Goal: Task Accomplishment & Management: Manage account settings

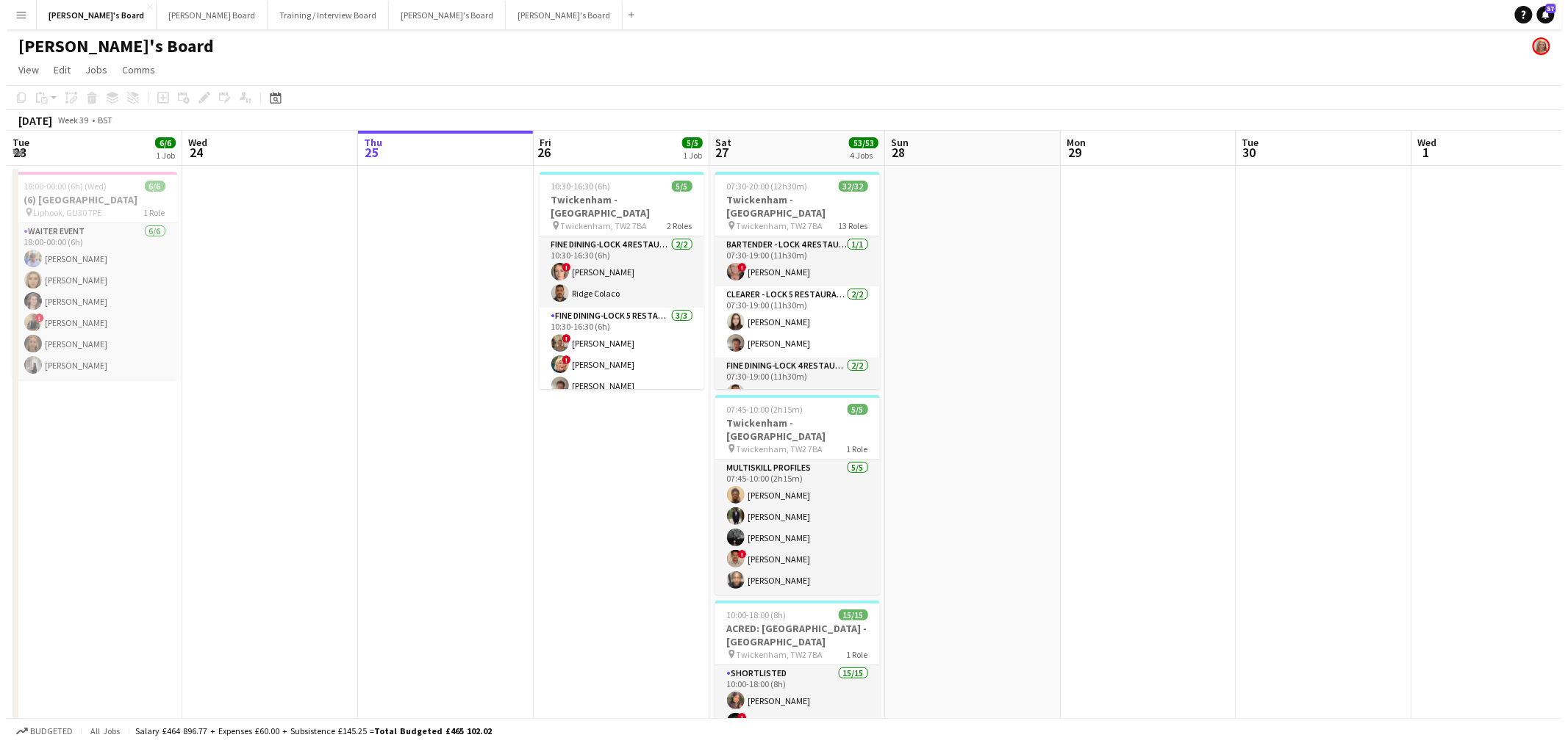
scroll to position [0, 334]
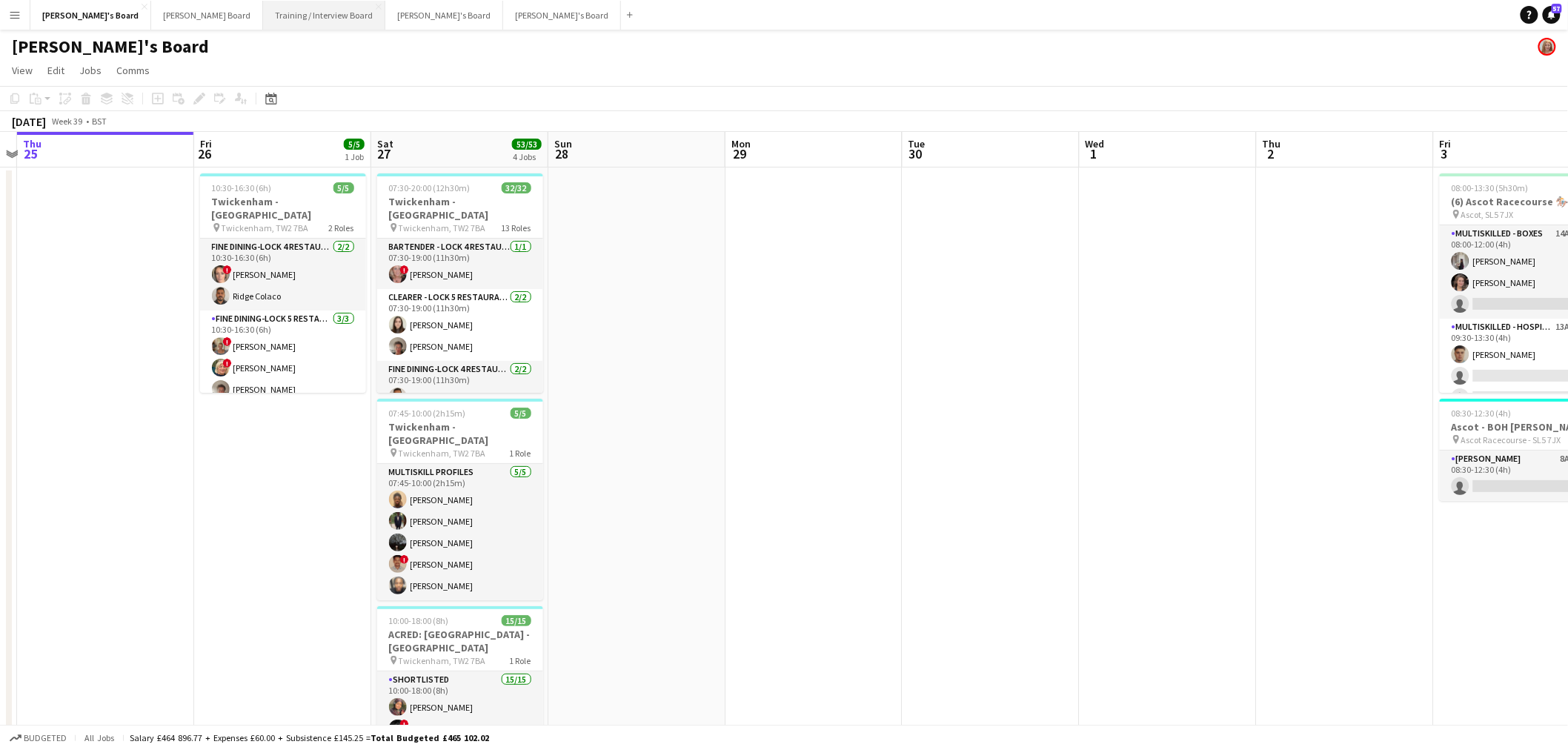
click at [263, 23] on button "Training / Interview Board Close" at bounding box center [323, 15] width 122 height 29
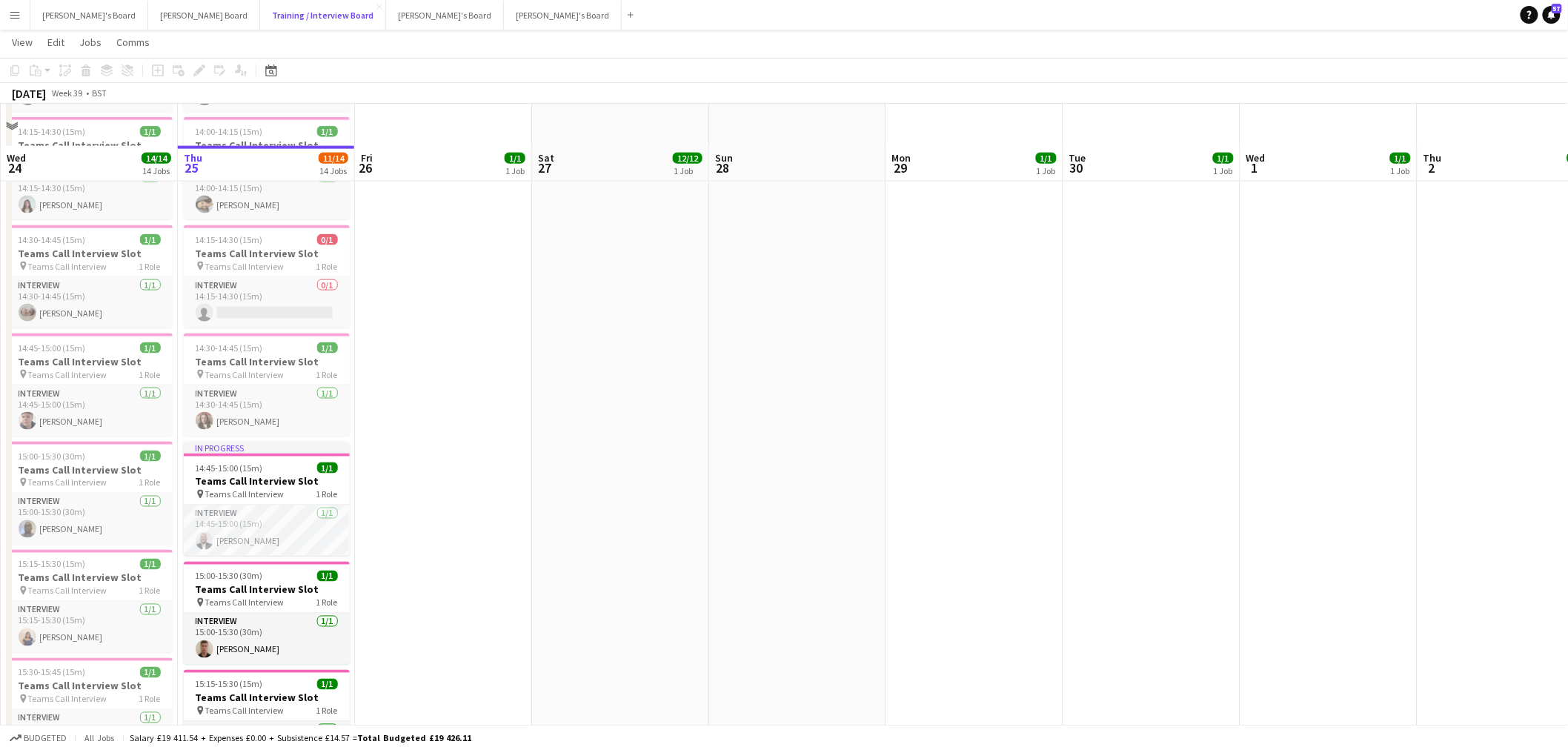
scroll to position [823, 0]
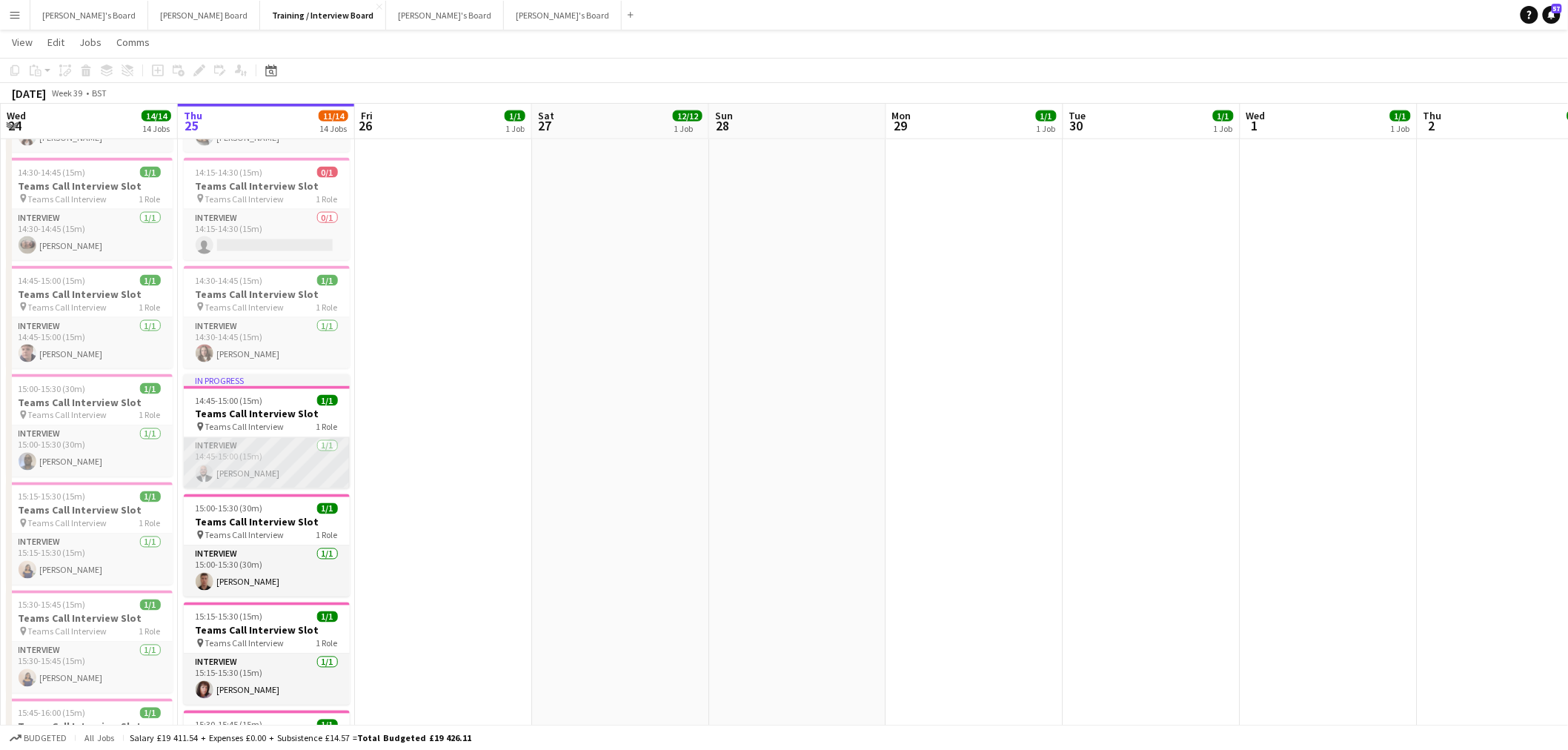
click at [245, 464] on app-card-role "Interview [DATE] 14:45-15:00 (15m) [PERSON_NAME]" at bounding box center [267, 463] width 166 height 51
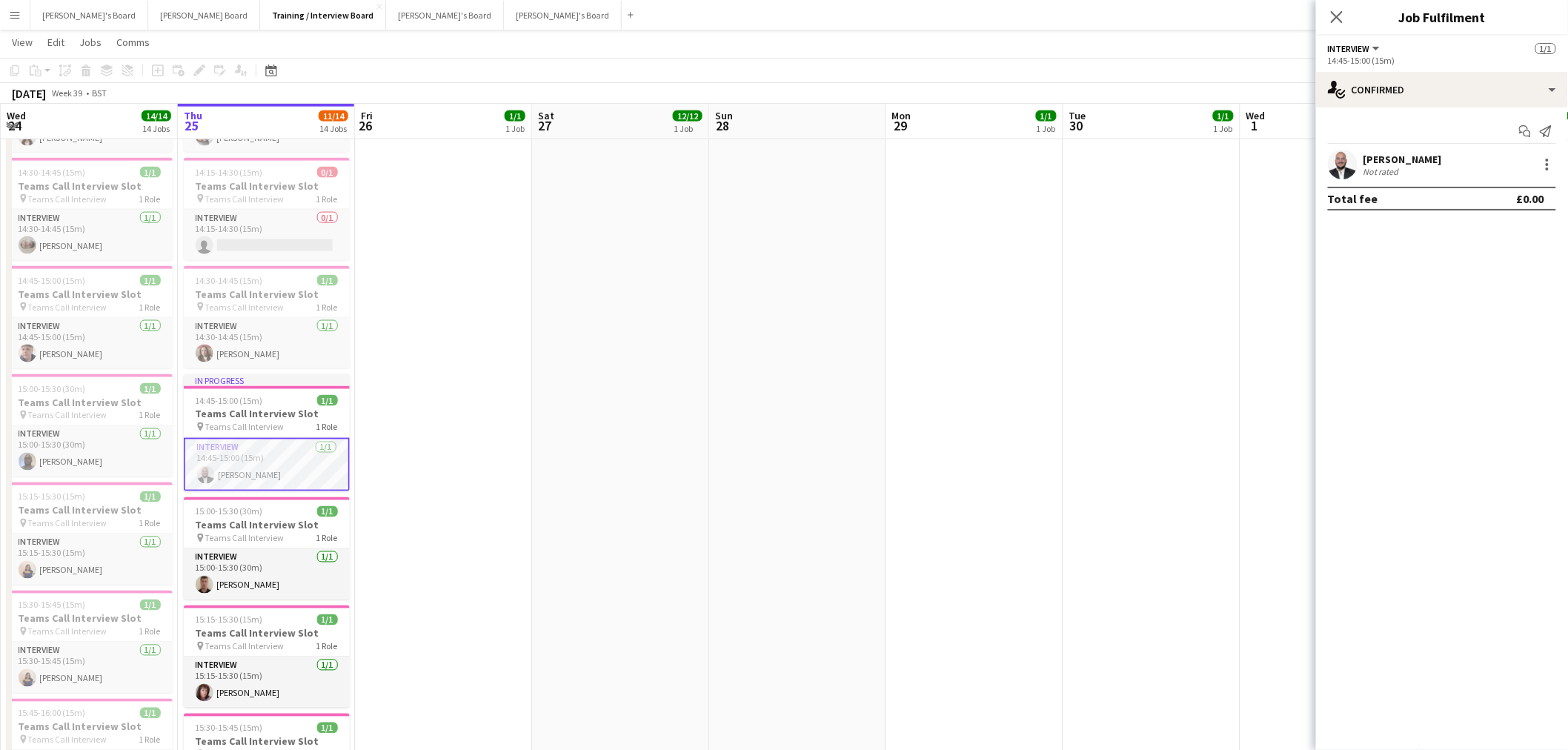
click at [1399, 174] on div "Not rated" at bounding box center [1383, 171] width 39 height 11
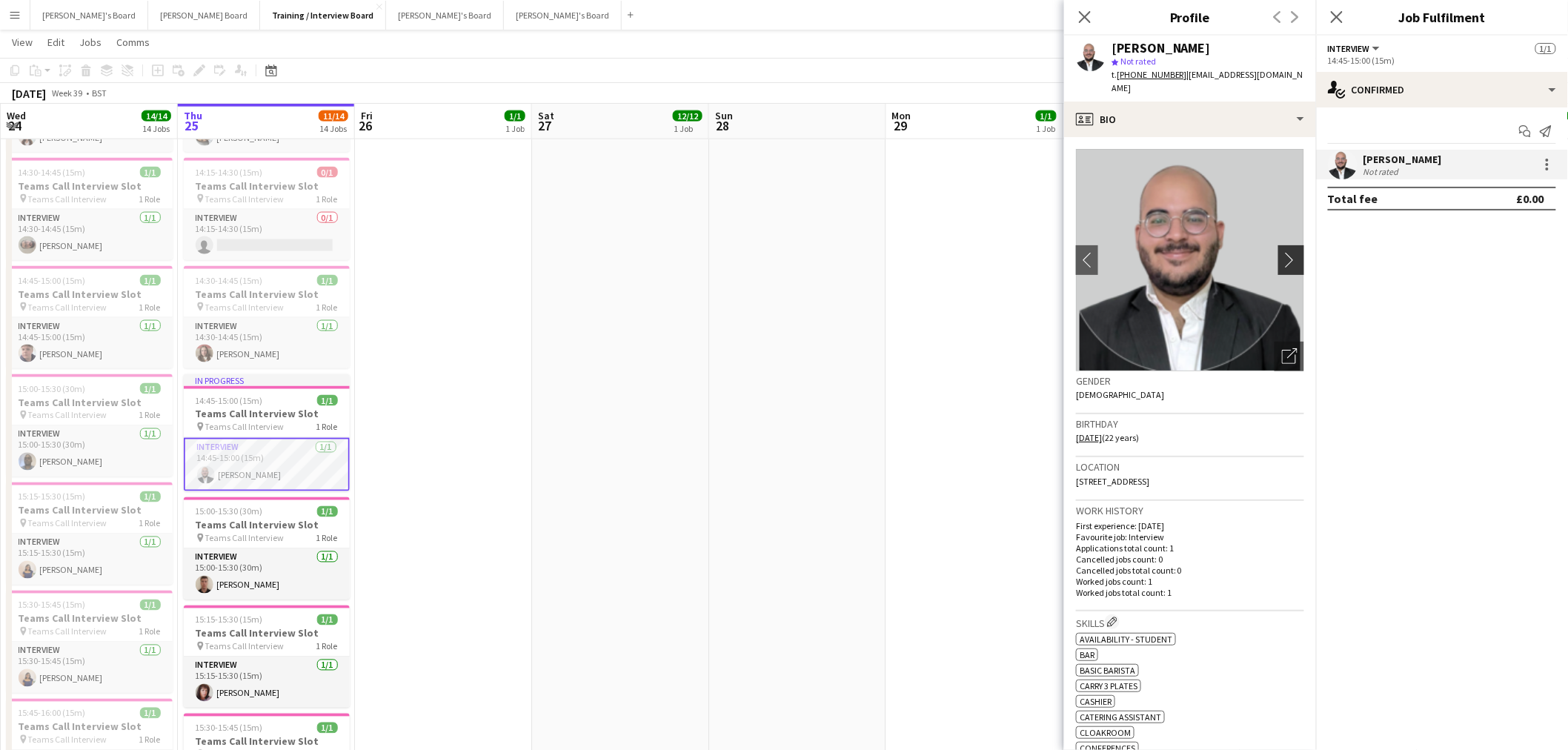
click at [1278, 258] on button "chevron-right" at bounding box center [1292, 260] width 30 height 30
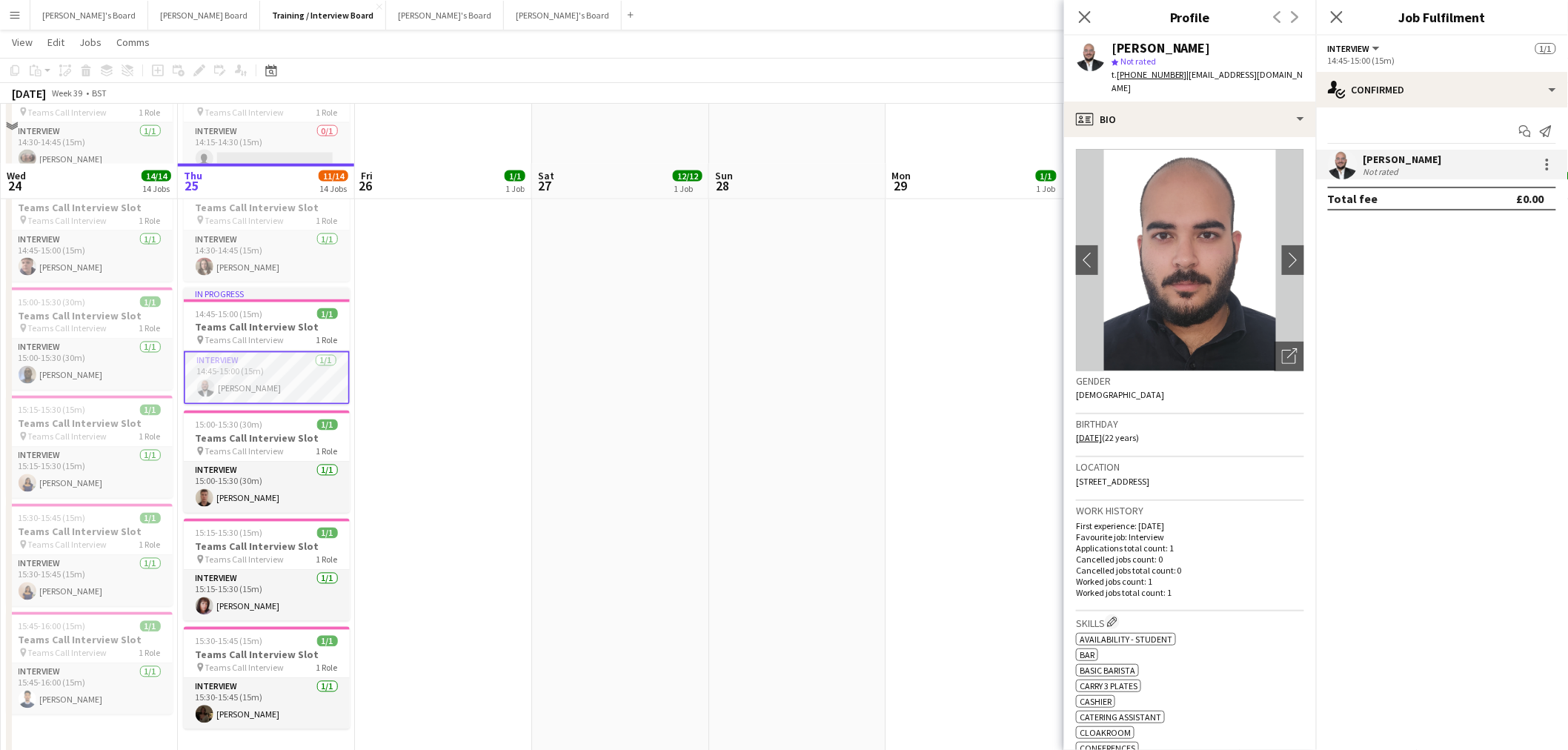
scroll to position [989, 0]
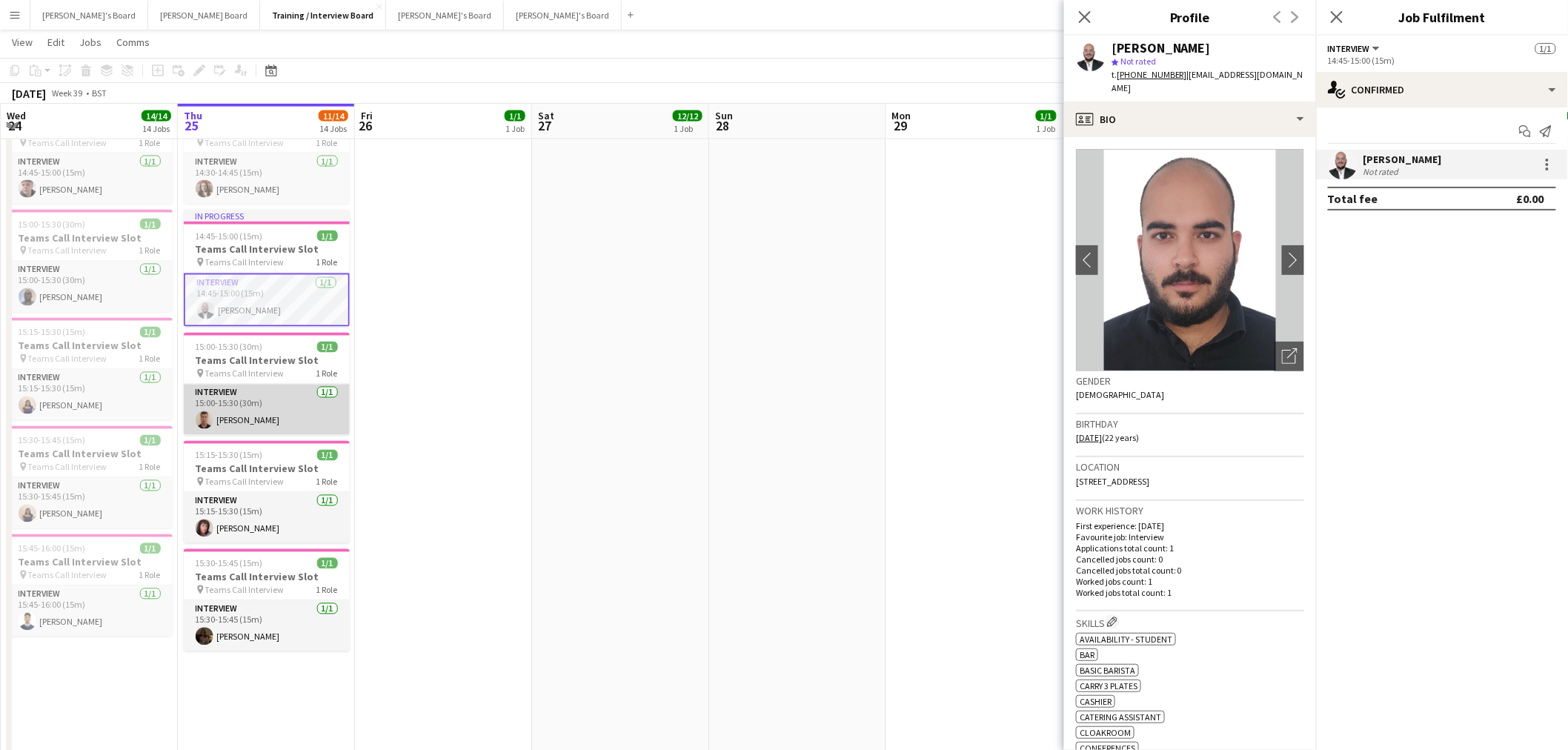
click at [245, 405] on app-card-role "Interview [DATE] 15:00-15:30 (30m) [PERSON_NAME]" at bounding box center [267, 410] width 166 height 51
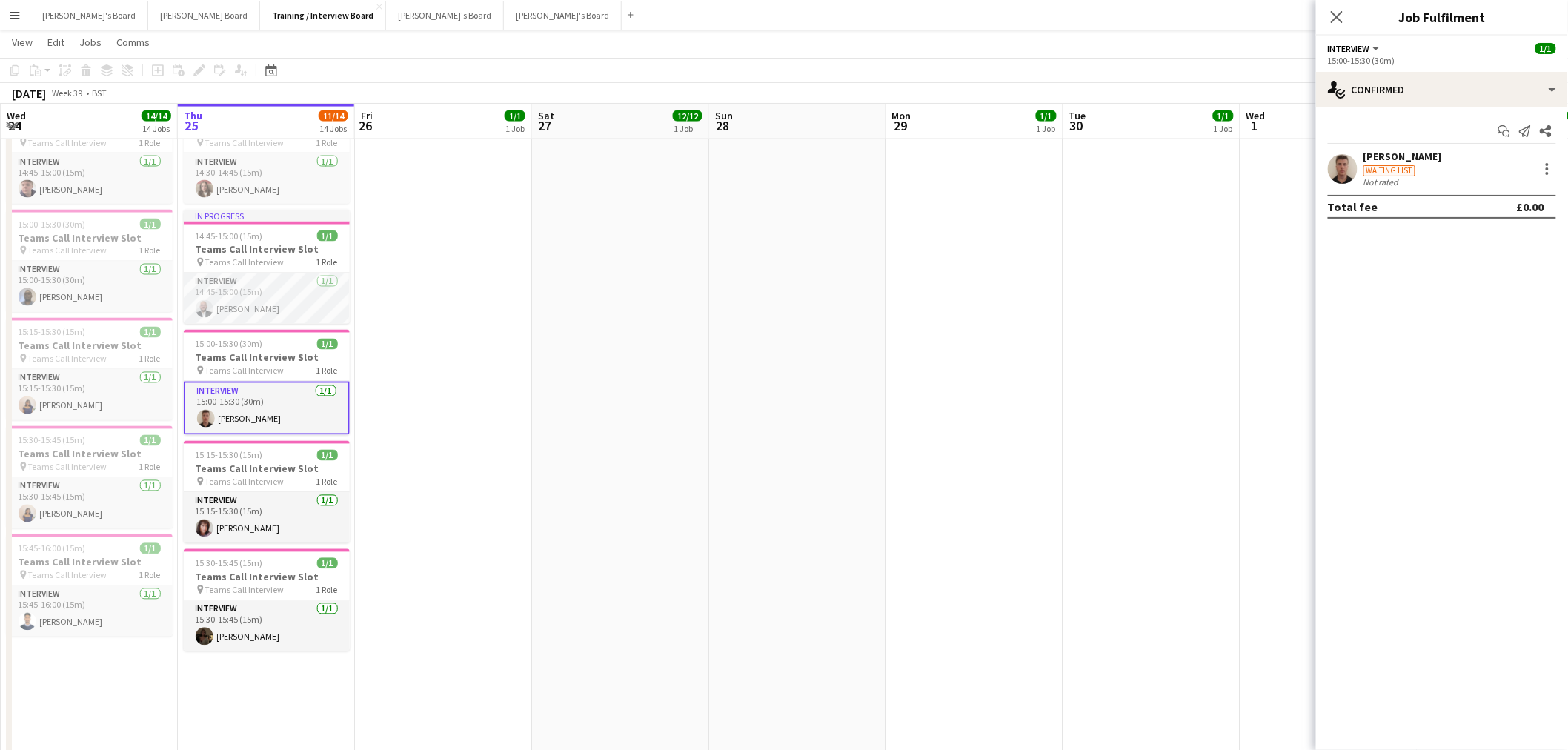
click at [1353, 165] on app-user-avatar at bounding box center [1342, 169] width 30 height 30
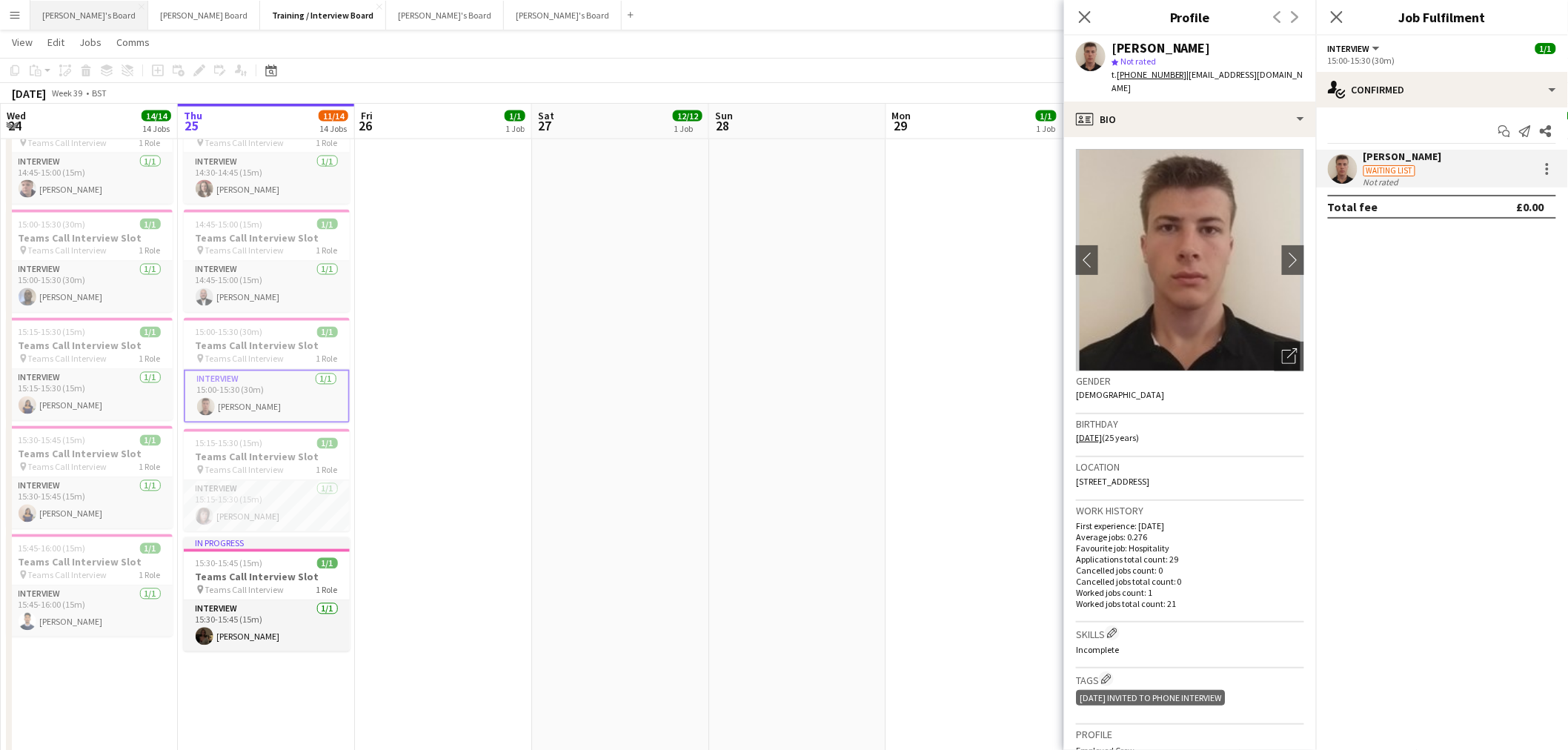
click at [85, 14] on button "[PERSON_NAME]'s Board Close" at bounding box center [89, 15] width 118 height 29
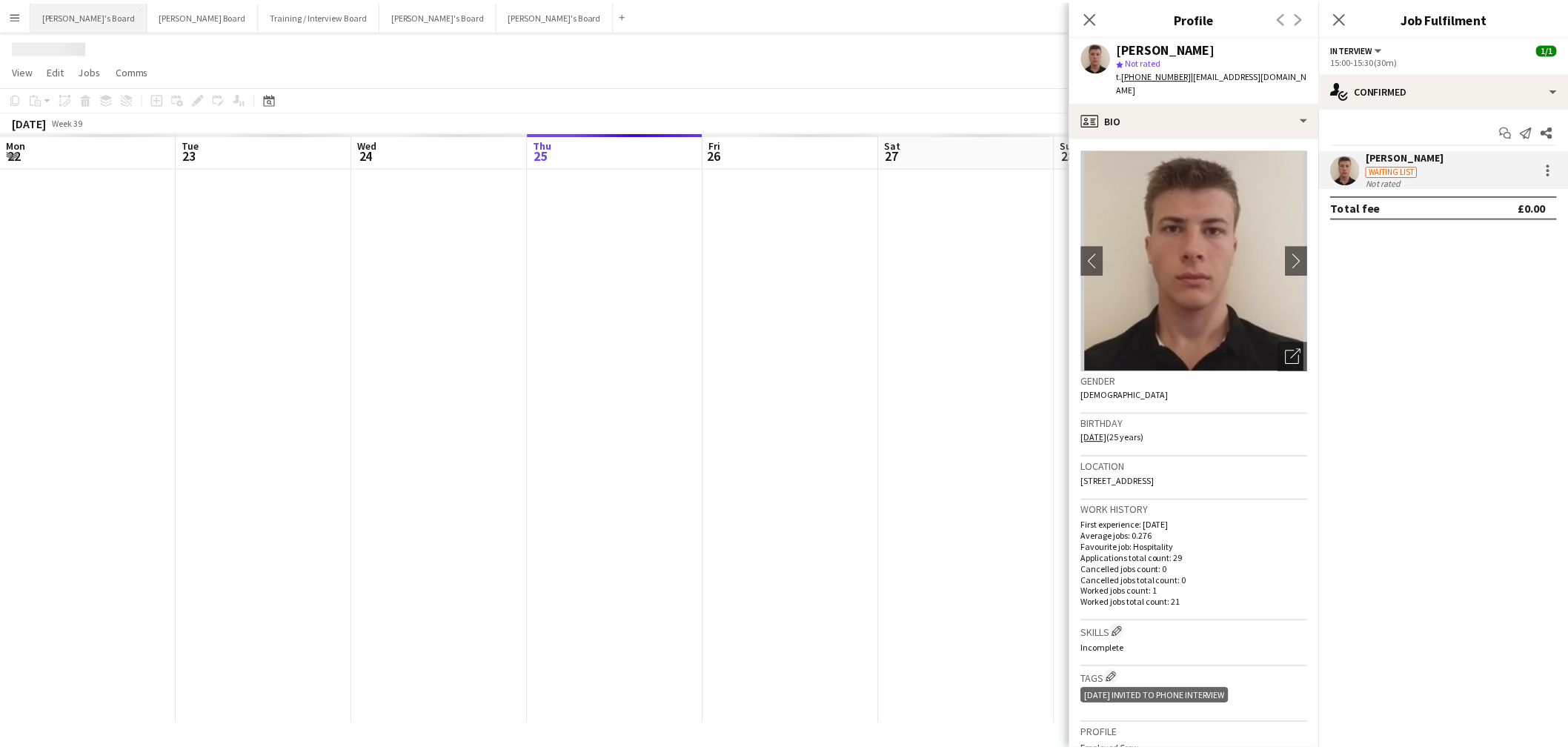
scroll to position [0, 354]
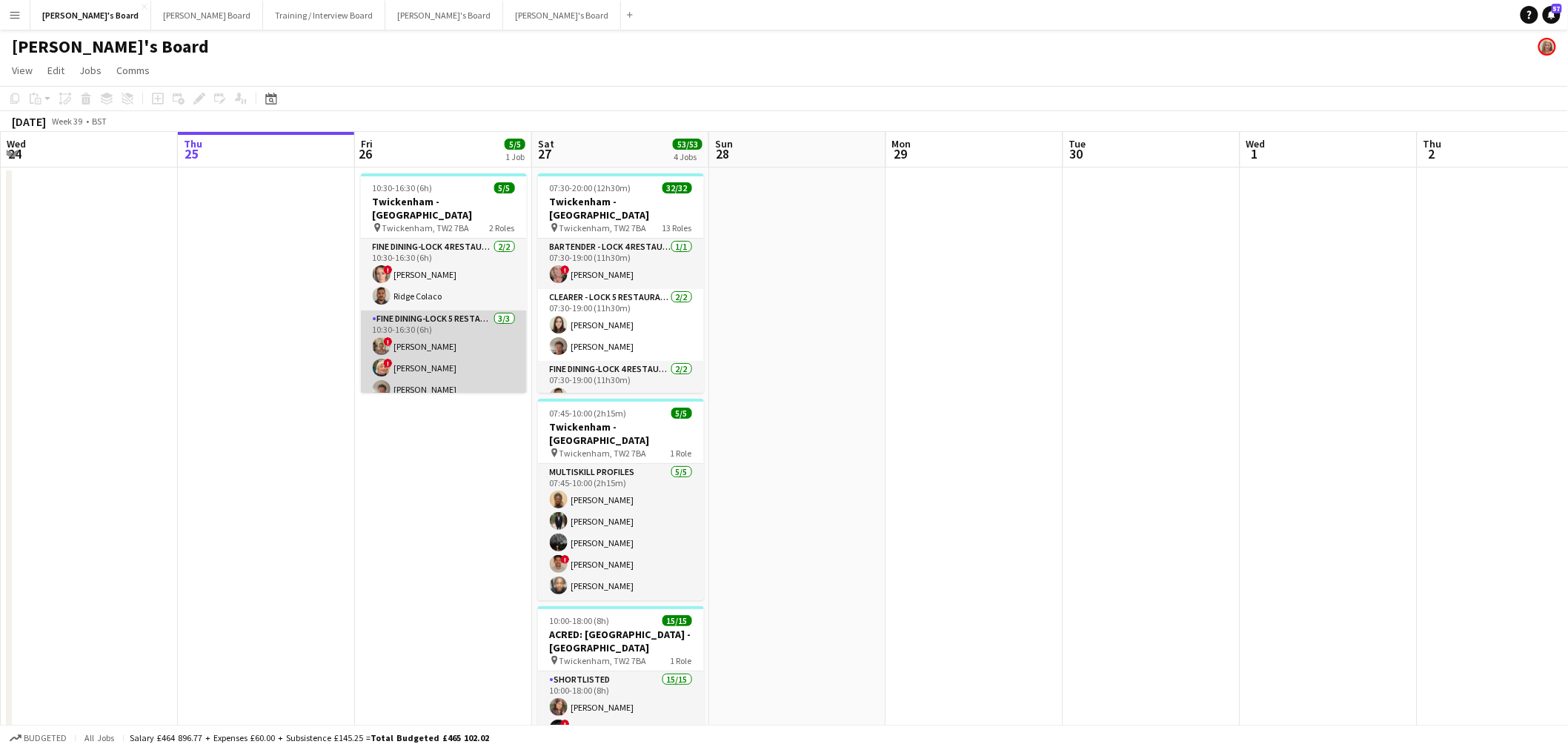
click at [439, 371] on app-card-role "Fine Dining-LOCK 5 RESTAURANT - [GEOGRAPHIC_DATA] - LEVEL 3 [DATE] 10:30-16:30 …" at bounding box center [444, 357] width 166 height 93
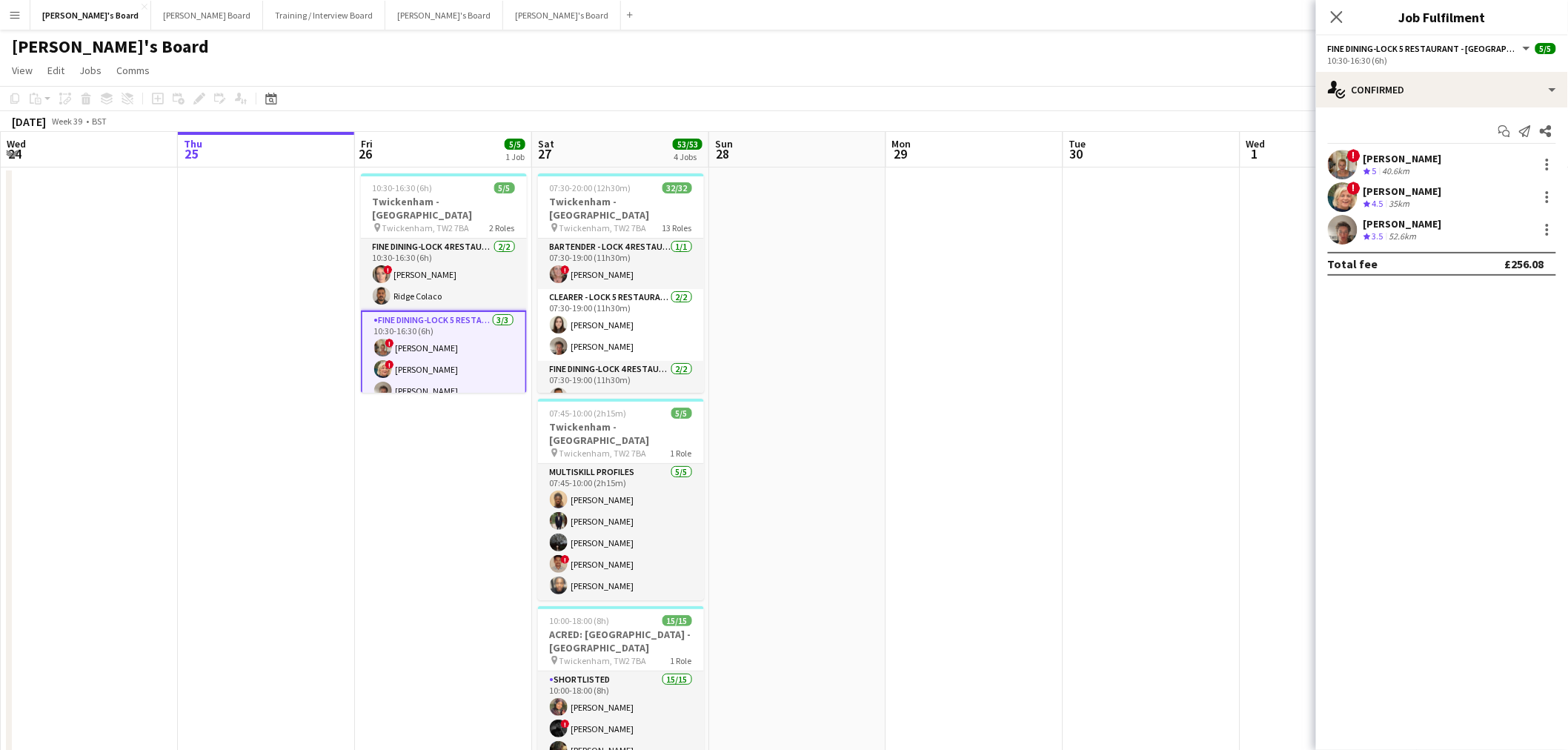
click at [1383, 234] on span "3.5" at bounding box center [1378, 236] width 11 height 11
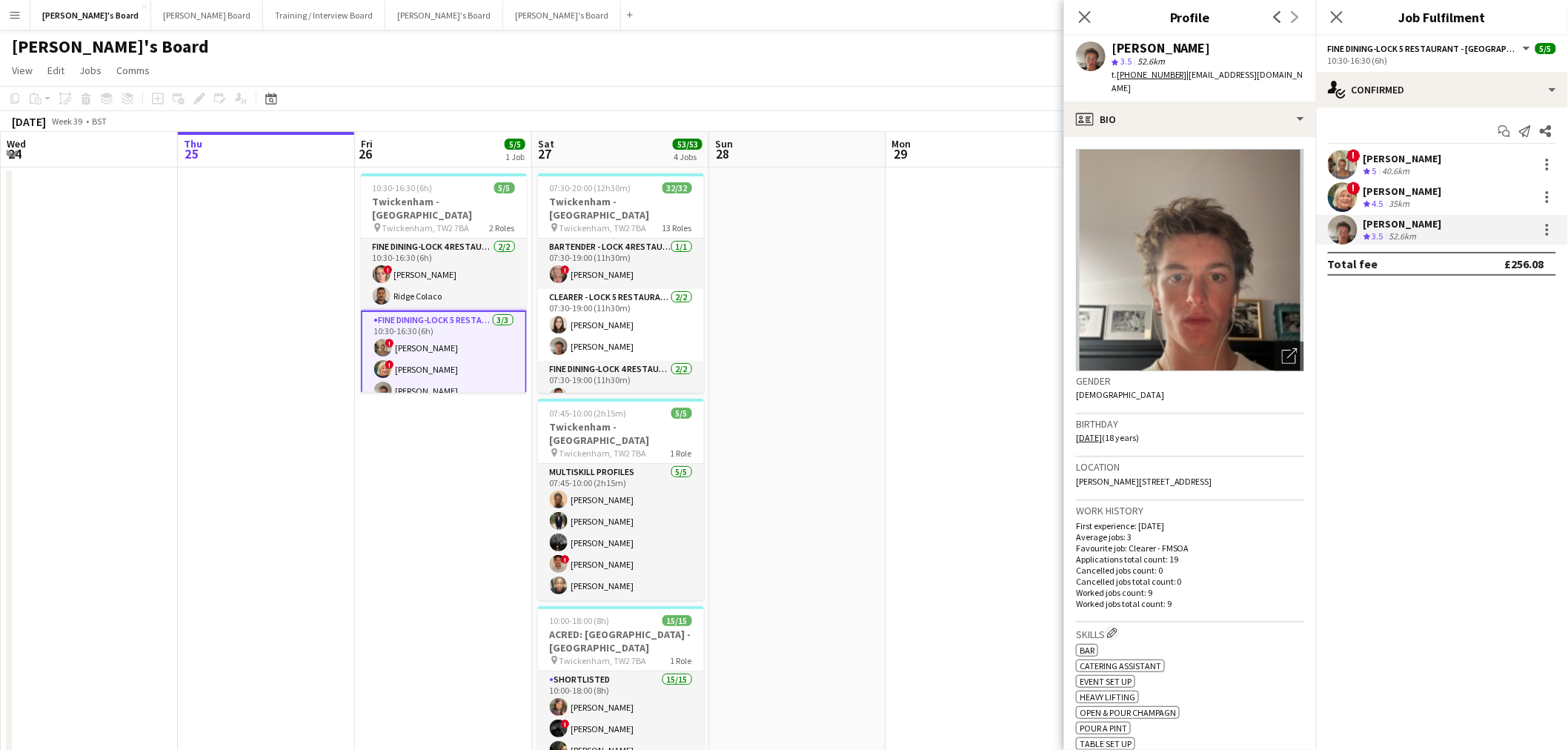
drag, startPoint x: 1212, startPoint y: 49, endPoint x: 1096, endPoint y: 47, distance: 116.0
click at [1096, 47] on div "[PERSON_NAME] 3.5 52.6km t. [PHONE_NUMBER] | [EMAIL_ADDRESS][DOMAIN_NAME]" at bounding box center [1189, 68] width 252 height 66
copy div "[PERSON_NAME]"
click at [839, 304] on app-date-cell at bounding box center [798, 573] width 177 height 812
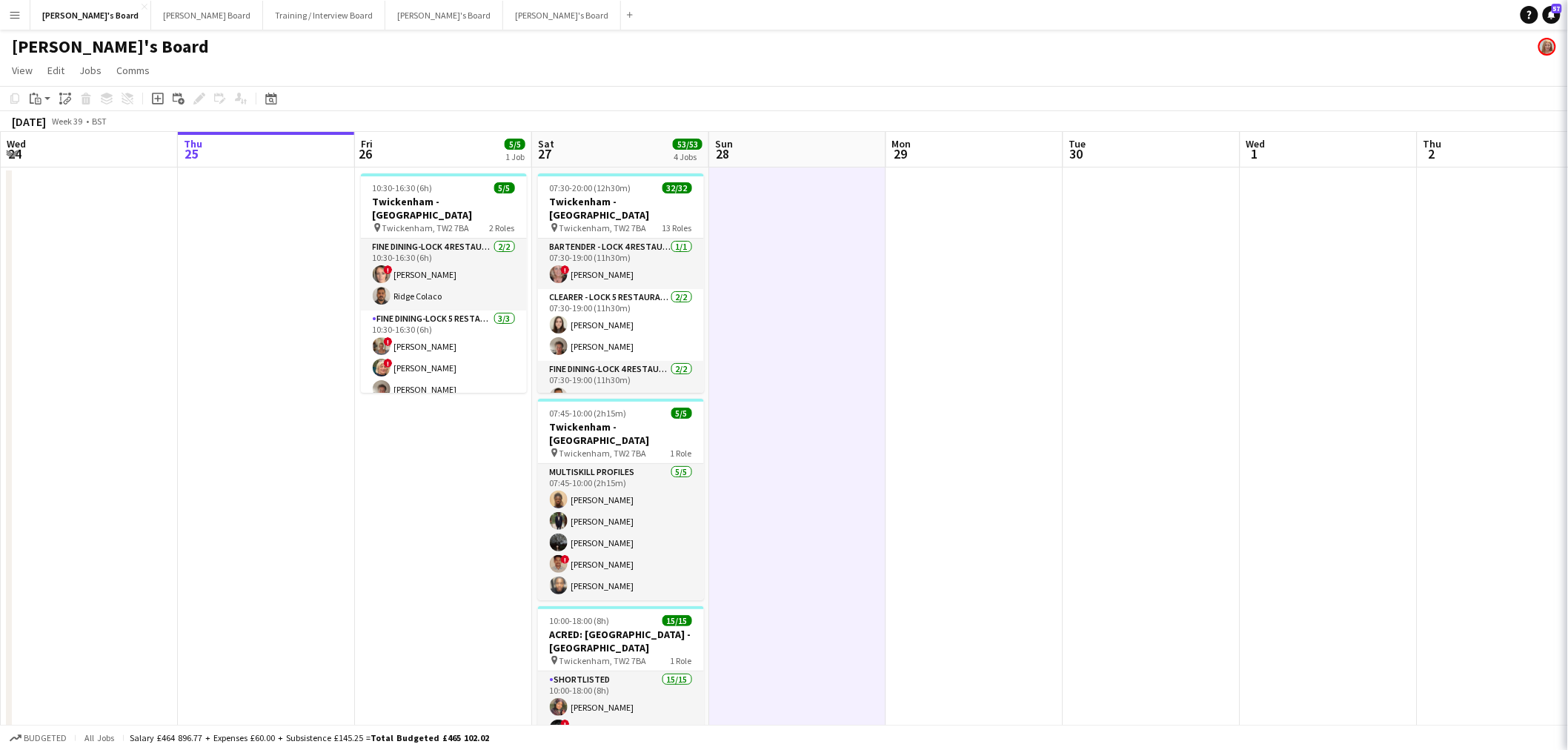
scroll to position [0, 353]
click at [839, 304] on app-date-cell at bounding box center [799, 573] width 177 height 812
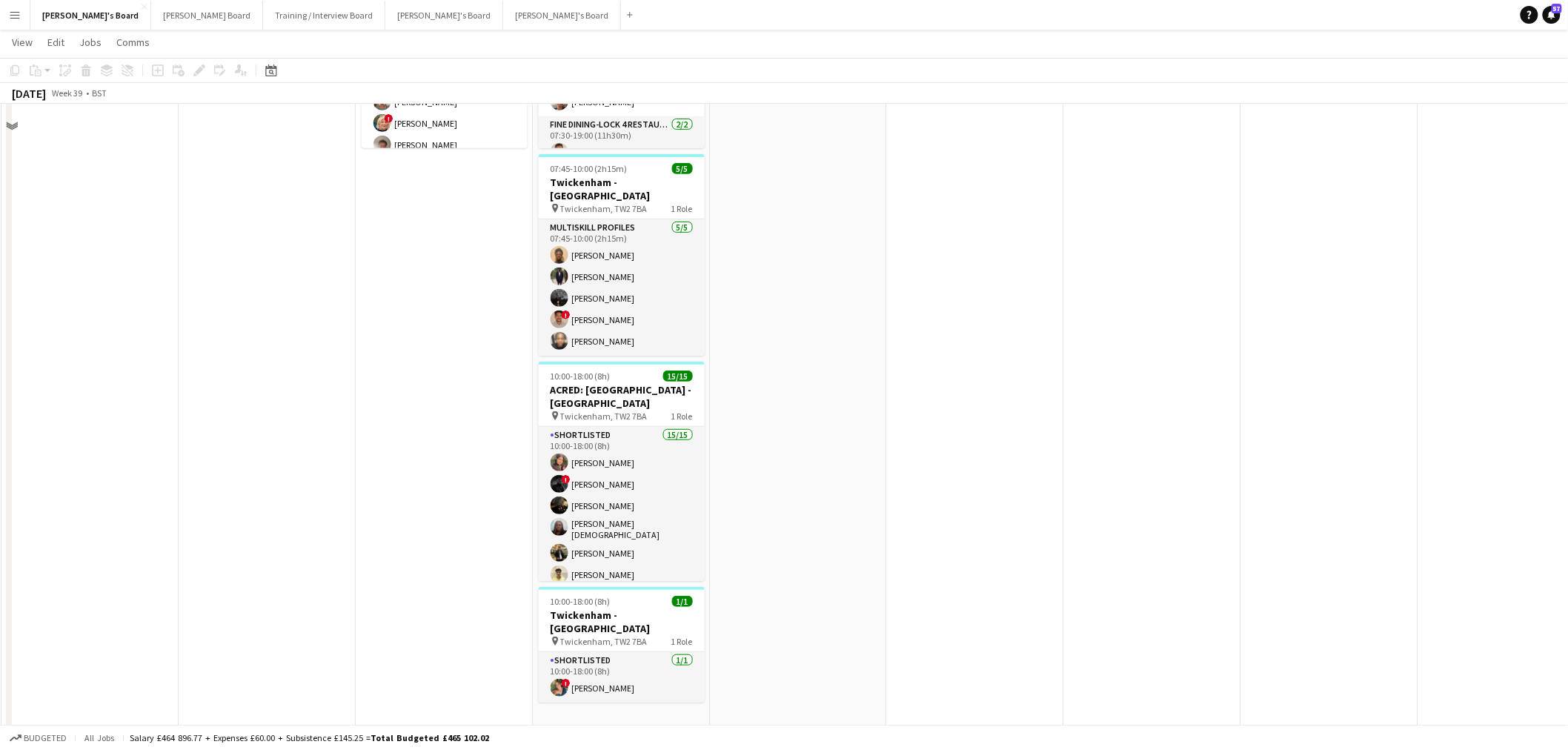
scroll to position [247, 0]
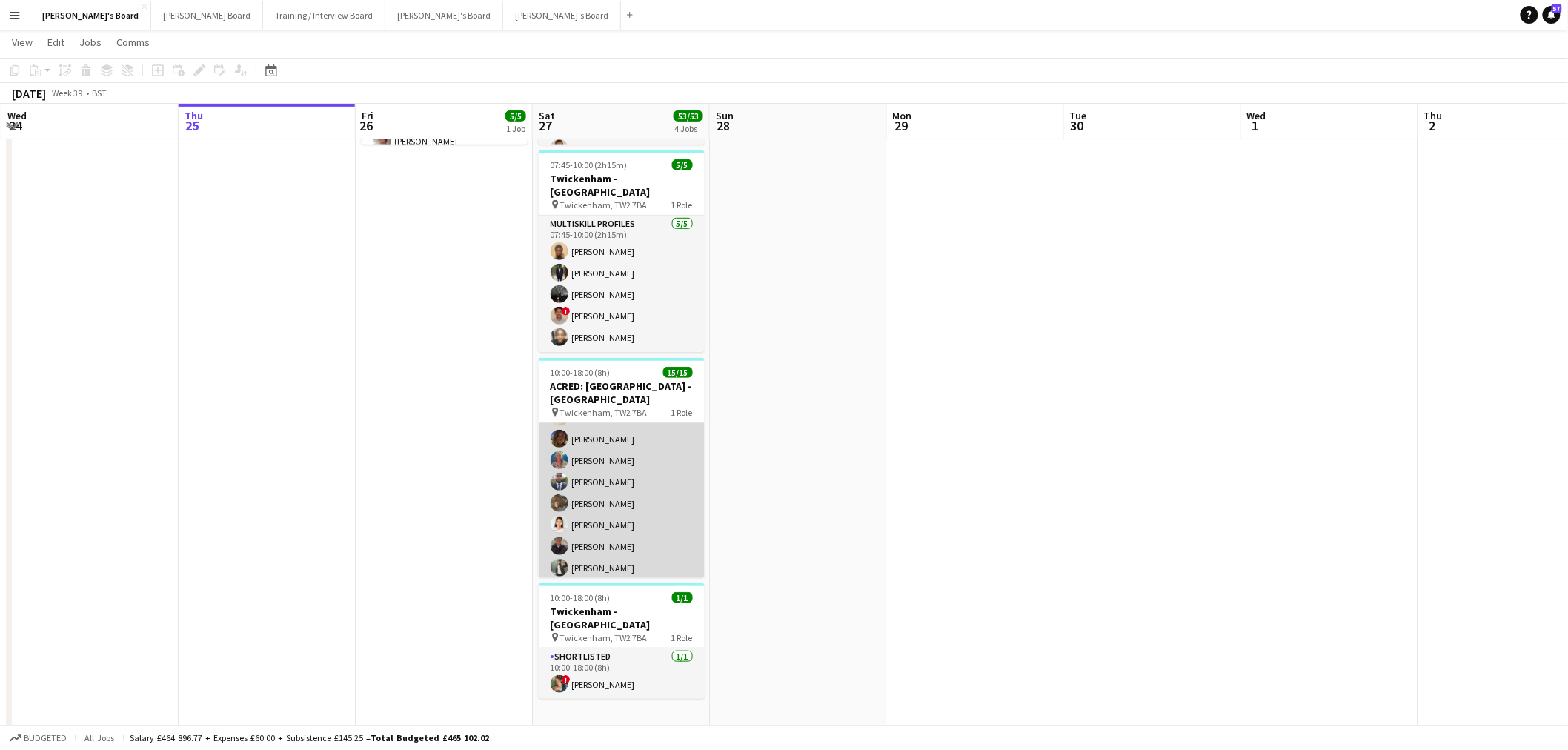
click at [642, 502] on app-card-role "Shortlisted 15/15 10:00-18:00 (8h) [PERSON_NAME] ! [PERSON_NAME] [PERSON_NAME] …" at bounding box center [621, 405] width 166 height 356
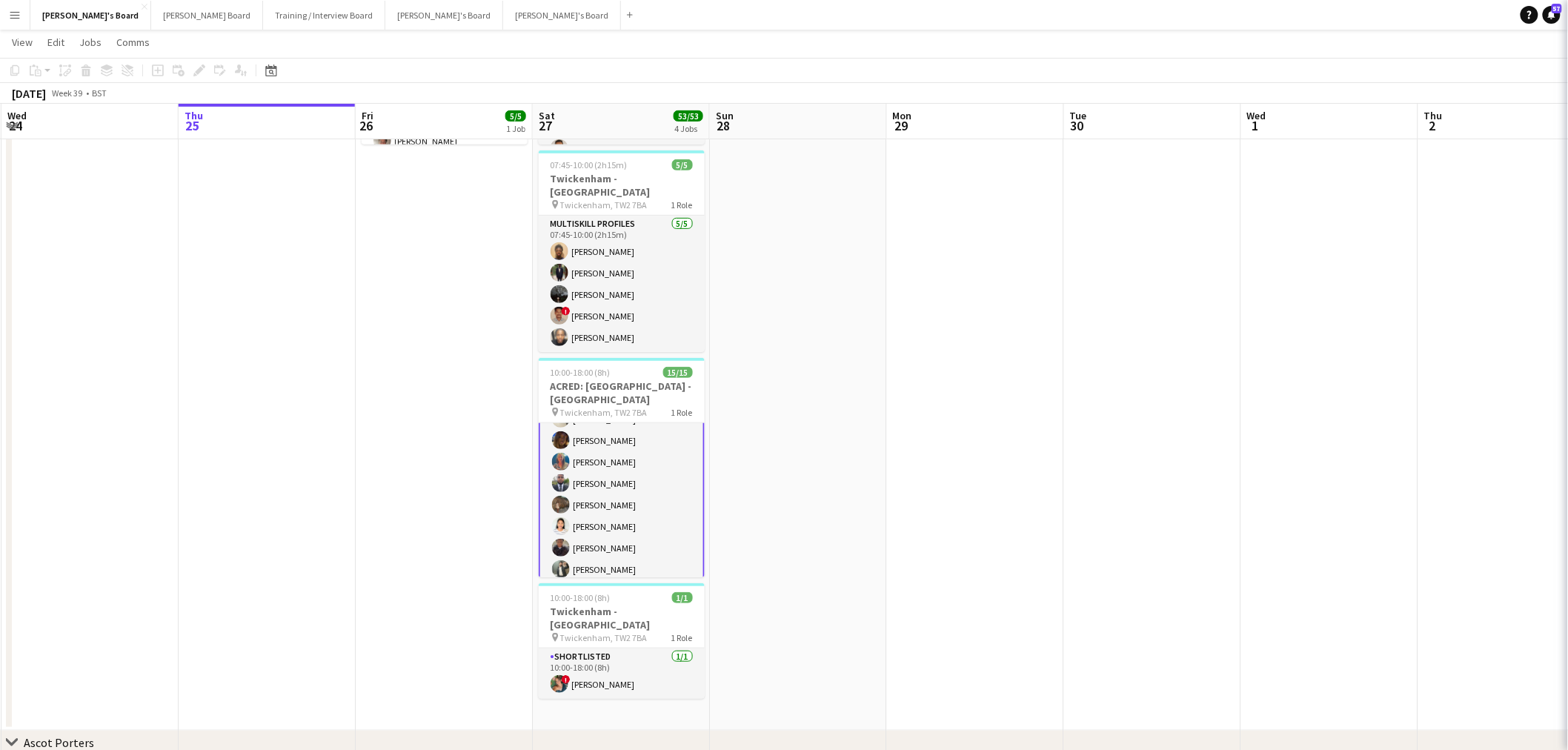
scroll to position [197, 0]
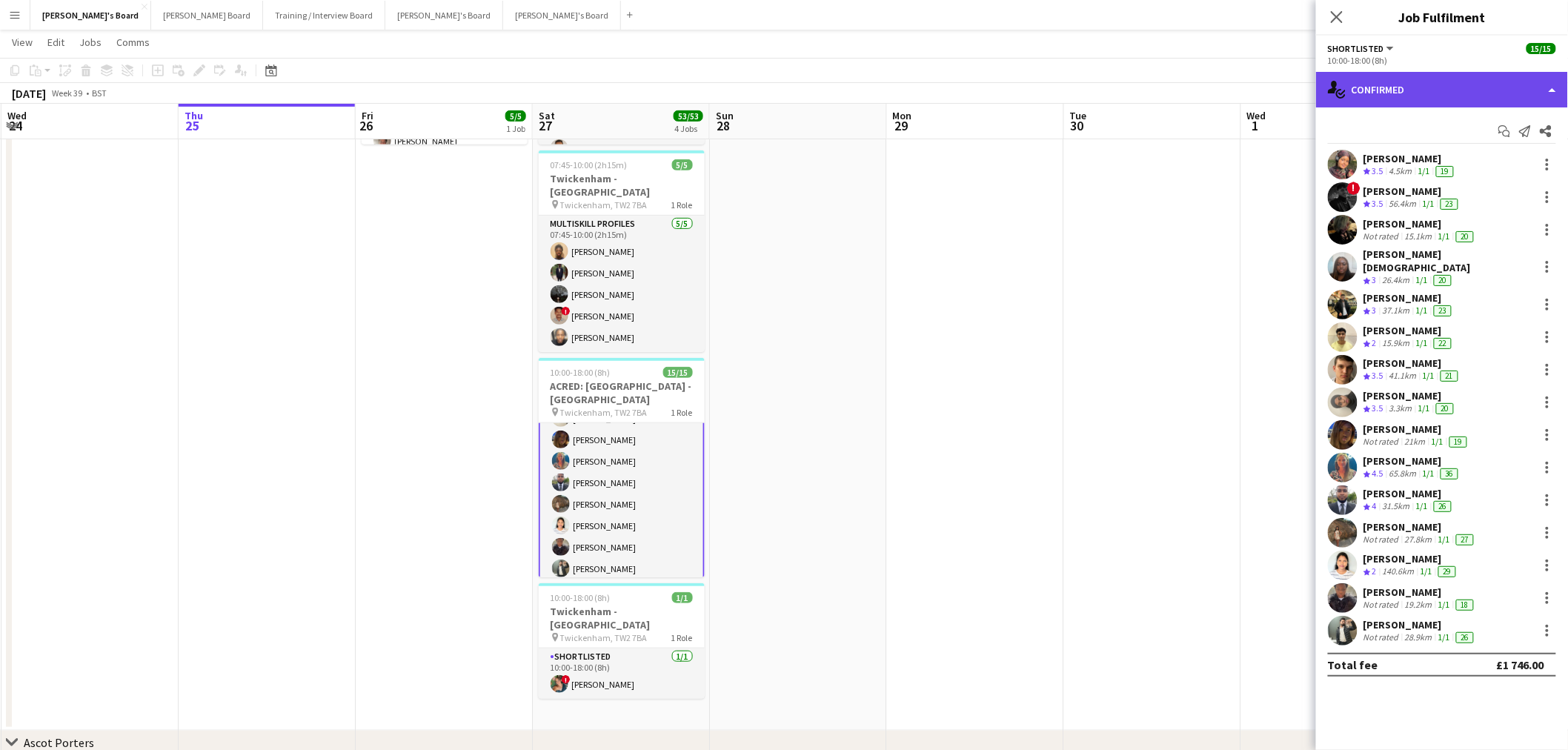
click at [1442, 84] on div "single-neutral-actions-check-2 Confirmed" at bounding box center [1442, 89] width 252 height 36
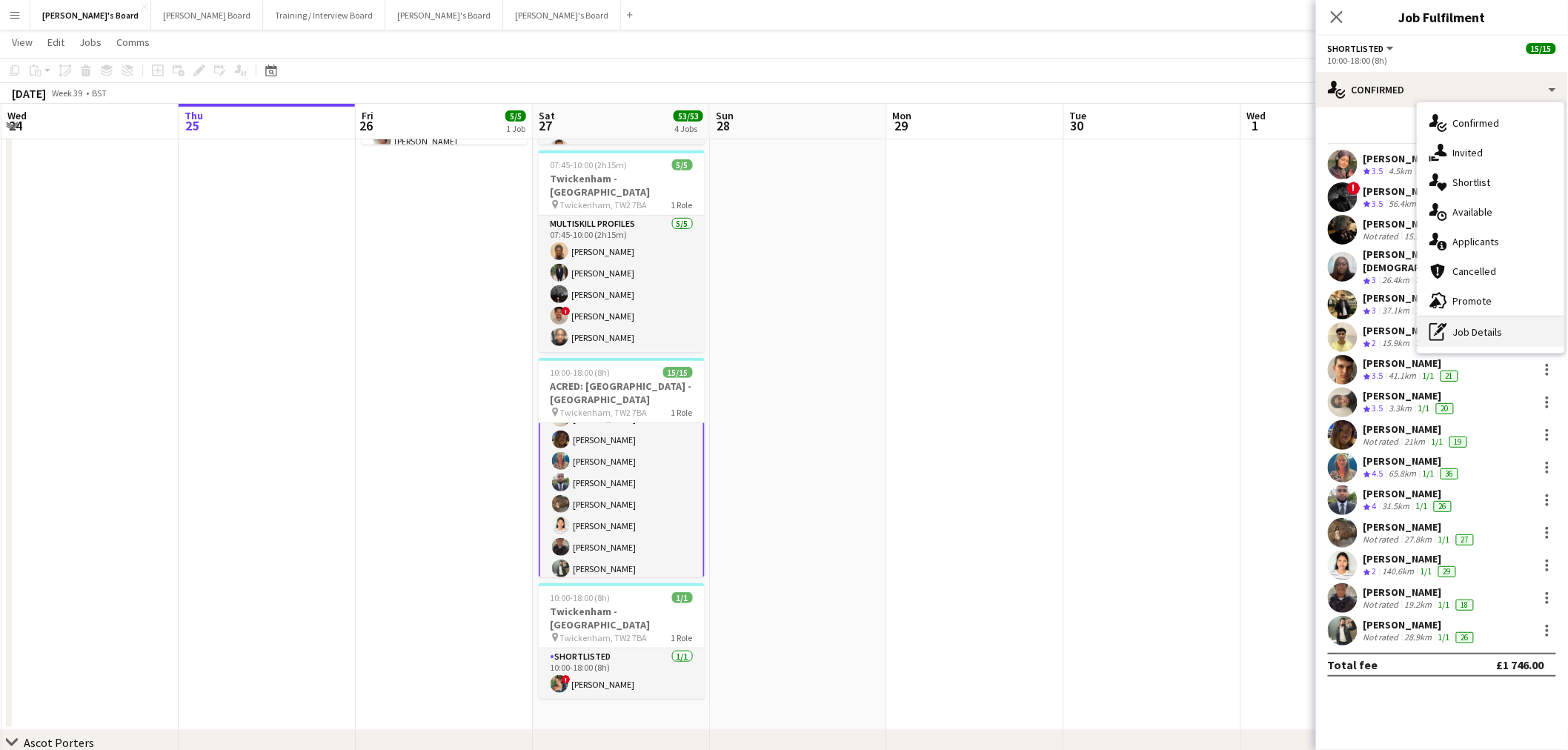
click at [1476, 323] on div "pen-write Job Details" at bounding box center [1491, 332] width 147 height 30
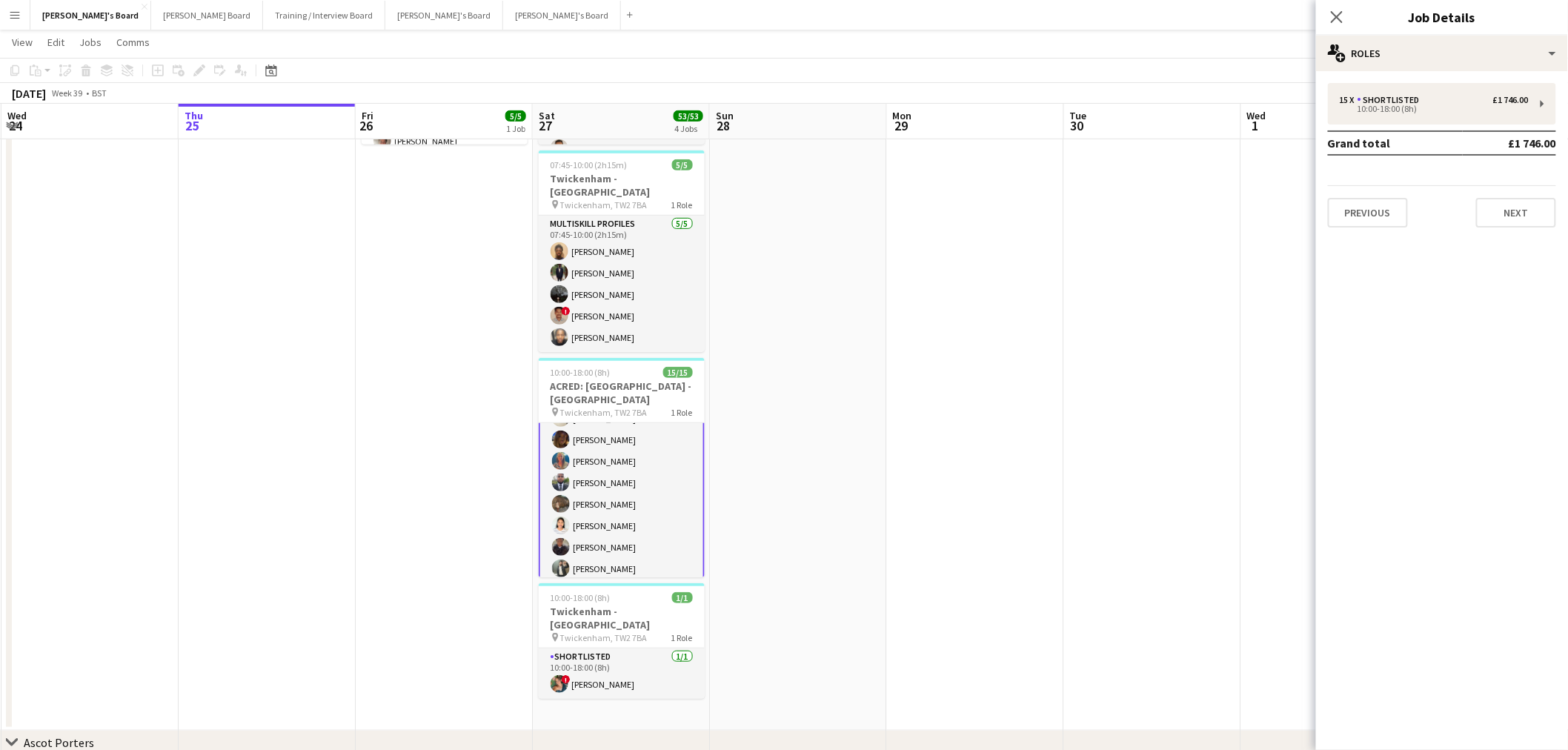
click at [1407, 126] on div "15 x Shortlisted £1 746.00 10:00-18:00 (8h) Grand total £1 746.00 Previous Next" at bounding box center [1442, 155] width 252 height 145
click at [1407, 107] on div "10:00-18:00 (8h)" at bounding box center [1434, 109] width 189 height 8
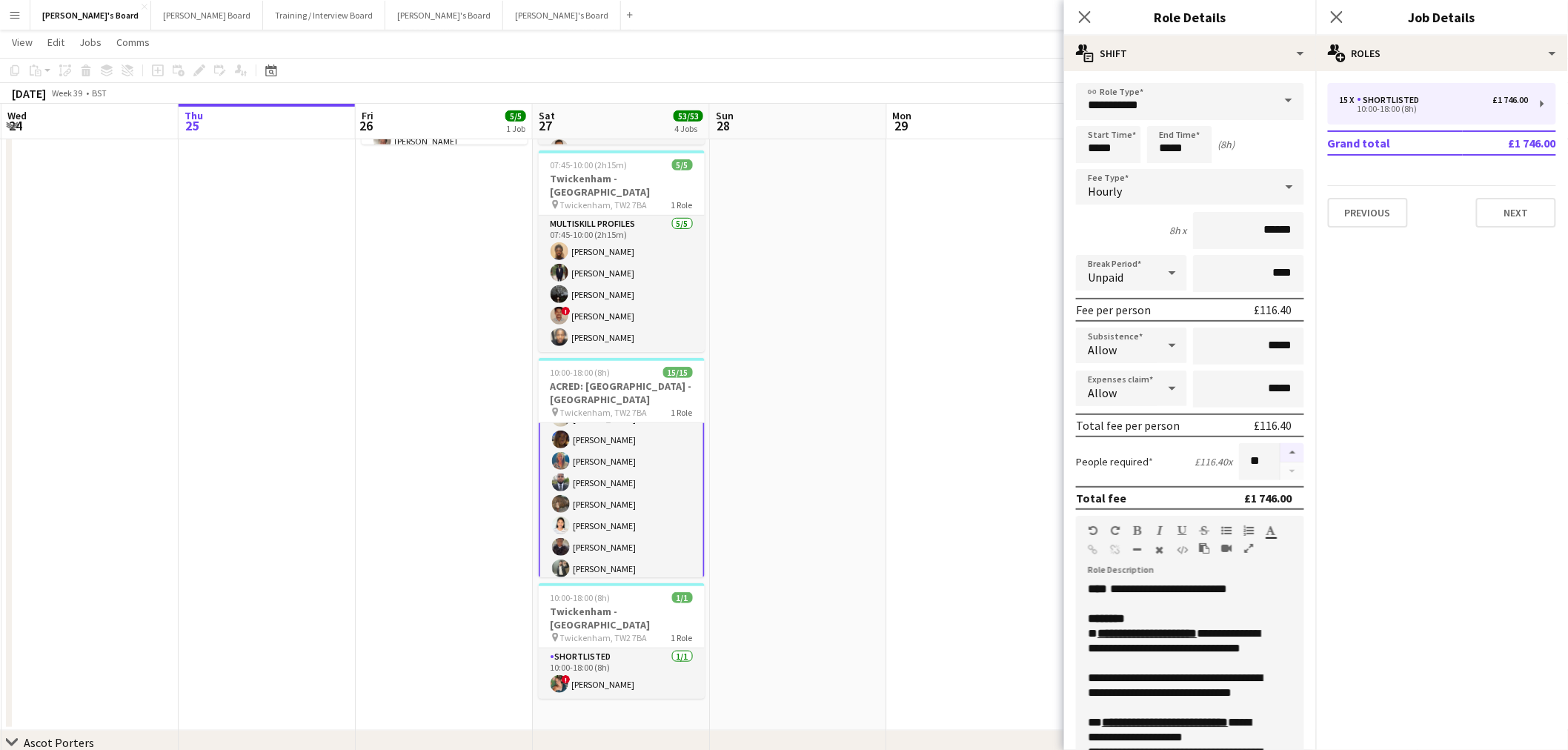
click at [1280, 449] on button "button" at bounding box center [1292, 452] width 23 height 19
type input "**"
click at [907, 438] on app-date-cell at bounding box center [975, 325] width 177 height 812
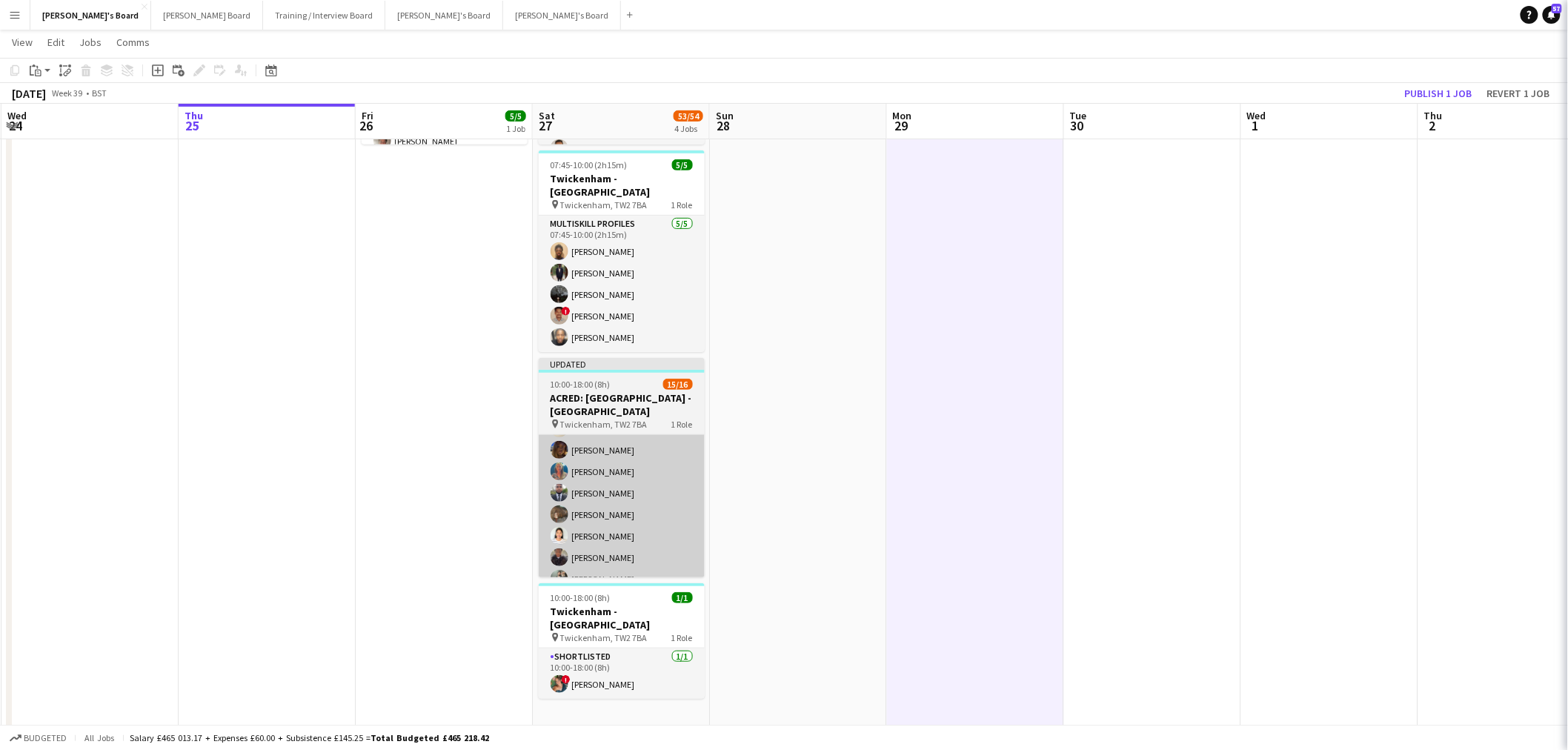
scroll to position [196, 0]
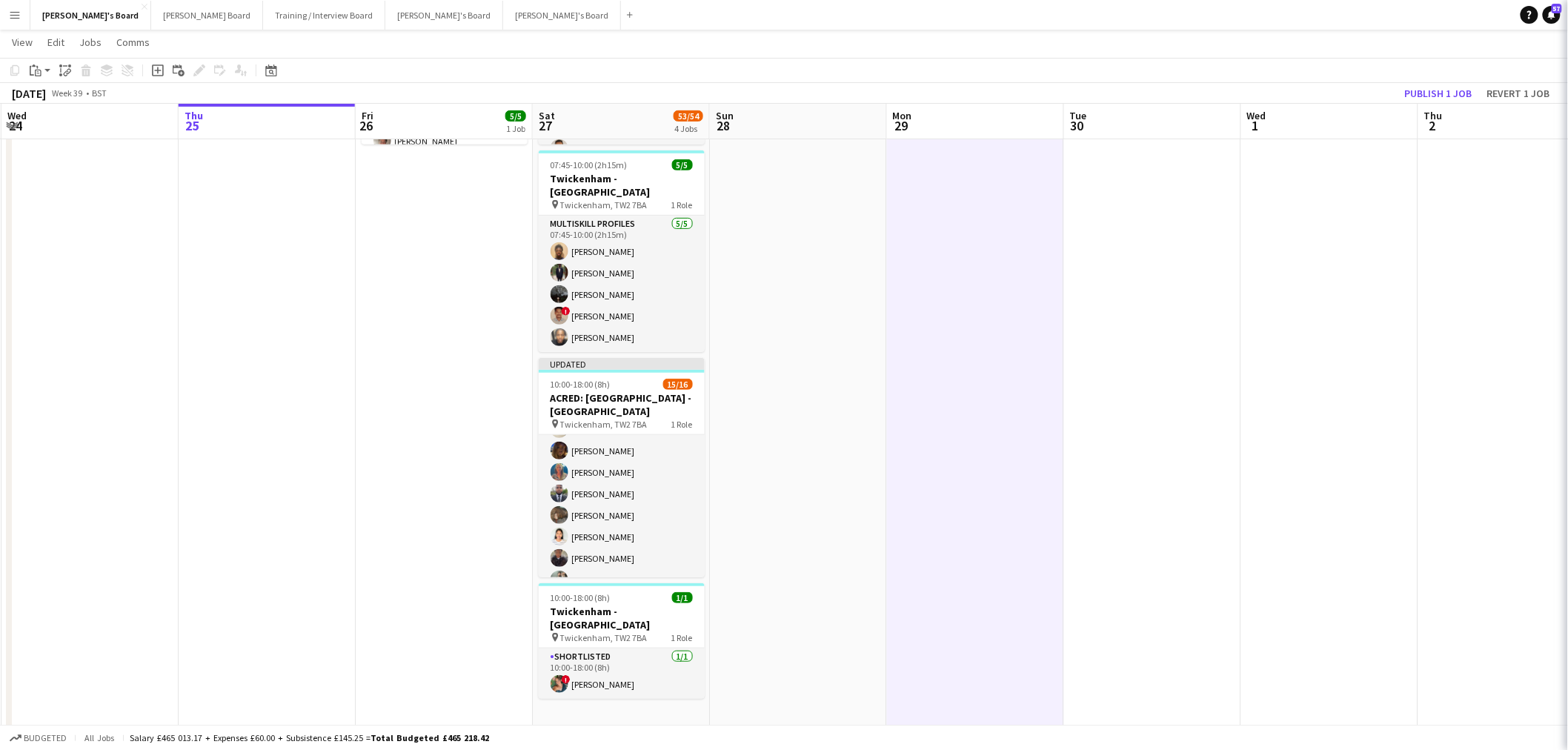
drag, startPoint x: 603, startPoint y: 479, endPoint x: 761, endPoint y: 460, distance: 159.1
click at [604, 479] on app-card-role "Shortlisted 18A 15/16 10:00-18:00 (8h) [PERSON_NAME] ! [PERSON_NAME] [PERSON_NA…" at bounding box center [621, 427] width 166 height 377
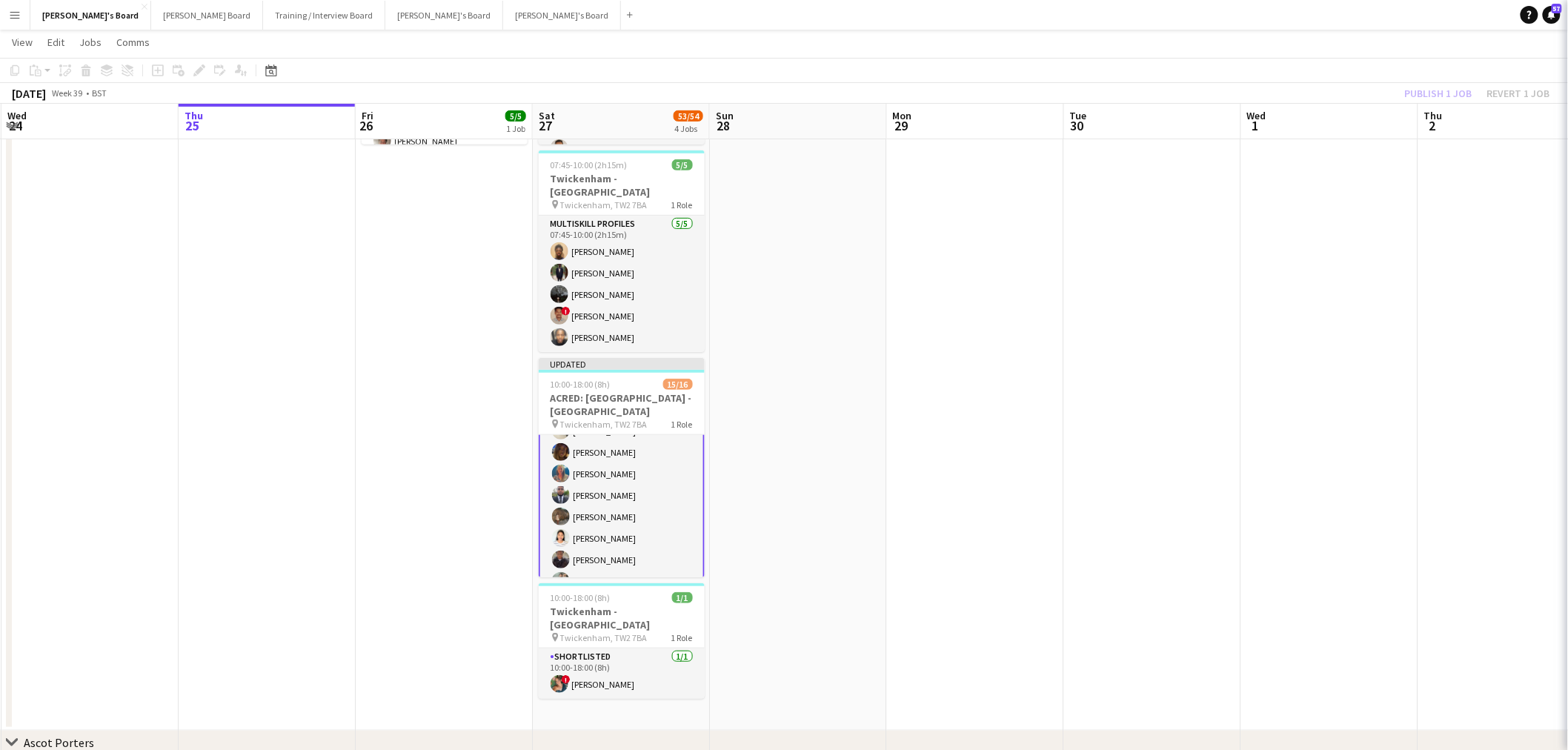
scroll to position [197, 0]
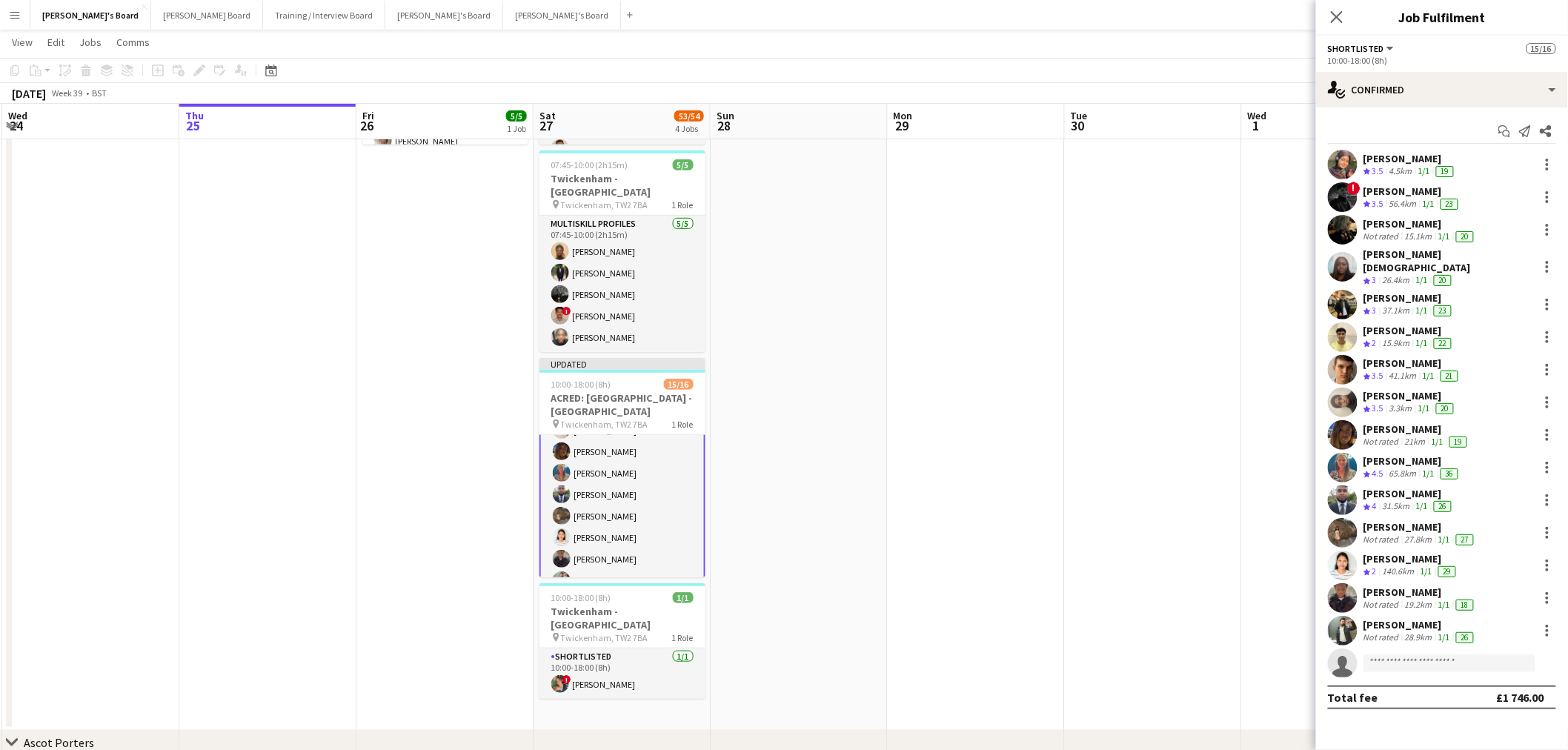
click at [1426, 664] on app-invite-slot "single-neutral-actions" at bounding box center [1442, 663] width 252 height 30
click at [1420, 655] on input at bounding box center [1449, 663] width 172 height 17
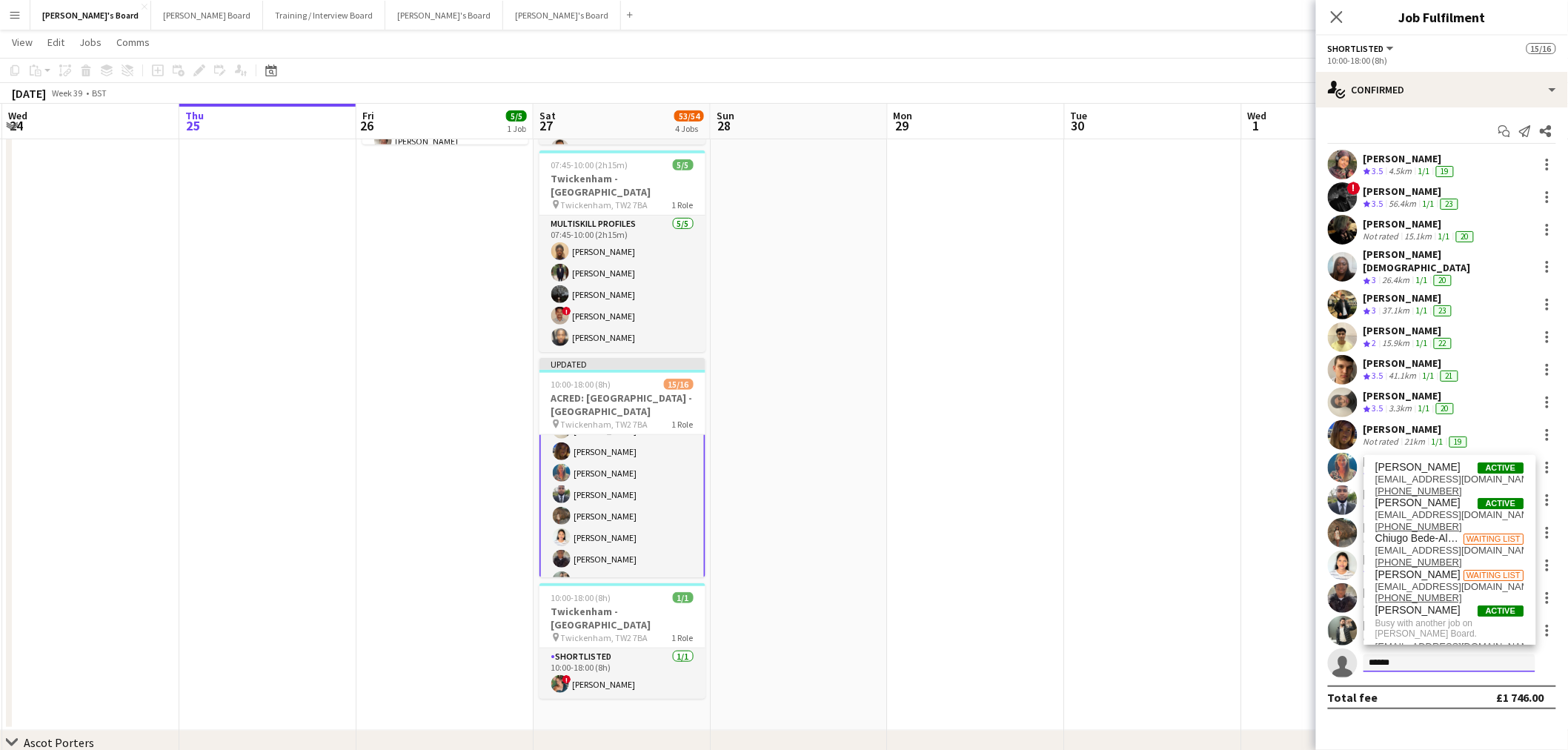
type input "*******"
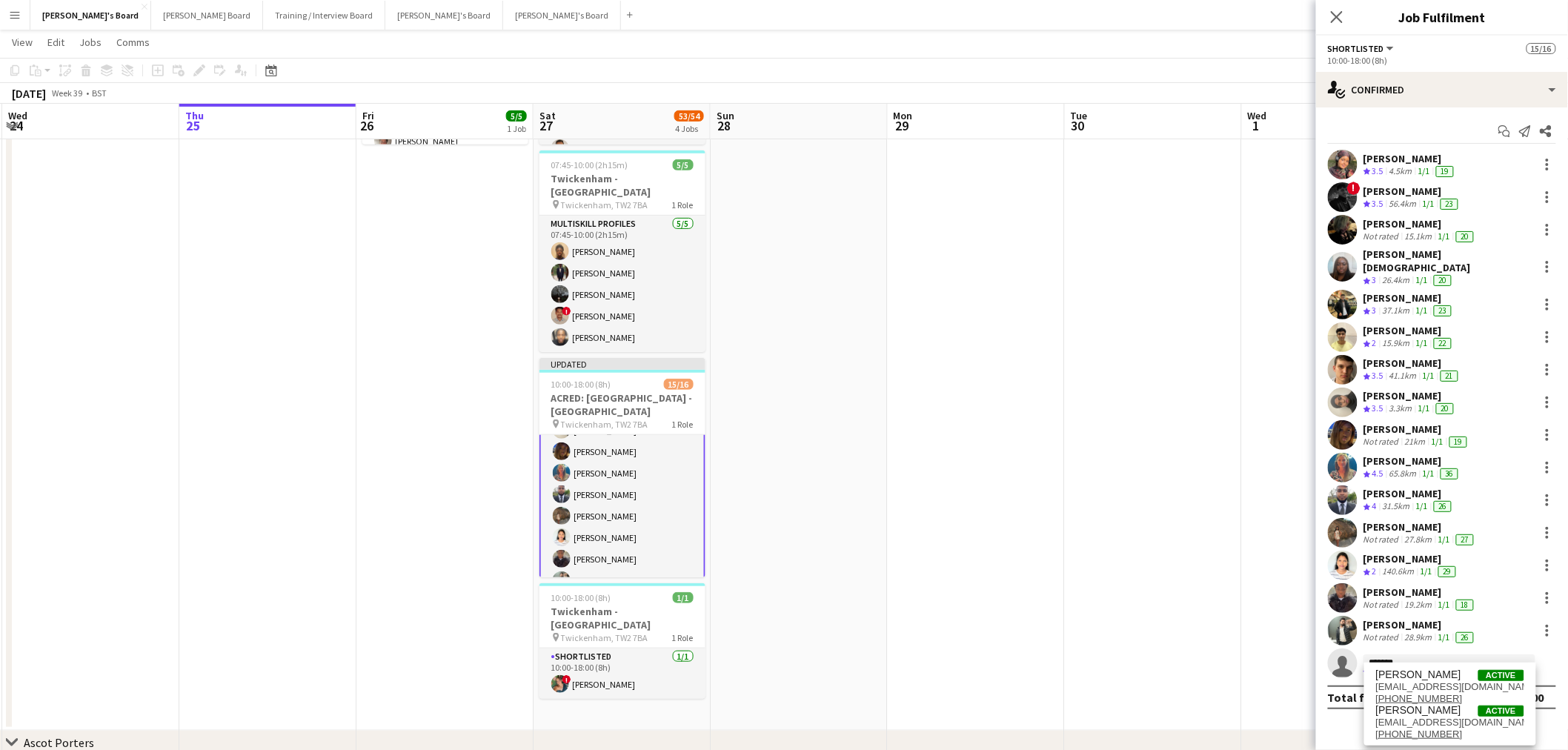
drag, startPoint x: 1439, startPoint y: 655, endPoint x: 909, endPoint y: 714, distance: 533.3
click at [912, 714] on body "Menu Boards Boards Boards All jobs Status Workforce Workforce My Workforce Recr…" at bounding box center [784, 493] width 1568 height 1480
click at [1093, 470] on app-date-cell at bounding box center [1153, 325] width 177 height 812
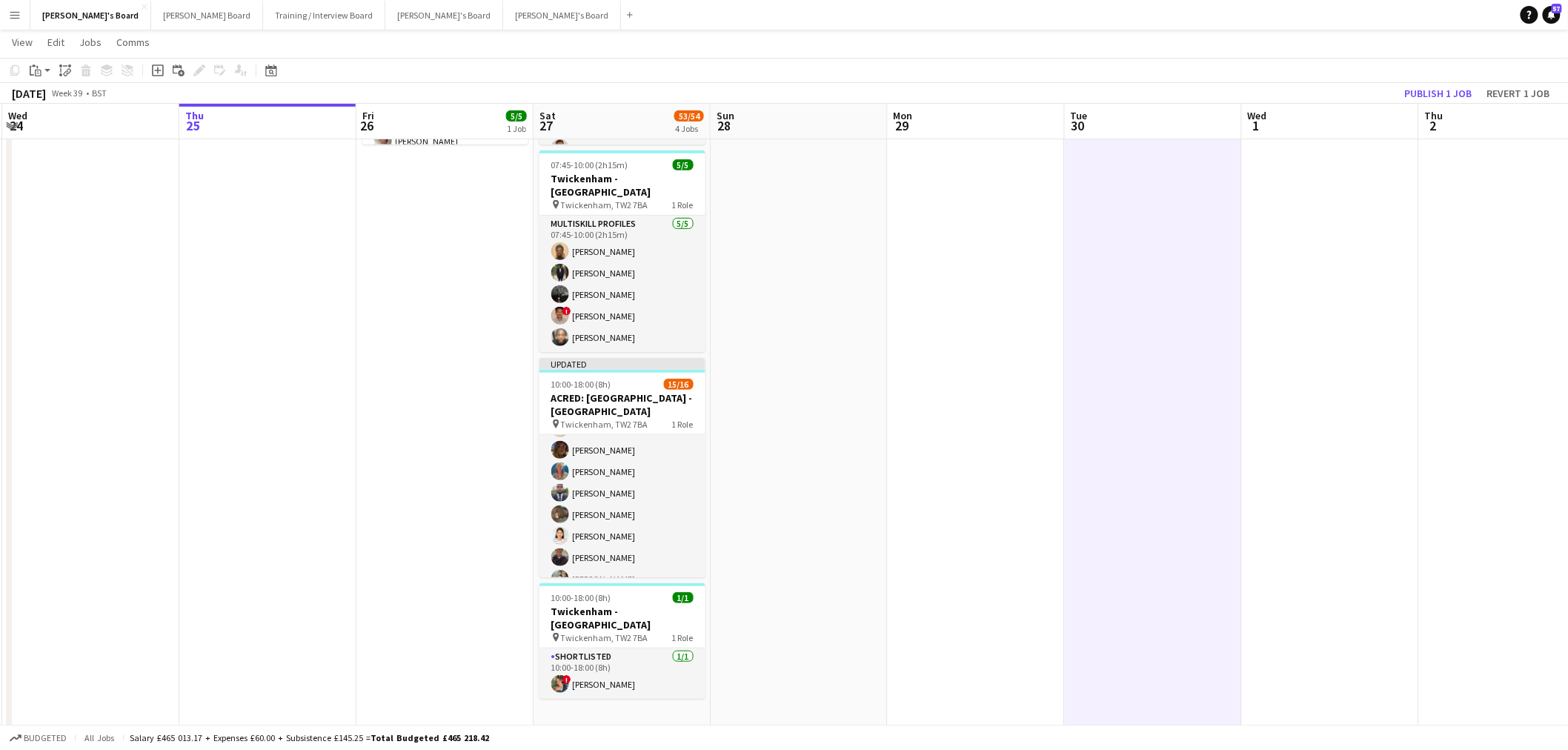
scroll to position [196, 0]
click at [1506, 87] on button "Revert 1 job" at bounding box center [1518, 93] width 75 height 19
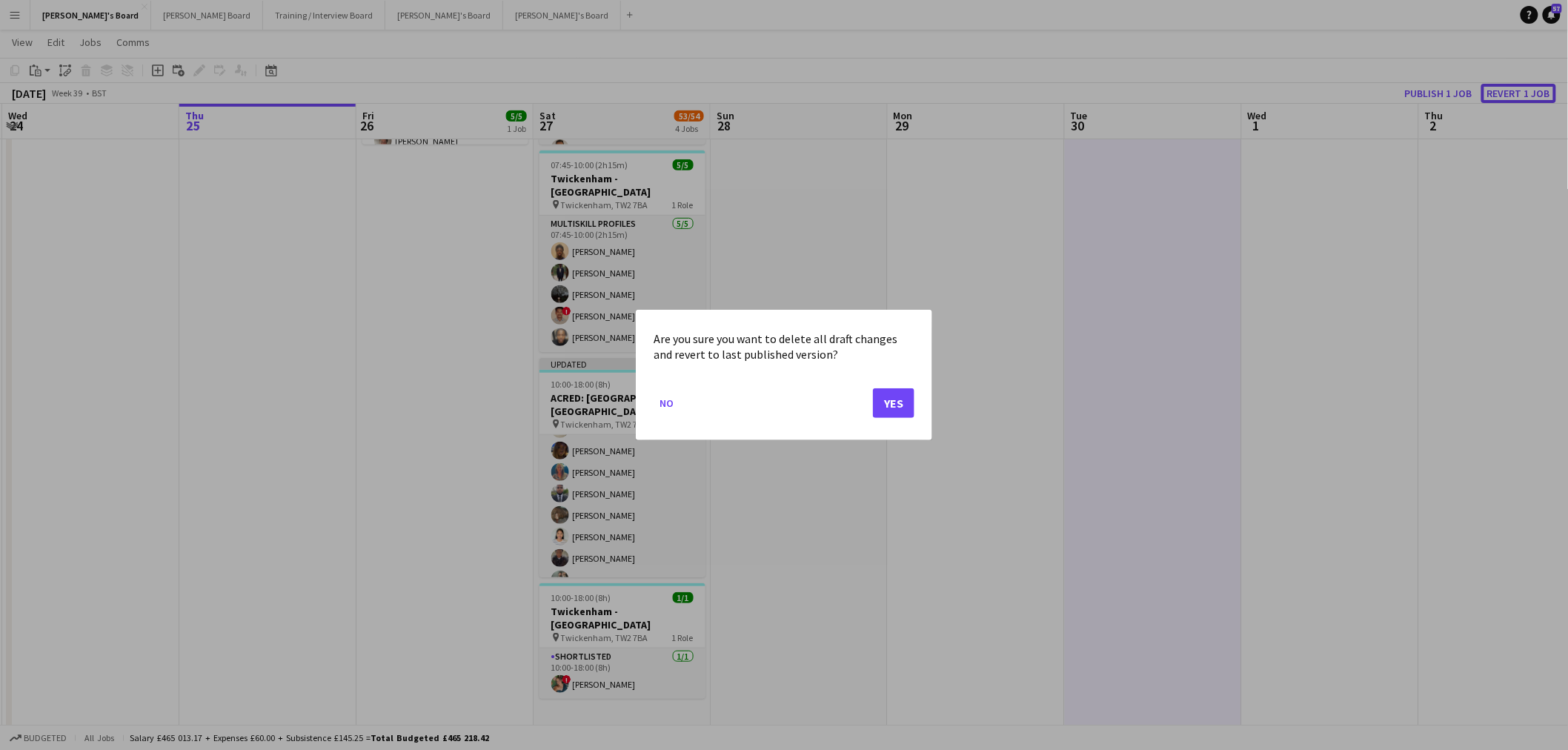
scroll to position [0, 0]
click at [909, 393] on button "Yes" at bounding box center [893, 403] width 42 height 30
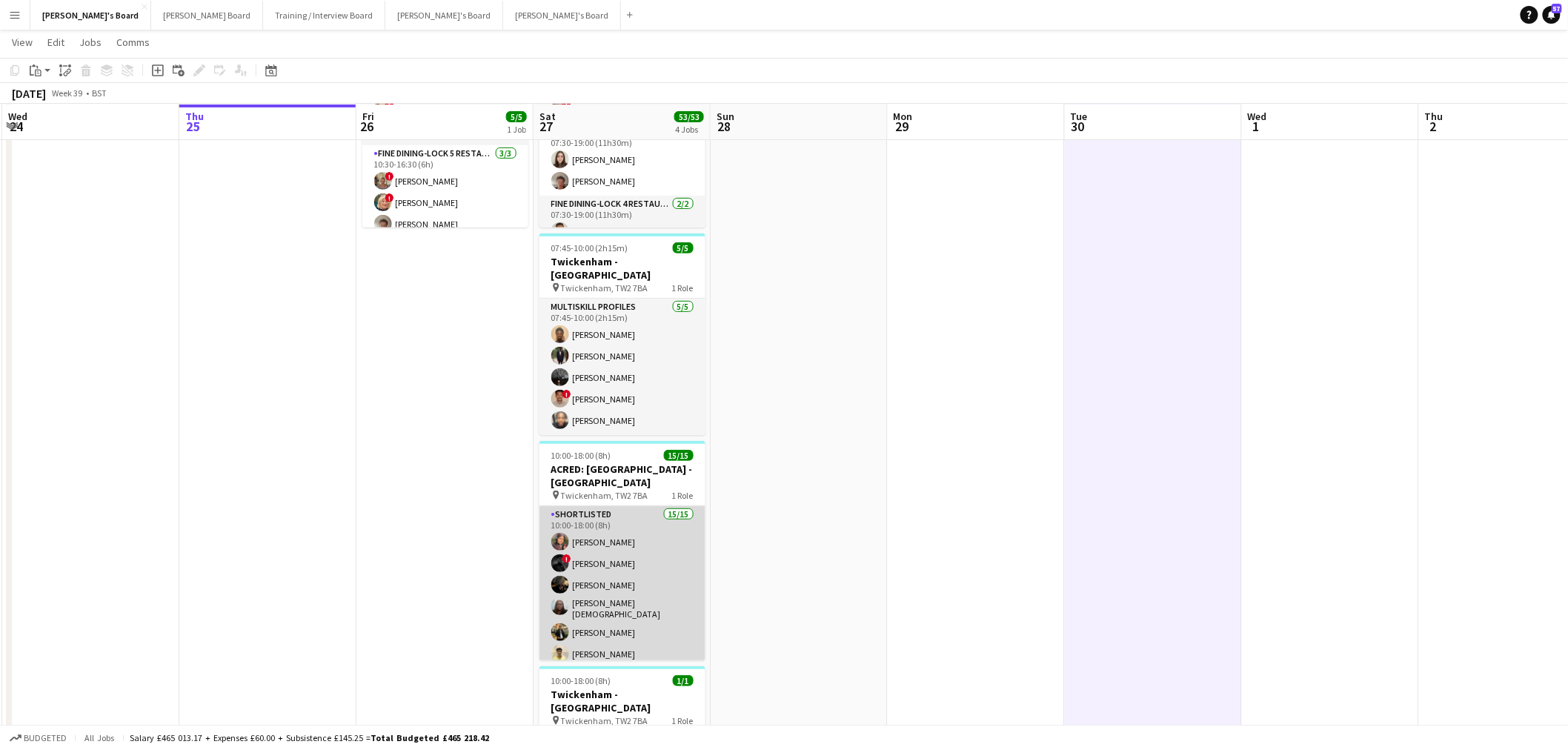
scroll to position [164, 0]
click at [626, 539] on app-card-role "Shortlisted 15/15 10:00-18:00 (8h) [PERSON_NAME] ! [PERSON_NAME] [PERSON_NAME] …" at bounding box center [622, 683] width 166 height 356
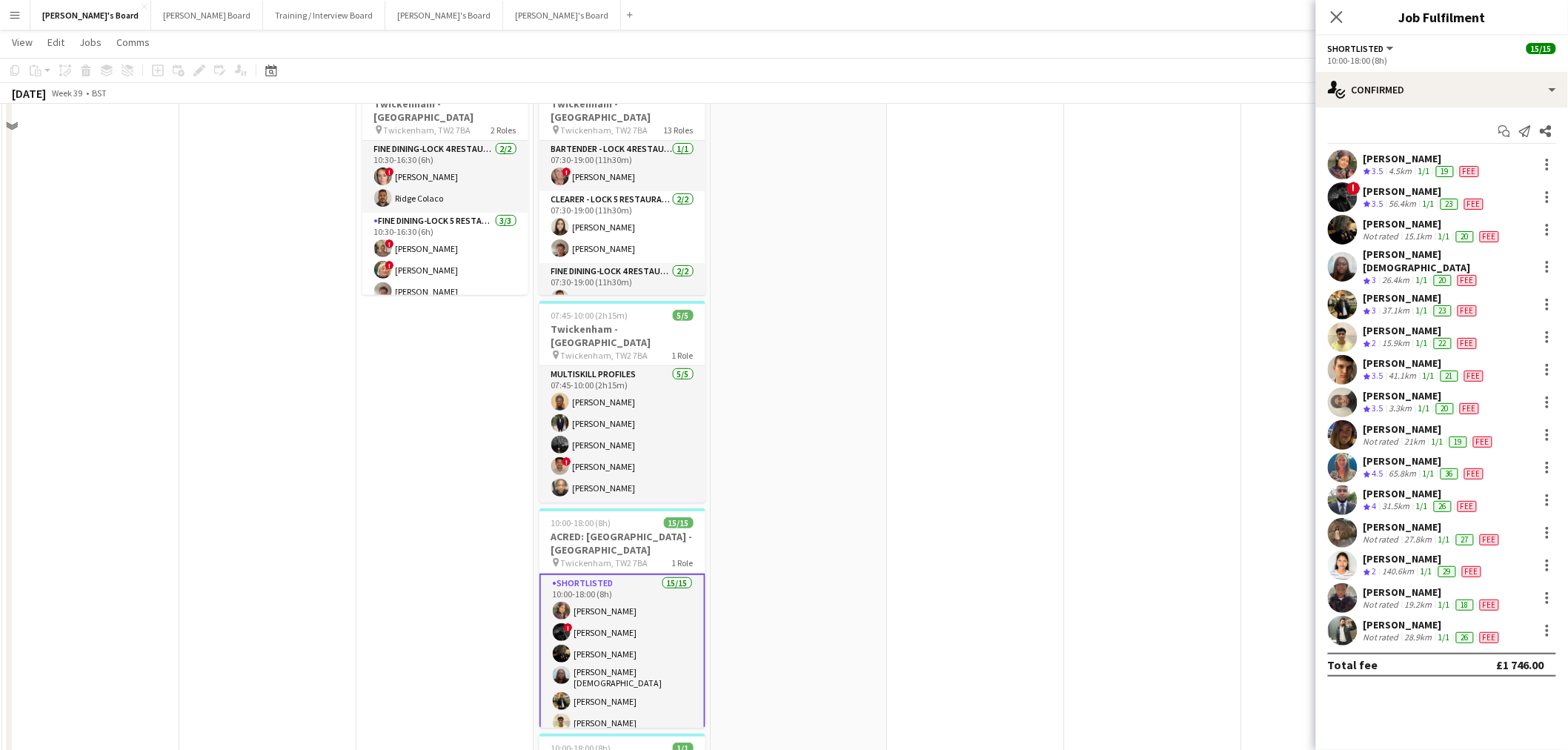
scroll to position [0, 0]
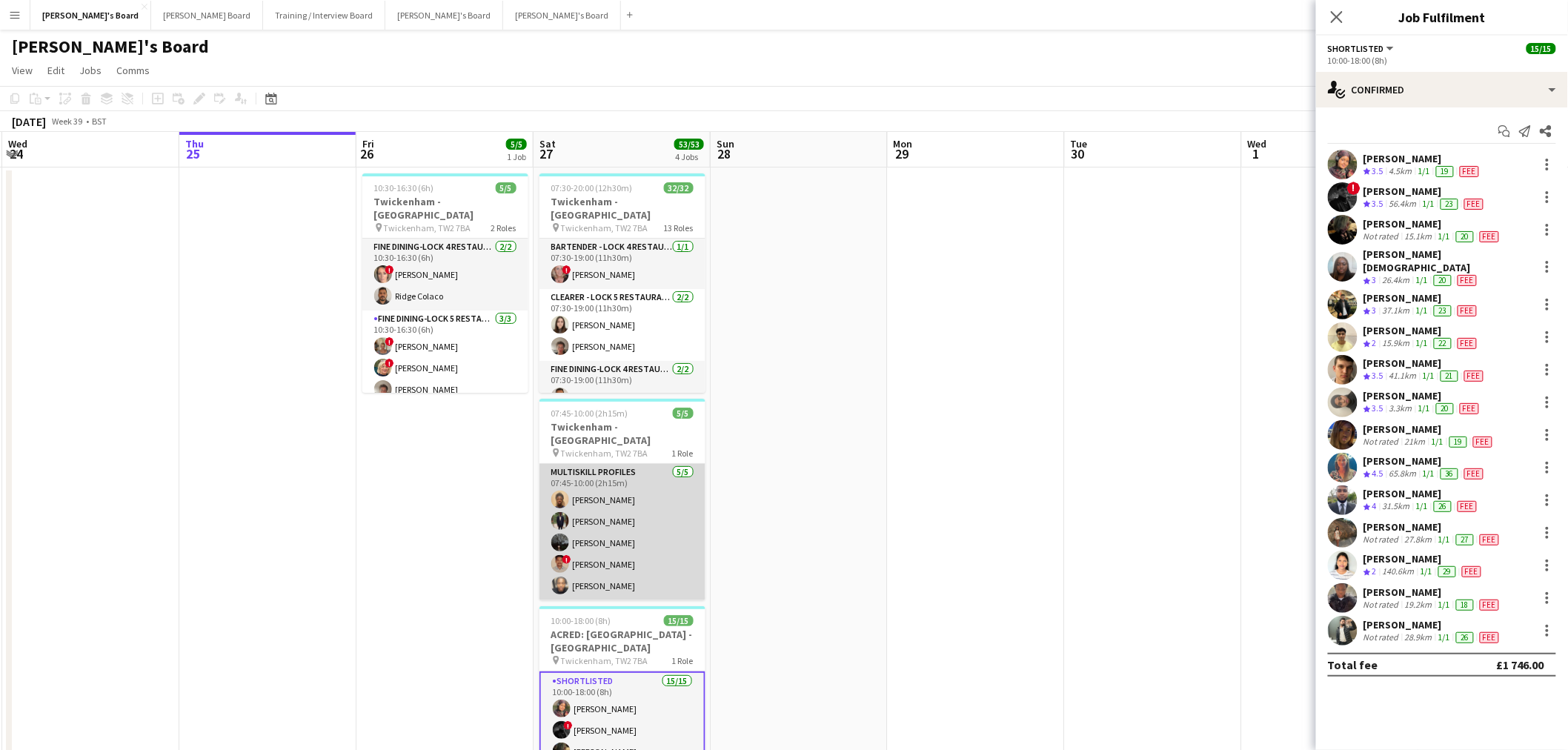
click at [647, 489] on app-card-role "MULTISKILL PROFILES [DATE] 07:45-10:00 (2h15m) [PERSON_NAME] [PERSON_NAME] Ndja…" at bounding box center [622, 533] width 166 height 136
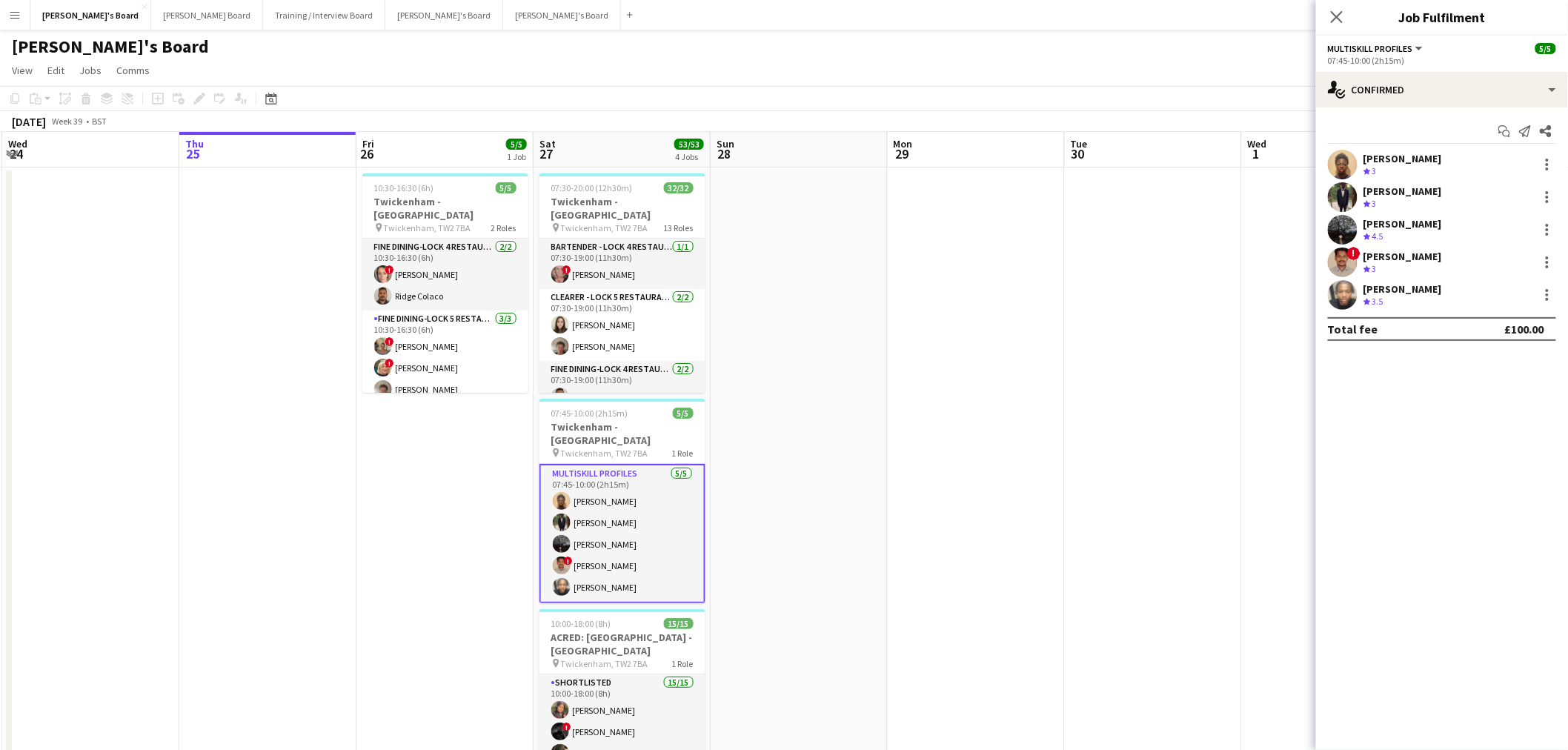
scroll to position [0, 351]
click at [1554, 225] on div at bounding box center [1547, 230] width 17 height 17
click at [1490, 401] on span "Remove" at bounding box center [1475, 399] width 45 height 13
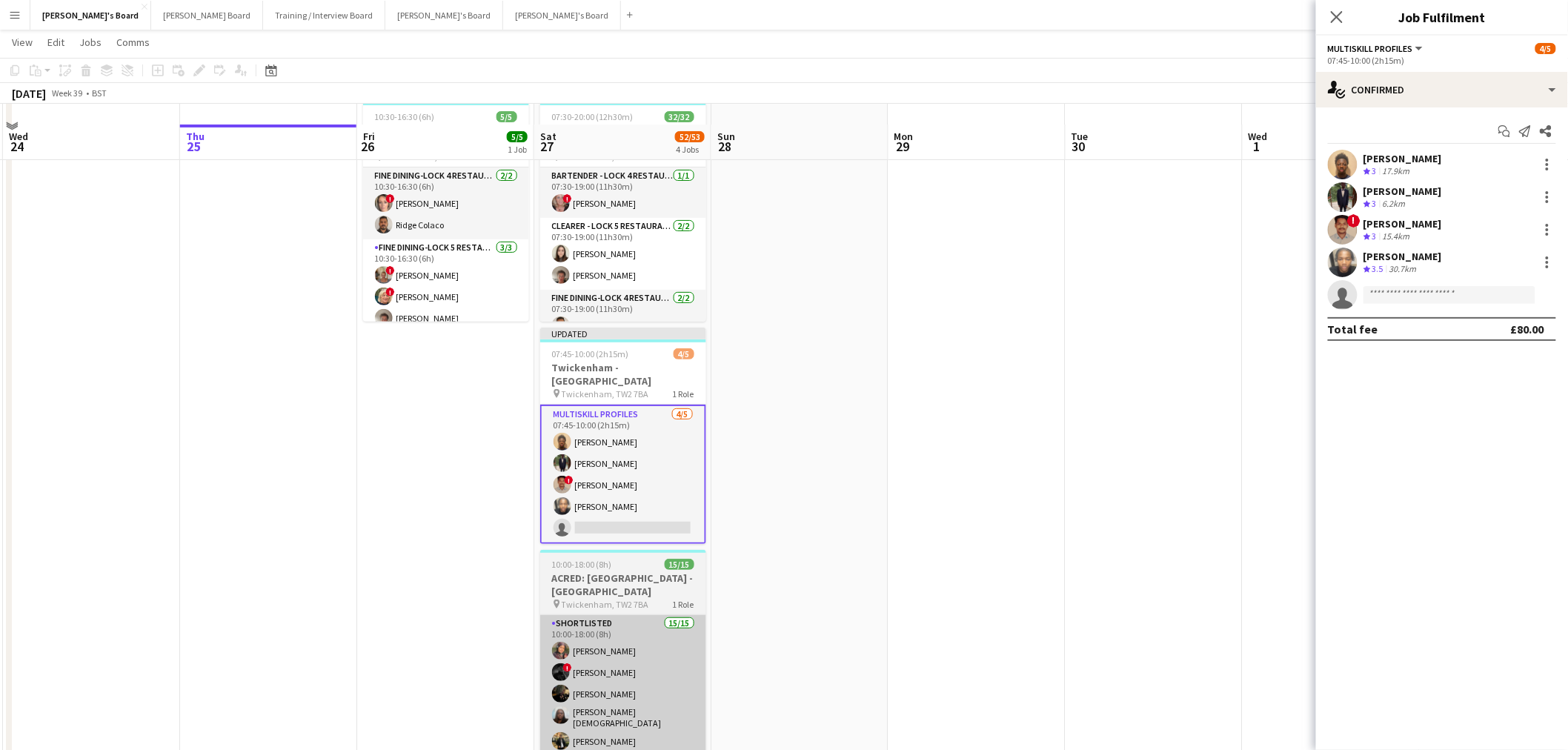
scroll to position [164, 0]
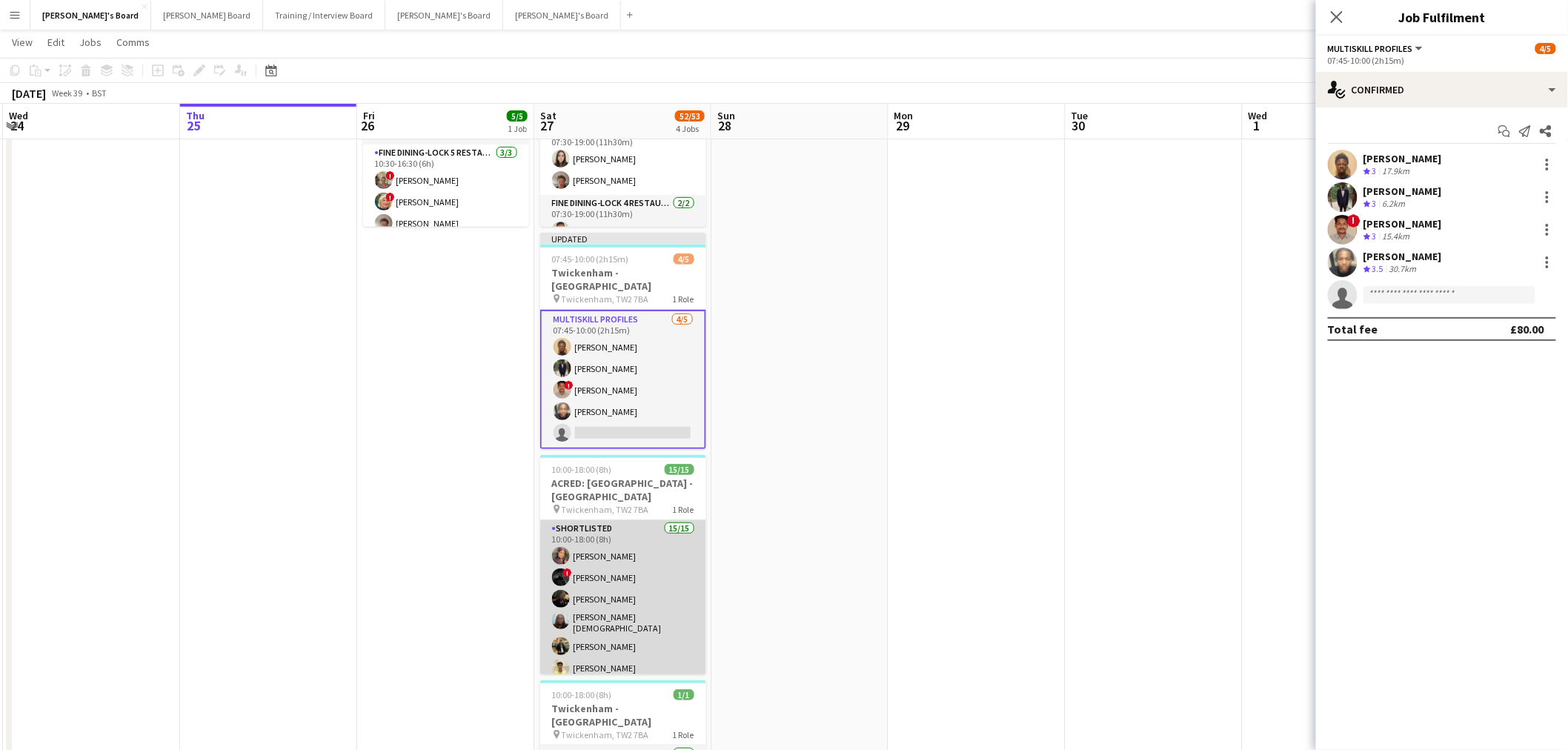
click at [621, 618] on app-card-role "Shortlisted 15/15 10:00-18:00 (8h) [PERSON_NAME] ! [PERSON_NAME] [PERSON_NAME] …" at bounding box center [622, 698] width 166 height 356
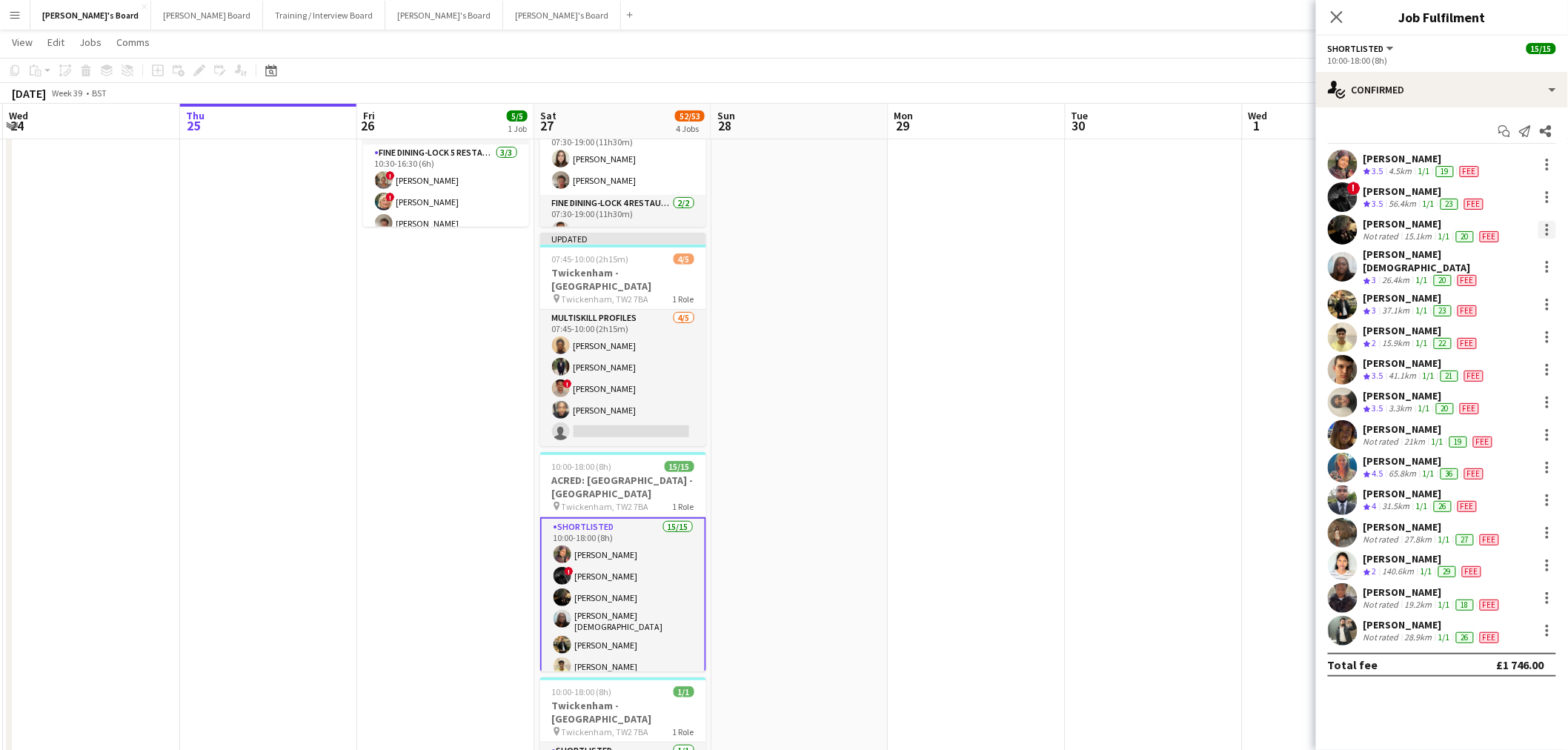
click at [1550, 227] on div at bounding box center [1547, 230] width 17 height 17
click at [1510, 295] on span "Switch crew" at bounding box center [1484, 292] width 63 height 13
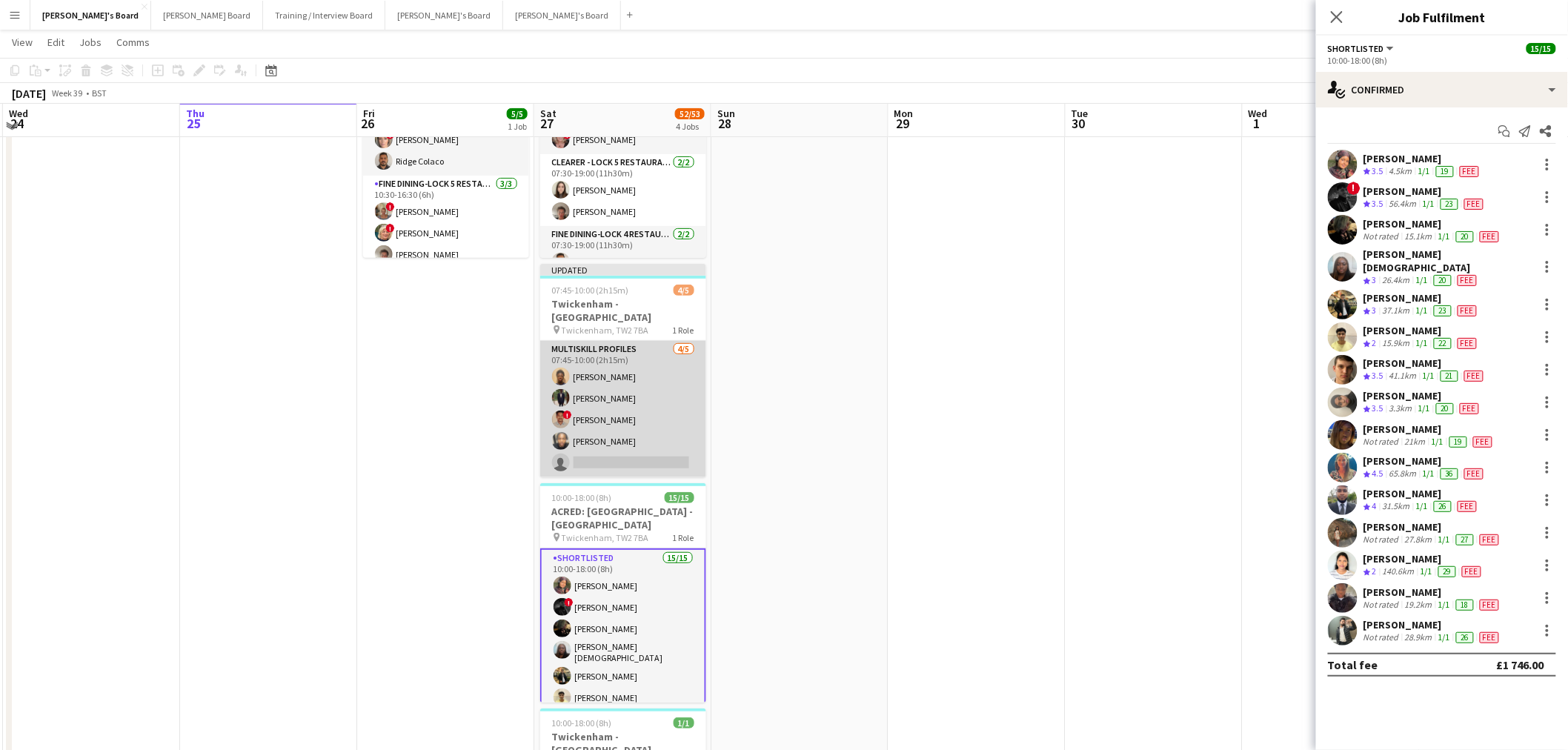
click at [580, 374] on app-card-role "MULTISKILL PROFILES [DATE] 07:45-10:00 (2h15m) [PERSON_NAME] [PERSON_NAME] Ndja…" at bounding box center [622, 409] width 166 height 136
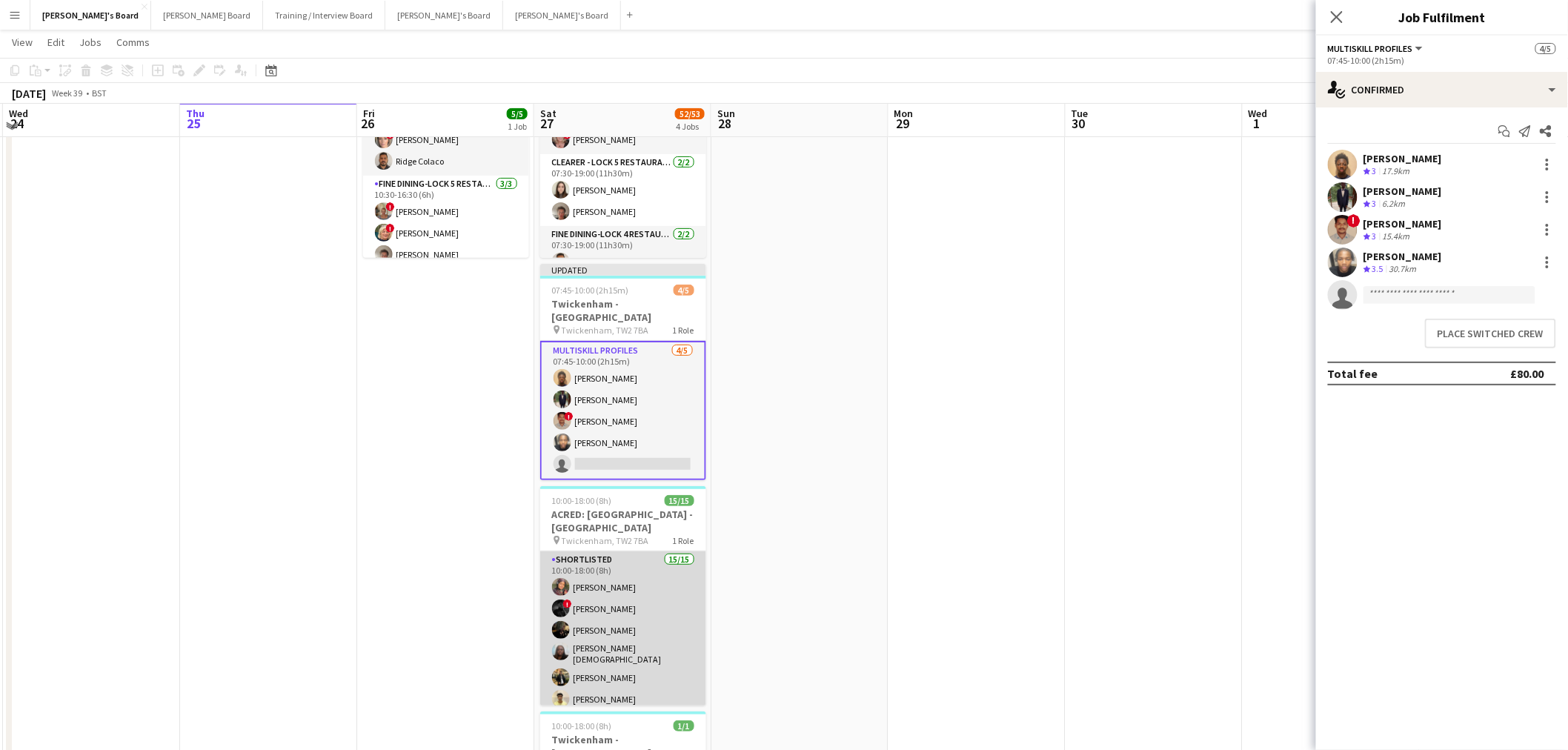
click at [642, 602] on app-card-role "Shortlisted 15/15 10:00-18:00 (8h) [PERSON_NAME] ! [PERSON_NAME] [PERSON_NAME] …" at bounding box center [622, 730] width 166 height 356
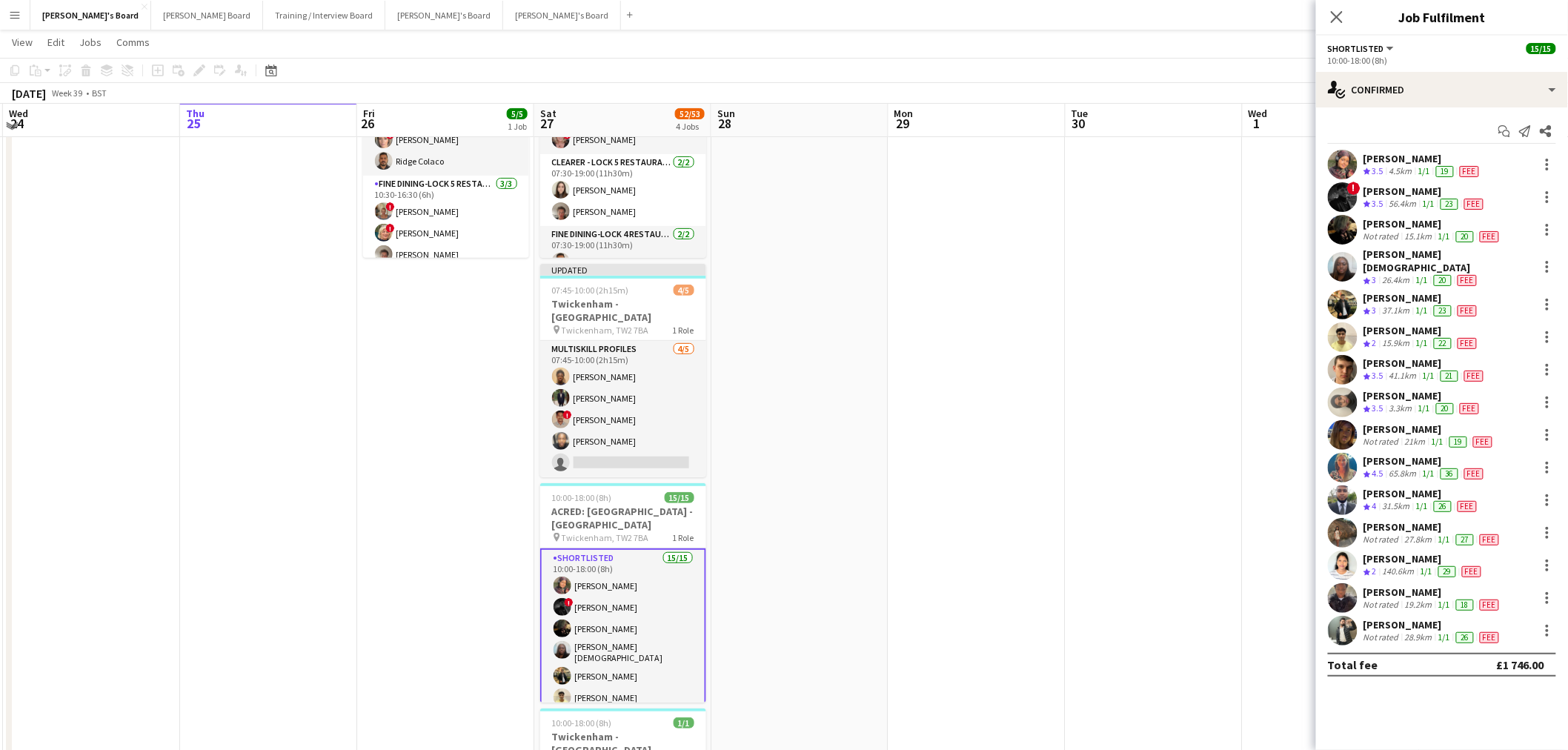
click at [1398, 534] on div "Not rated" at bounding box center [1383, 540] width 39 height 12
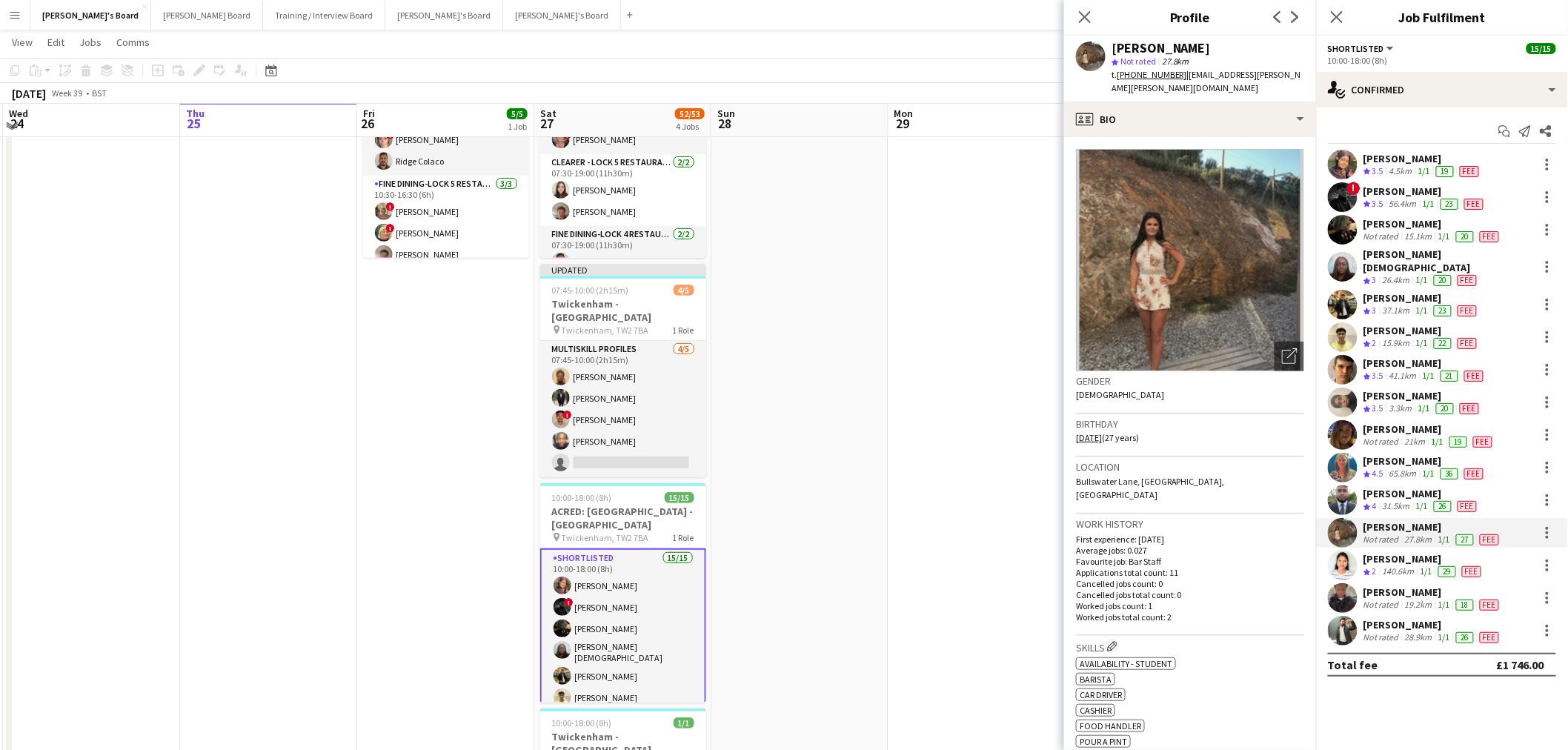
click at [1413, 586] on div "[PERSON_NAME]" at bounding box center [1432, 592] width 139 height 14
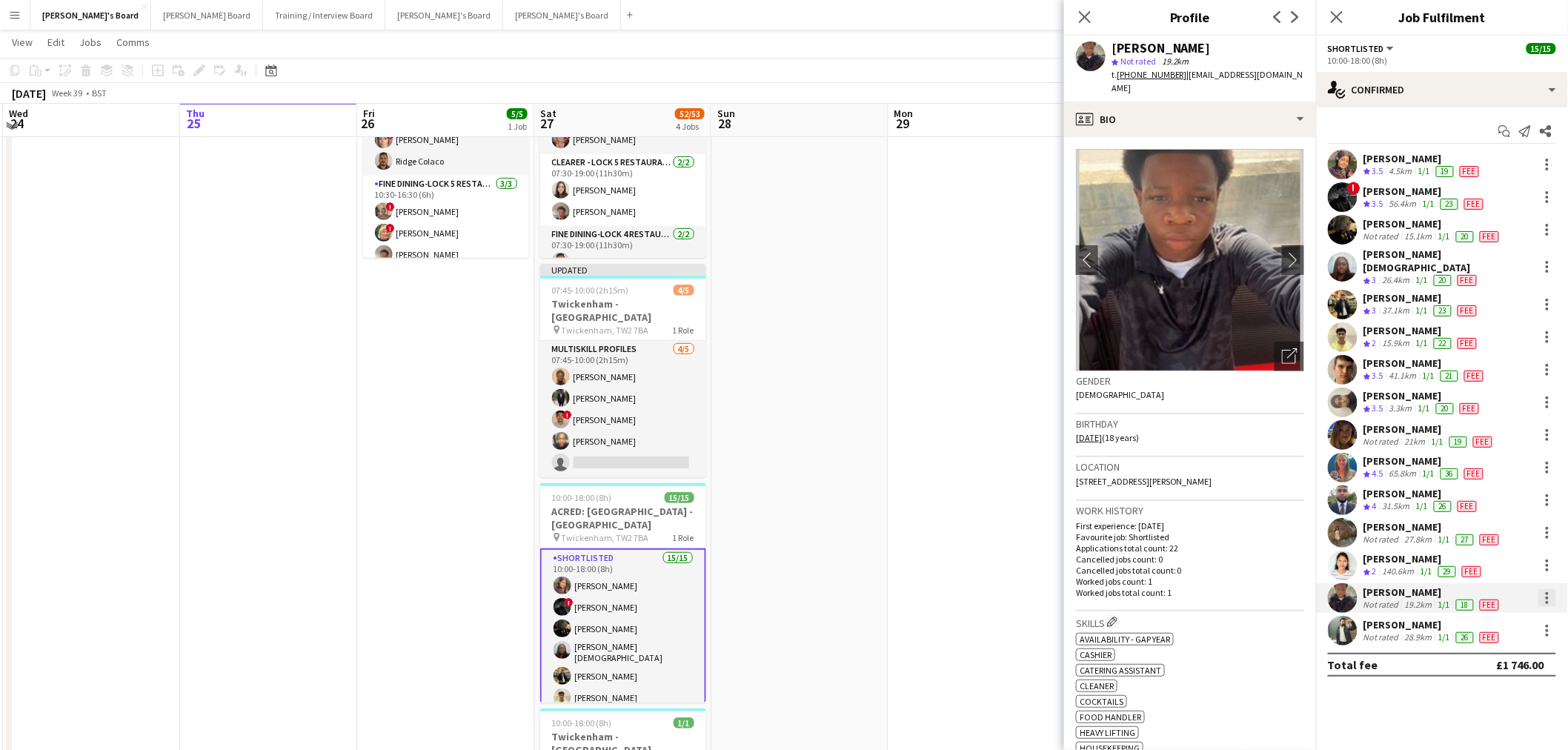
click at [1548, 589] on div at bounding box center [1547, 598] width 17 height 17
click at [666, 409] on div at bounding box center [784, 375] width 1568 height 750
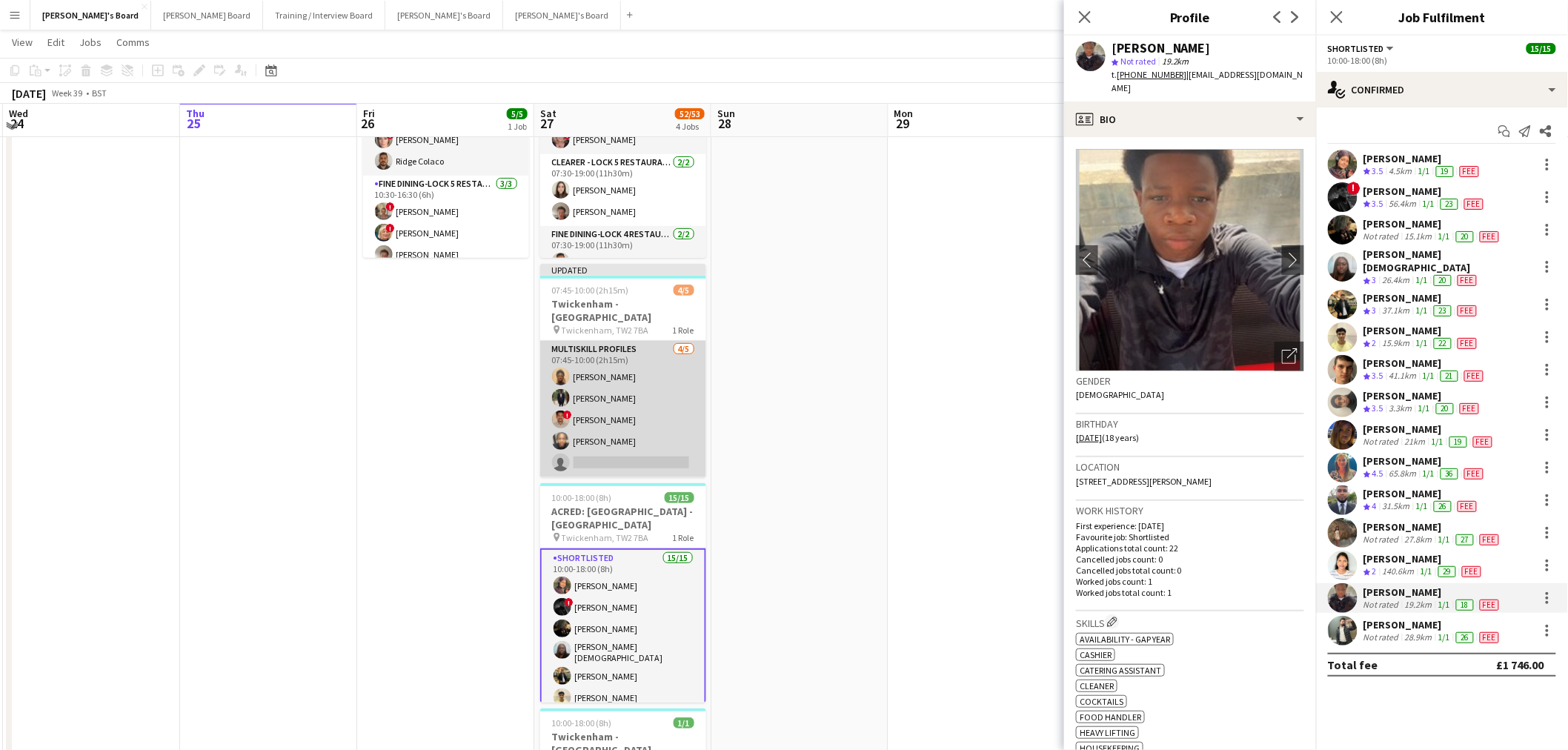
click at [575, 420] on app-card-role "MULTISKILL PROFILES [DATE] 07:45-10:00 (2h15m) [PERSON_NAME] [PERSON_NAME] Ndja…" at bounding box center [622, 409] width 166 height 136
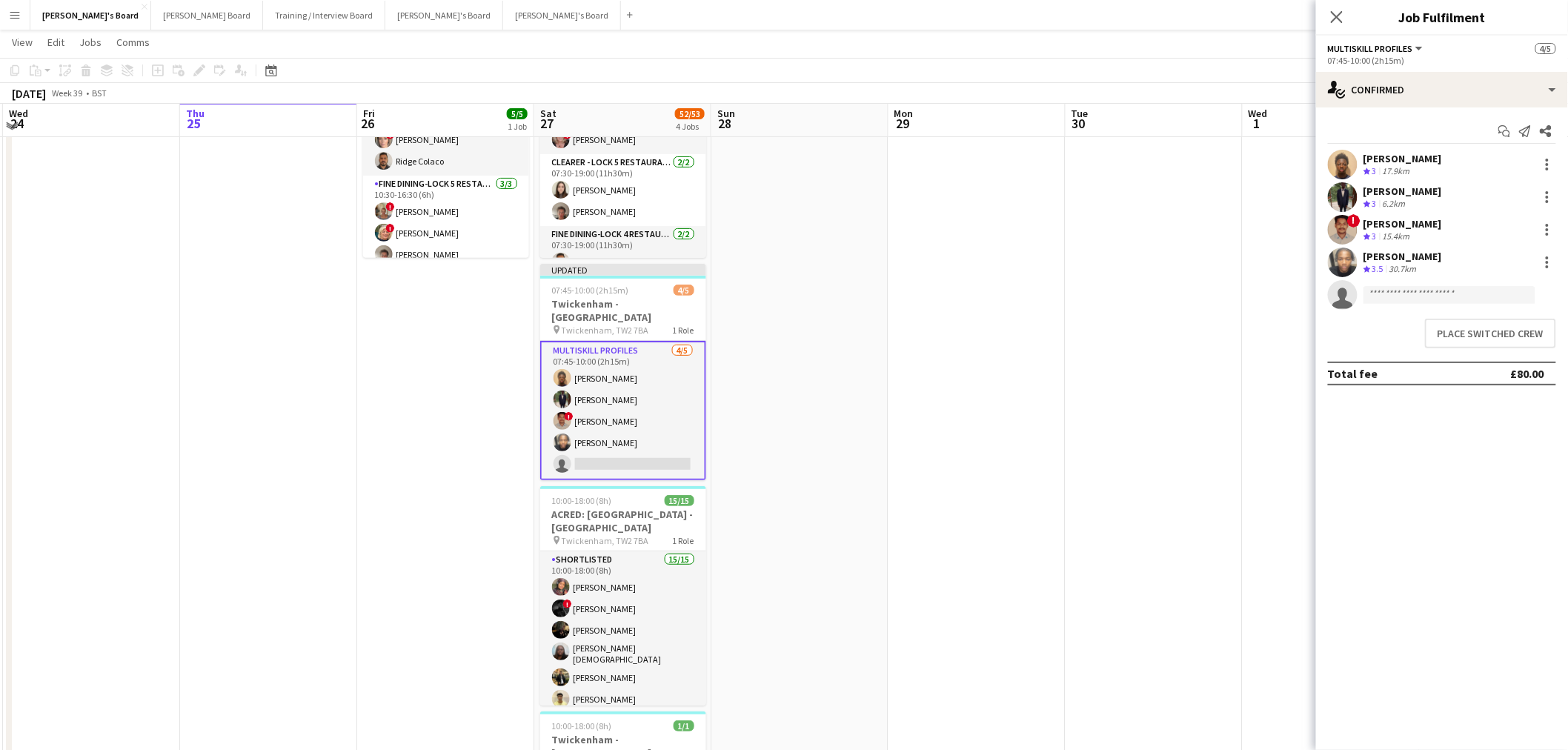
click at [952, 342] on app-date-cell at bounding box center [977, 444] width 177 height 823
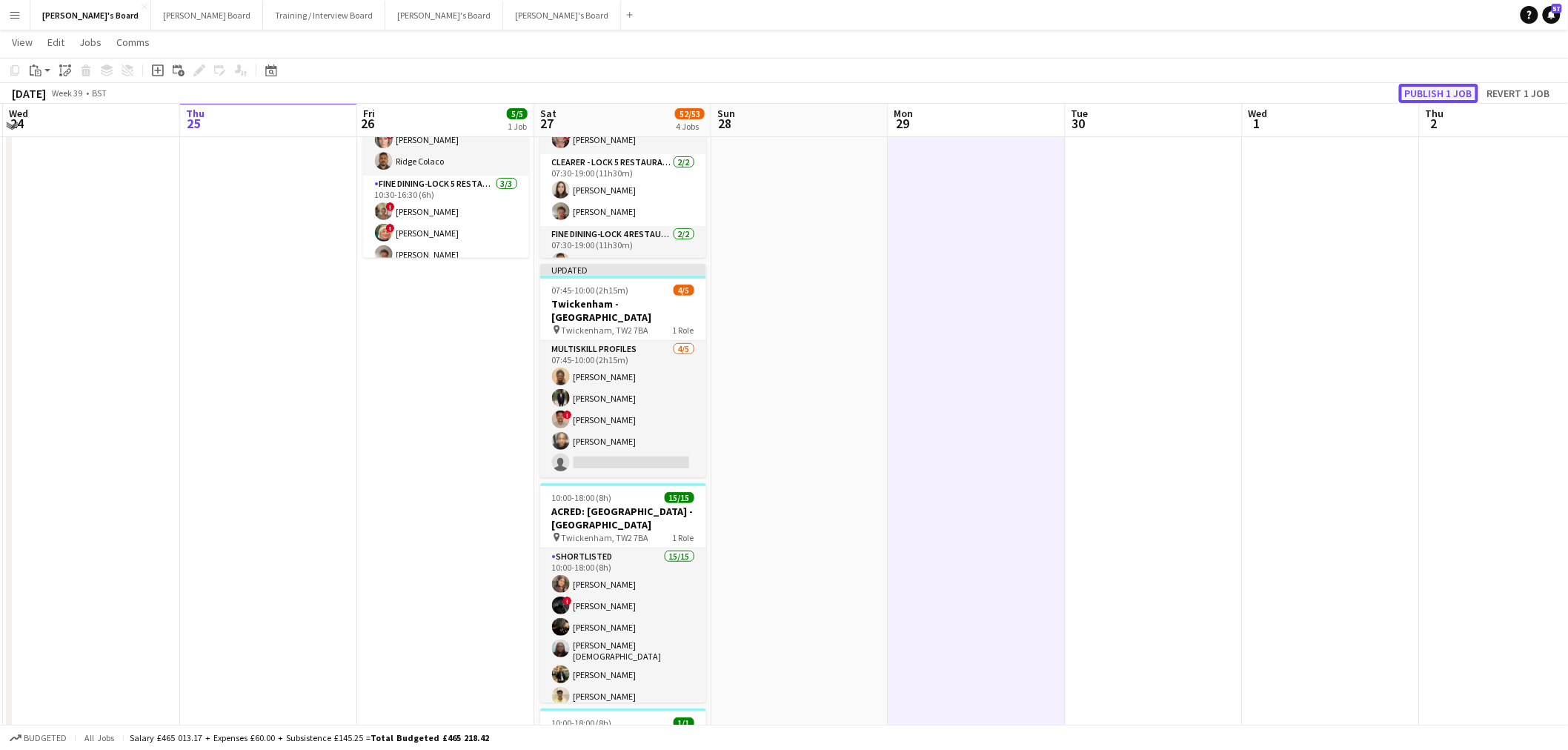
click at [1441, 96] on button "Publish 1 job" at bounding box center [1439, 93] width 79 height 19
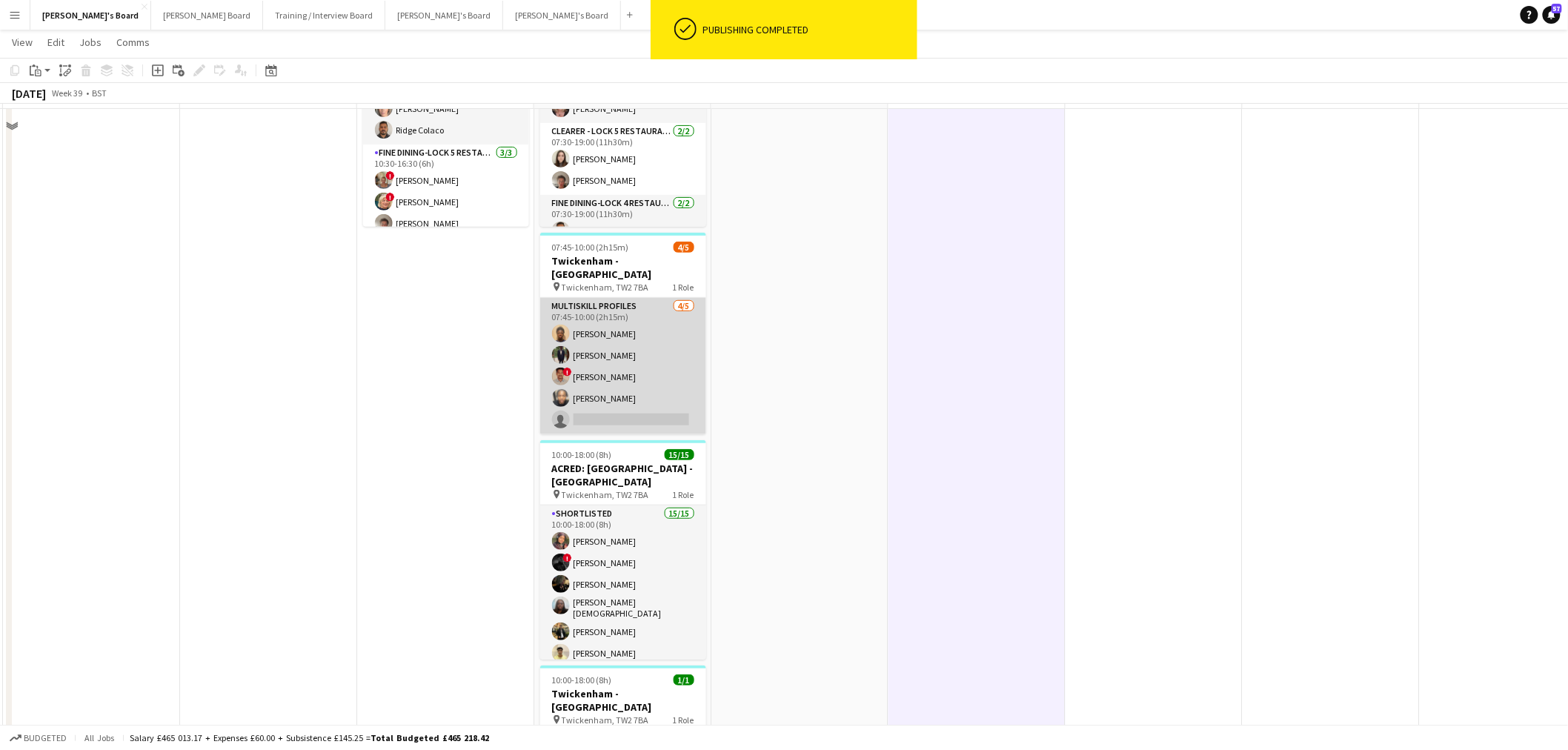
scroll to position [134, 0]
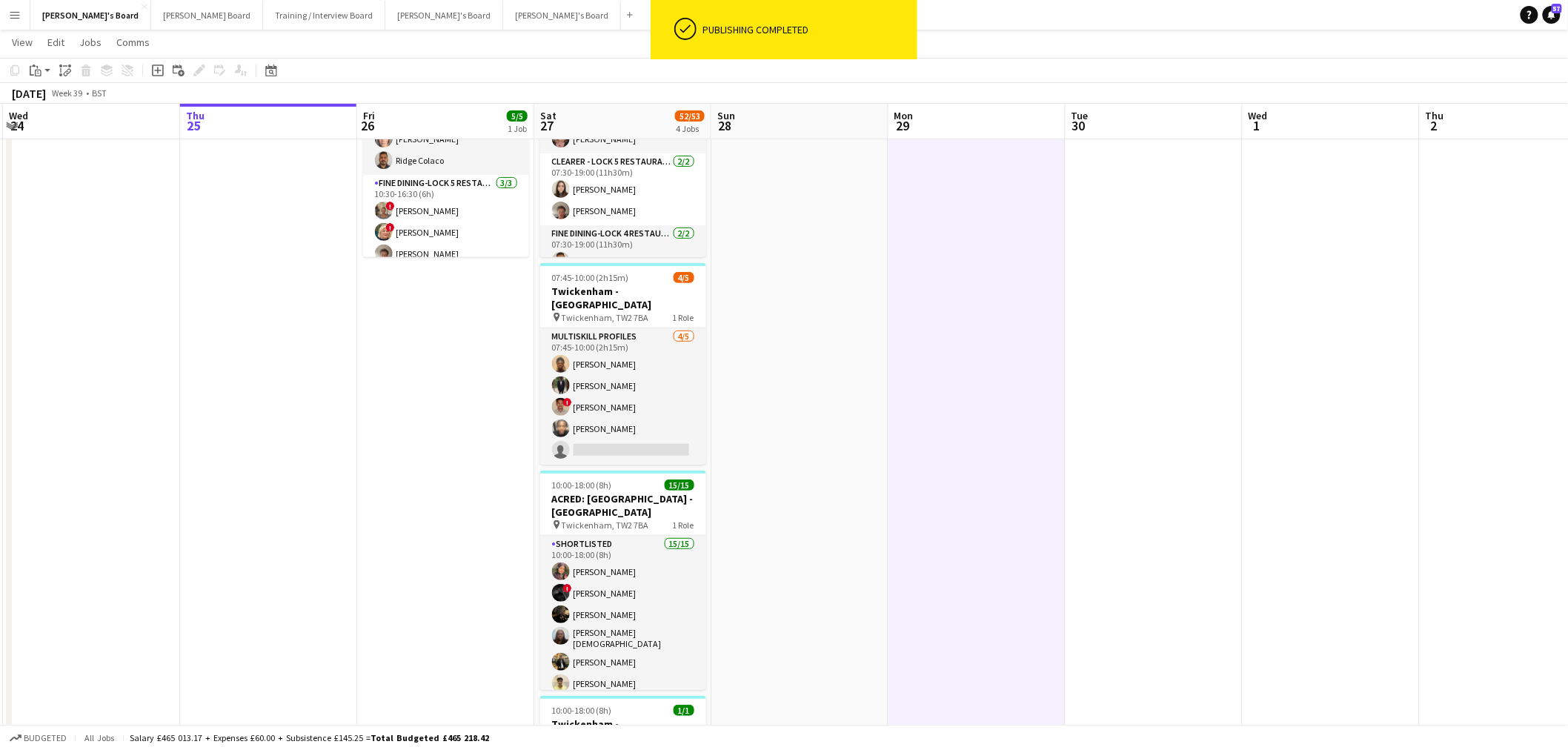
drag, startPoint x: 640, startPoint y: 586, endPoint x: 1580, endPoint y: 97, distance: 1059.6
click at [642, 586] on app-card-role "Shortlisted 15/15 10:00-18:00 (8h) [PERSON_NAME] ! [PERSON_NAME] [PERSON_NAME] …" at bounding box center [622, 714] width 166 height 356
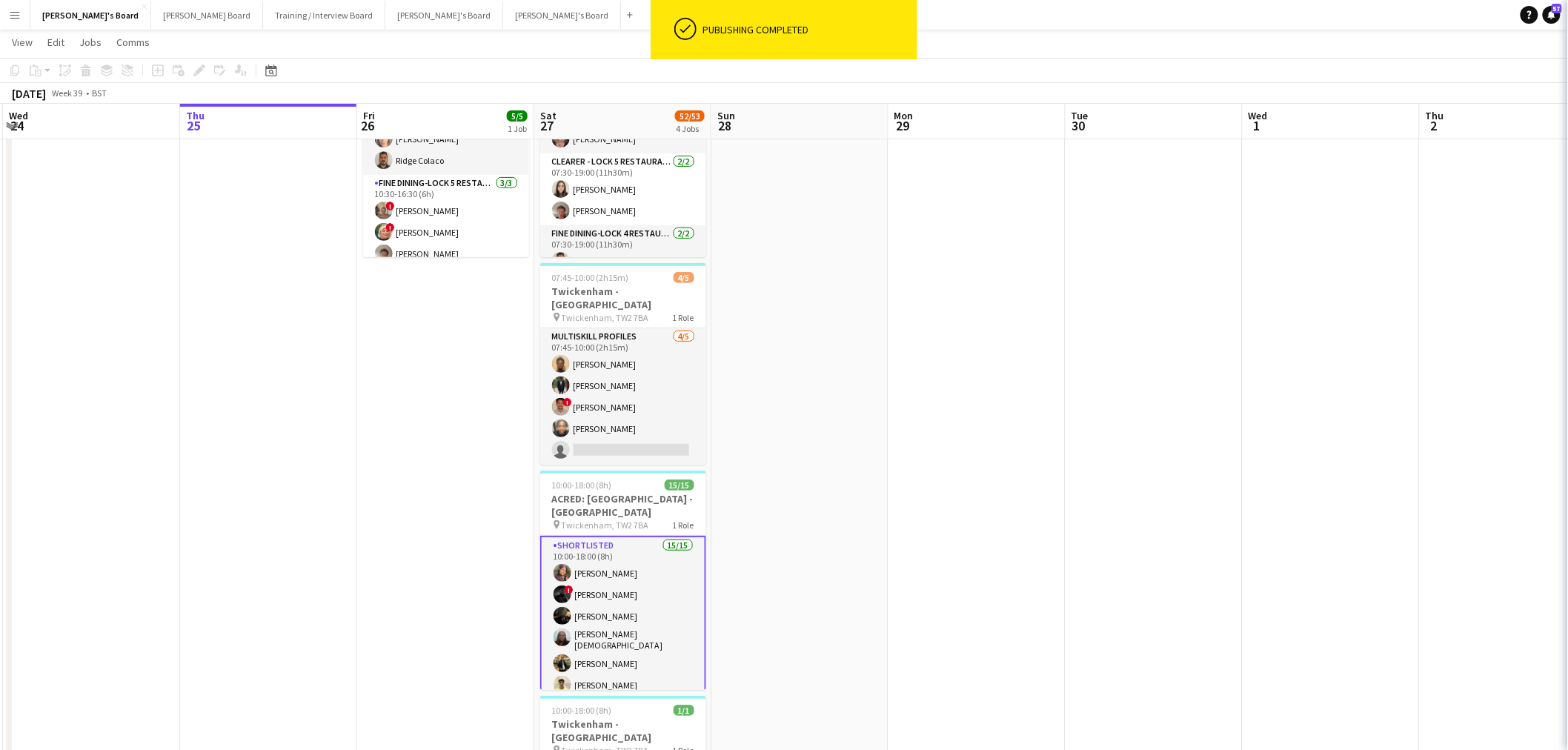
scroll to position [0, 349]
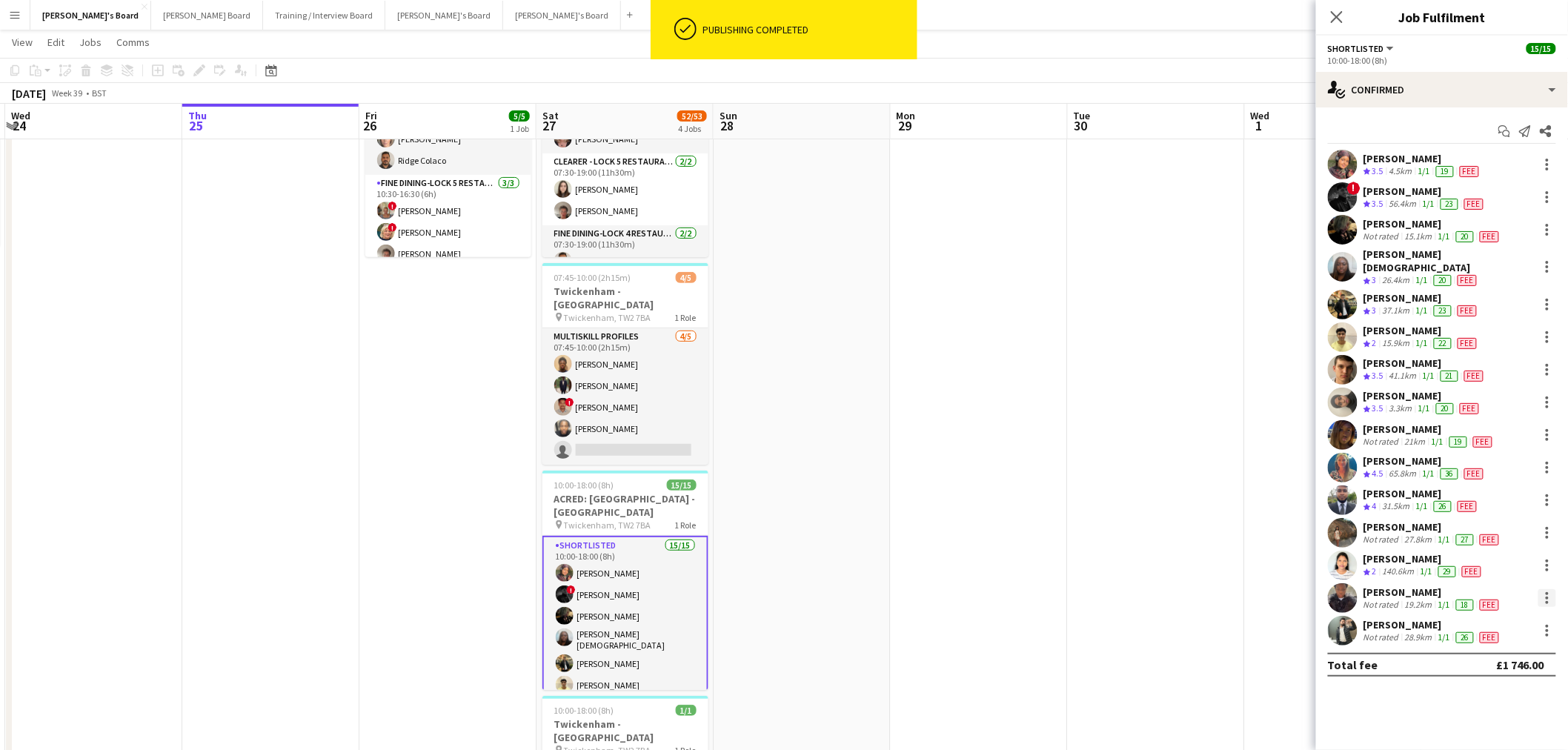
click at [1549, 586] on div "[PERSON_NAME] Not rated 19.2km 1/1 18 Fee" at bounding box center [1442, 598] width 252 height 30
click at [1545, 589] on div at bounding box center [1547, 598] width 17 height 17
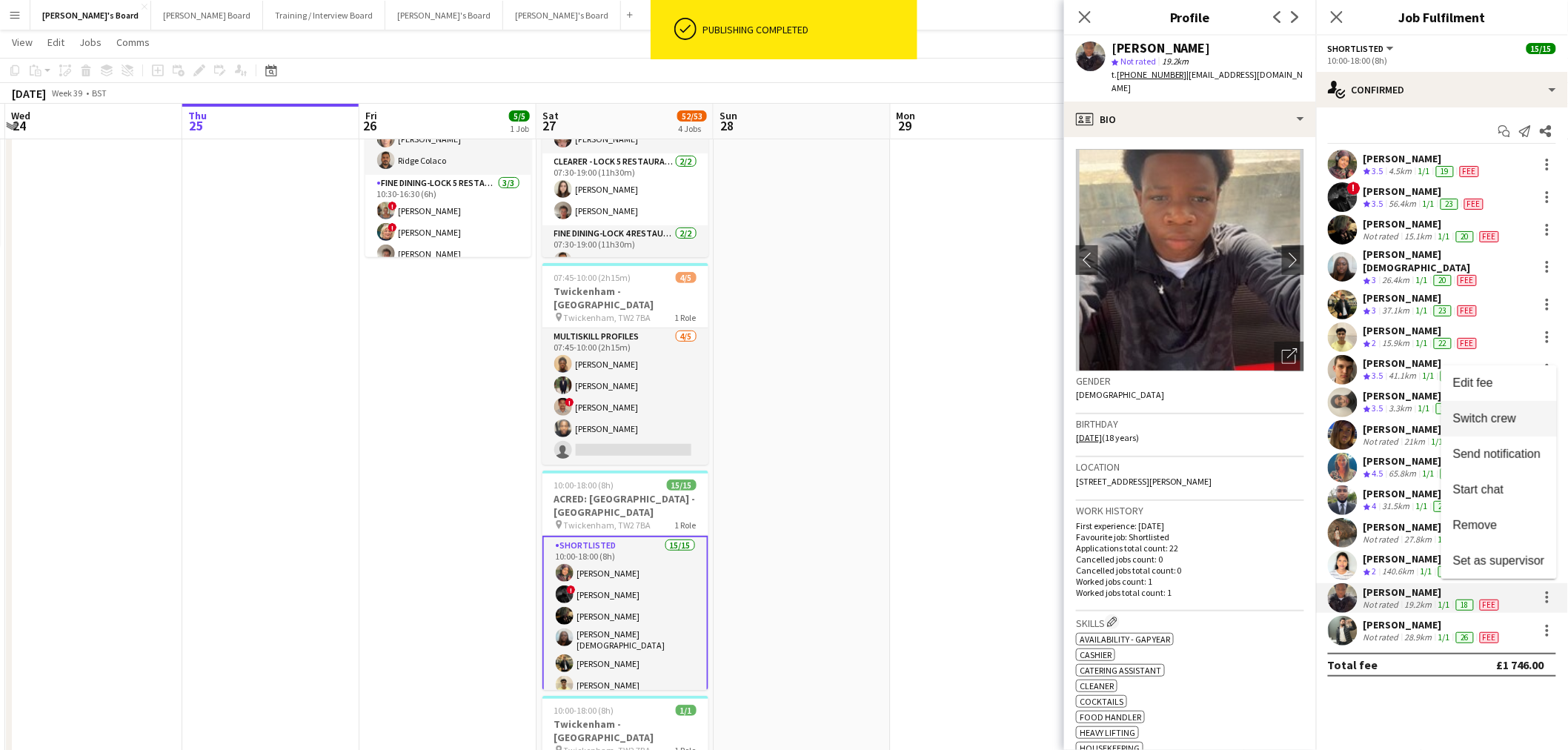
click at [1510, 411] on button "Switch crew" at bounding box center [1499, 418] width 116 height 36
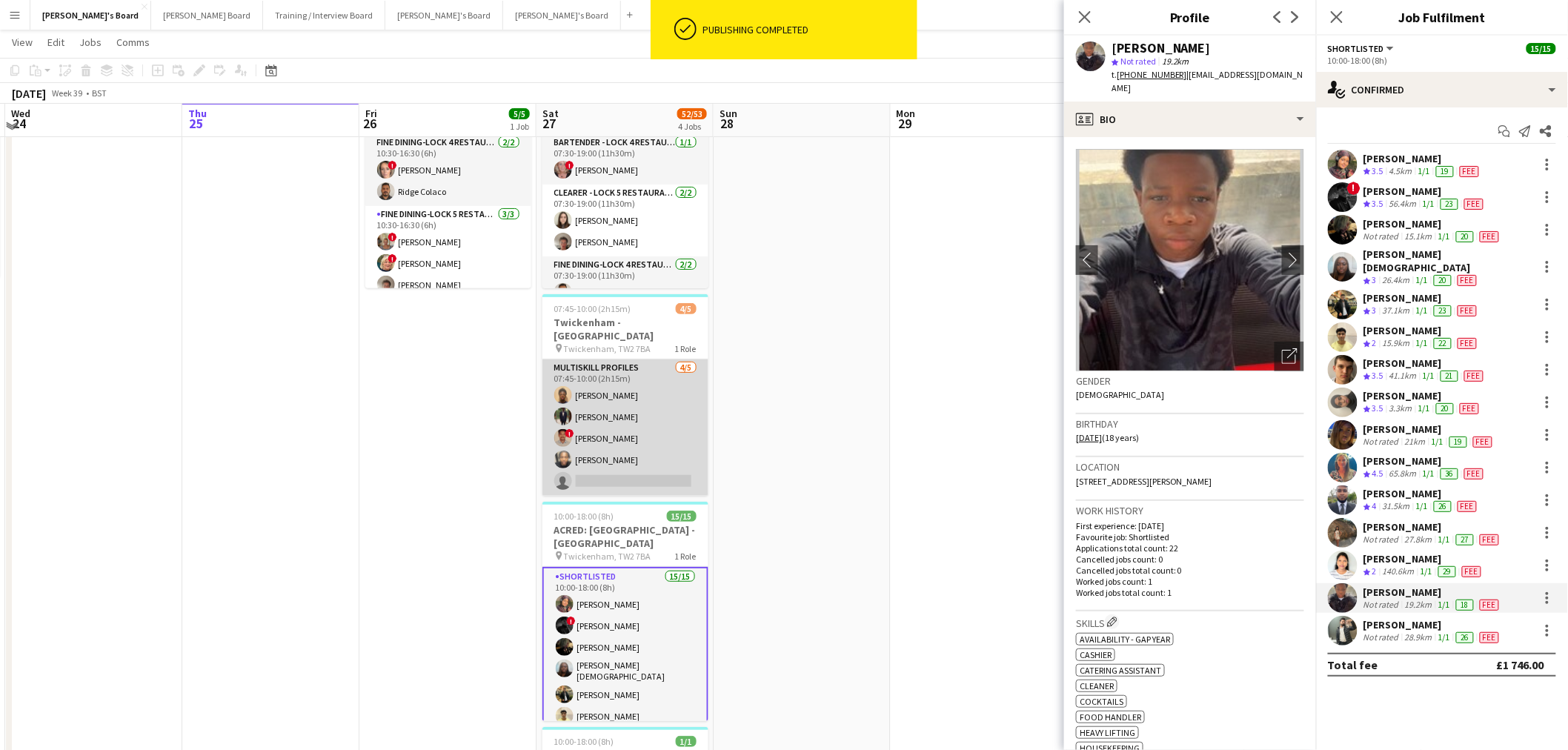
click at [645, 408] on app-card-role "MULTISKILL PROFILES [DATE] 07:45-10:00 (2h15m) [PERSON_NAME] [PERSON_NAME] Ndja…" at bounding box center [625, 428] width 166 height 136
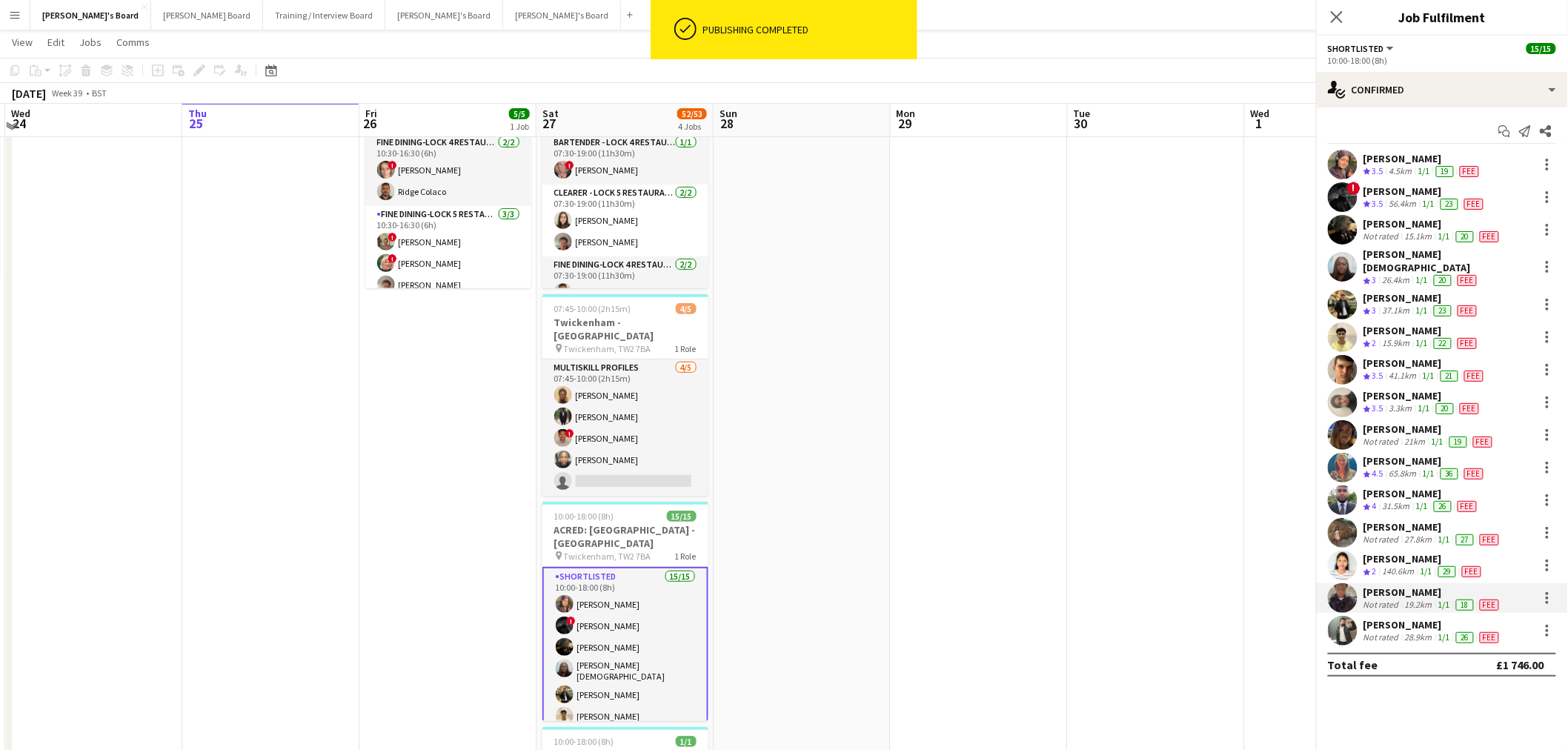
scroll to position [0, 348]
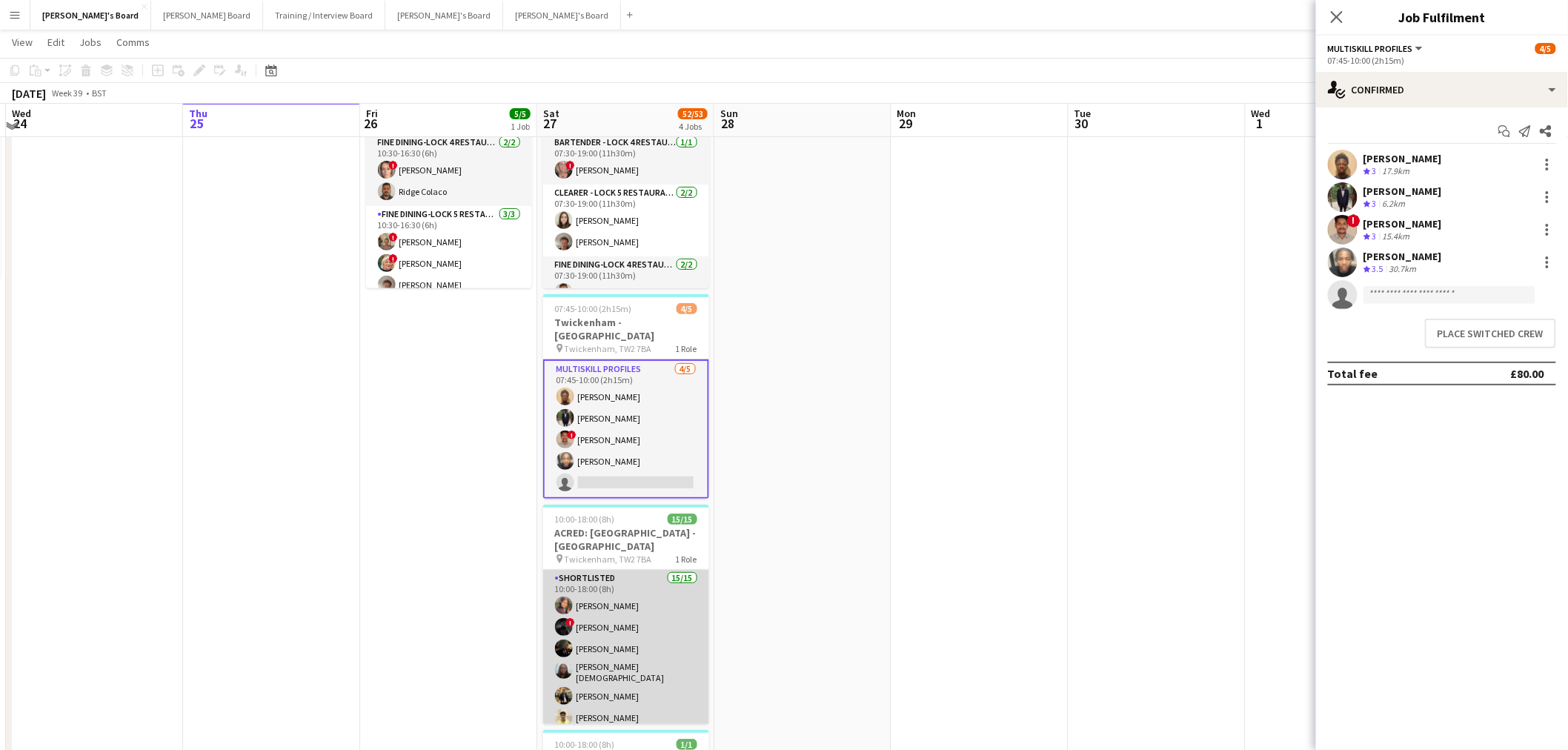
click at [618, 639] on app-card-role "Shortlisted 15/15 10:00-18:00 (8h) [PERSON_NAME] ! [PERSON_NAME] [PERSON_NAME] …" at bounding box center [625, 748] width 166 height 356
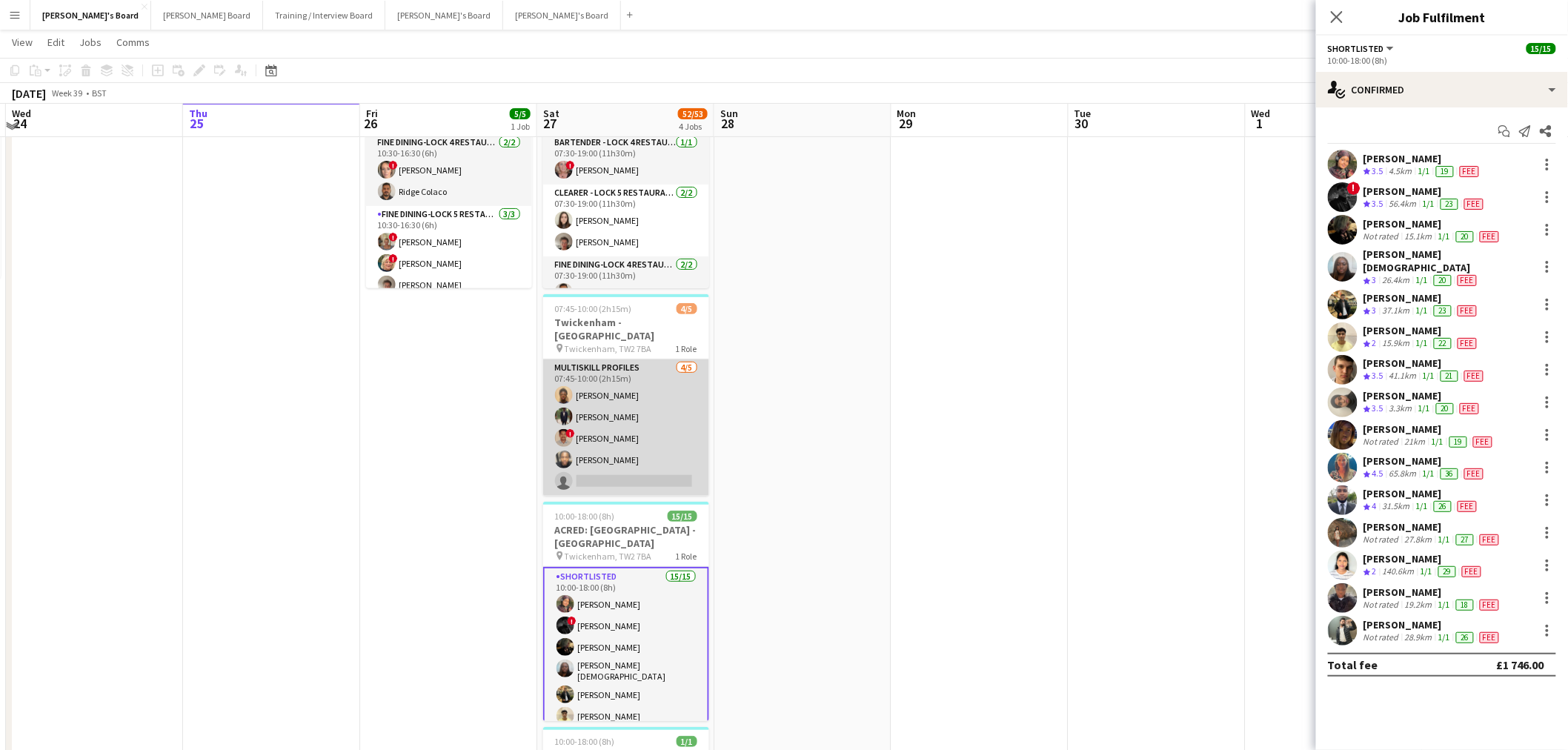
click at [594, 396] on app-card-role "MULTISKILL PROFILES [DATE] 07:45-10:00 (2h15m) [PERSON_NAME] [PERSON_NAME] Ndja…" at bounding box center [625, 428] width 166 height 136
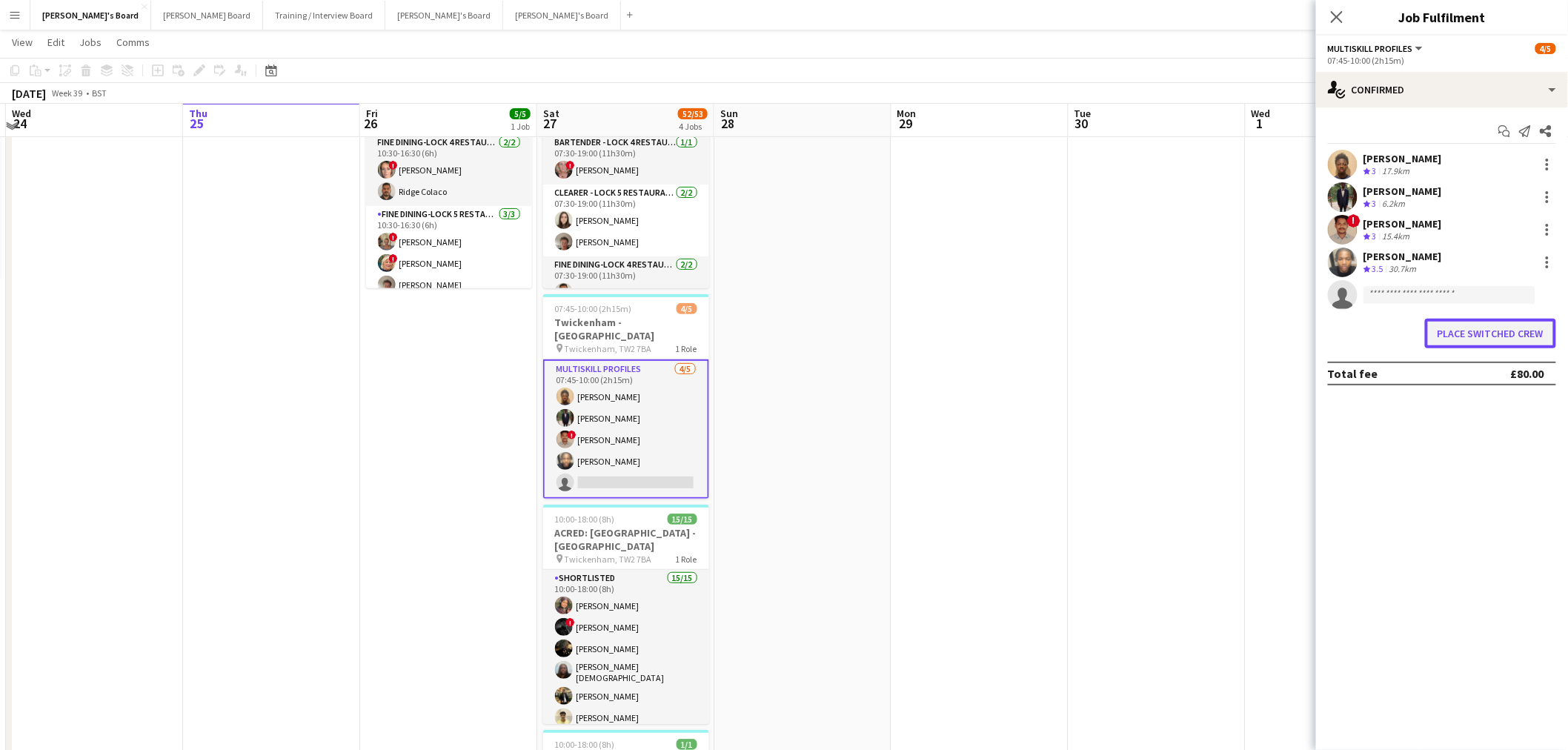
click at [1499, 334] on button "Place switched crew" at bounding box center [1490, 333] width 131 height 30
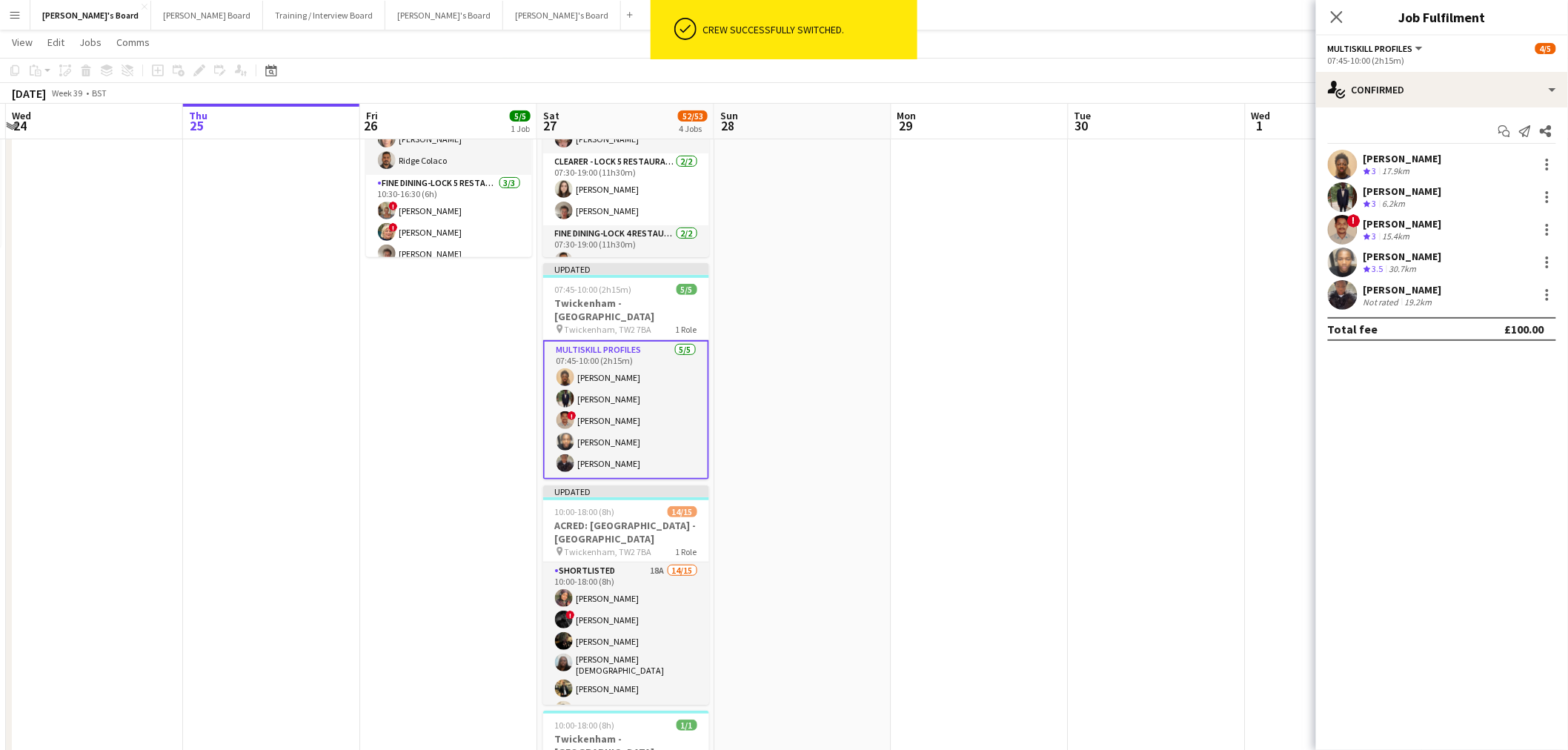
scroll to position [134, 0]
click at [1099, 305] on app-date-cell at bounding box center [1157, 443] width 177 height 823
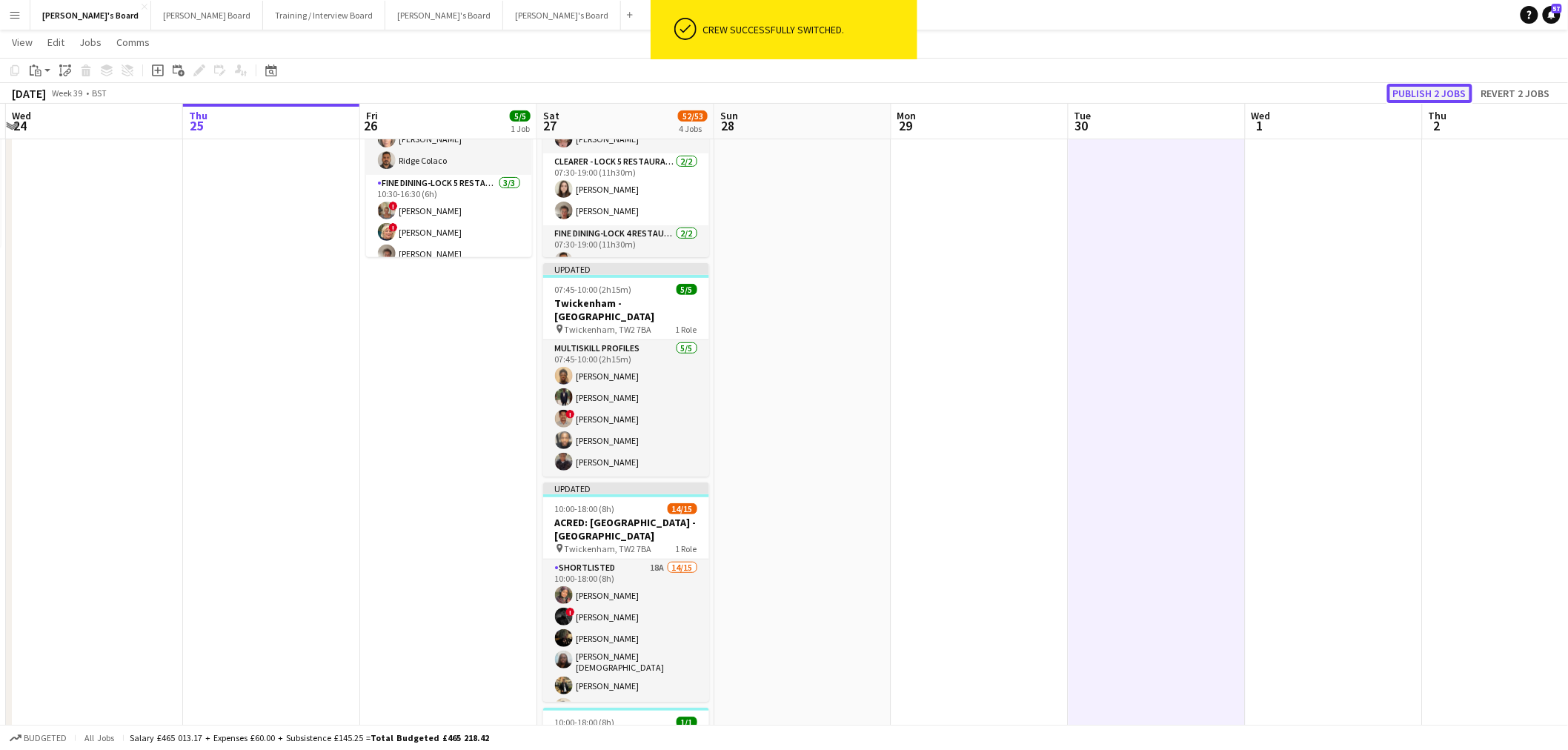
click at [1446, 93] on button "Publish 2 jobs" at bounding box center [1429, 93] width 86 height 19
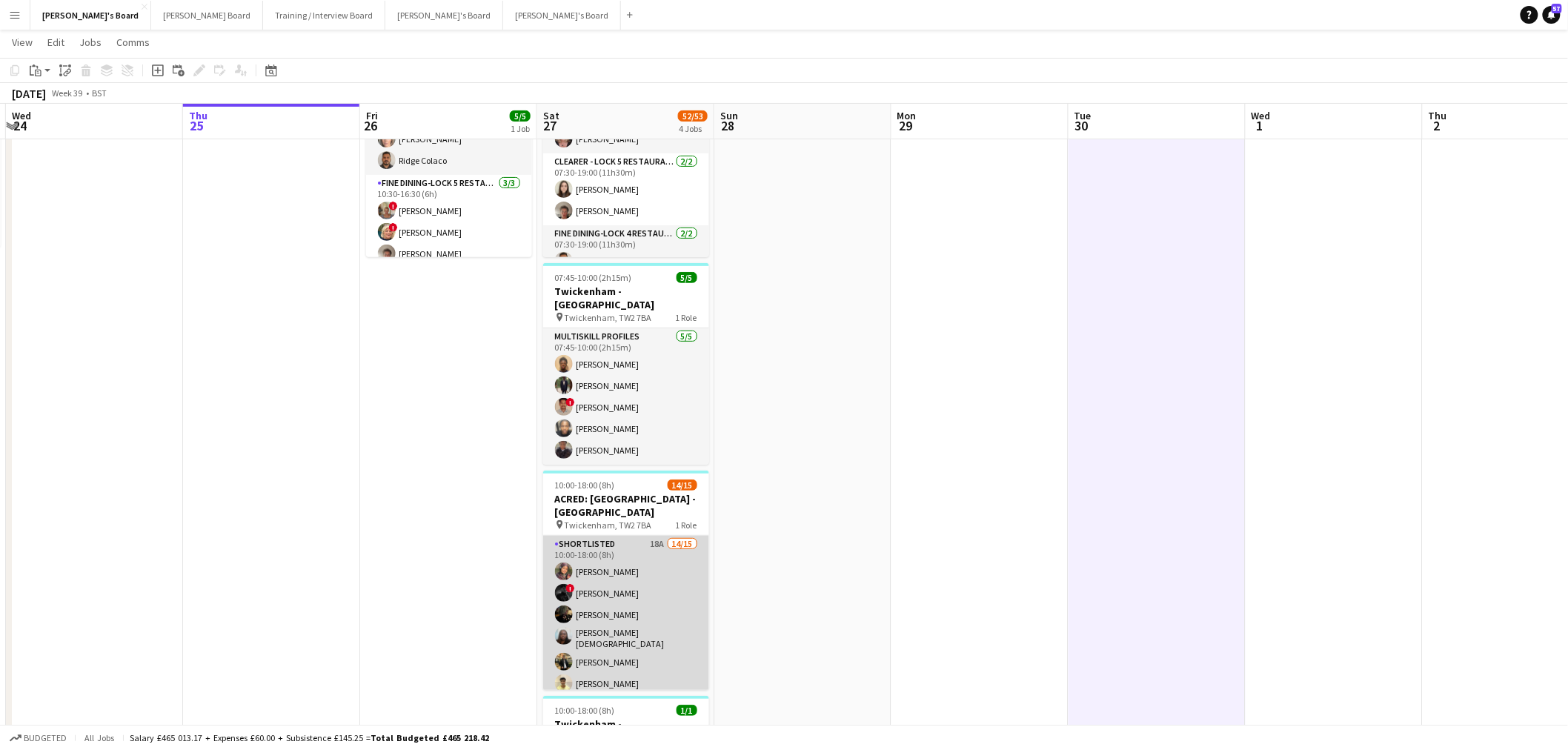
click at [608, 598] on app-card-role "Shortlisted 18A 14/15 10:00-18:00 (8h) [PERSON_NAME] ! [PERSON_NAME] [PERSON_NA…" at bounding box center [625, 714] width 166 height 356
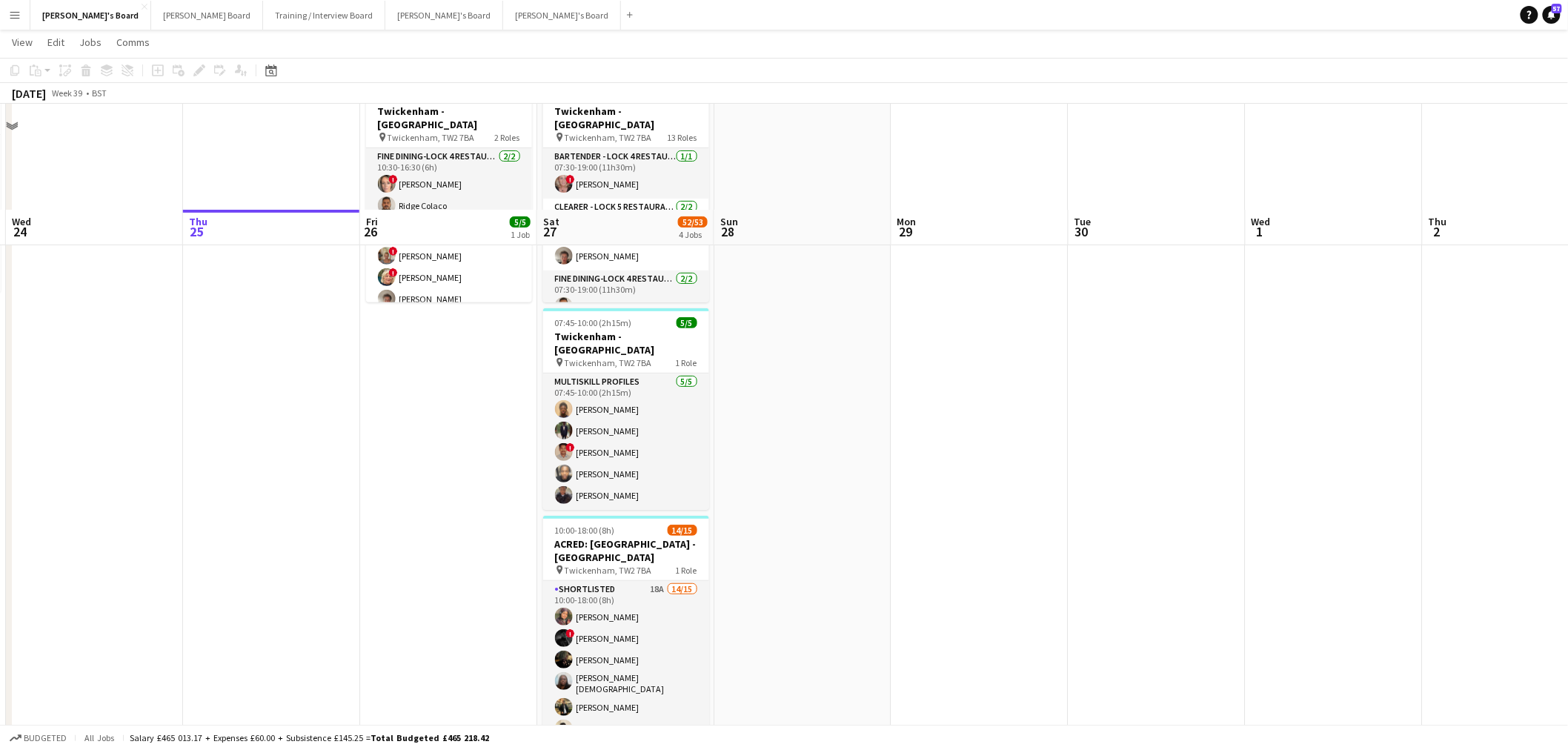
scroll to position [330, 0]
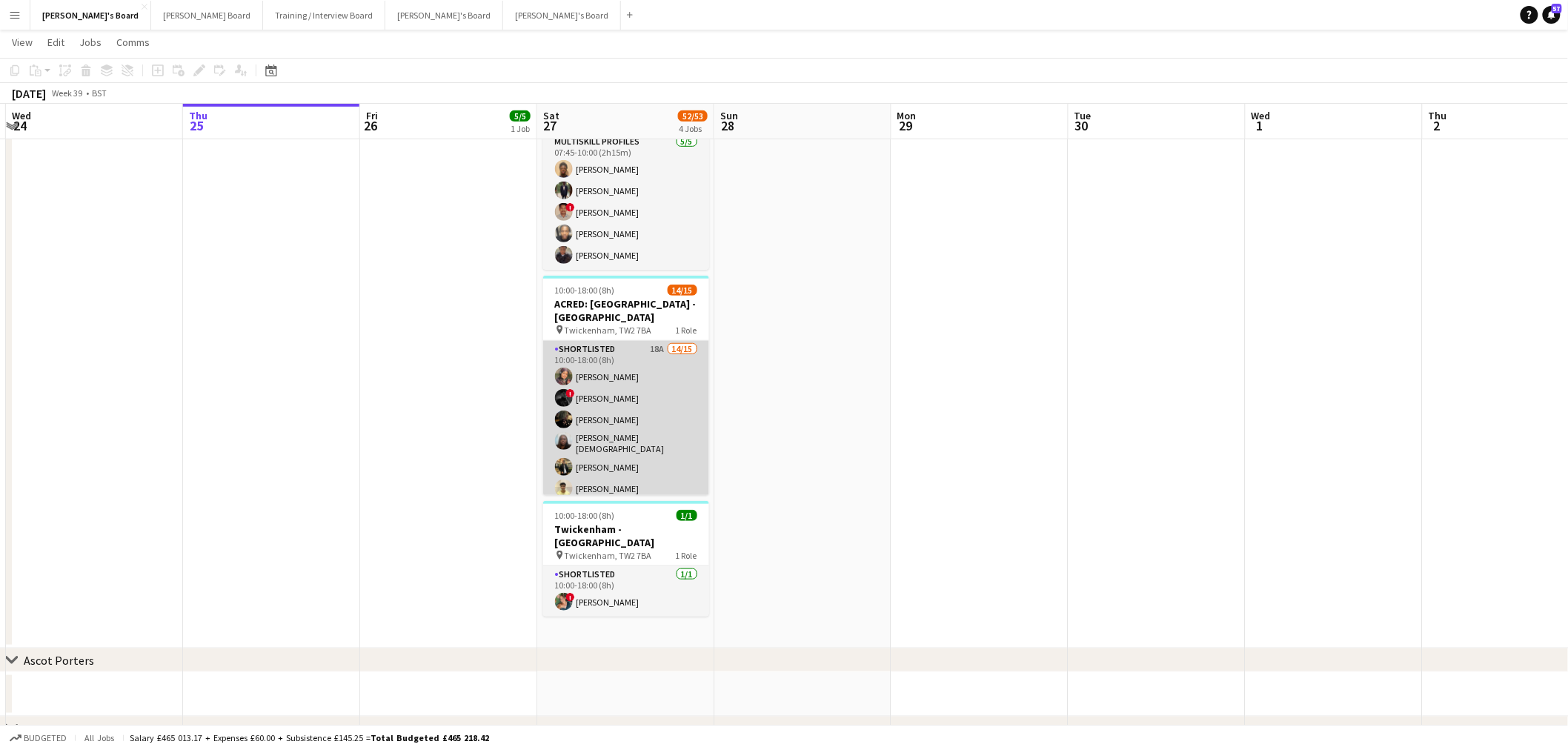
click at [645, 391] on app-card-role "Shortlisted 18A 14/15 10:00-18:00 (8h) [PERSON_NAME] ! [PERSON_NAME] [PERSON_NA…" at bounding box center [625, 519] width 166 height 356
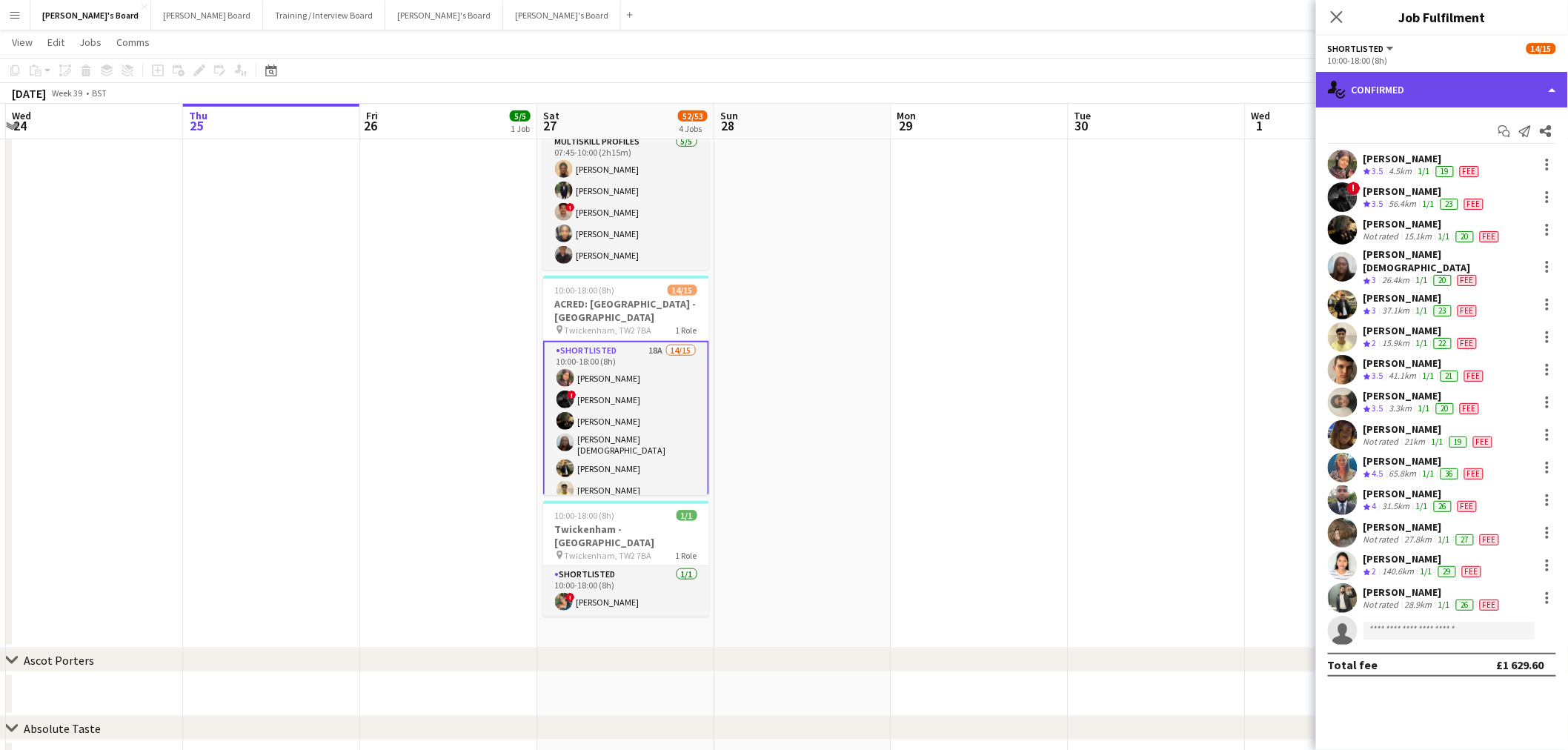
click at [1412, 97] on div "single-neutral-actions-check-2 Confirmed" at bounding box center [1442, 89] width 252 height 36
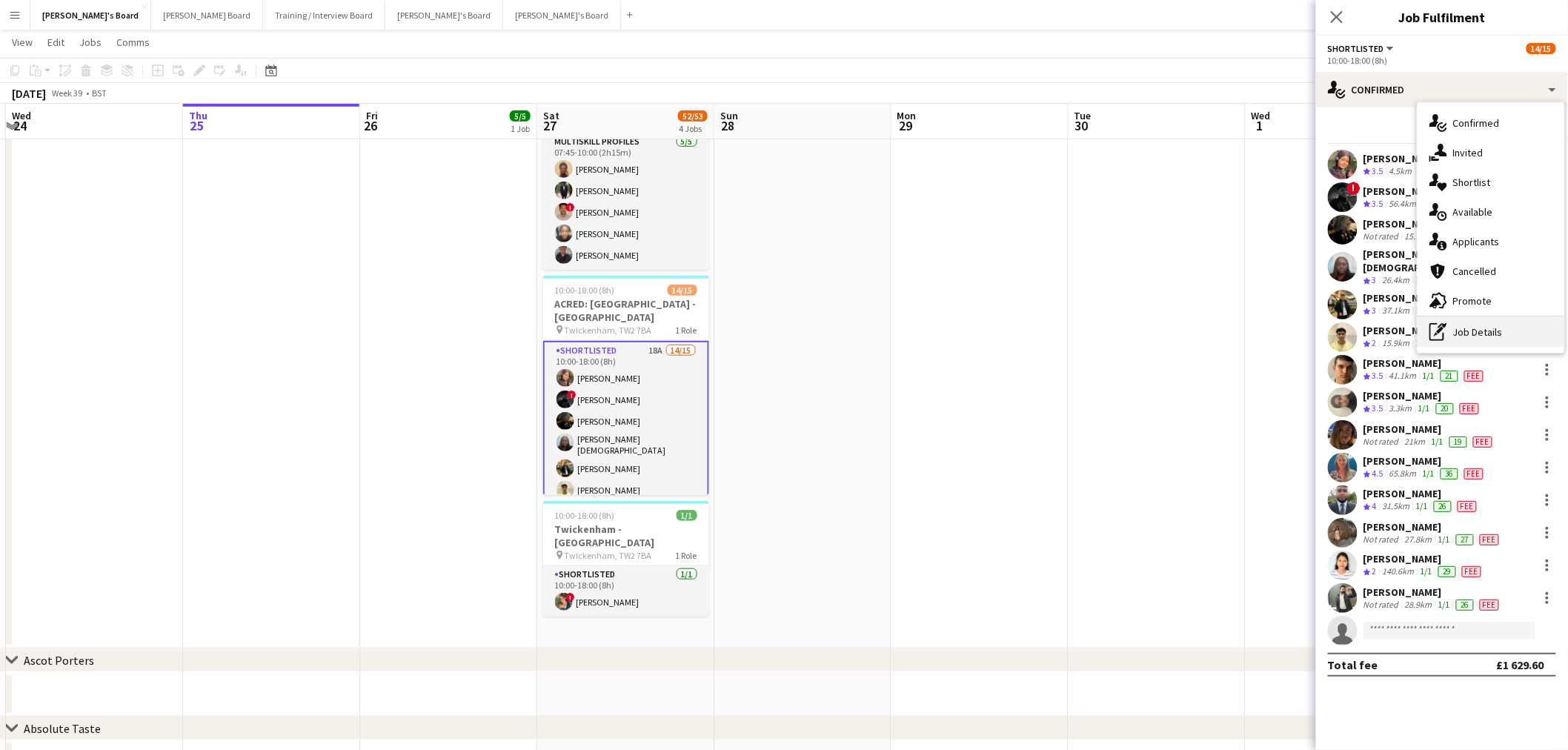
click at [1453, 327] on div "pen-write Job Details" at bounding box center [1491, 332] width 147 height 30
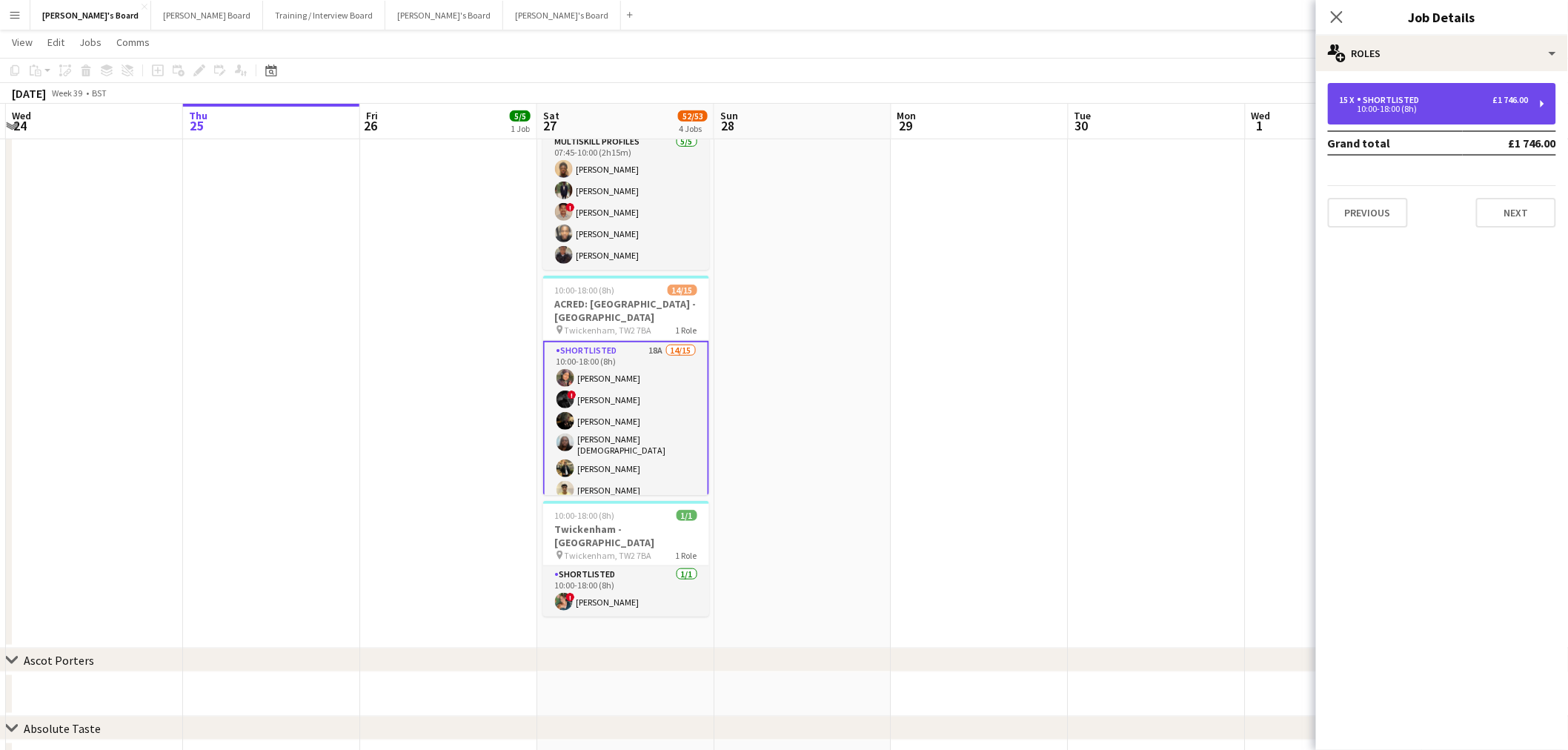
click at [1378, 102] on div "Shortlisted" at bounding box center [1392, 100] width 68 height 11
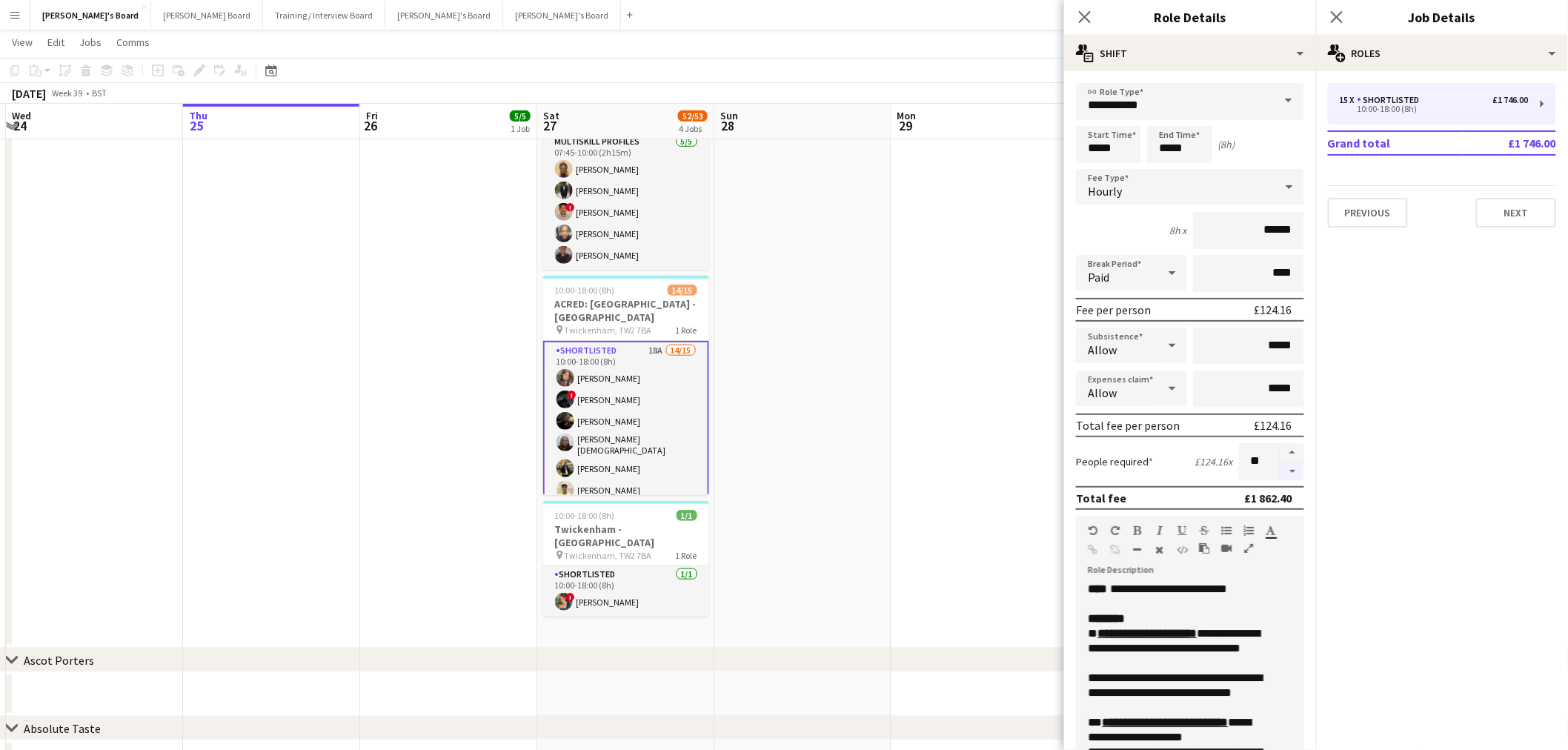
click at [1283, 464] on button "button" at bounding box center [1292, 472] width 23 height 18
type input "**"
click at [937, 435] on app-date-cell at bounding box center [980, 243] width 177 height 812
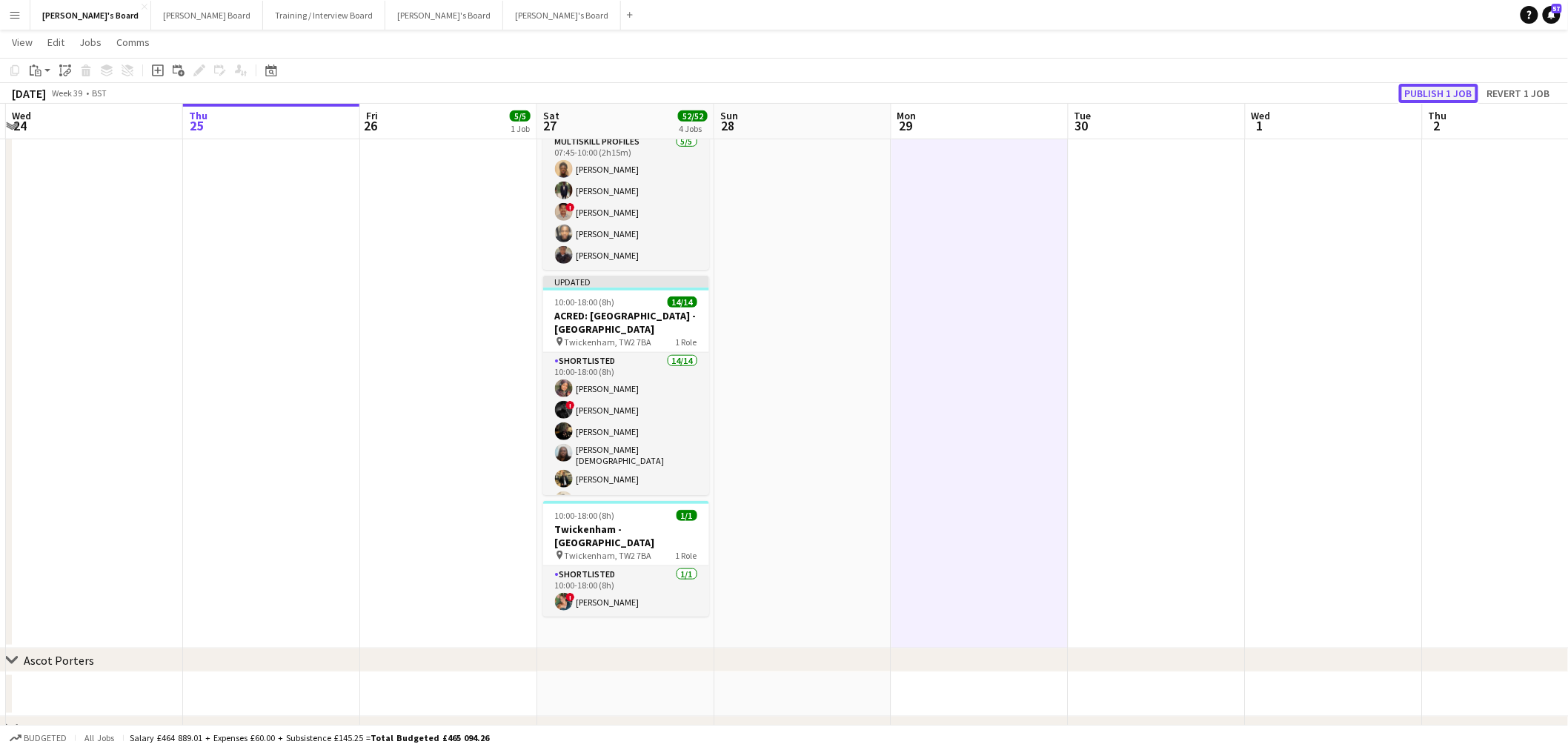
click at [1420, 93] on button "Publish 1 job" at bounding box center [1439, 93] width 79 height 19
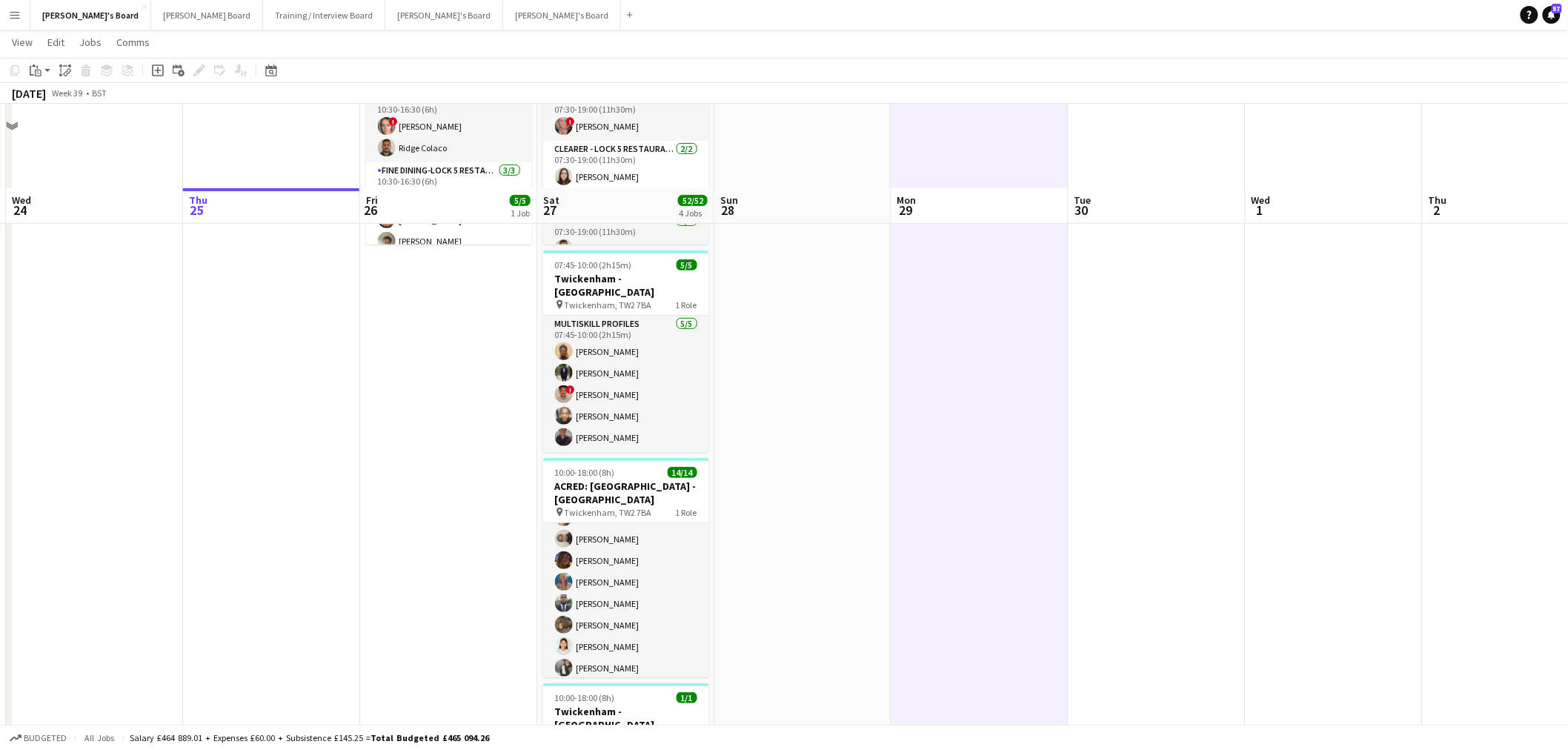
scroll to position [247, 0]
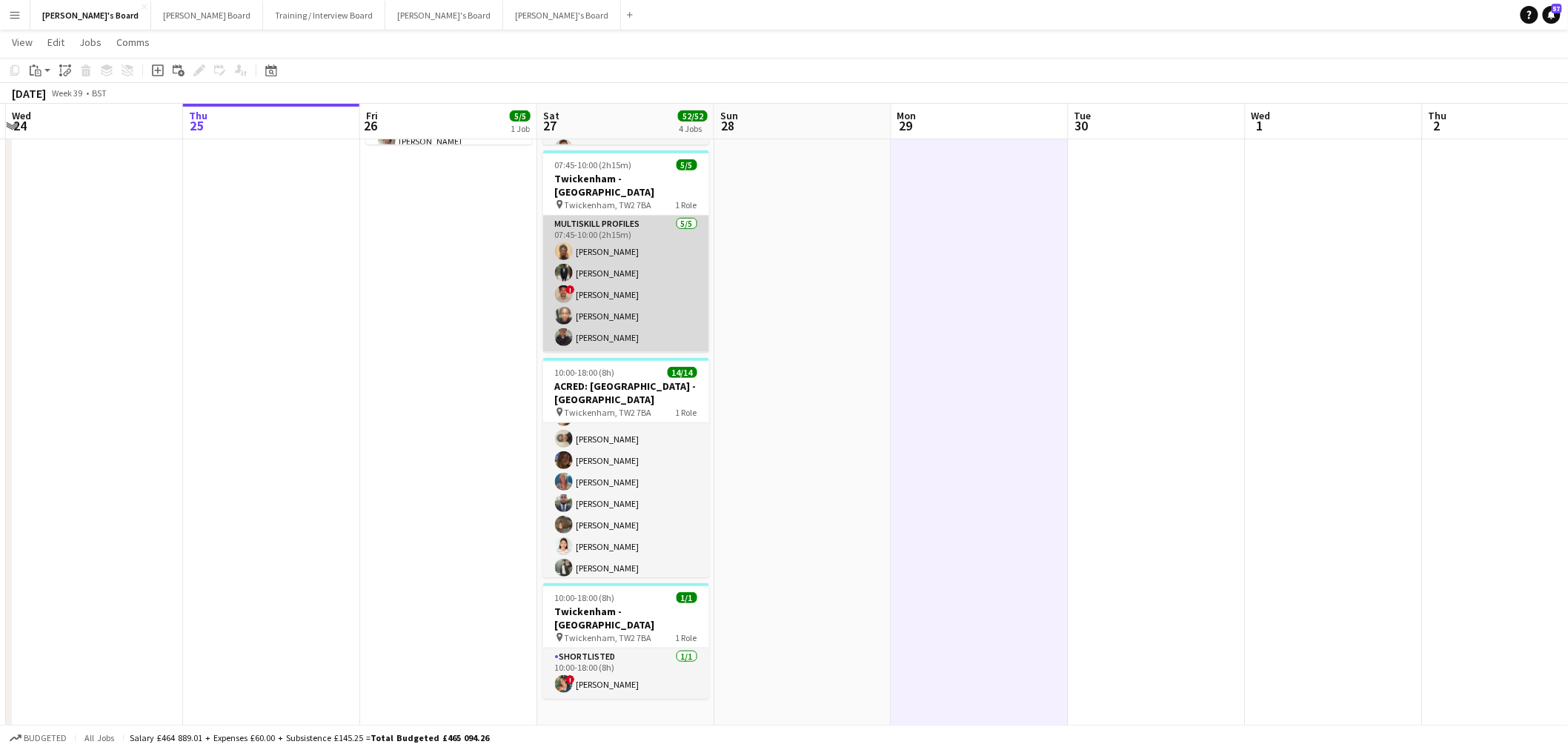
click at [635, 247] on app-card-role "MULTISKILL PROFILES [DATE] 07:45-10:00 (2h15m) [PERSON_NAME] [PERSON_NAME] Ndja…" at bounding box center [625, 284] width 166 height 136
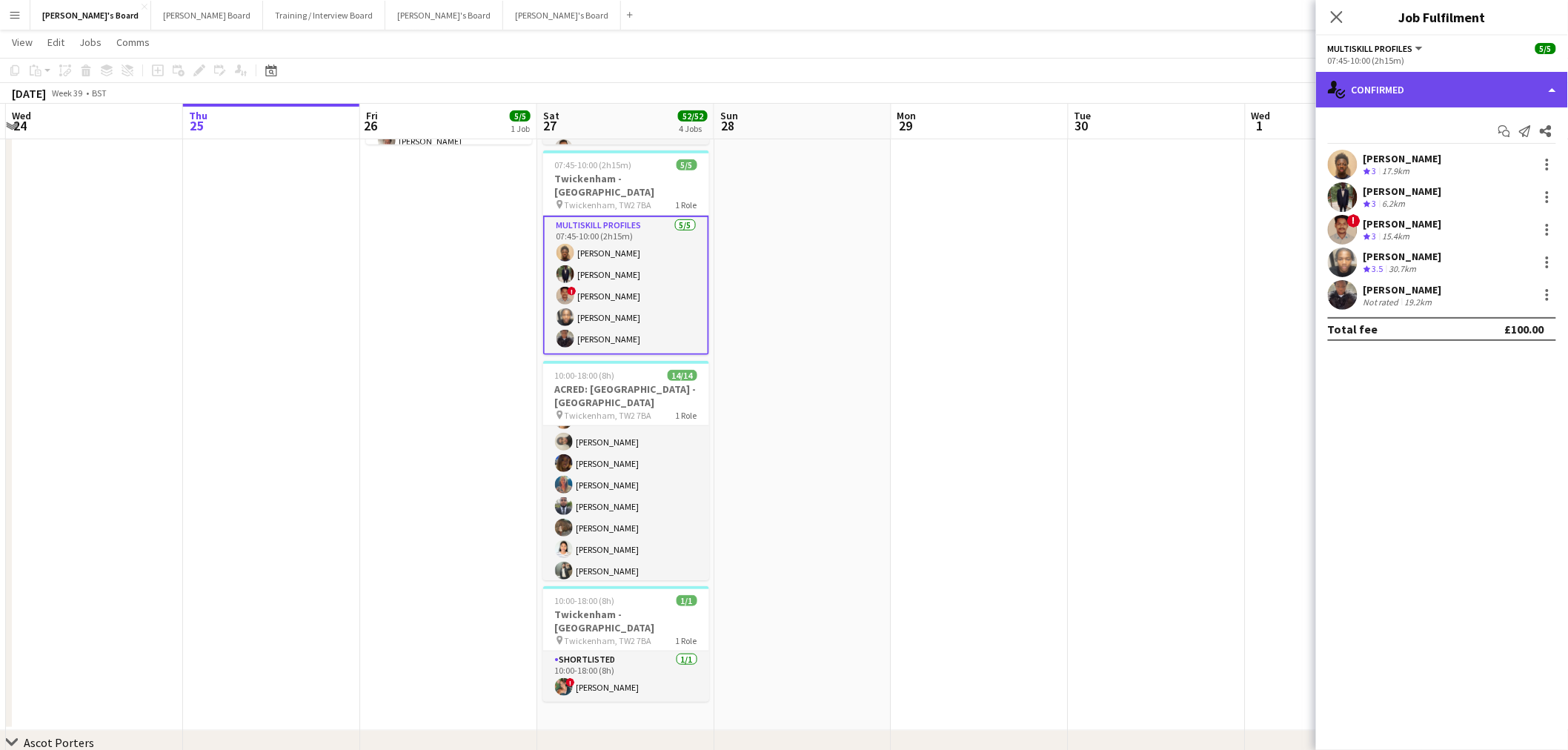
click at [1426, 87] on div "single-neutral-actions-check-2 Confirmed" at bounding box center [1442, 89] width 252 height 36
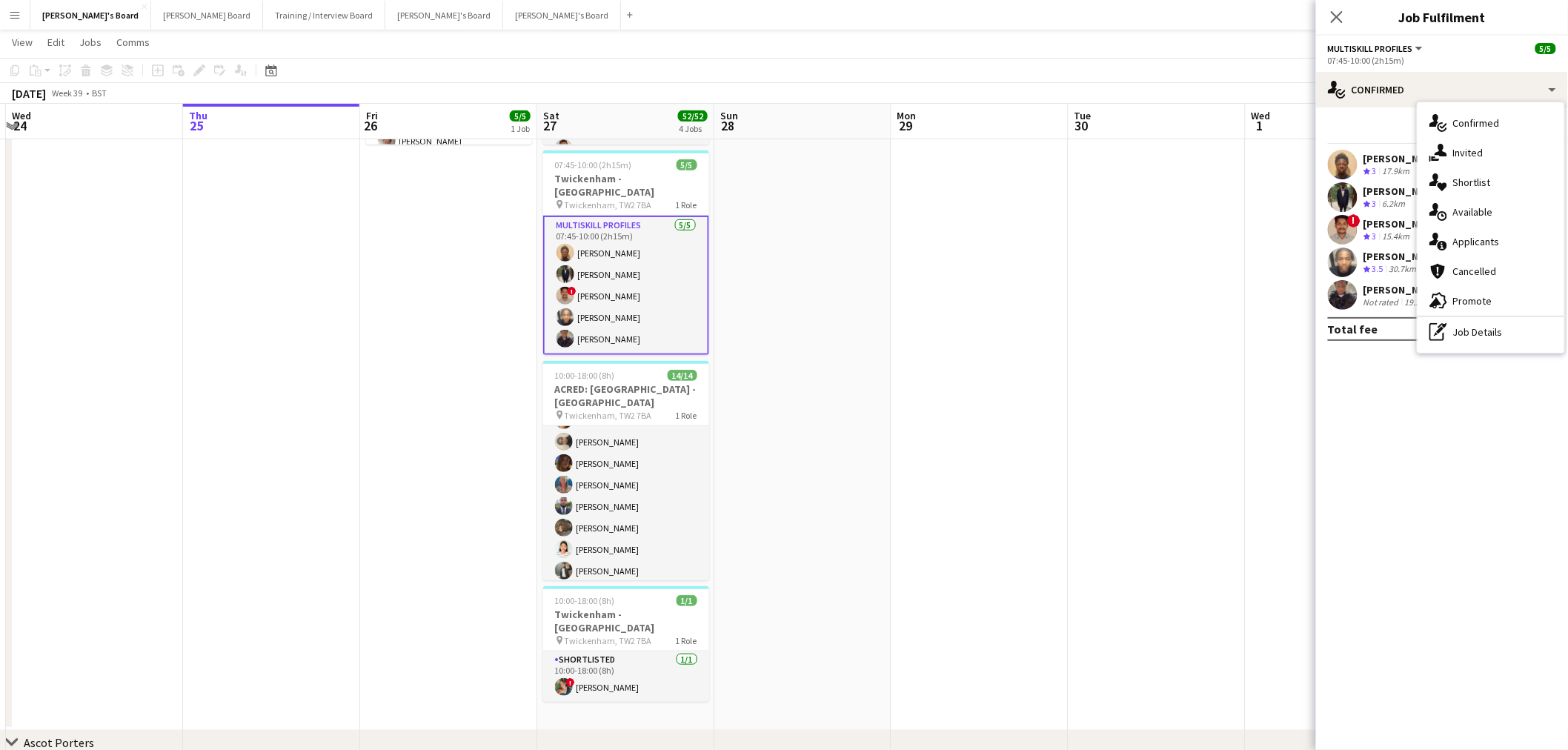
click at [822, 409] on app-date-cell at bounding box center [803, 325] width 177 height 812
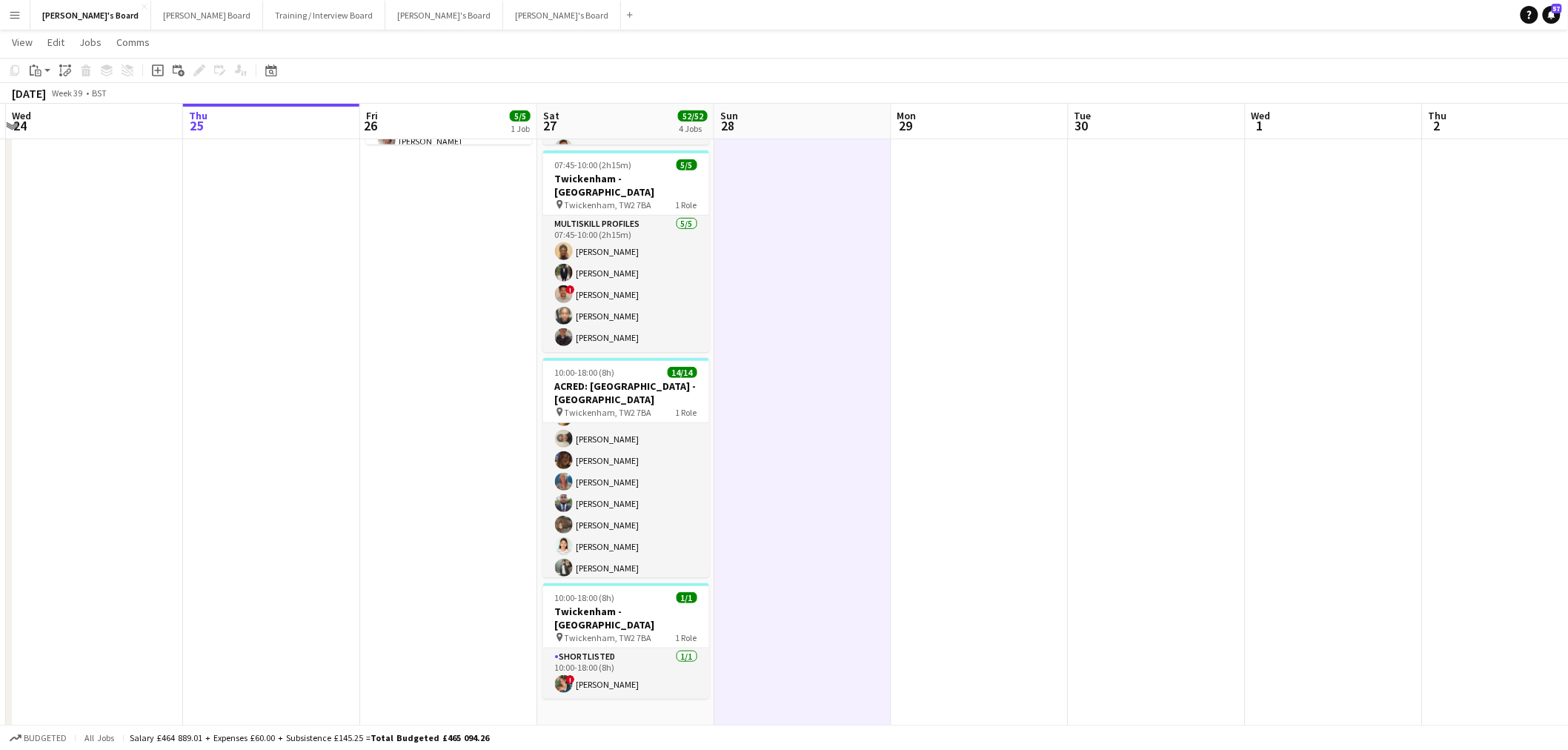
click at [822, 409] on app-date-cell at bounding box center [803, 325] width 177 height 812
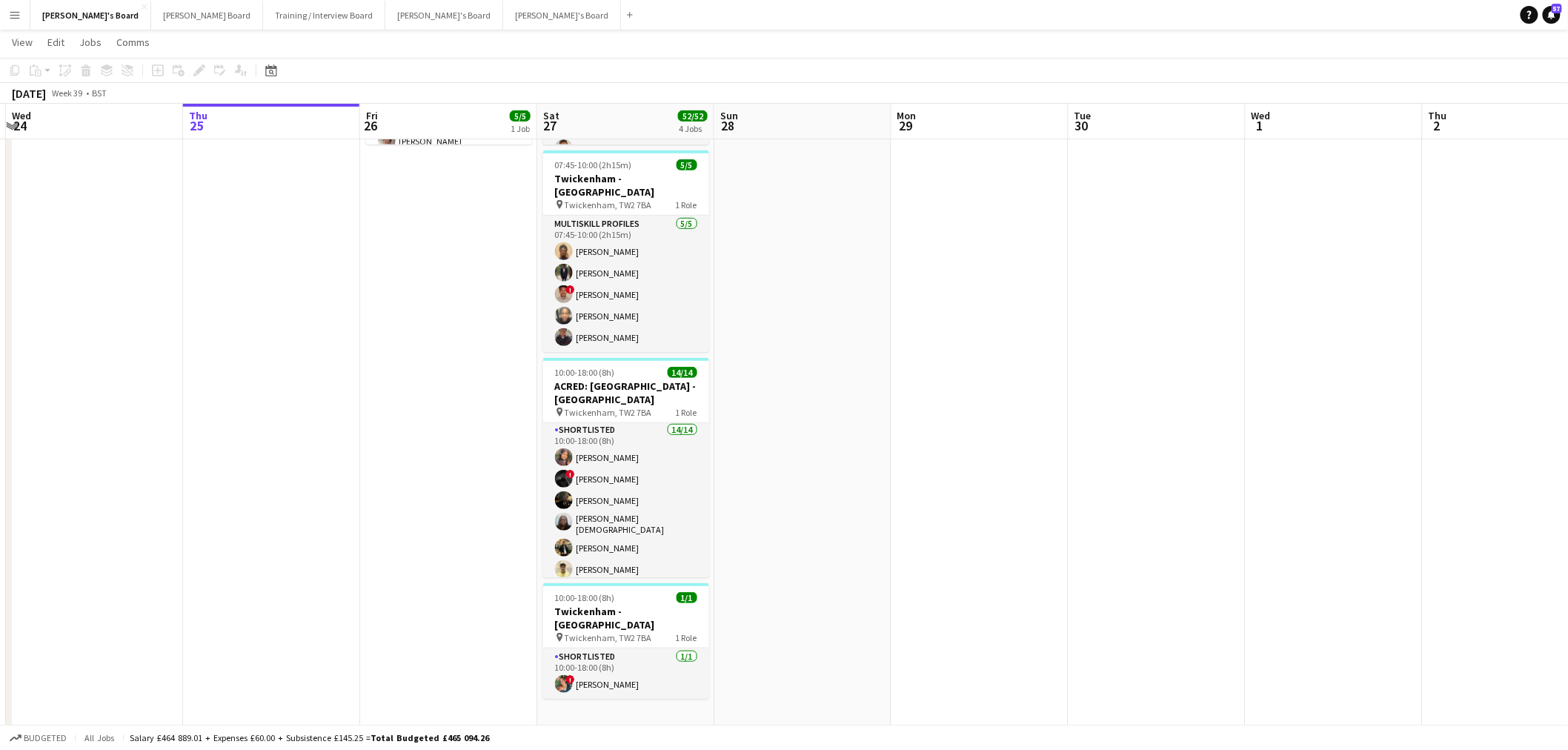
scroll to position [0, 0]
click at [622, 367] on div "10:00-18:00 (8h) 14/14" at bounding box center [625, 372] width 166 height 11
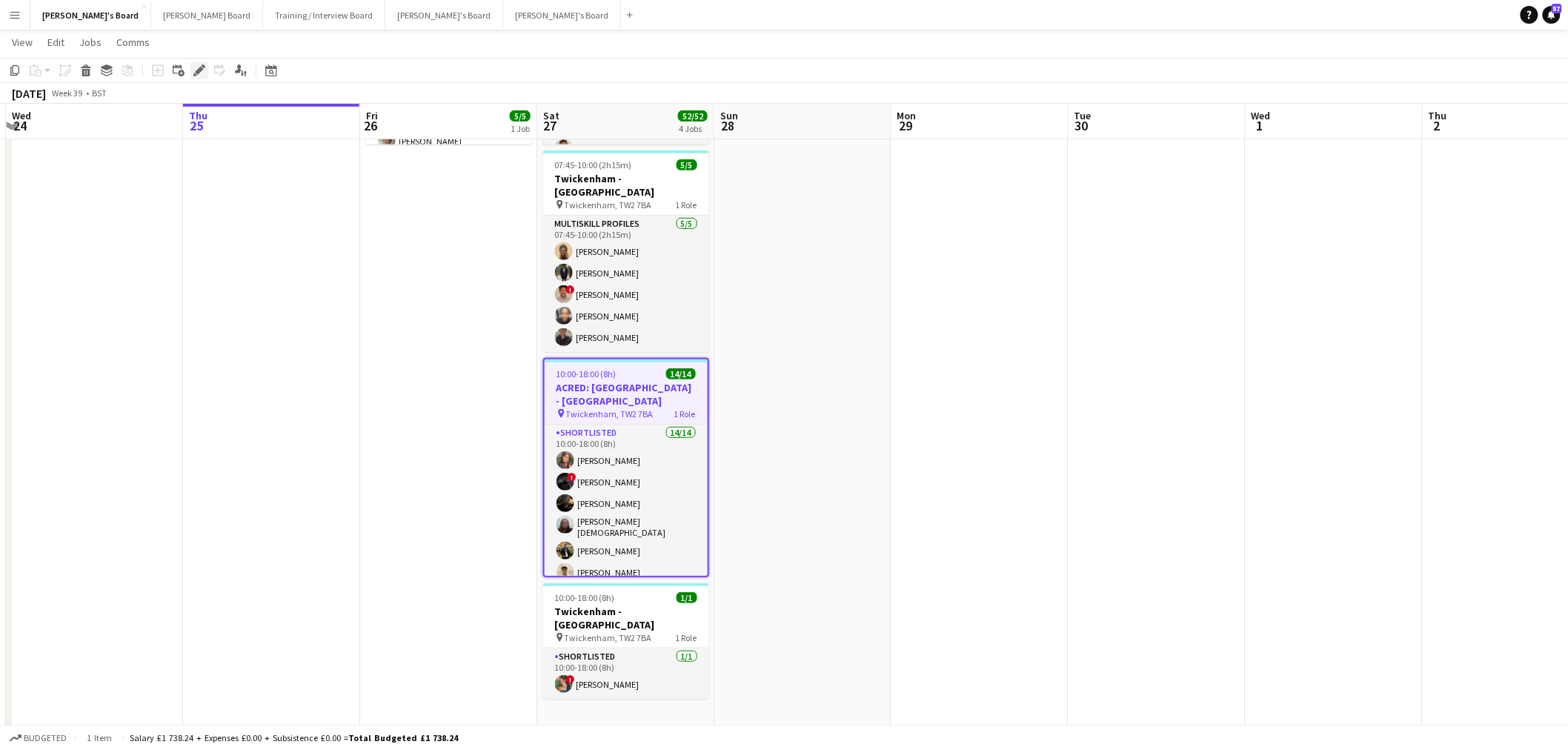
click at [195, 71] on icon at bounding box center [198, 70] width 8 height 8
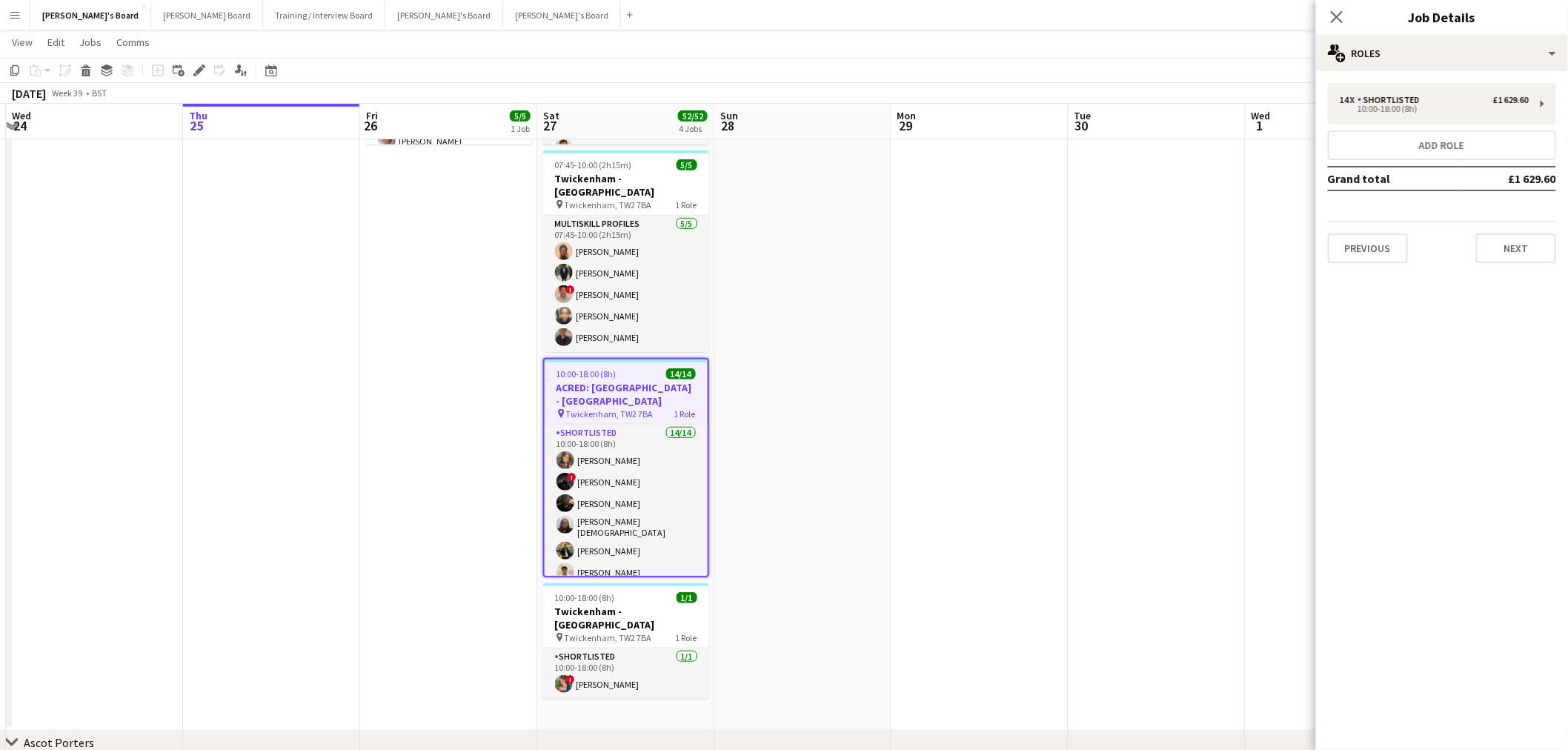
click at [1142, 306] on app-date-cell at bounding box center [1157, 325] width 177 height 812
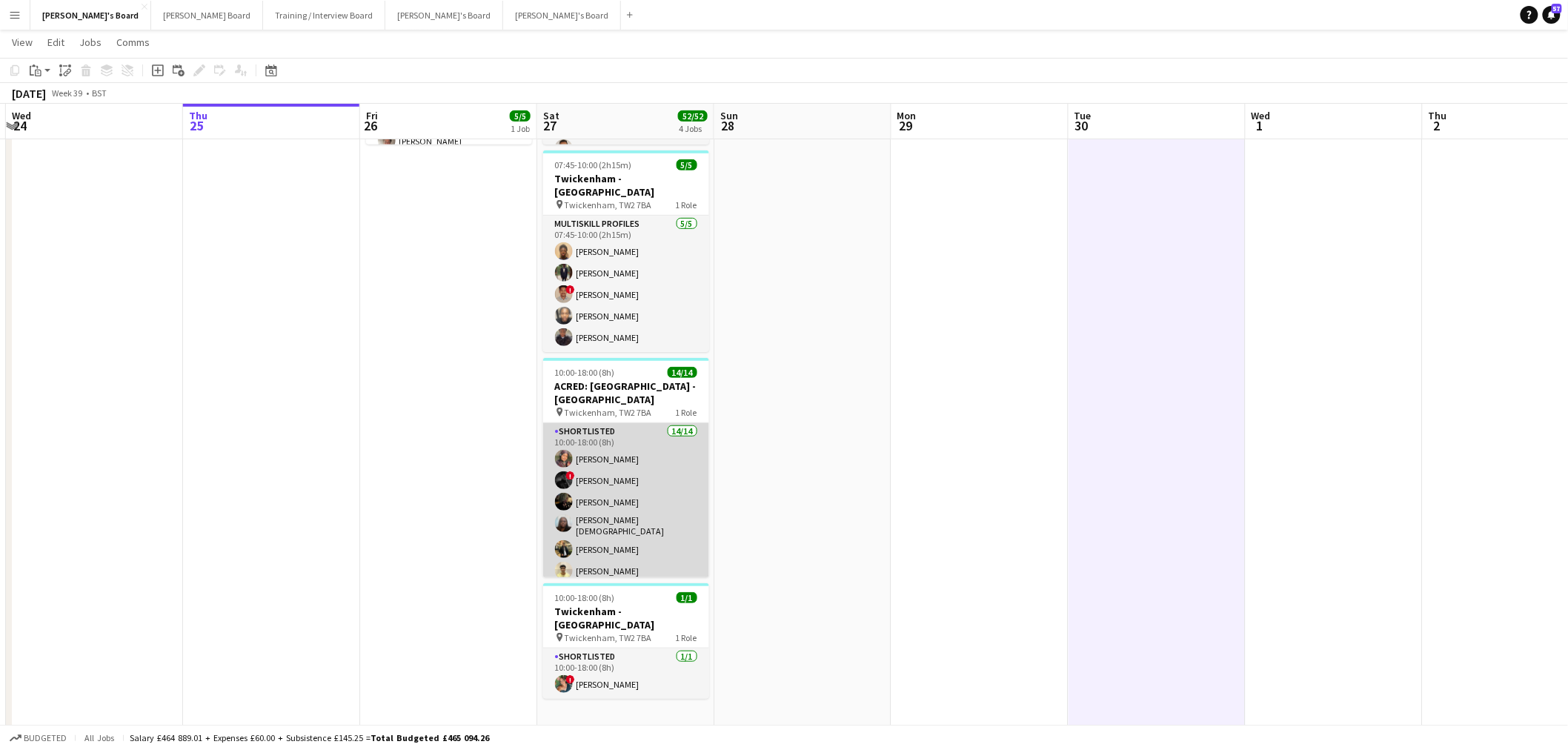
click at [561, 498] on app-card-role "Shortlisted 14/14 10:00-18:00 (8h) [PERSON_NAME] ! [PERSON_NAME] [PERSON_NAME] …" at bounding box center [625, 590] width 166 height 334
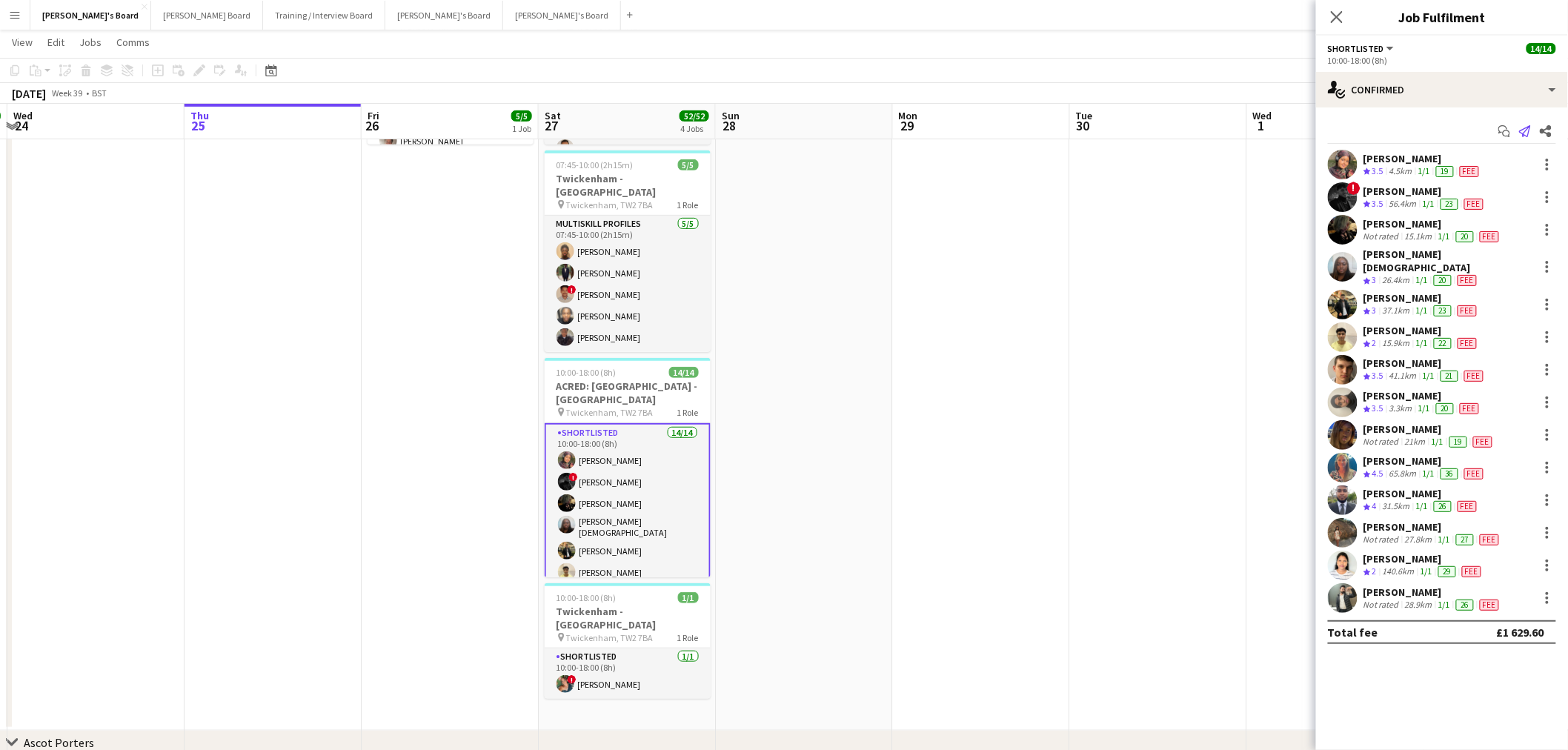
click at [1526, 129] on icon "Send notification" at bounding box center [1525, 131] width 12 height 12
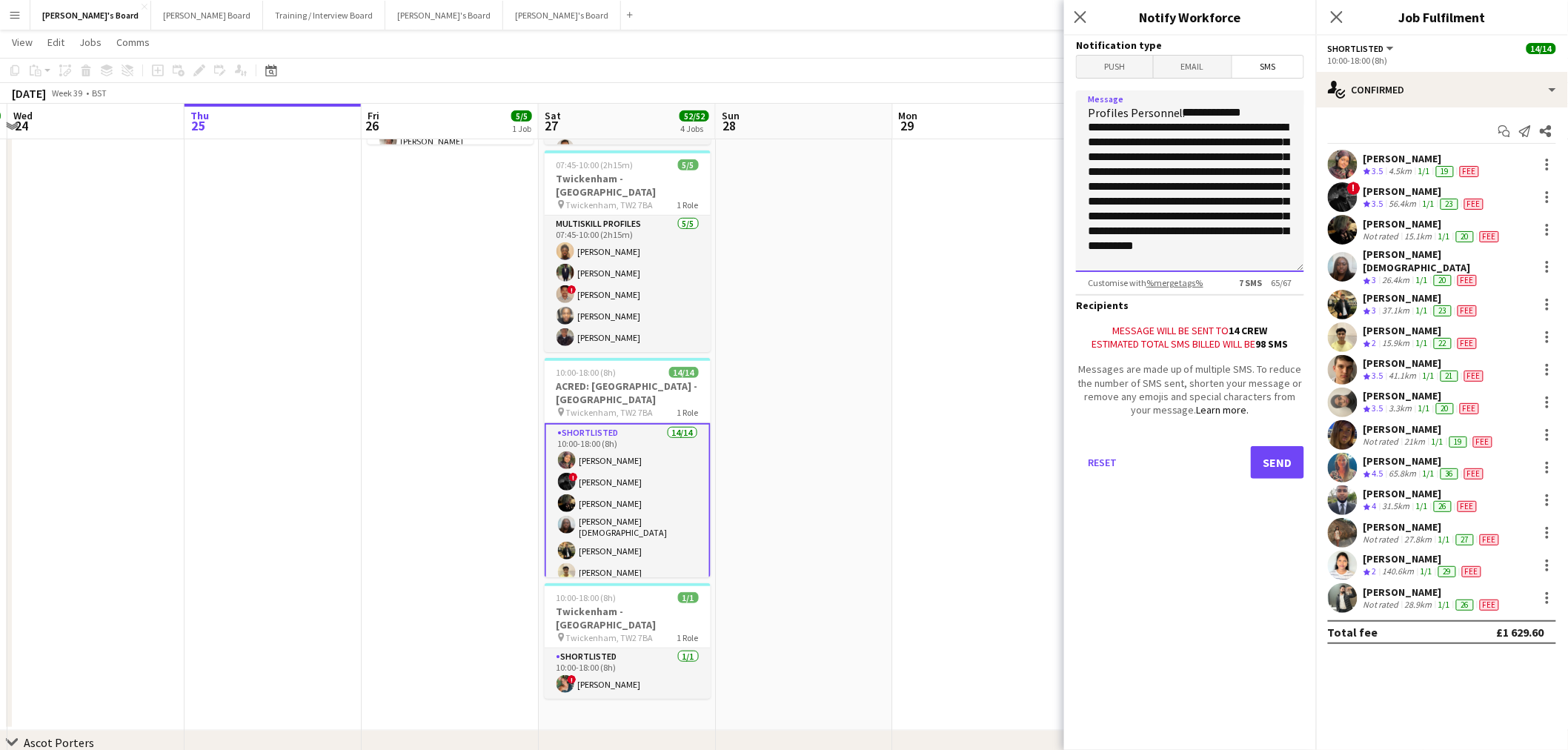
scroll to position [0, 0]
drag, startPoint x: 1193, startPoint y: 253, endPoint x: 1155, endPoint y: 115, distance: 143.1
click at [1155, 115] on textarea "**********" at bounding box center [1189, 181] width 228 height 182
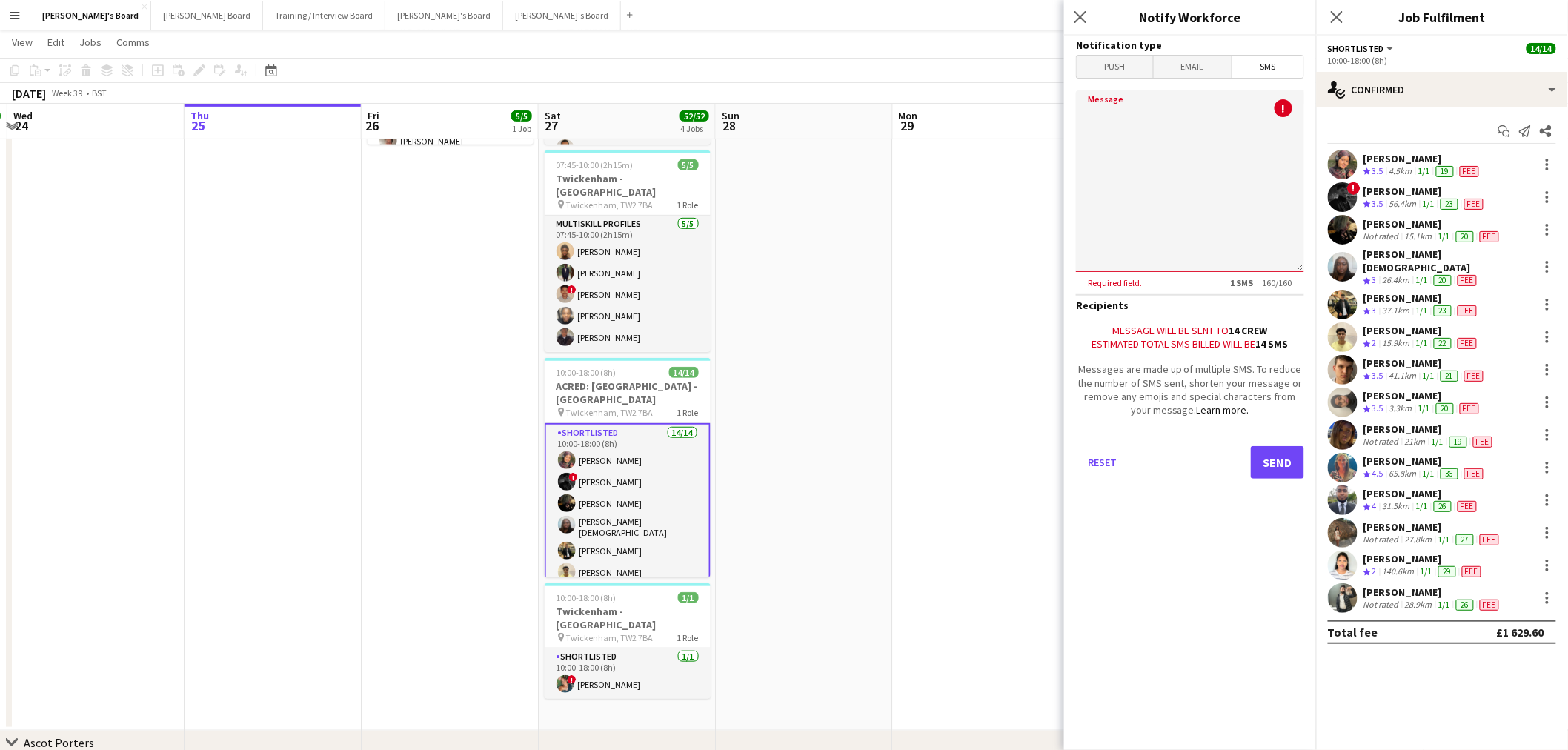
click at [877, 431] on app-date-cell at bounding box center [804, 325] width 177 height 812
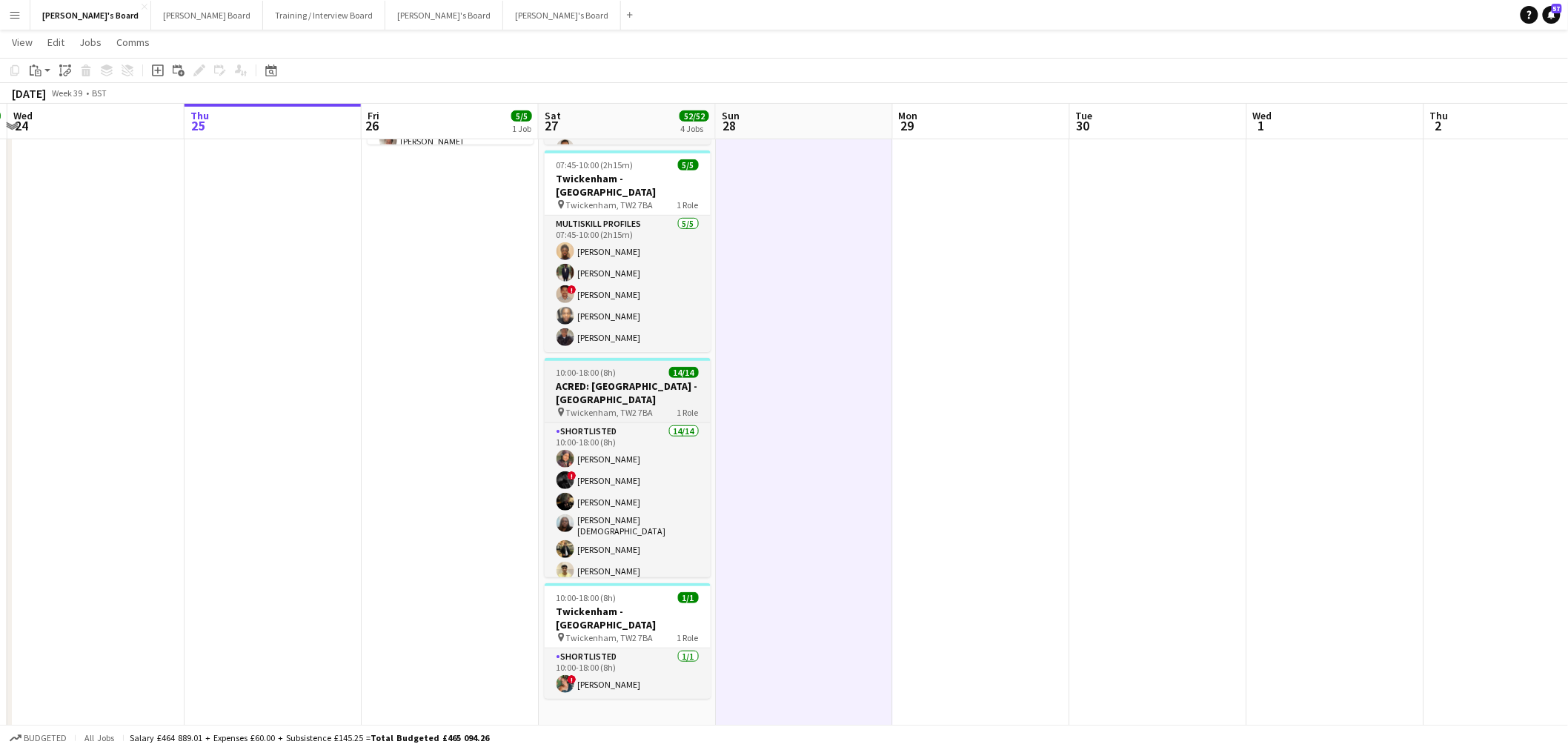
click at [677, 380] on h3 "ACRED: [GEOGRAPHIC_DATA] - [GEOGRAPHIC_DATA]" at bounding box center [627, 392] width 166 height 27
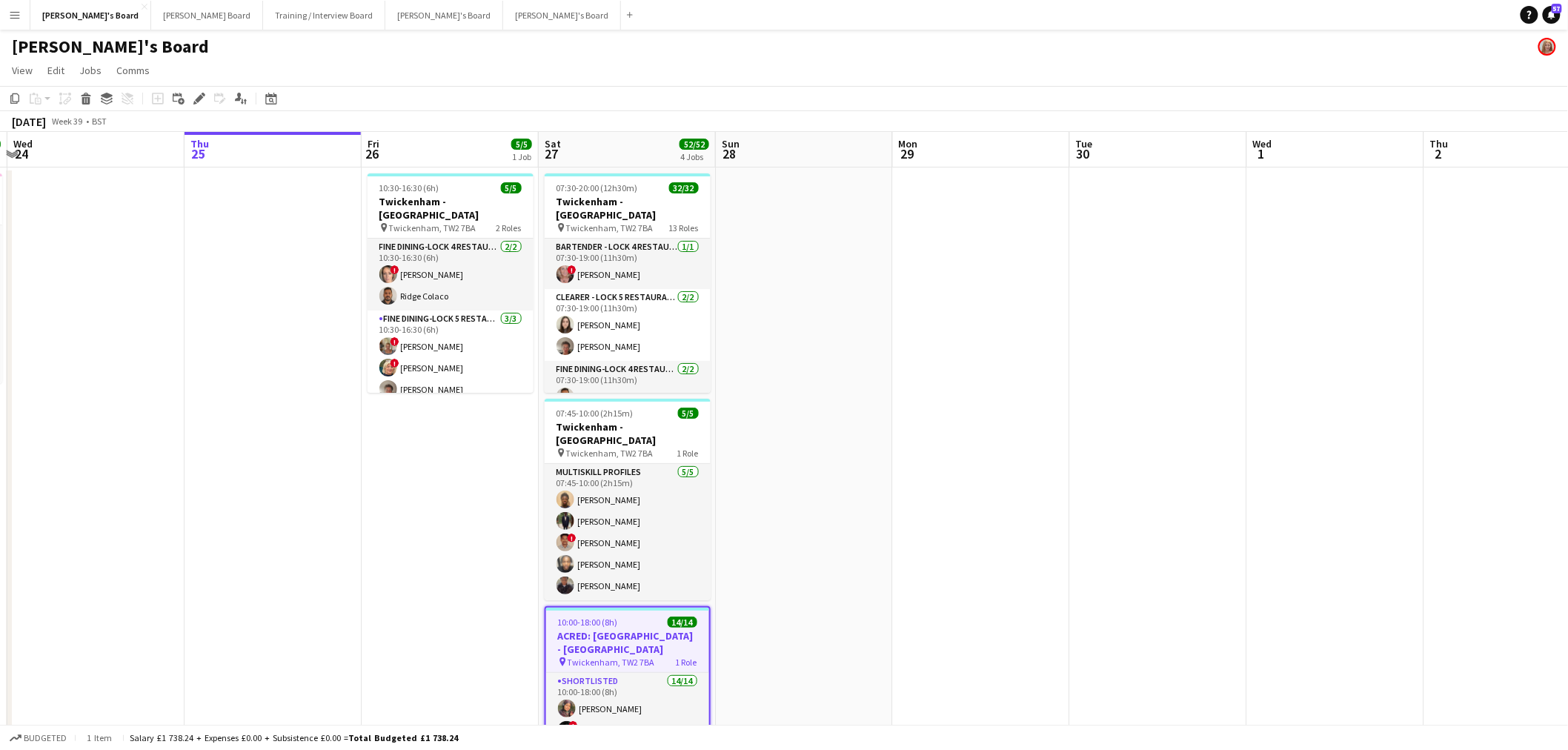
click at [853, 386] on app-date-cell at bounding box center [804, 573] width 177 height 812
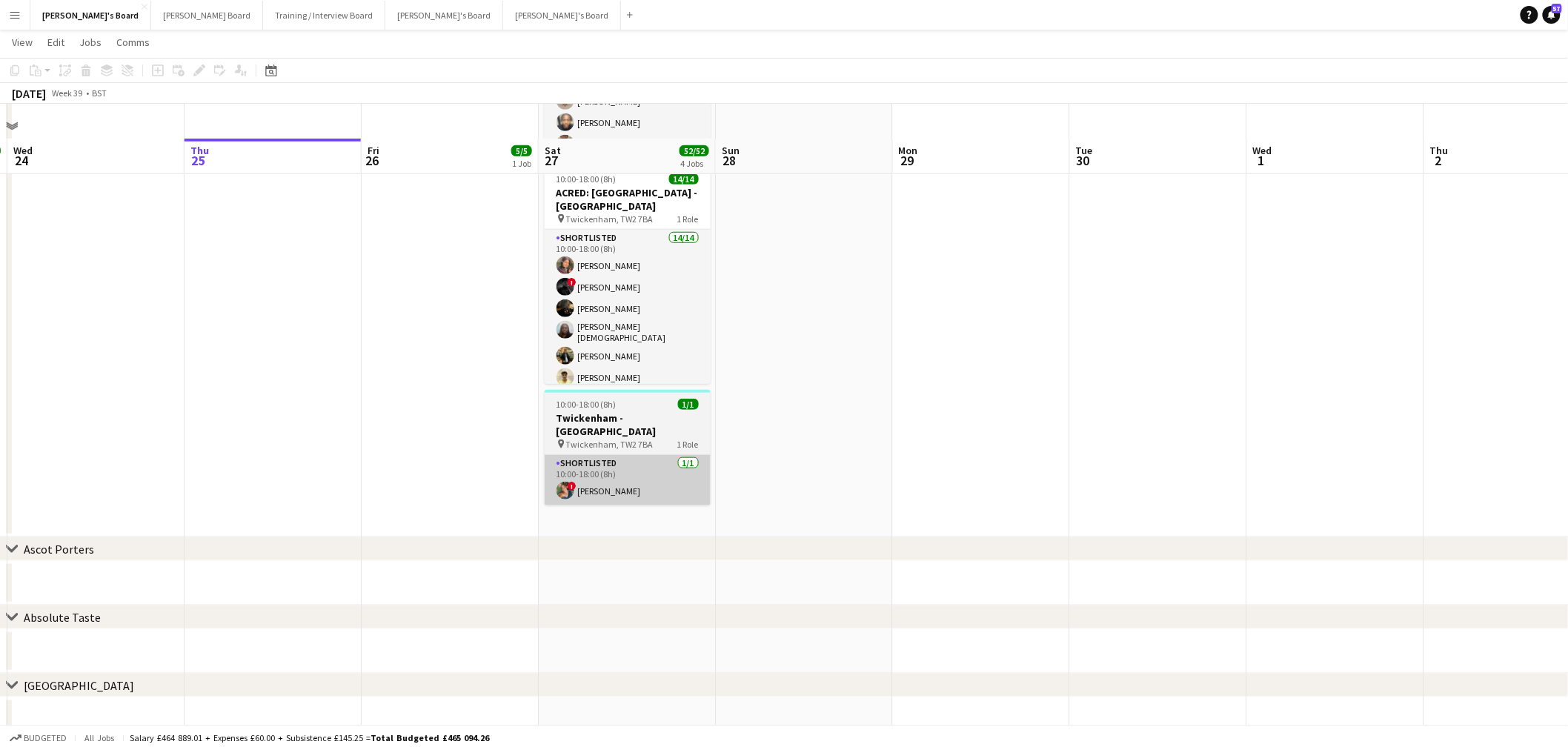
scroll to position [411, 0]
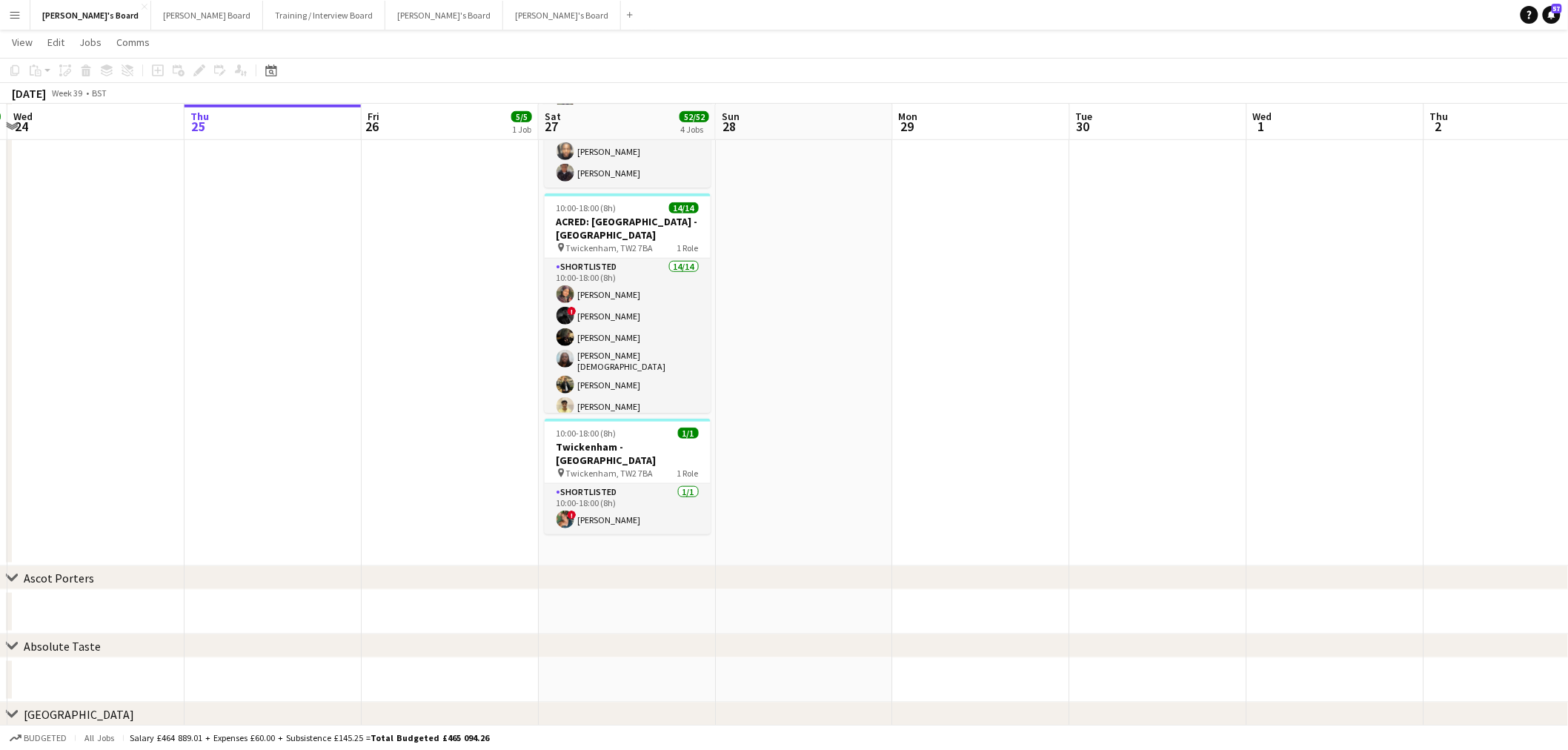
click at [662, 539] on app-date-cell "07:30-20:00 (12h30m) 32/32 [GEOGRAPHIC_DATA] - [GEOGRAPHIC_DATA] pin [GEOGRAPHI…" at bounding box center [627, 161] width 177 height 812
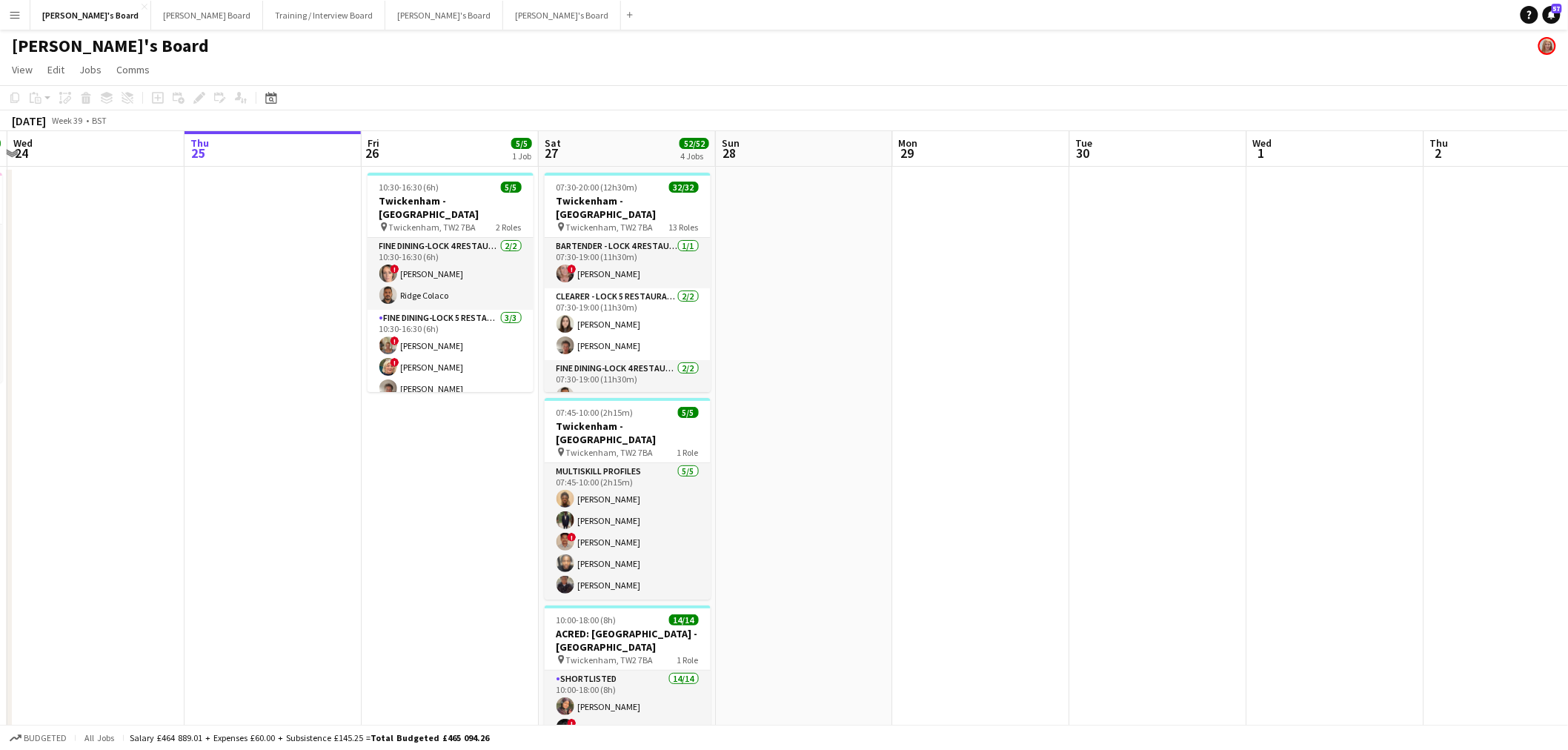
scroll to position [0, 0]
click at [713, 183] on app-date-cell "07:30-20:00 (12h30m) 32/32 [GEOGRAPHIC_DATA] - [GEOGRAPHIC_DATA] pin [GEOGRAPHI…" at bounding box center [627, 573] width 177 height 812
click at [652, 411] on div "07:45-10:00 (2h15m) 5/5" at bounding box center [627, 413] width 166 height 11
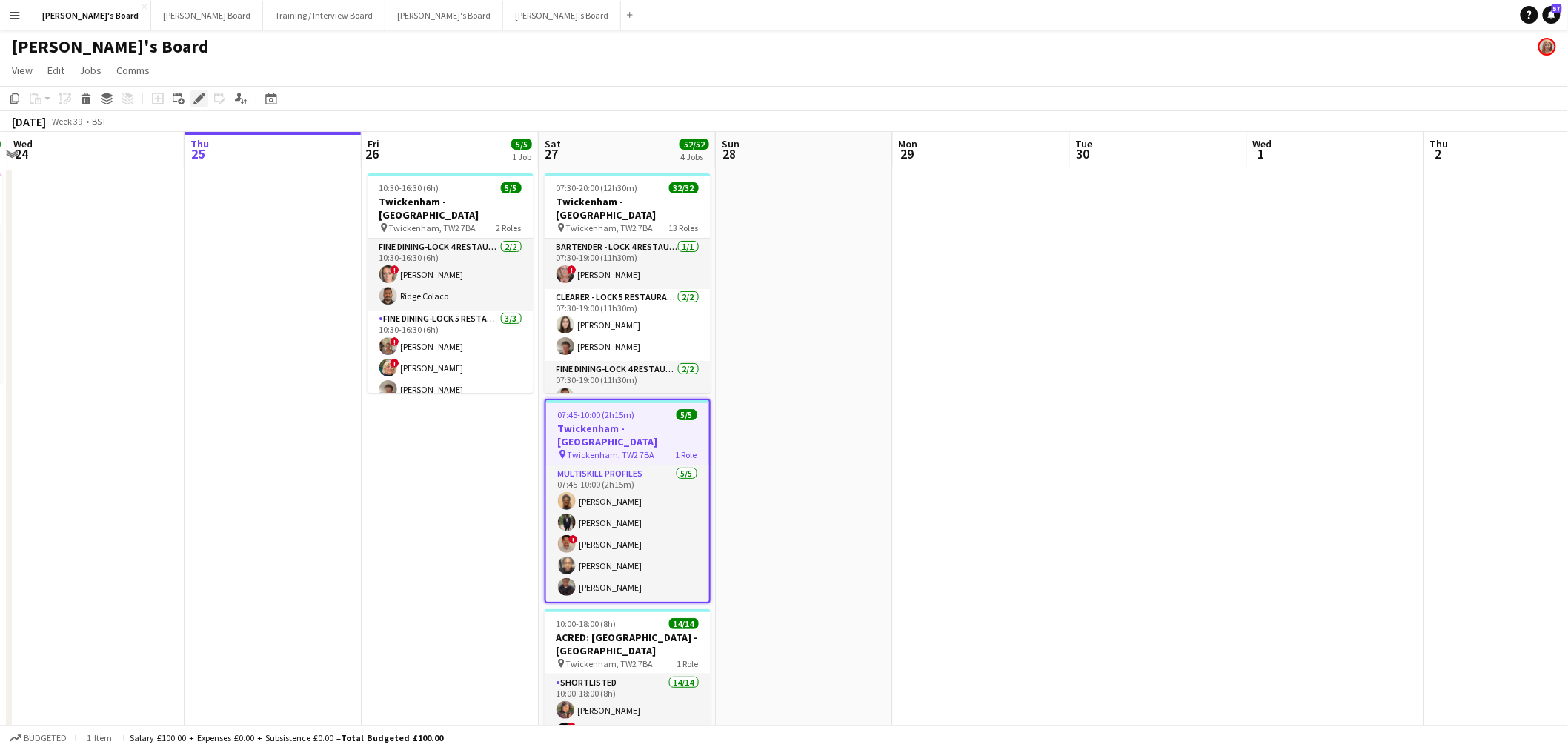
click at [195, 98] on icon at bounding box center [198, 98] width 8 height 8
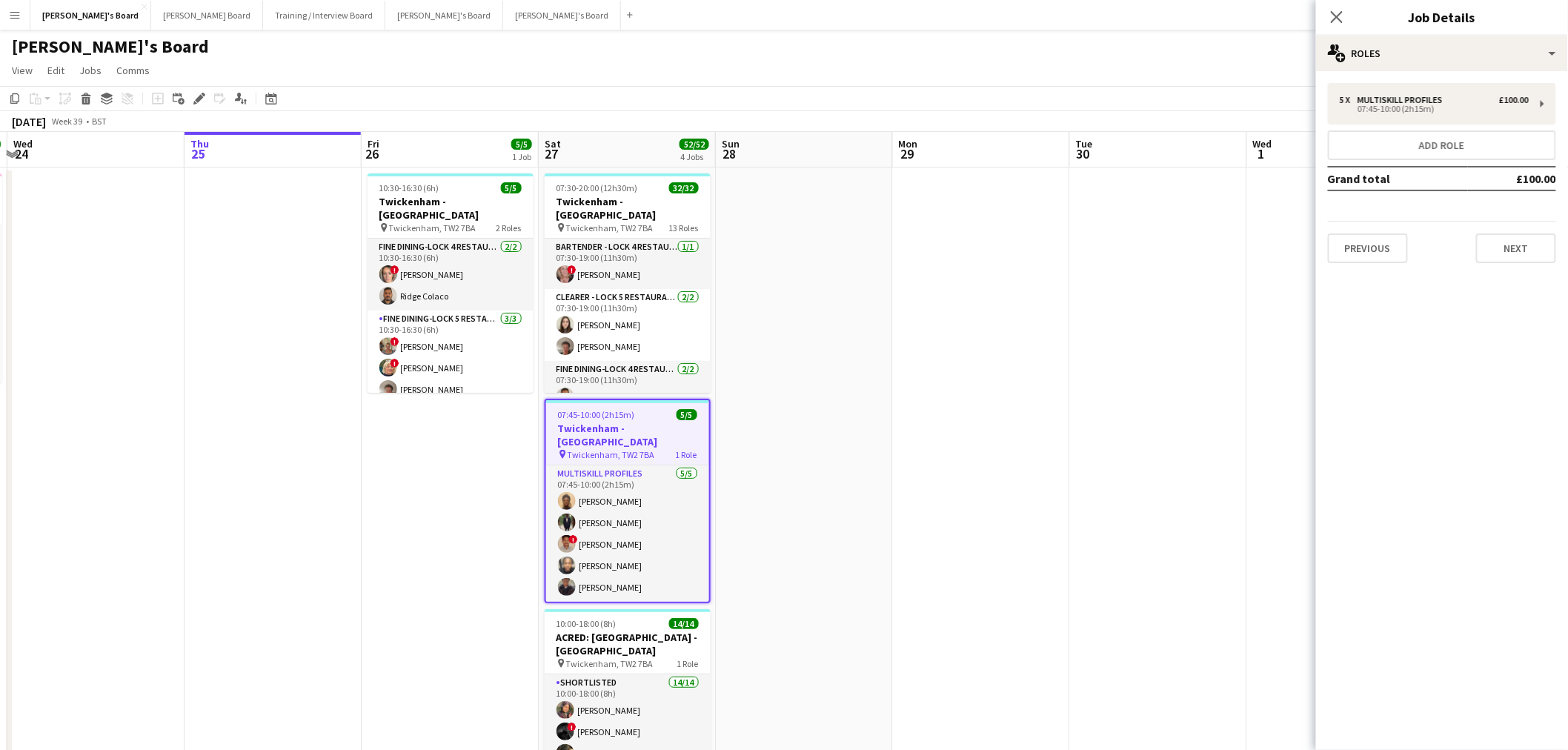
click at [1418, 80] on div "5 x MULTISKILL PROFILES £100.00 07:45-10:00 (2h15m) Add role Grand total £100.0…" at bounding box center [1442, 173] width 252 height 204
click at [1395, 93] on div "5 x MULTISKILL PROFILES £100.00 07:45-10:00 (2h15m)" at bounding box center [1442, 104] width 228 height 42
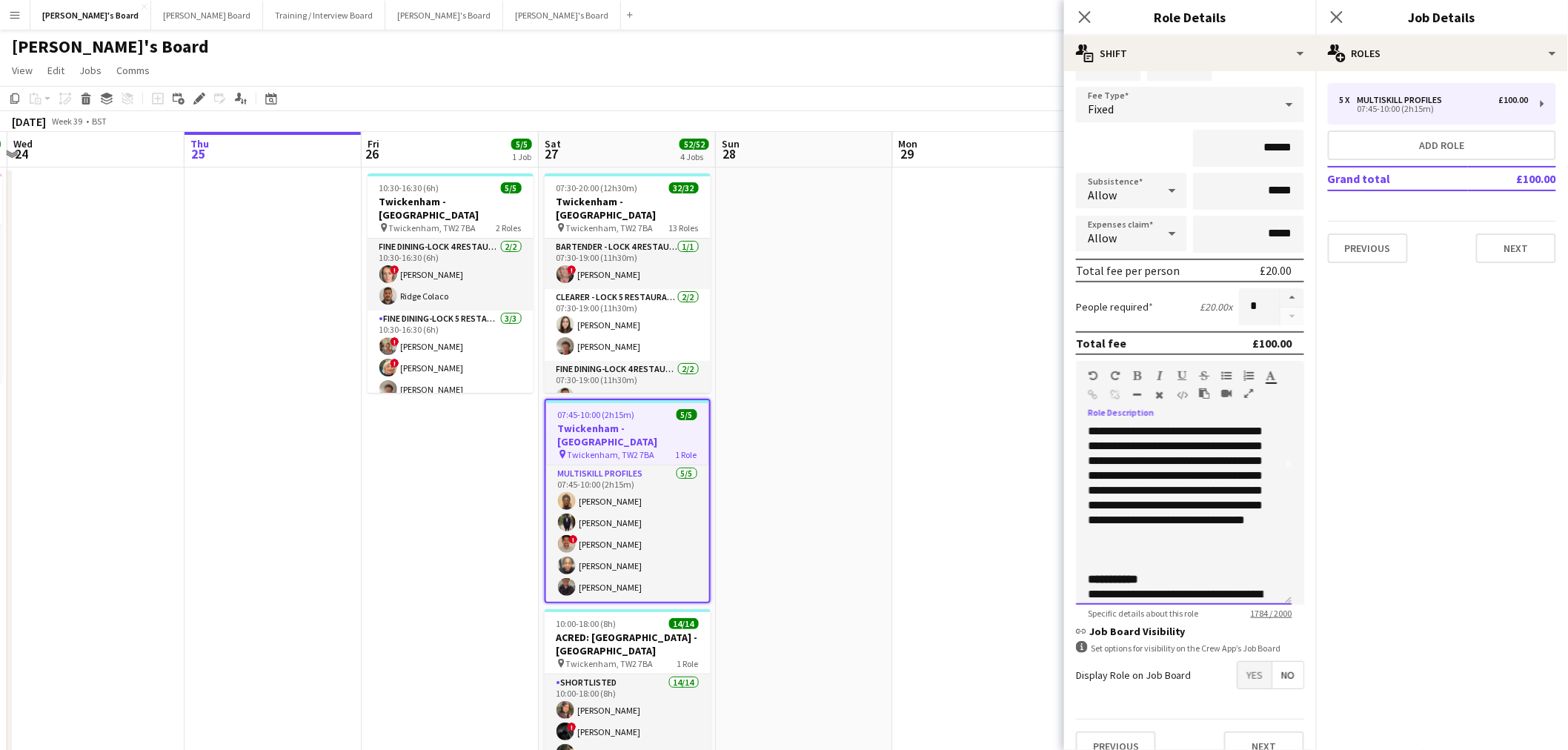
scroll to position [148, 0]
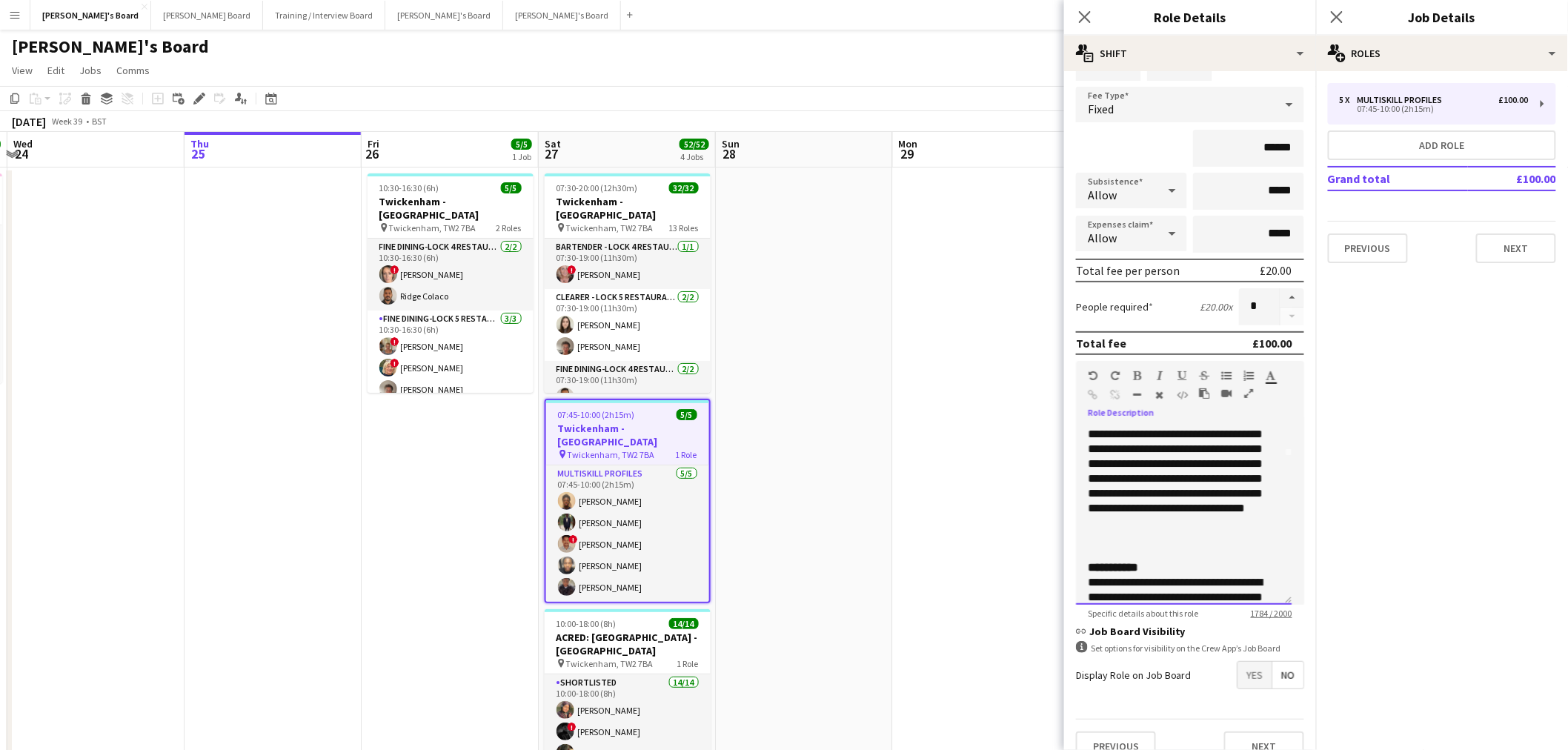
drag, startPoint x: 1175, startPoint y: 553, endPoint x: 1147, endPoint y: 521, distance: 42.5
click at [1144, 517] on div "**********" at bounding box center [1178, 464] width 180 height 163
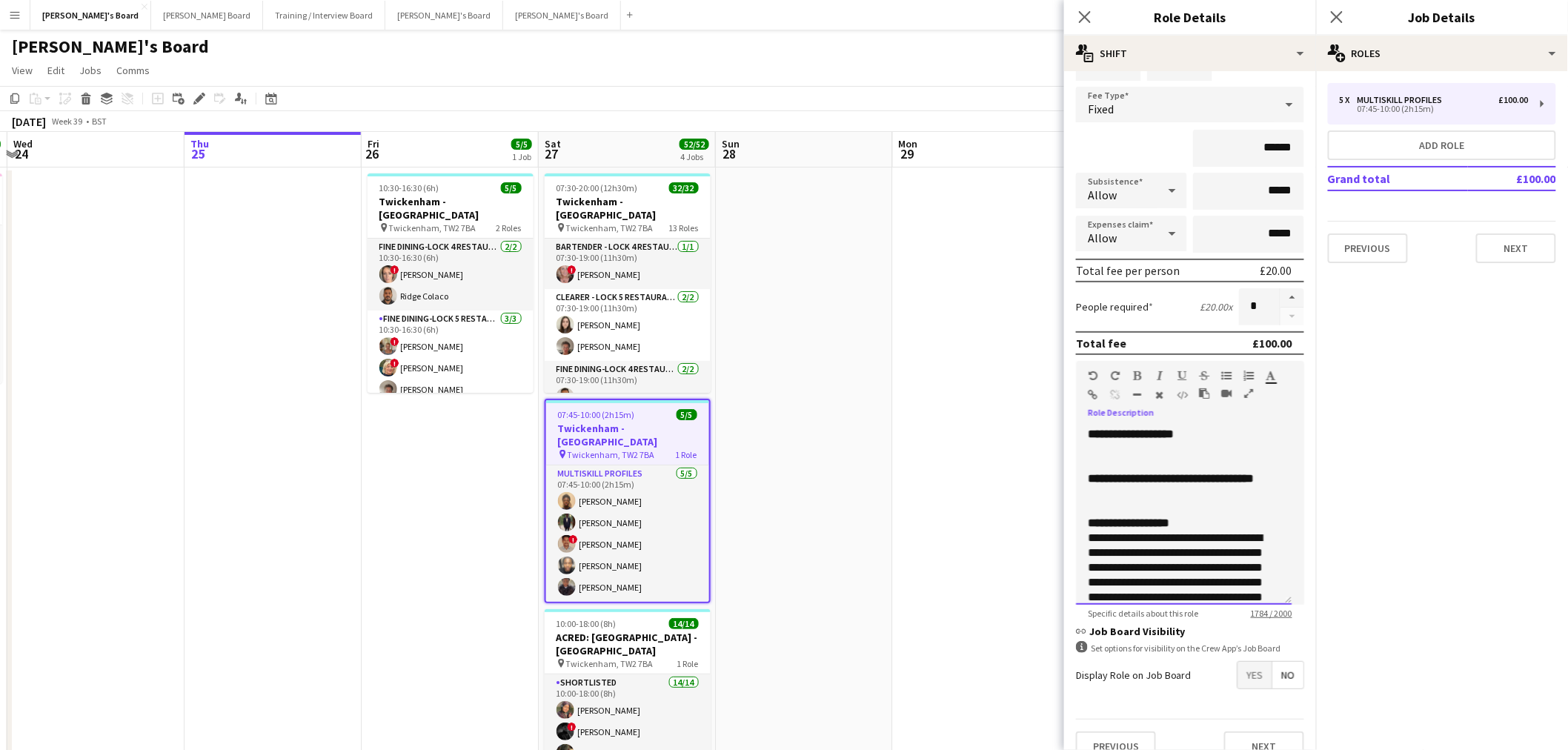
scroll to position [0, 0]
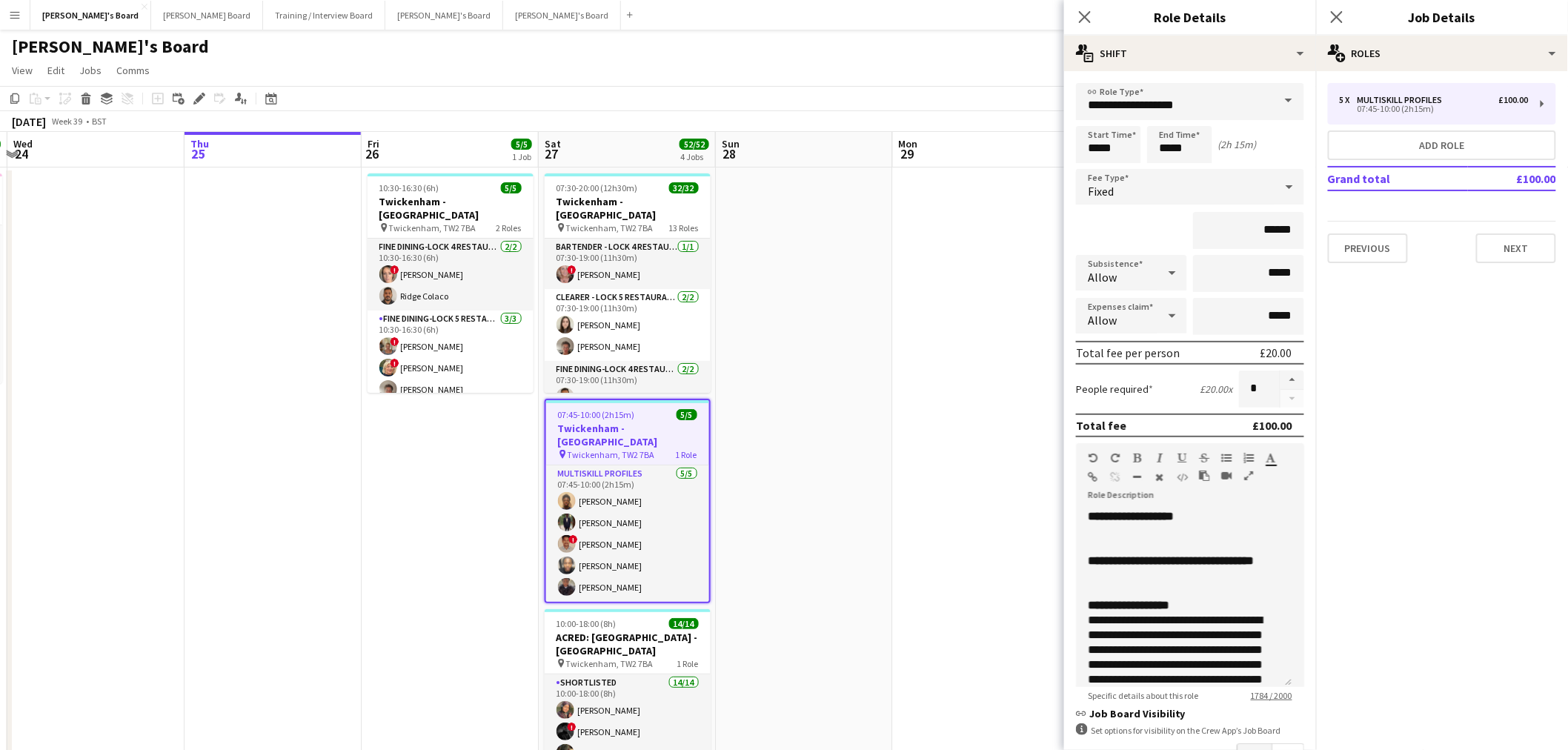
click at [809, 545] on app-date-cell at bounding box center [804, 573] width 177 height 812
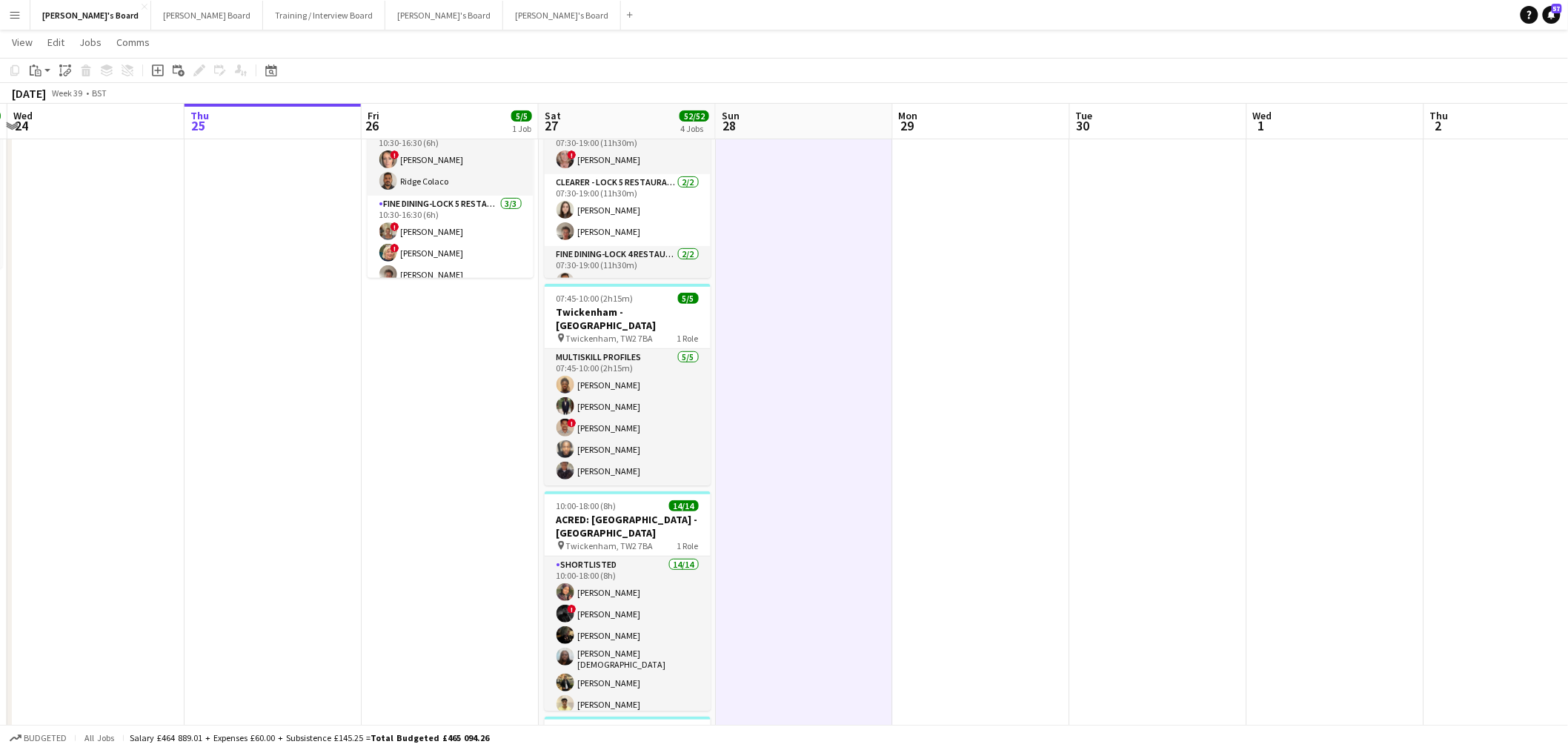
scroll to position [330, 0]
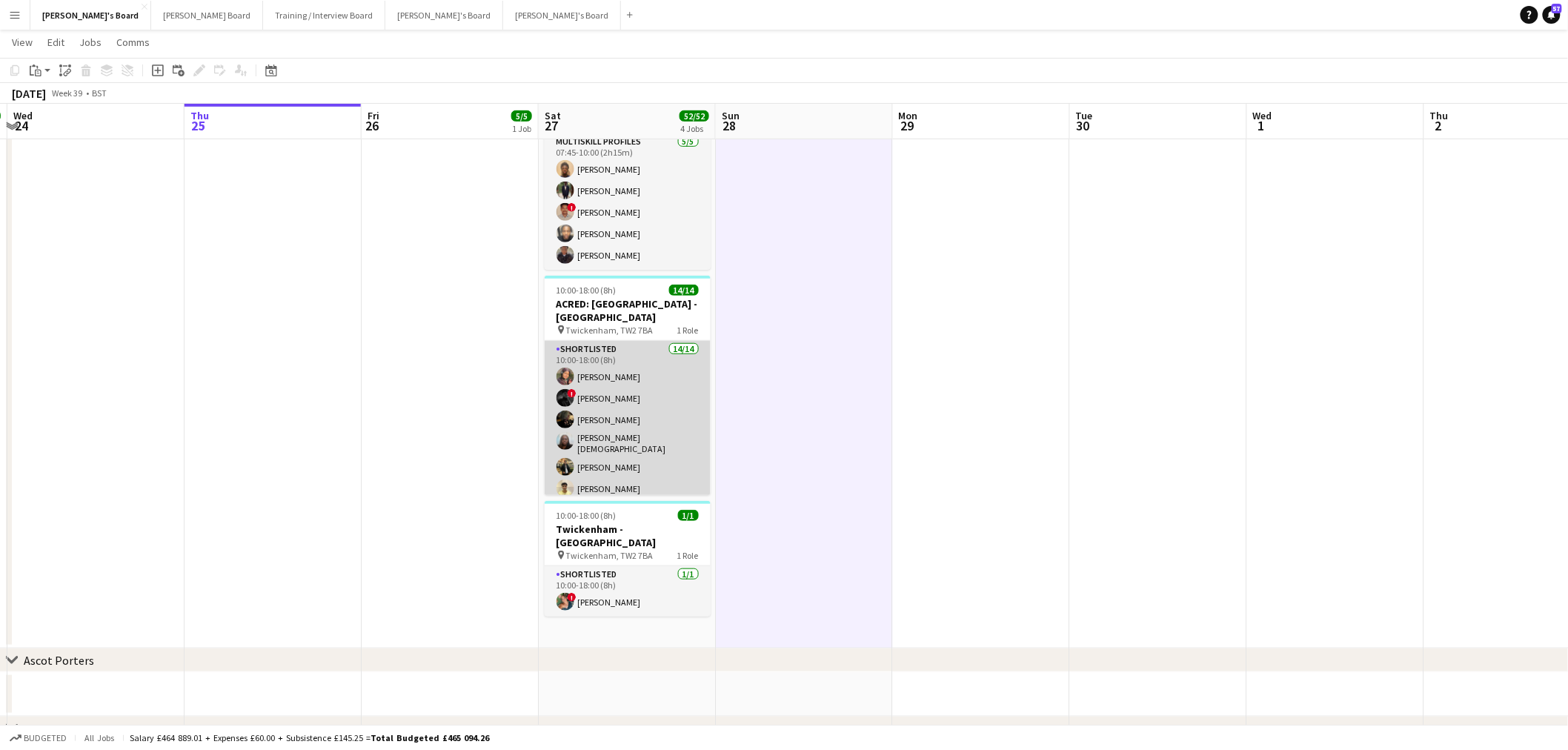
click at [619, 387] on app-card-role "Shortlisted 14/14 10:00-18:00 (8h) [PERSON_NAME] ! [PERSON_NAME] [PERSON_NAME] …" at bounding box center [627, 508] width 166 height 334
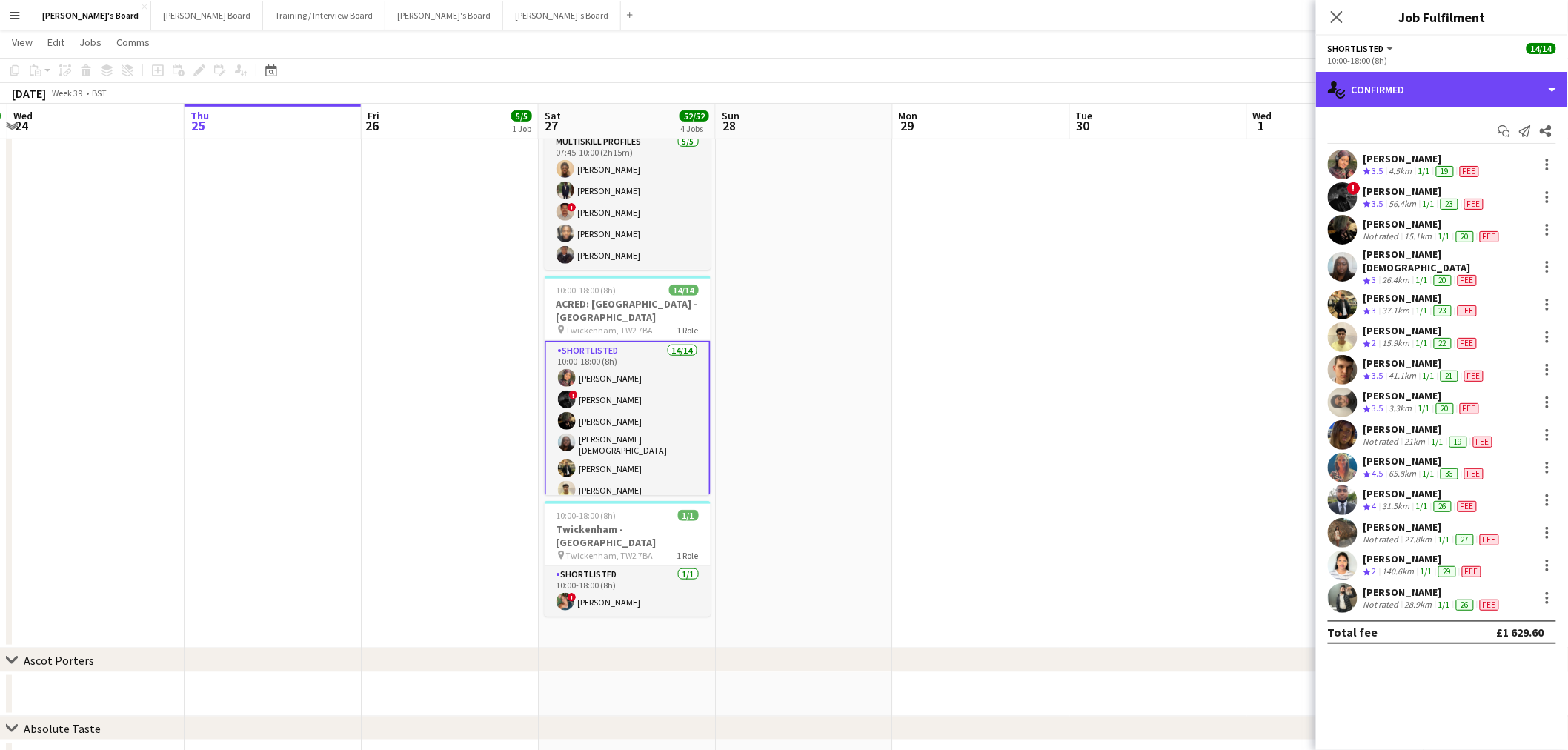
drag, startPoint x: 1390, startPoint y: 95, endPoint x: 1435, endPoint y: 121, distance: 52.0
click at [1390, 95] on div "single-neutral-actions-check-2 Confirmed" at bounding box center [1442, 89] width 252 height 36
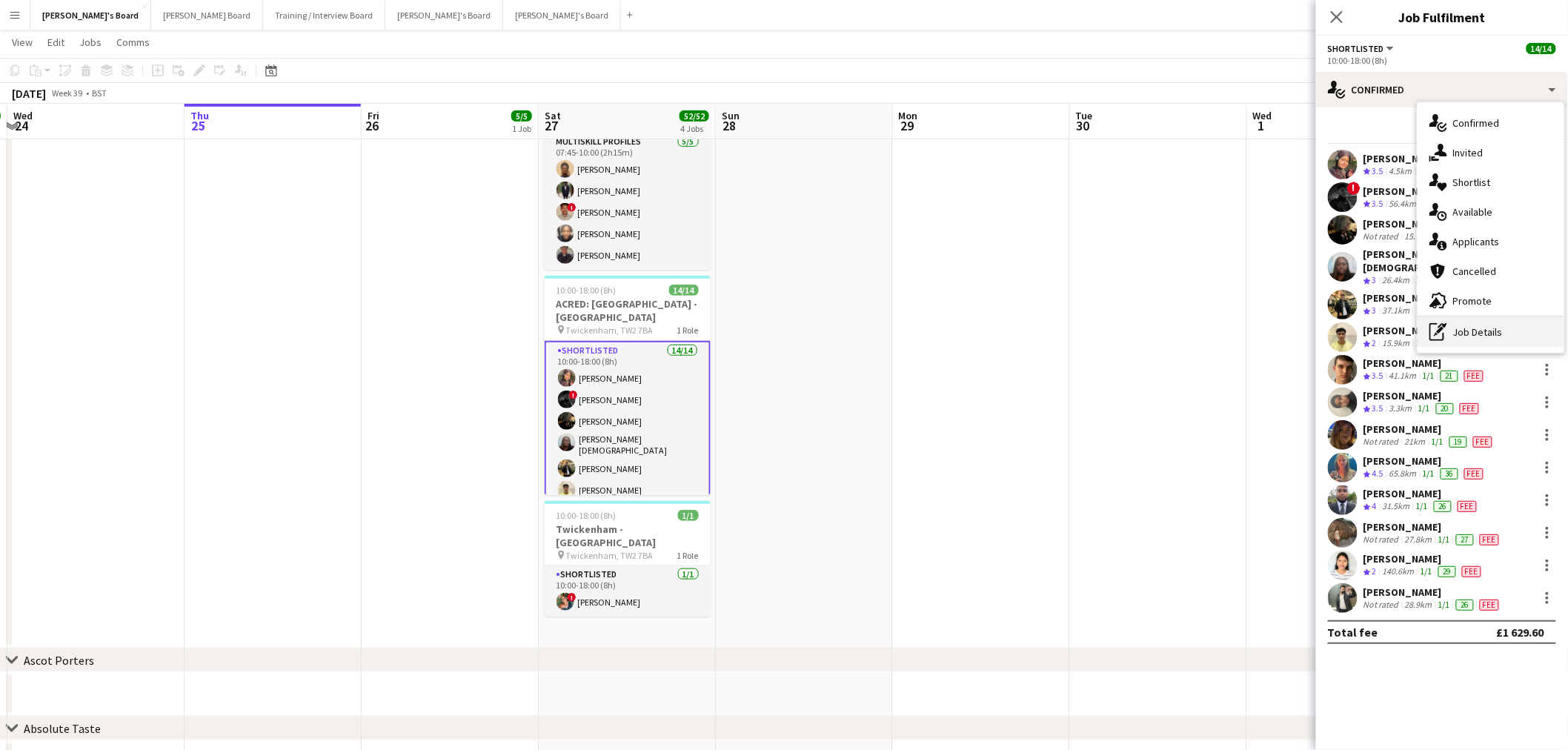
click at [1451, 330] on div "pen-write Job Details" at bounding box center [1491, 332] width 147 height 30
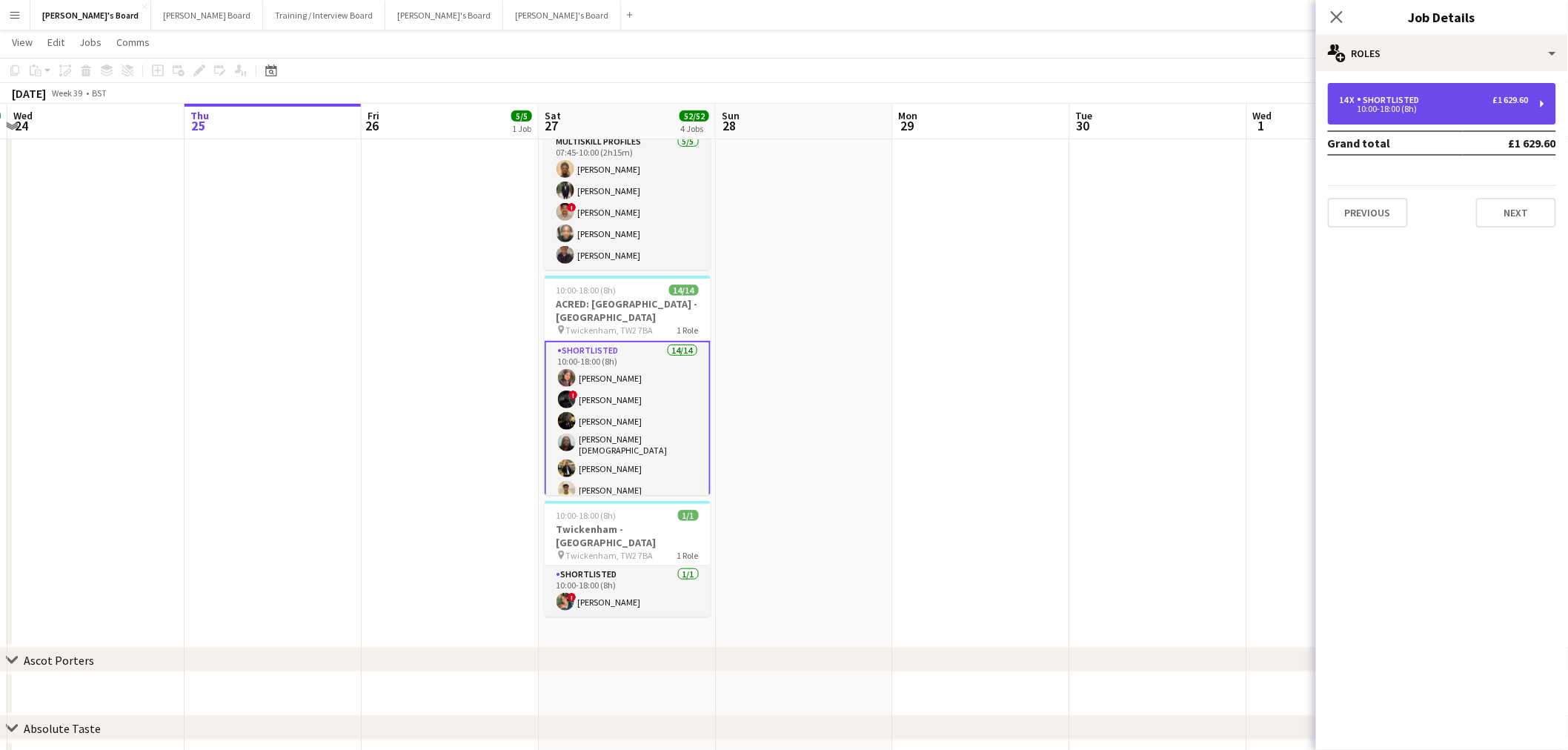
click at [1407, 98] on div "Shortlisted" at bounding box center [1392, 100] width 68 height 11
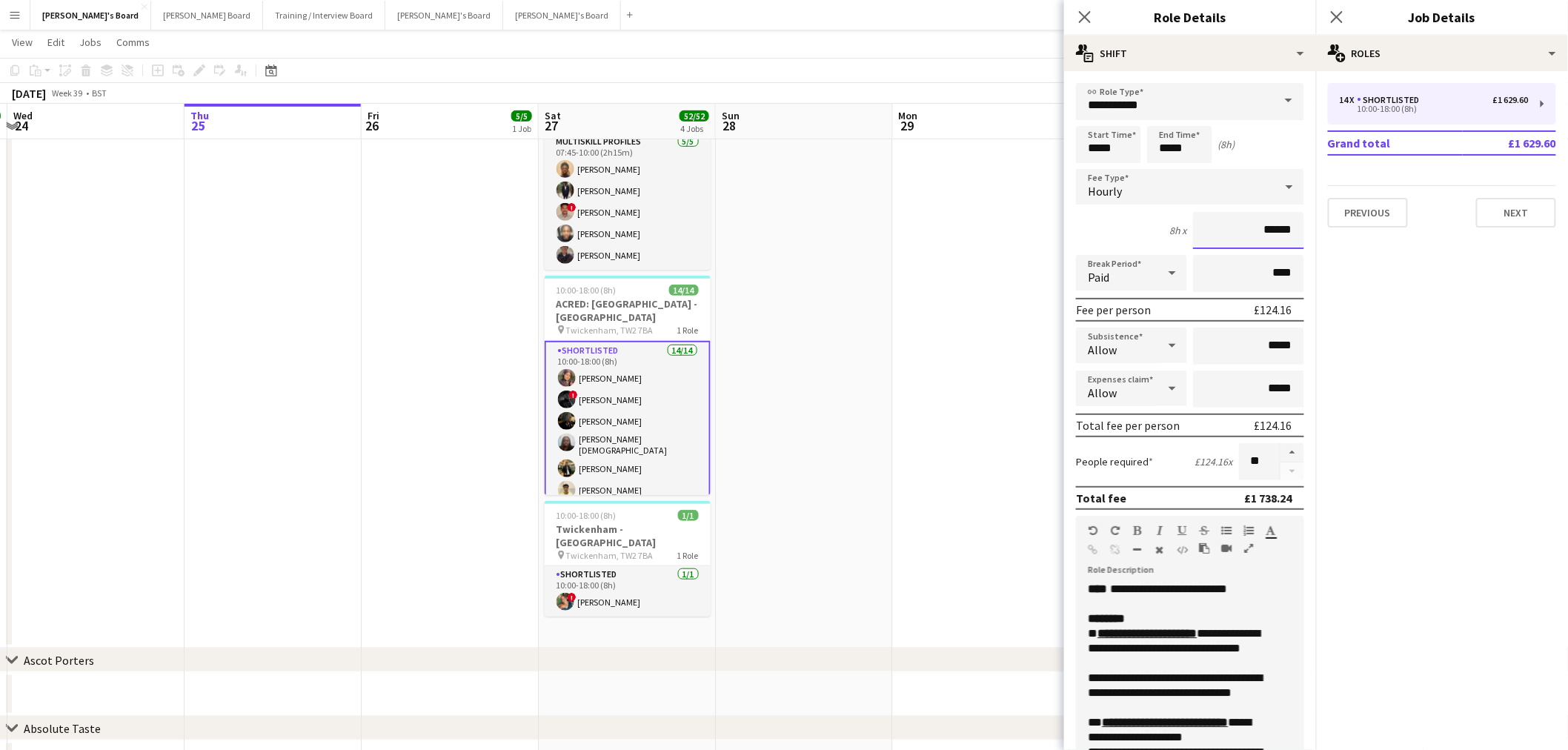
drag, startPoint x: 1284, startPoint y: 233, endPoint x: 1065, endPoint y: 243, distance: 219.2
click at [1067, 243] on form "**********" at bounding box center [1189, 544] width 252 height 921
type input "**"
drag, startPoint x: 1108, startPoint y: 208, endPoint x: 1152, endPoint y: 228, distance: 48.3
click at [1108, 209] on form "**********" at bounding box center [1189, 544] width 252 height 921
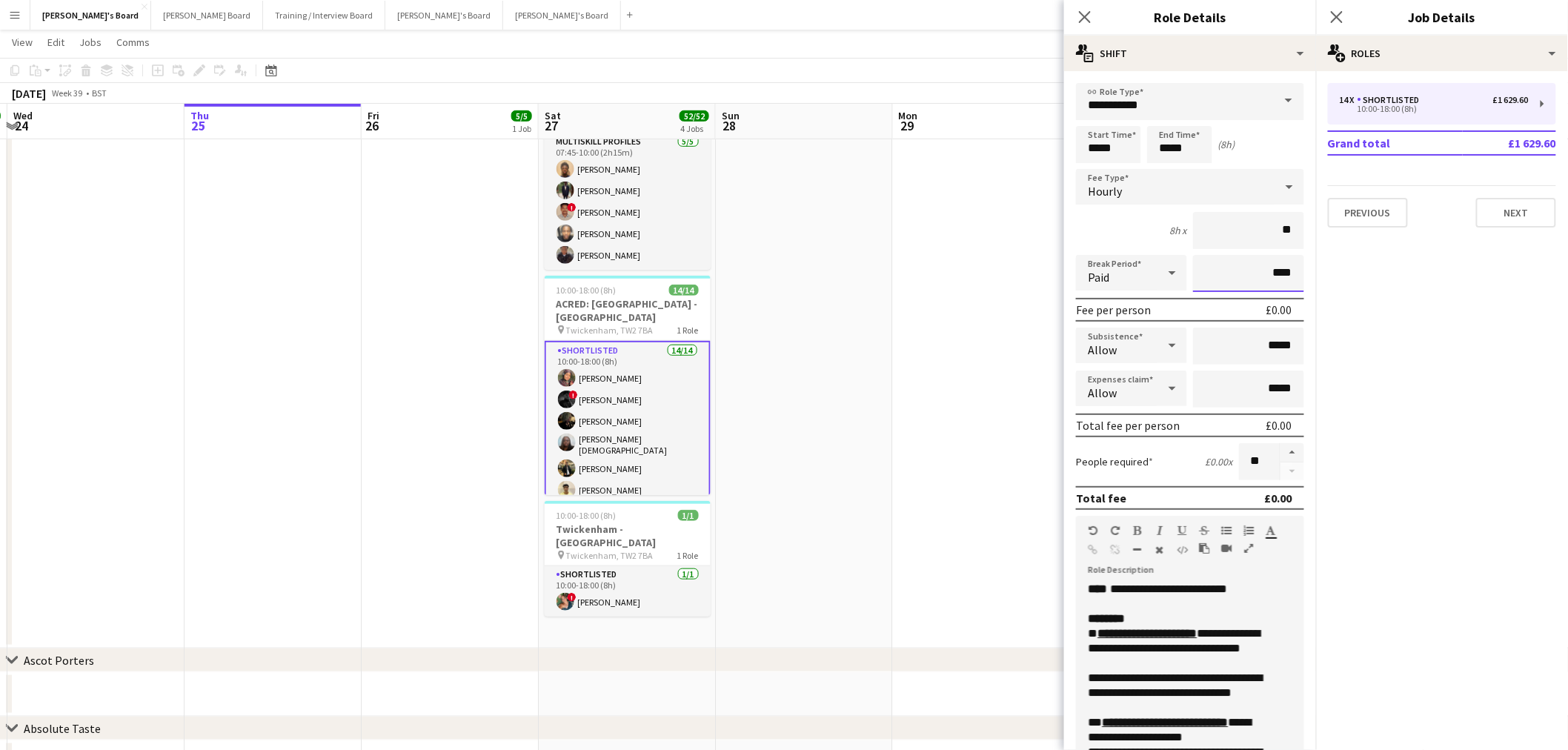
click at [1268, 267] on input "****" at bounding box center [1248, 273] width 111 height 37
click at [1261, 263] on input "****" at bounding box center [1248, 273] width 111 height 37
type input "***"
click at [1121, 208] on form "**********" at bounding box center [1189, 544] width 252 height 921
click at [612, 285] on span "10:00-18:00 (8h)" at bounding box center [586, 290] width 60 height 11
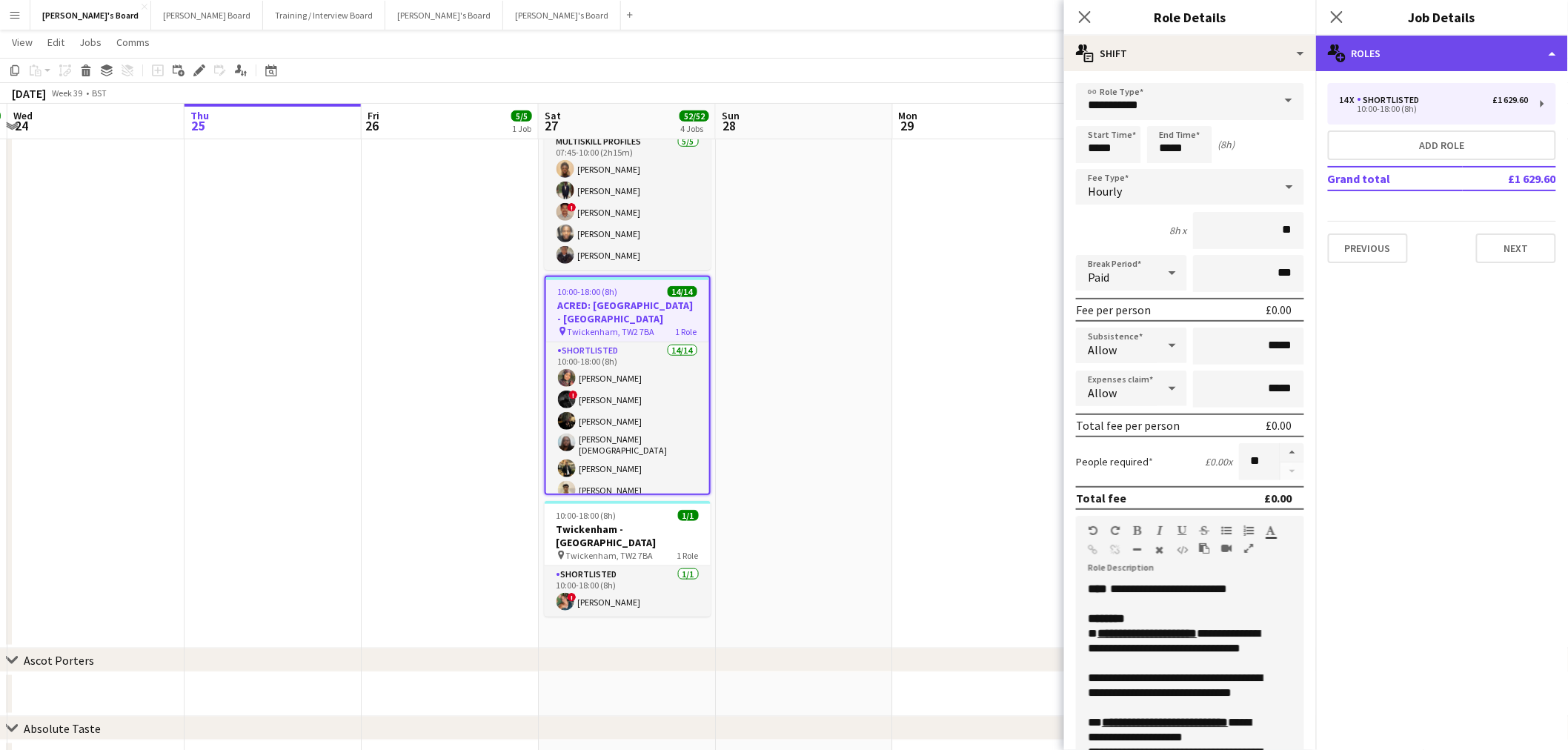
click at [1418, 64] on div "multiple-users-add Roles" at bounding box center [1442, 53] width 252 height 36
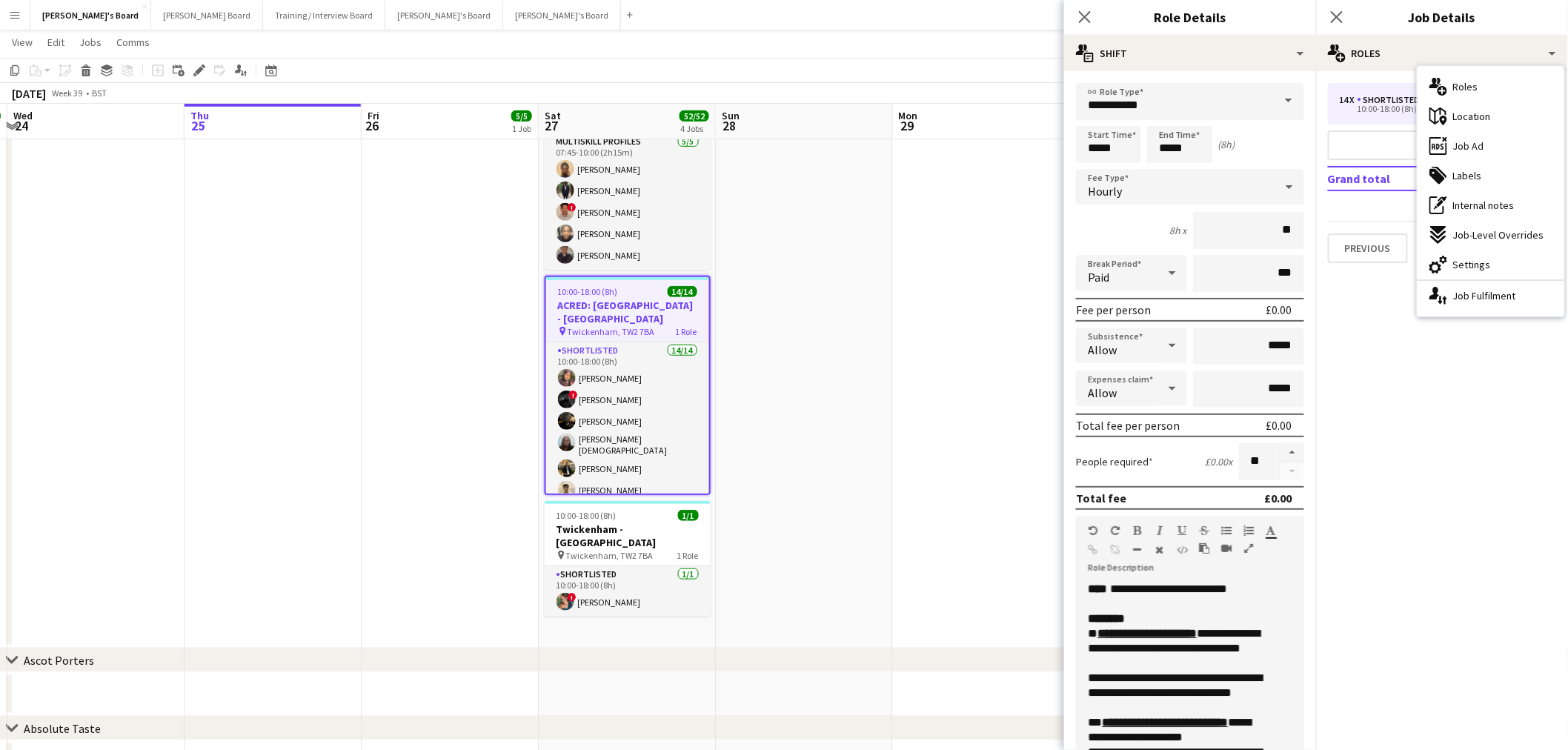
click at [1473, 139] on span "Job Ad" at bounding box center [1468, 146] width 31 height 14
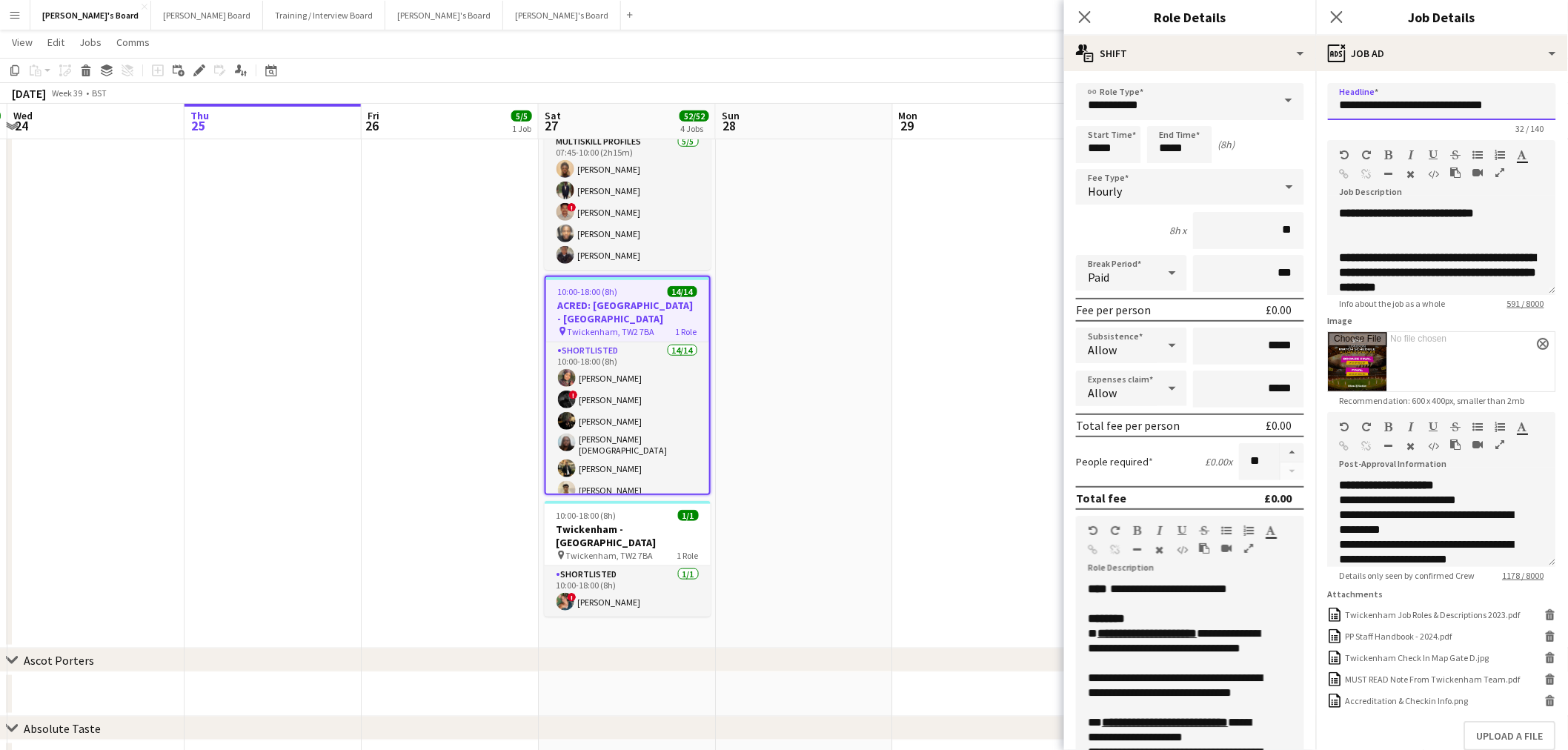
drag, startPoint x: 1510, startPoint y: 108, endPoint x: 1494, endPoint y: 108, distance: 16.0
click at [1494, 108] on input "**********" at bounding box center [1442, 102] width 228 height 37
type input "**********"
click at [703, 324] on app-job-card "10:00-18:00 (8h) 14/14 ACRED: [GEOGRAPHIC_DATA] pin [GEOGRAPHIC_DATA], TW2 7BA …" at bounding box center [627, 386] width 166 height 220
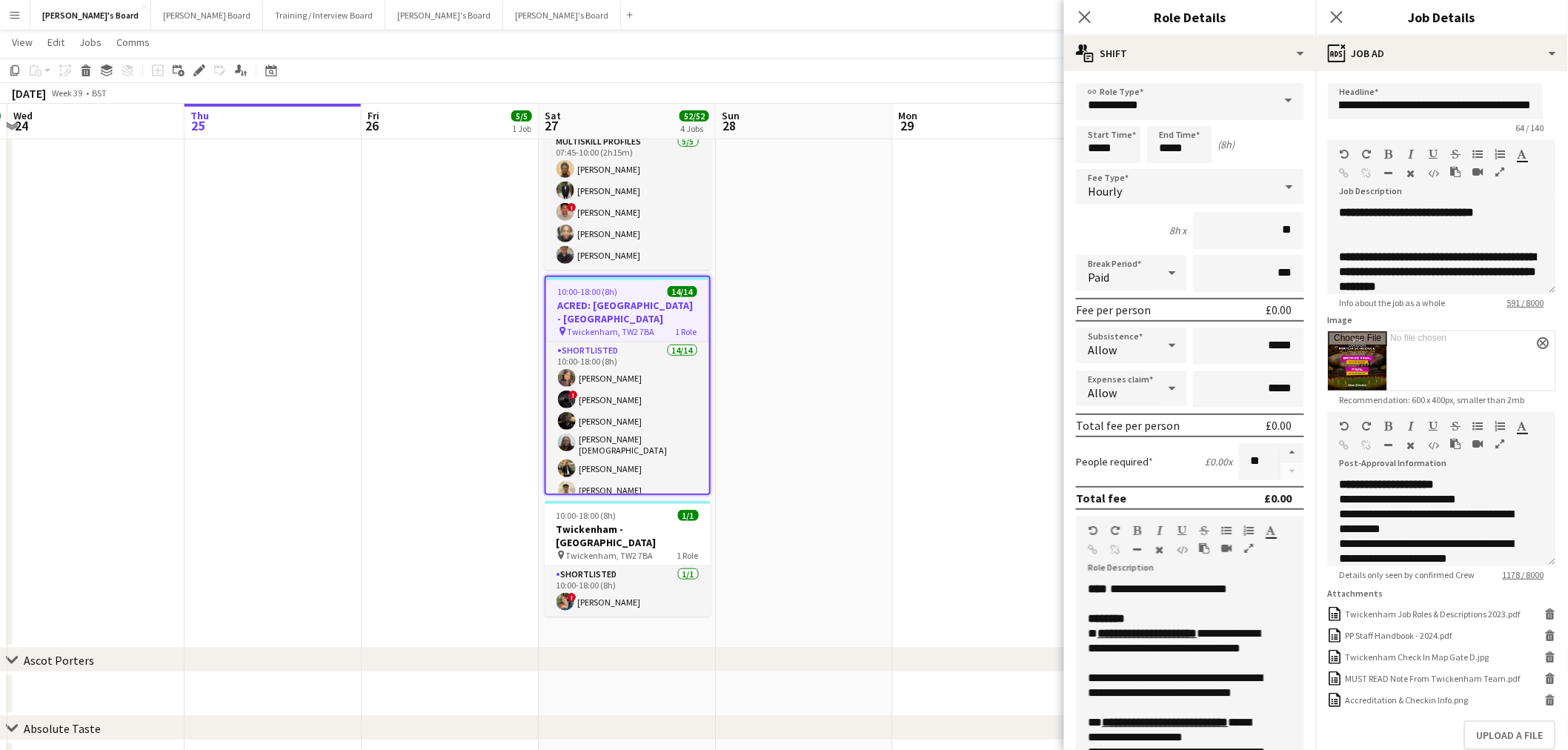
scroll to position [0, 0]
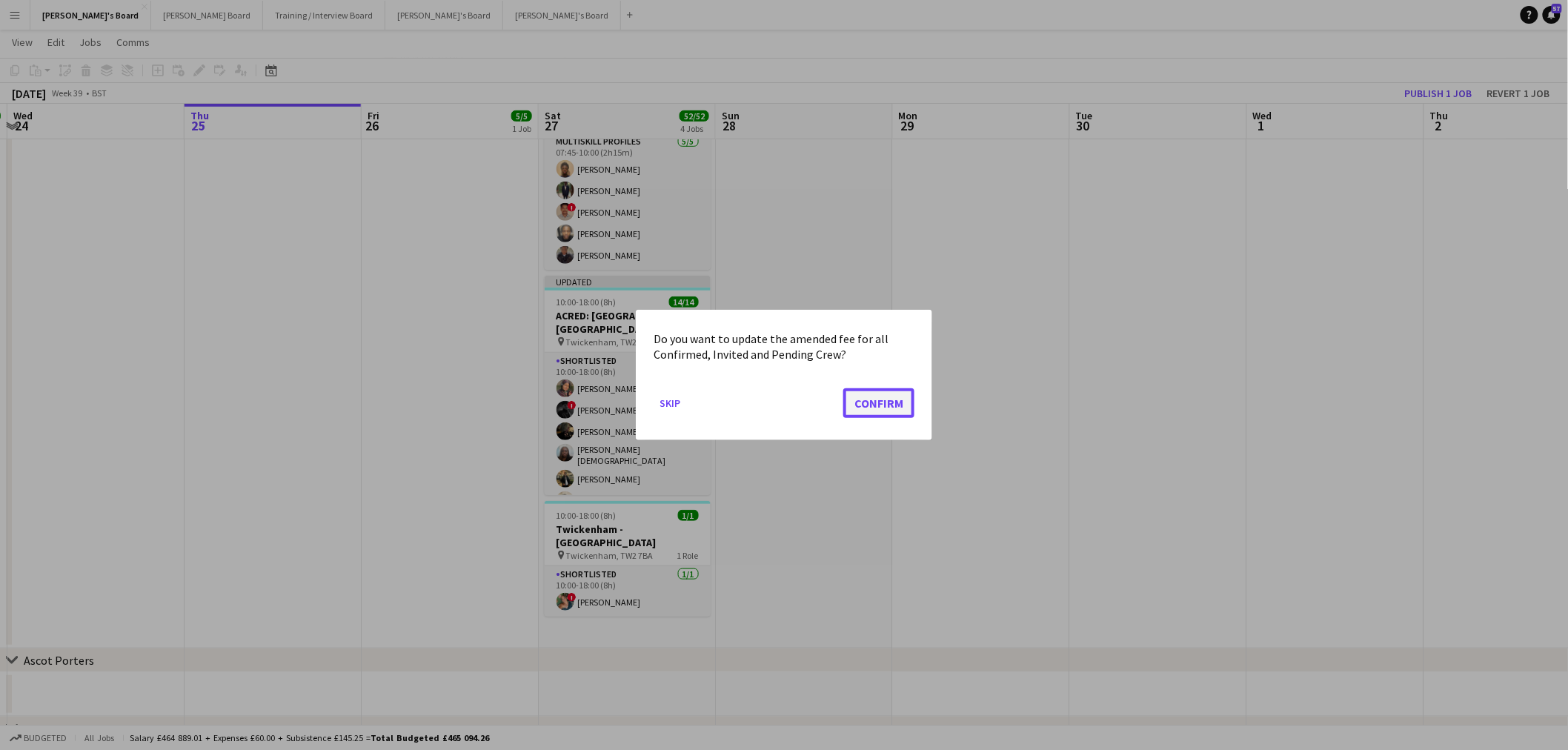
click at [891, 403] on button "Confirm" at bounding box center [879, 403] width 71 height 30
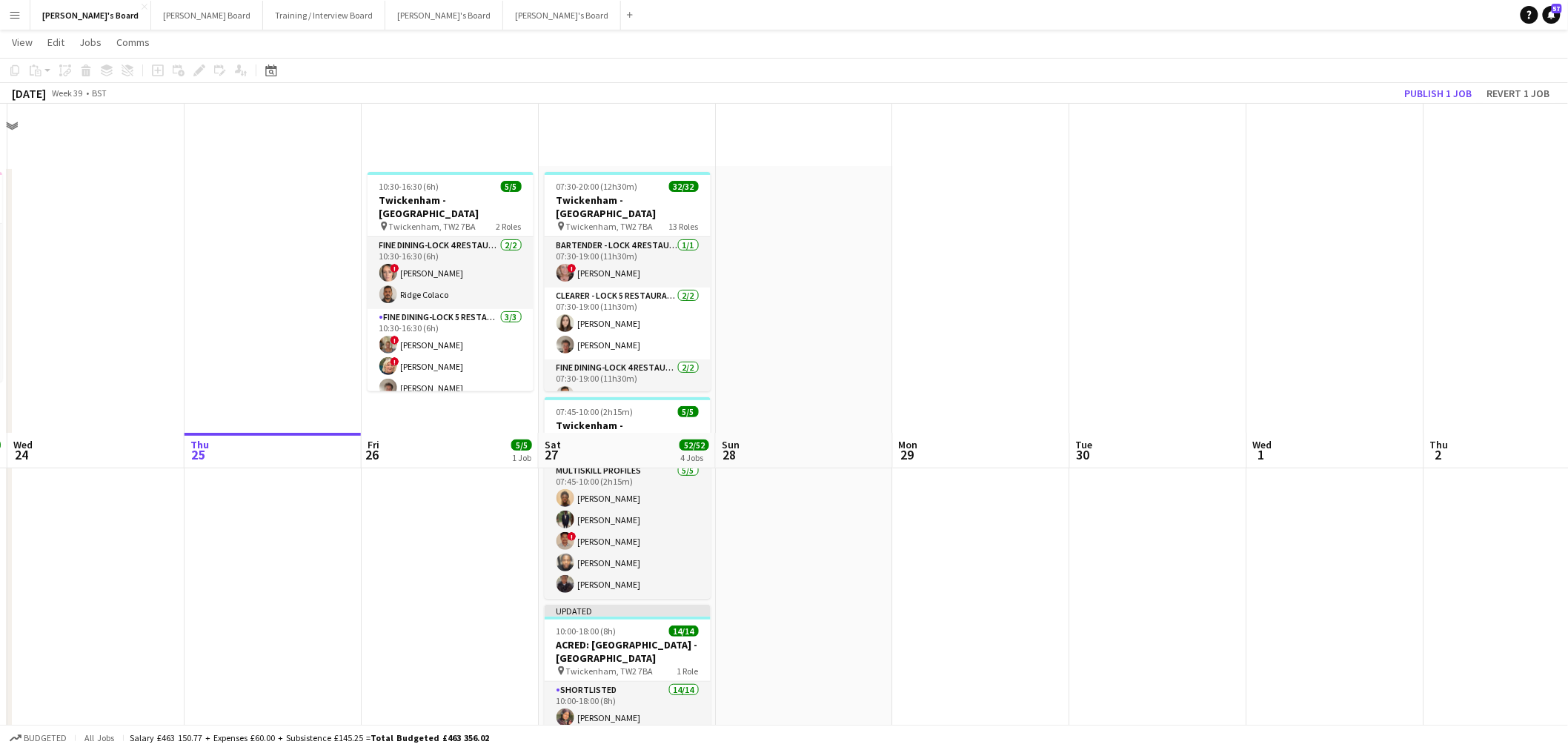
scroll to position [330, 0]
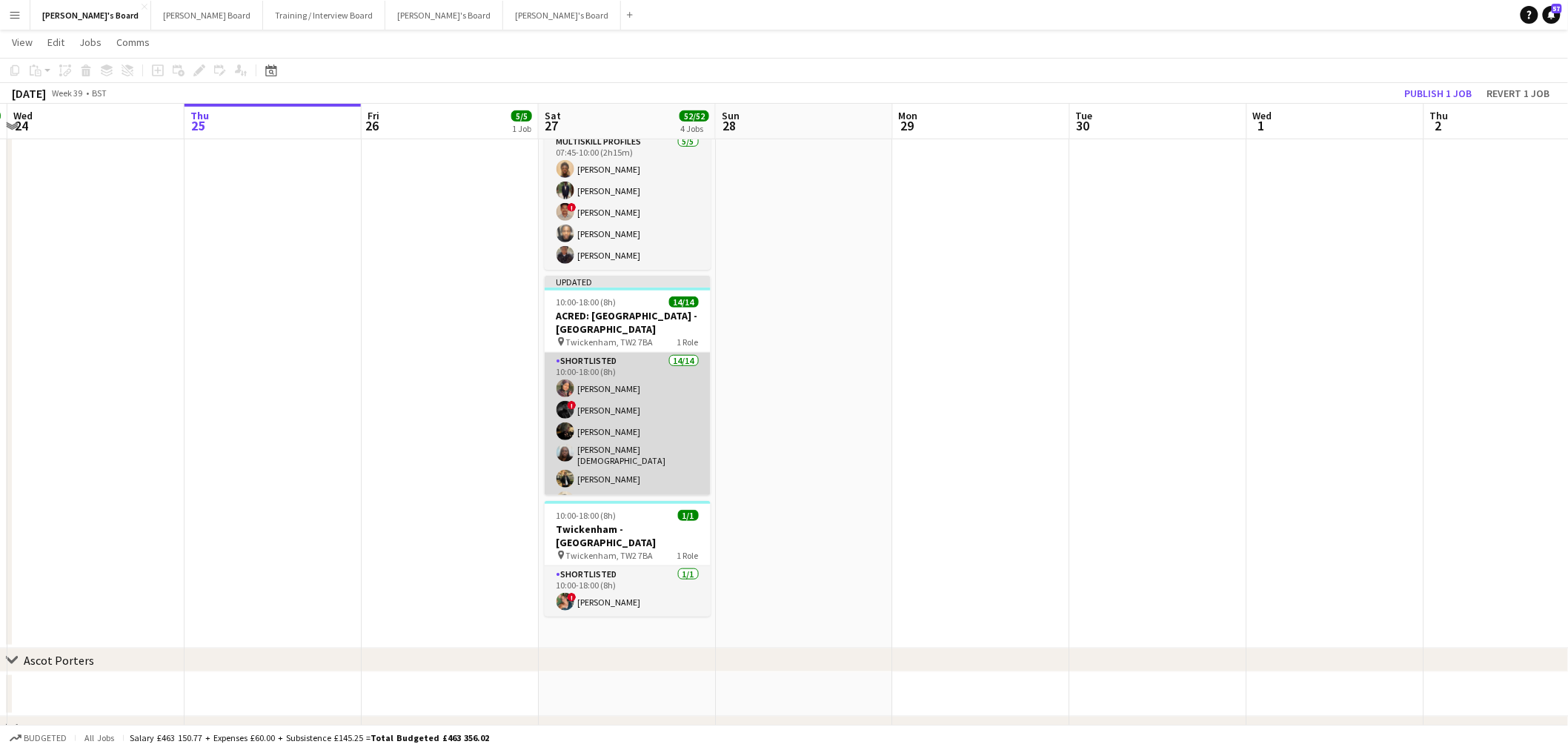
click at [675, 408] on app-card-role "Shortlisted 14/14 10:00-18:00 (8h) [PERSON_NAME] ! [PERSON_NAME] [PERSON_NAME] …" at bounding box center [627, 520] width 166 height 334
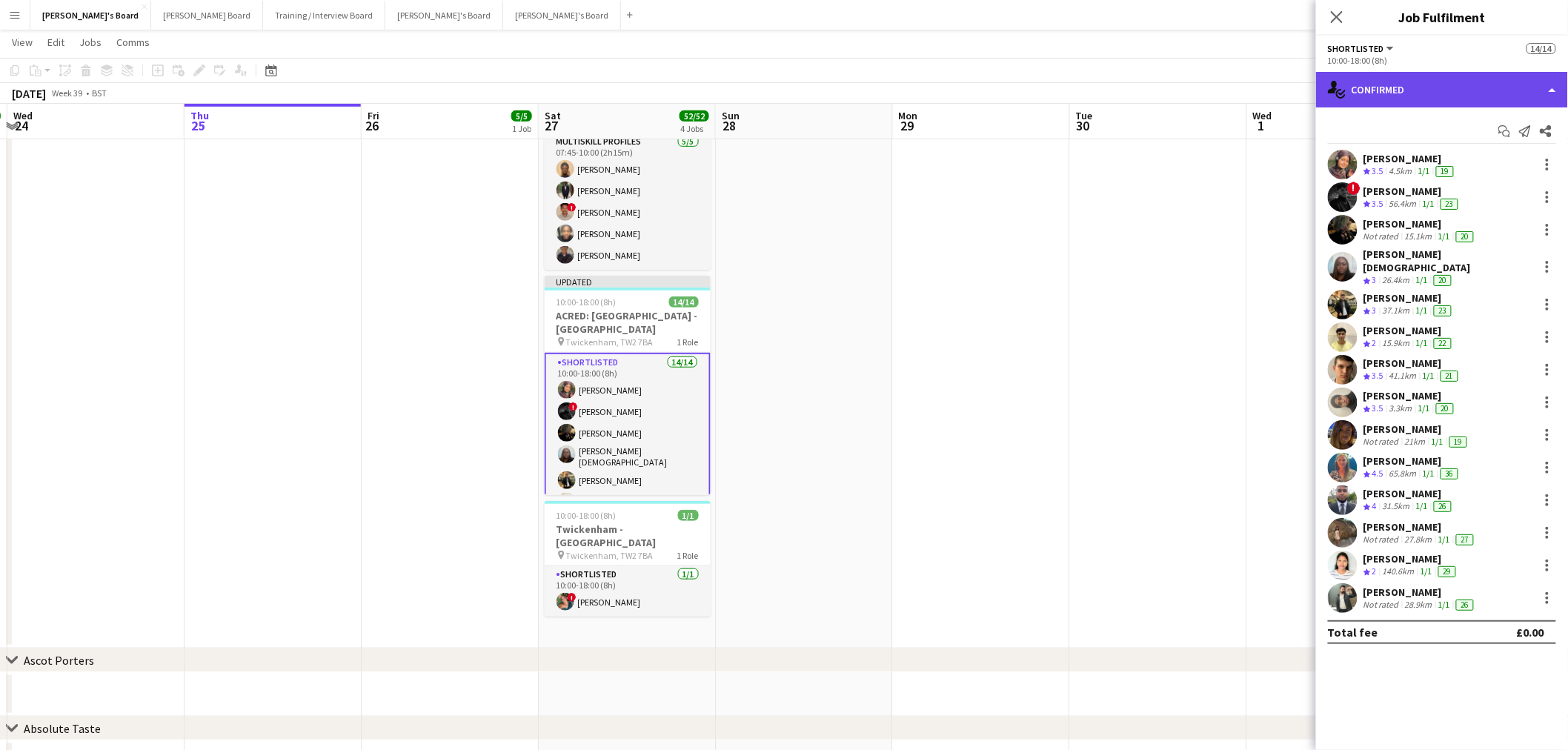
click at [1434, 92] on div "single-neutral-actions-check-2 Confirmed" at bounding box center [1442, 89] width 252 height 36
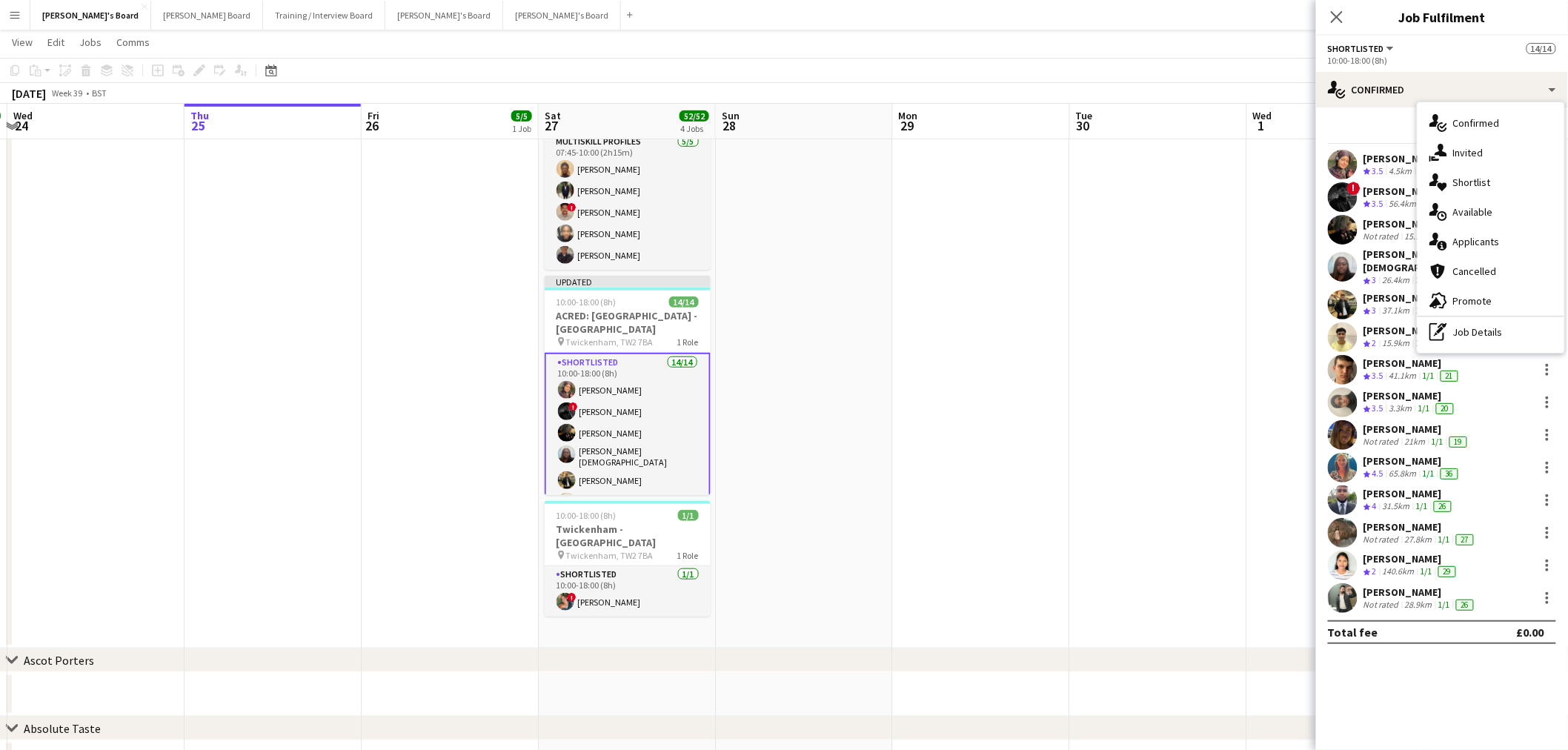
drag, startPoint x: 1376, startPoint y: 123, endPoint x: 1505, endPoint y: 137, distance: 129.8
click at [1379, 123] on div "Start chat Send notification Share" at bounding box center [1442, 132] width 228 height 24
click at [1521, 132] on icon at bounding box center [1525, 131] width 12 height 12
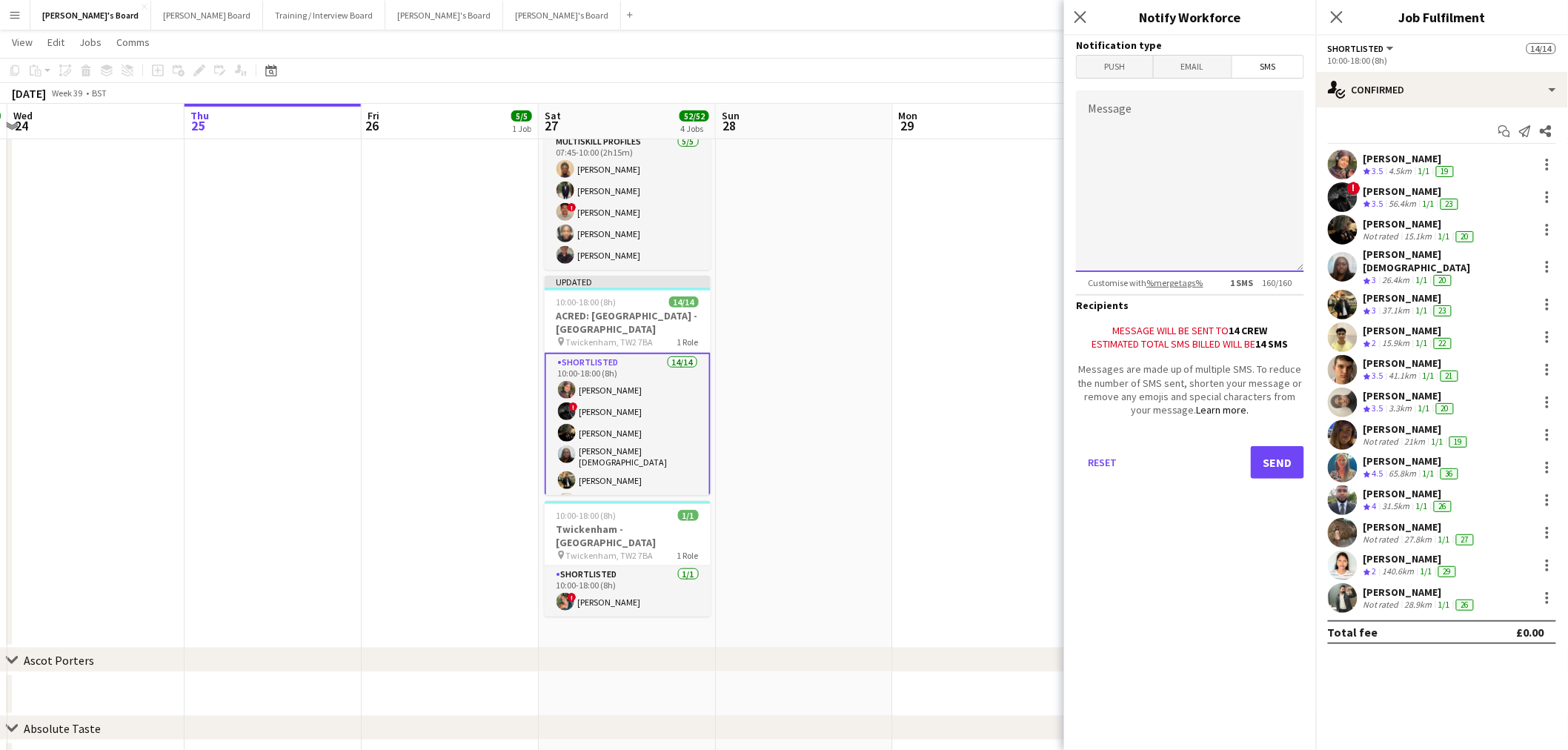
click at [1196, 122] on textarea "Message" at bounding box center [1189, 181] width 228 height 182
paste textarea "**********"
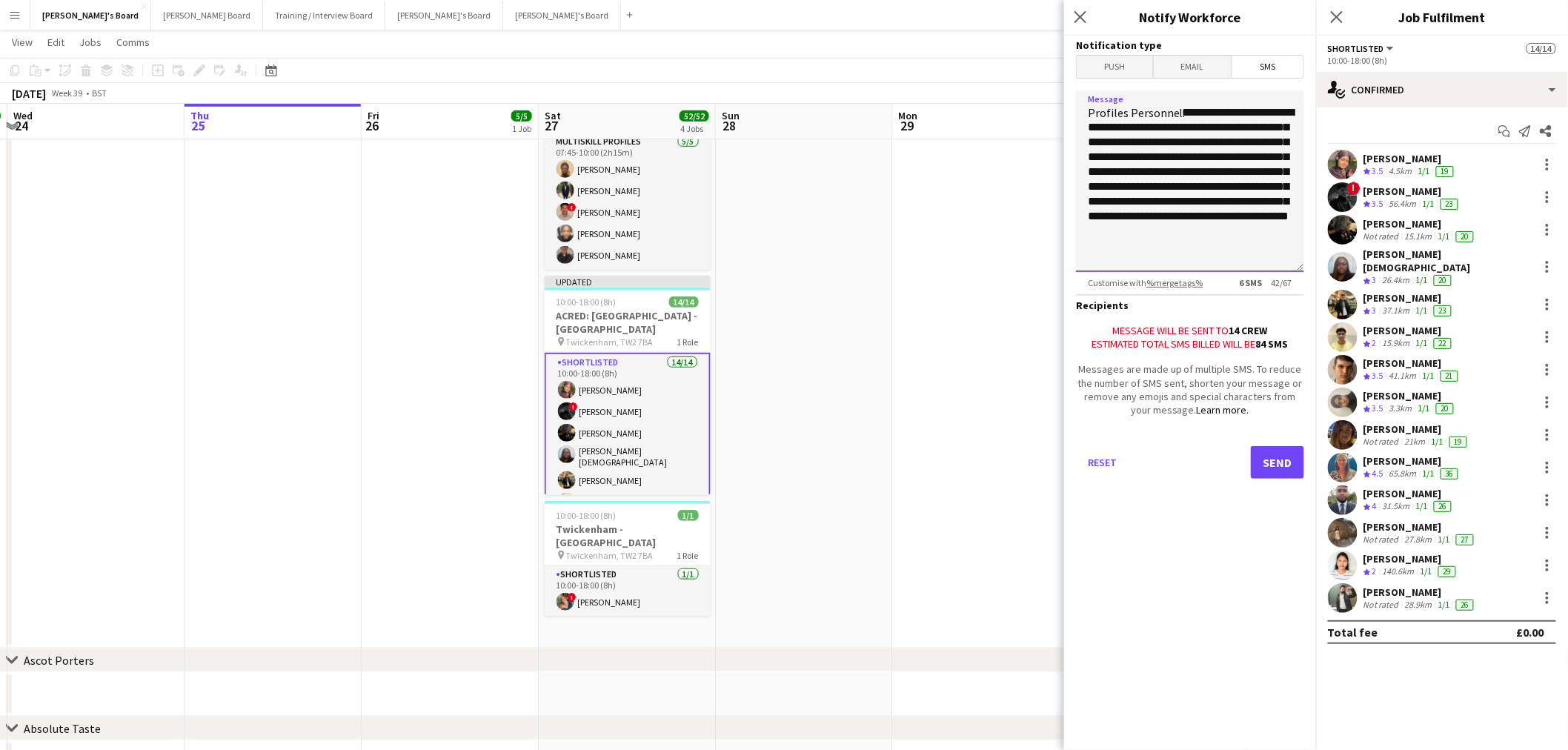
type textarea "**********"
click at [1286, 46] on h3 "Notification type" at bounding box center [1189, 45] width 228 height 14
click at [1283, 61] on span "SMS" at bounding box center [1268, 66] width 71 height 22
click at [1278, 456] on button "Send" at bounding box center [1277, 462] width 53 height 33
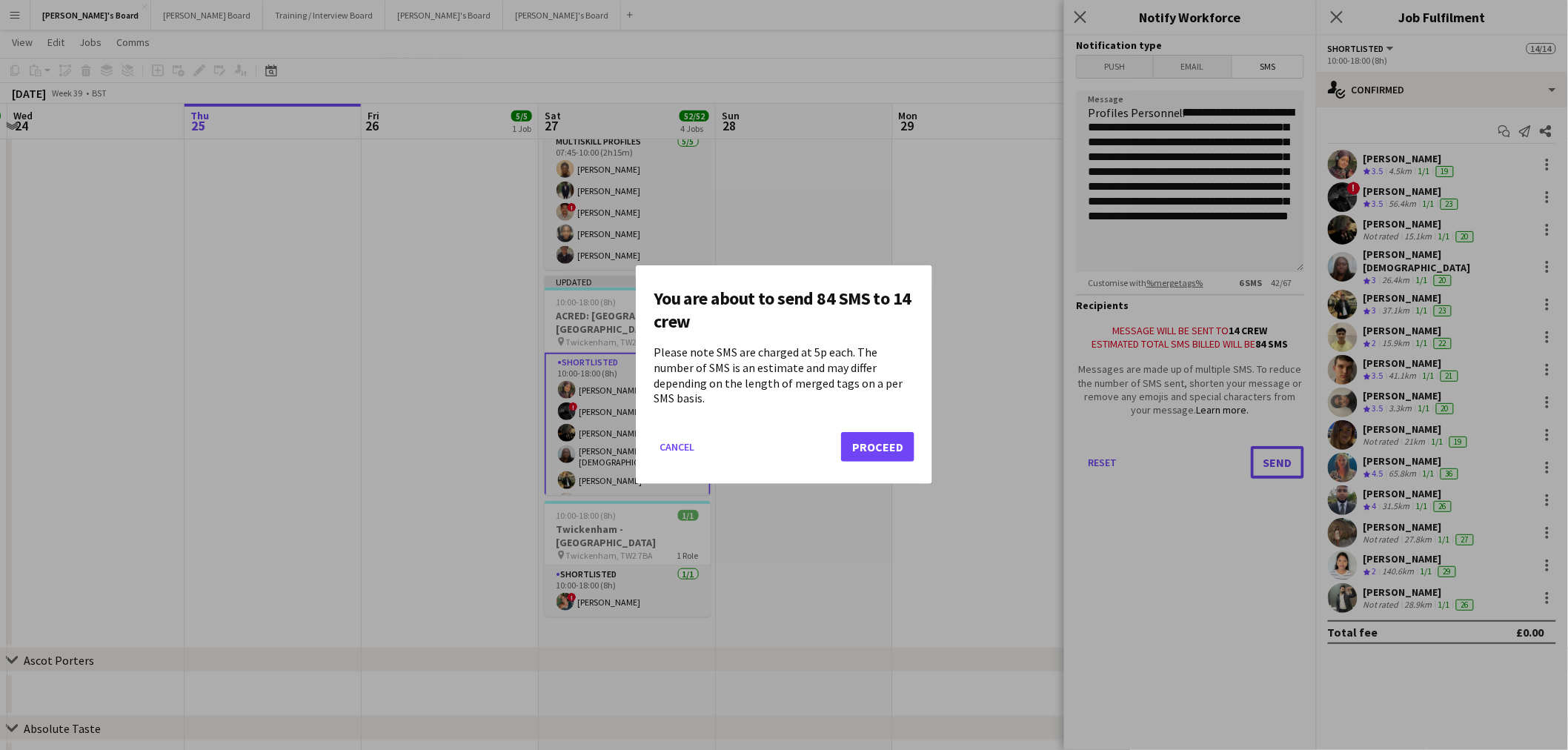
scroll to position [0, 0]
click at [868, 438] on button "Proceed" at bounding box center [878, 448] width 73 height 30
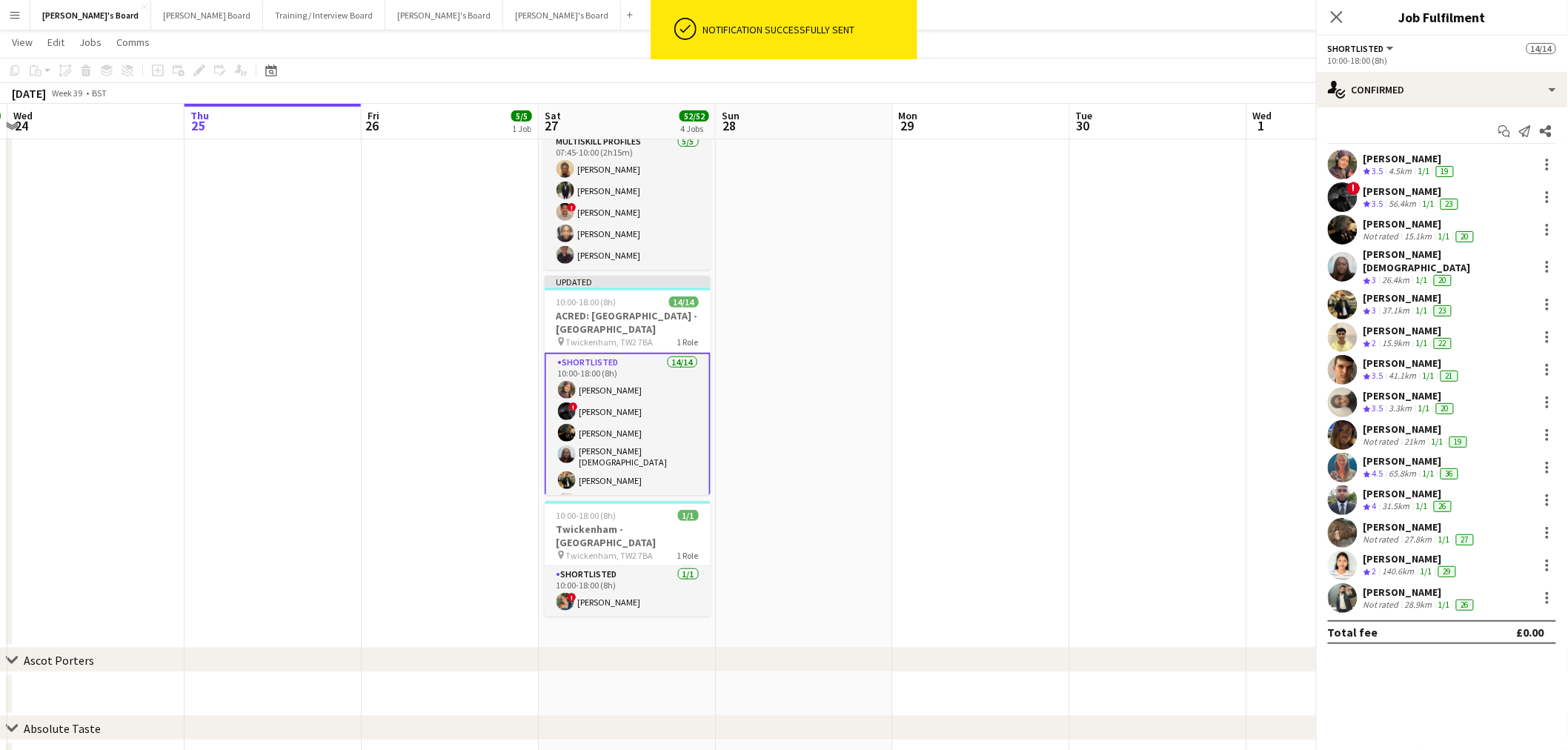
click at [834, 322] on app-date-cell at bounding box center [804, 243] width 177 height 812
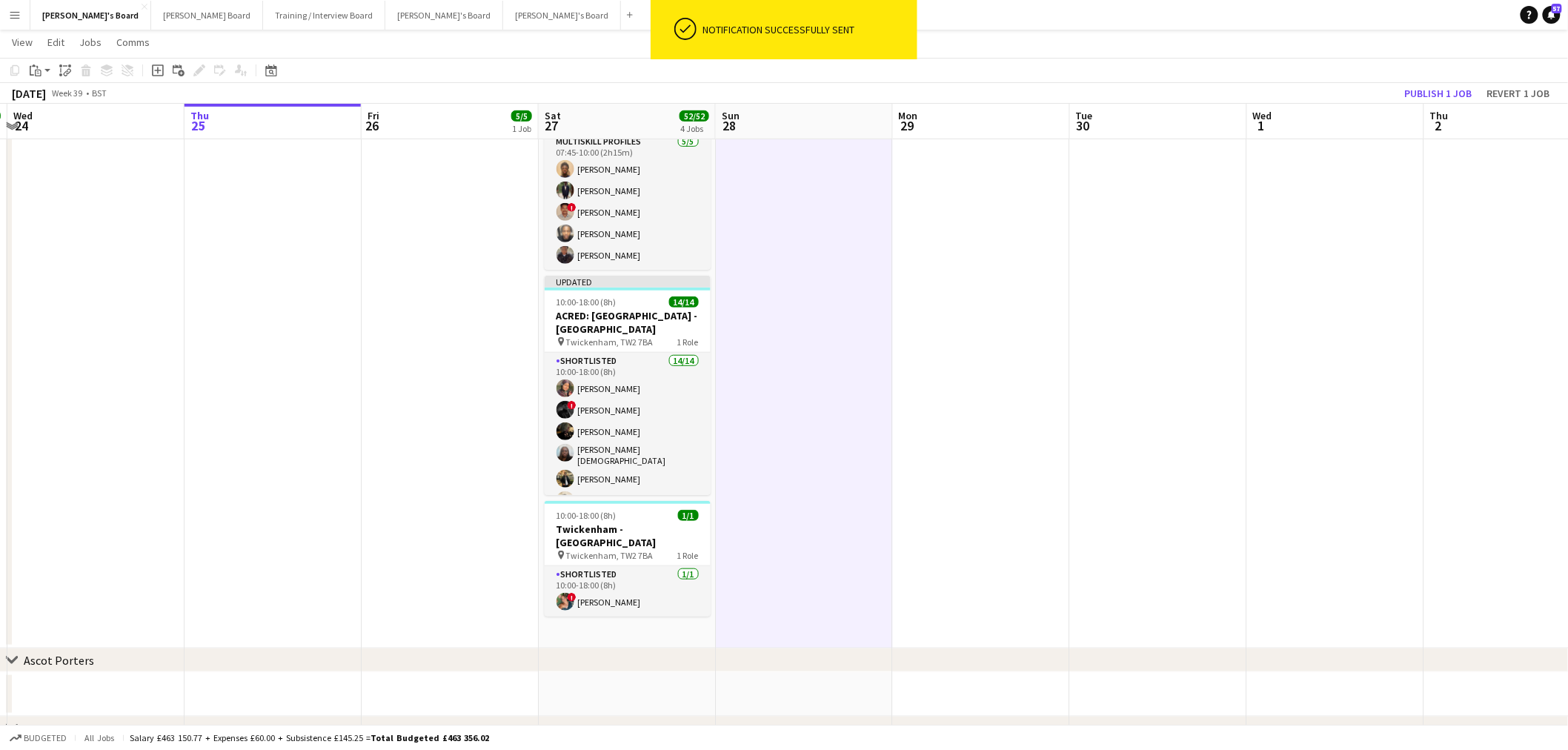
click at [833, 332] on app-date-cell at bounding box center [804, 243] width 177 height 812
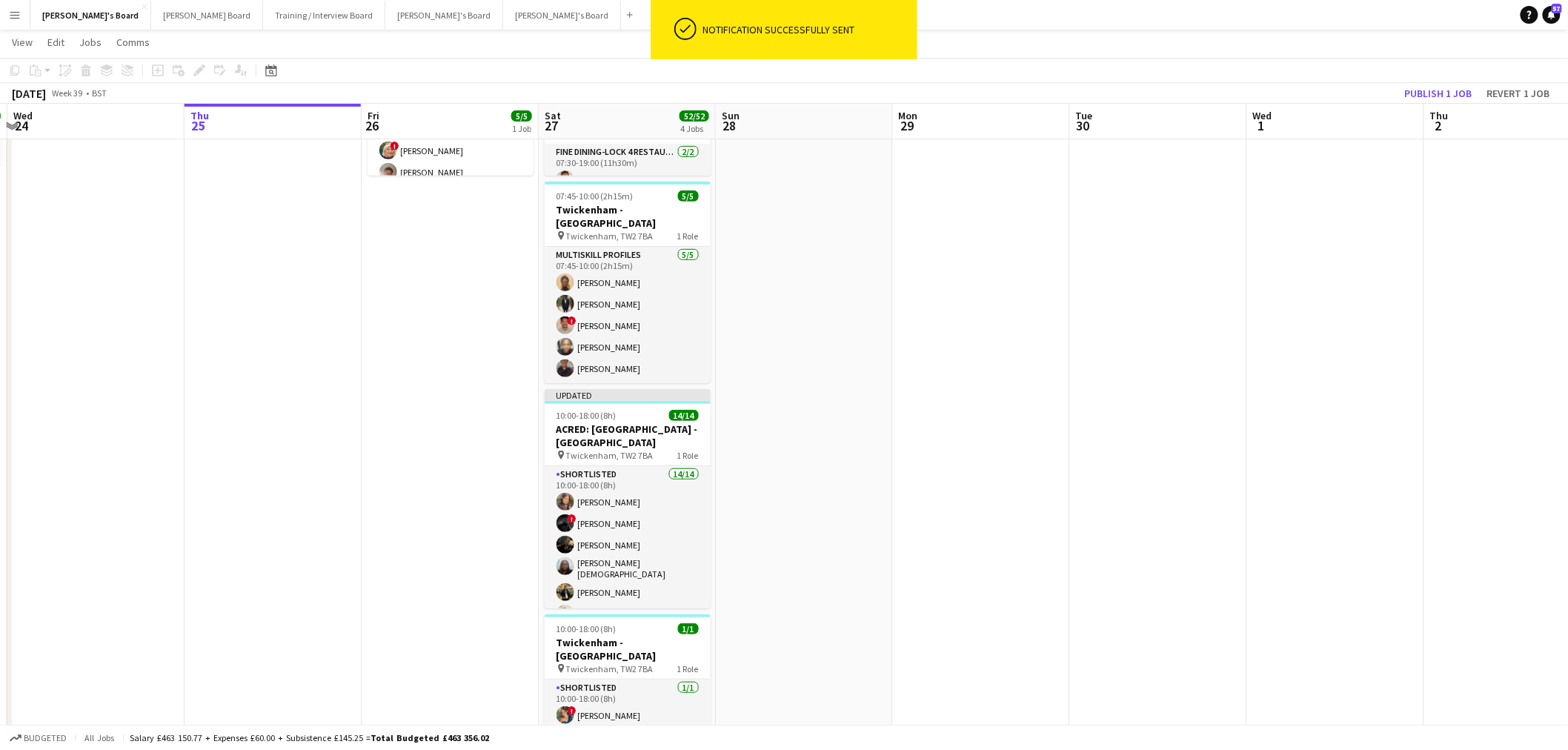
scroll to position [164, 0]
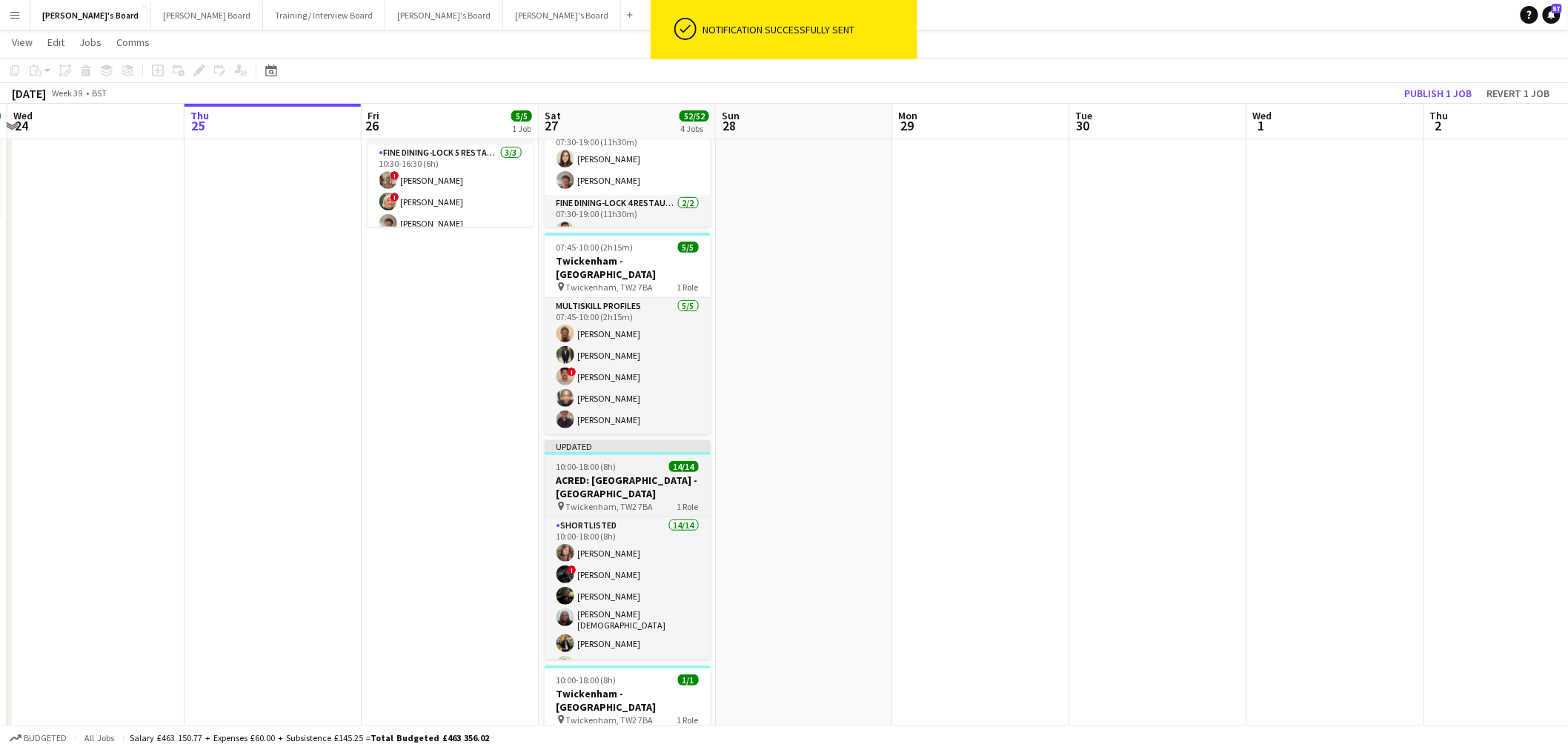
click at [637, 440] on div "Updated" at bounding box center [627, 446] width 166 height 12
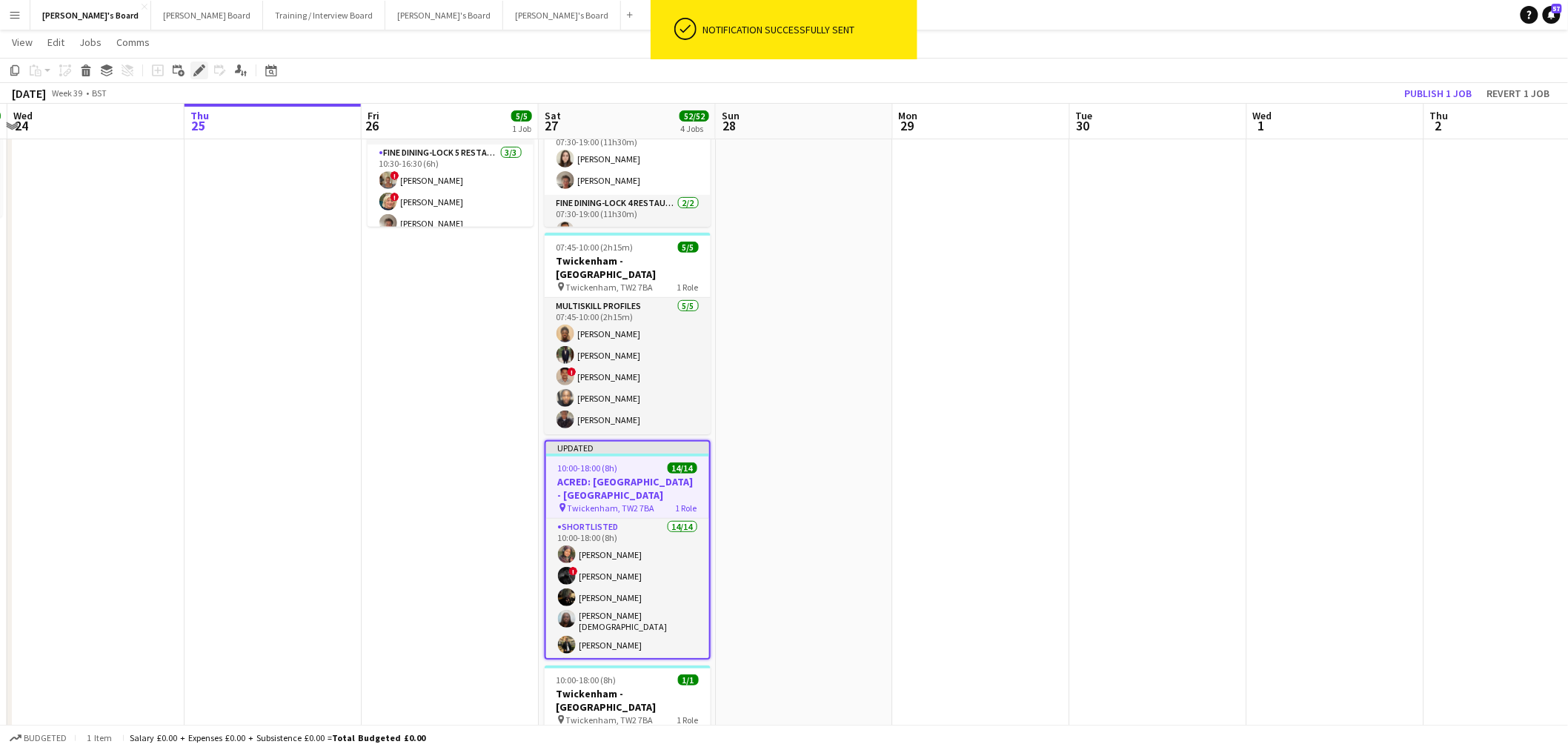
click at [196, 64] on icon "Edit" at bounding box center [199, 70] width 12 height 12
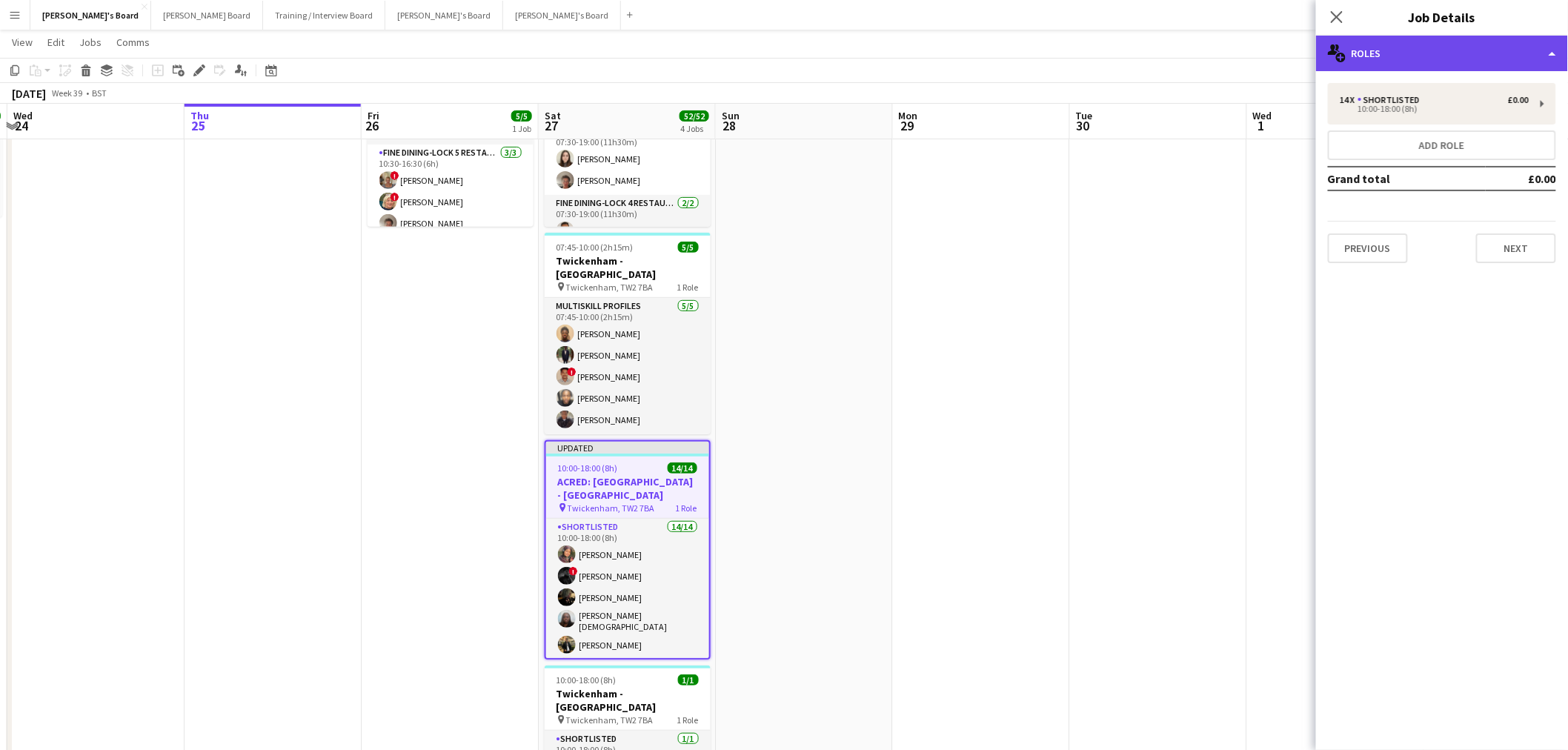
click at [1373, 55] on div "multiple-users-add Roles" at bounding box center [1442, 53] width 252 height 36
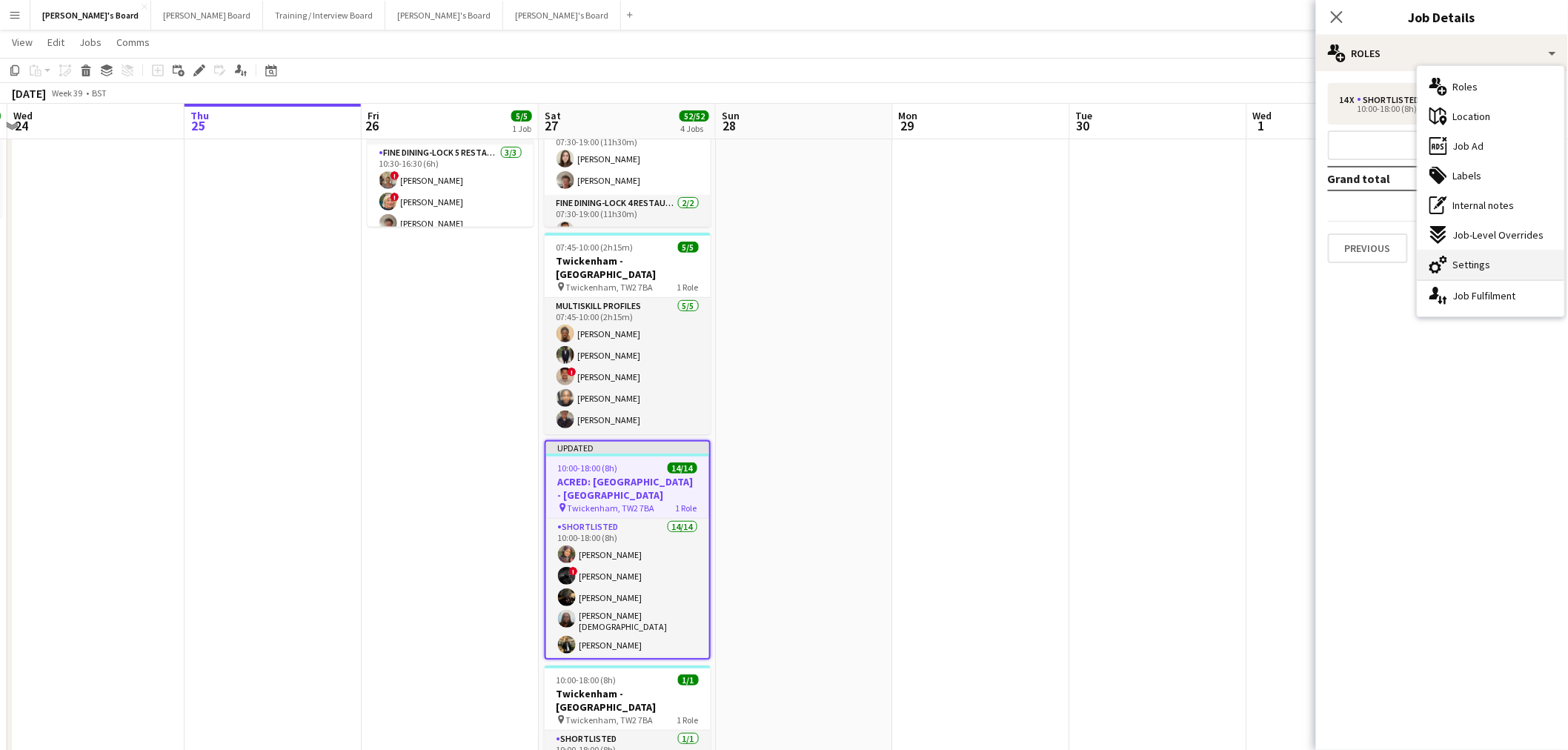
click at [1491, 258] on div "cog-double-3 Settings" at bounding box center [1491, 264] width 147 height 30
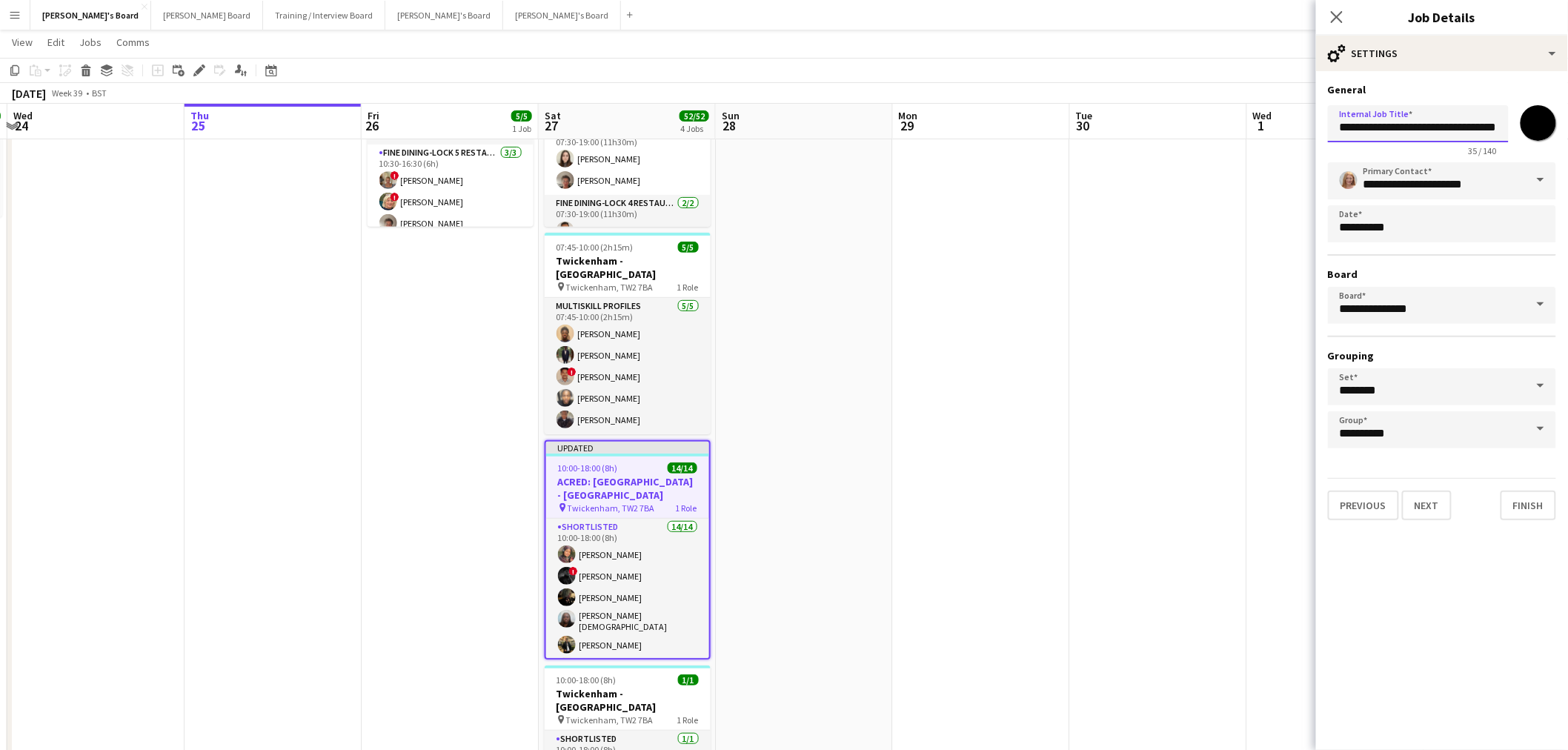
drag, startPoint x: 1339, startPoint y: 126, endPoint x: 1376, endPoint y: 127, distance: 37.0
click at [1376, 127] on input "**********" at bounding box center [1418, 123] width 181 height 37
type input "**********"
click at [988, 383] on app-date-cell at bounding box center [981, 408] width 177 height 812
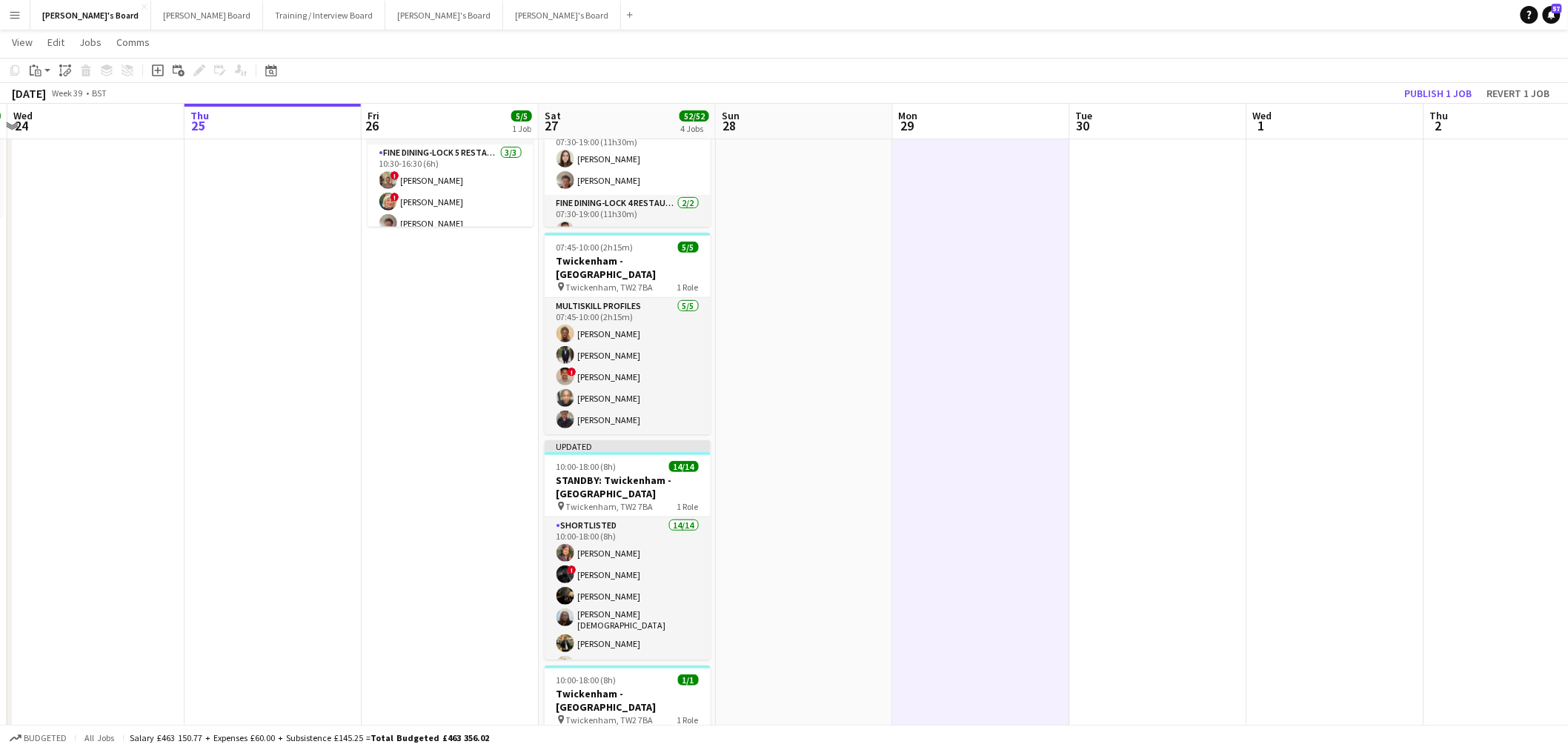
click at [1454, 83] on div "[DATE] Week 39 • BST Publish 1 job Revert 1 job" at bounding box center [784, 93] width 1568 height 20
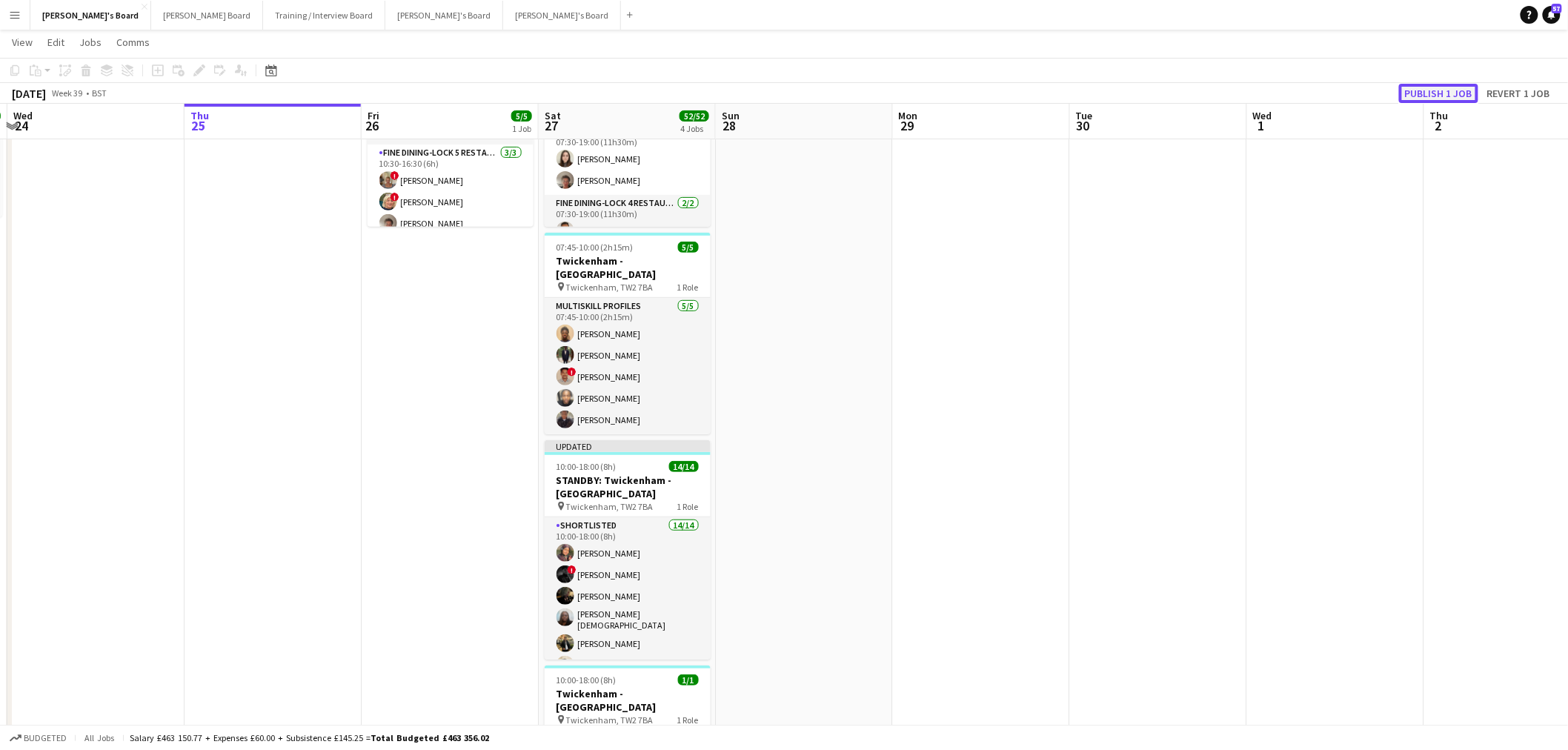
click at [1451, 86] on button "Publish 1 job" at bounding box center [1439, 93] width 79 height 19
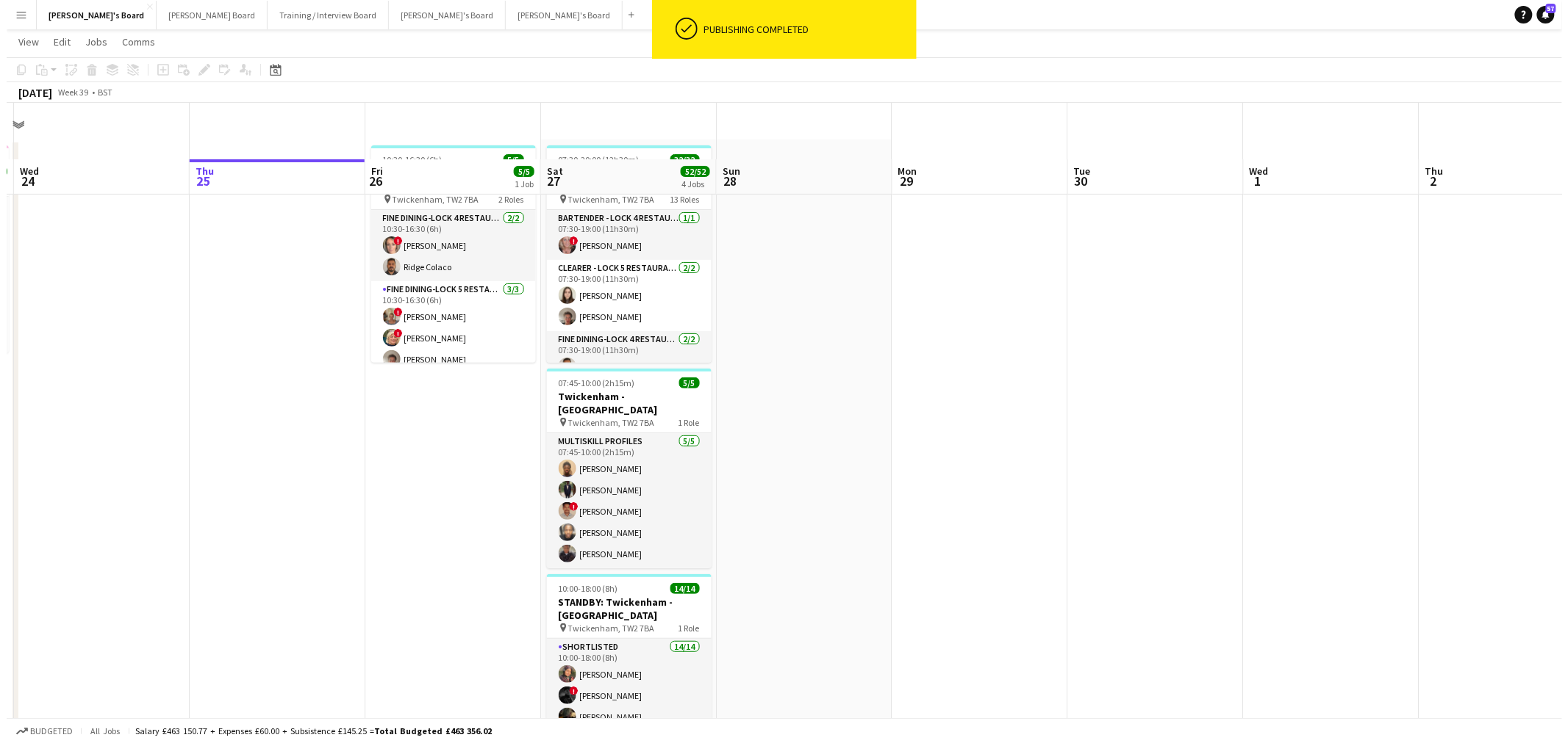
scroll to position [0, 0]
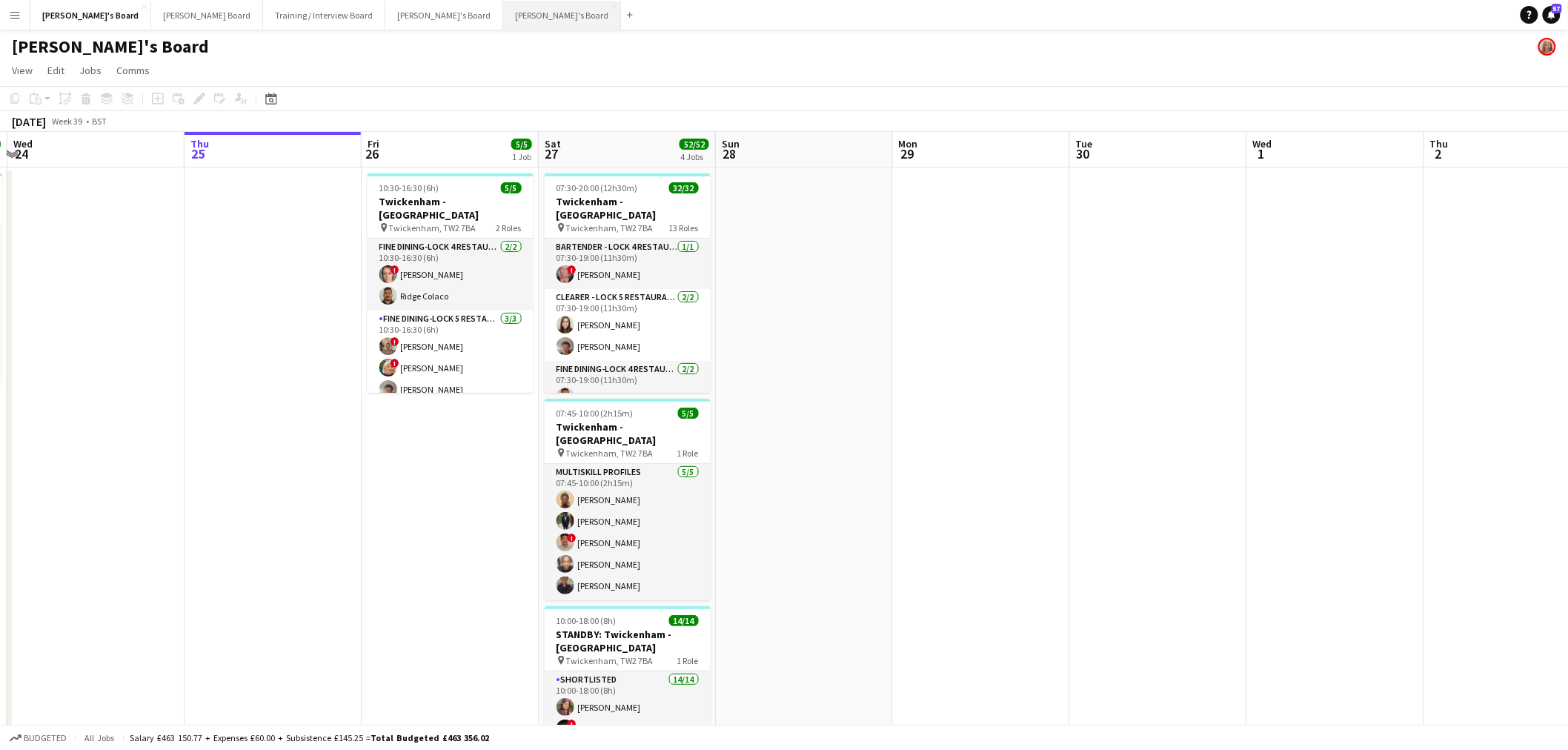
click at [503, 13] on button "[PERSON_NAME]'s Board Close" at bounding box center [563, 15] width 118 height 29
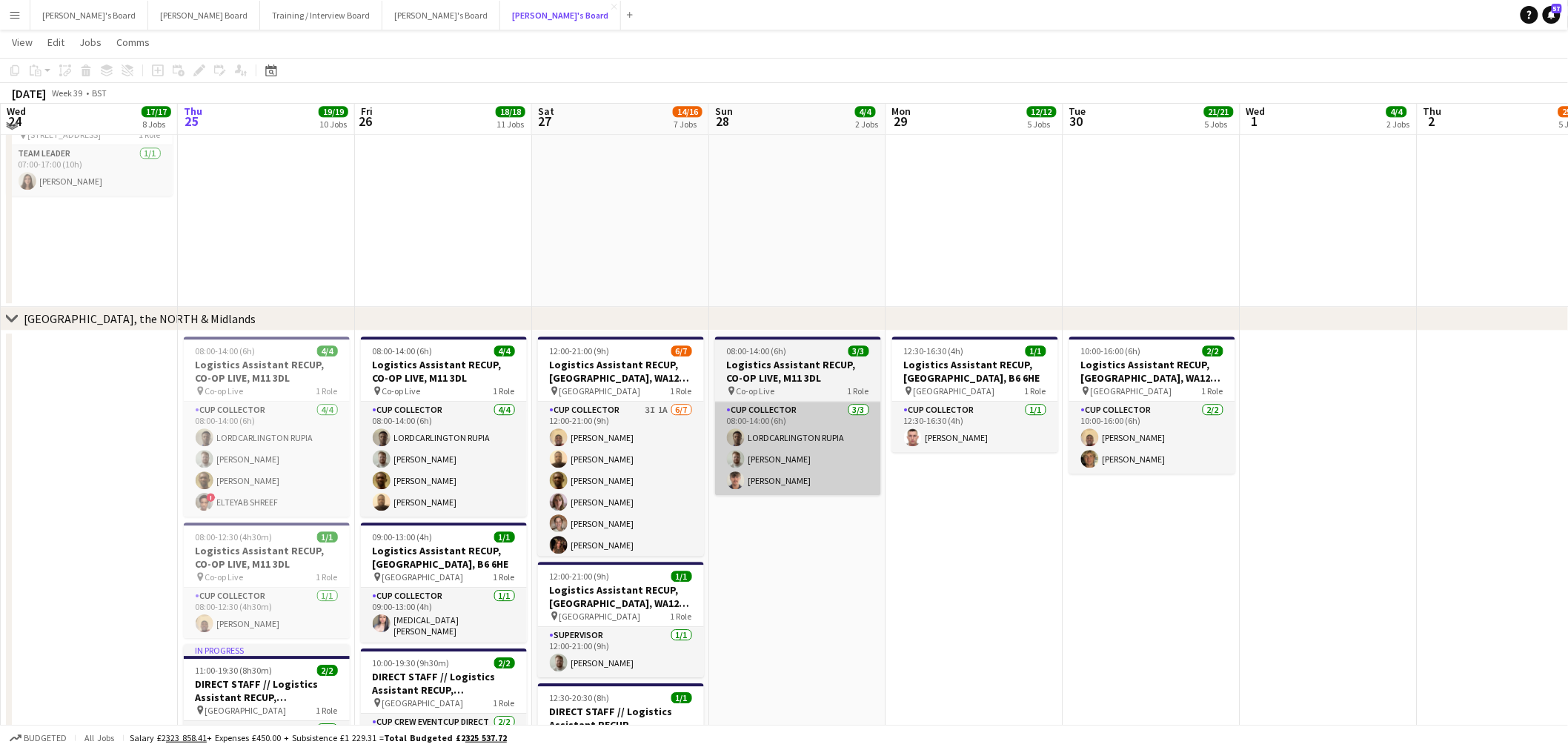
scroll to position [1500, 0]
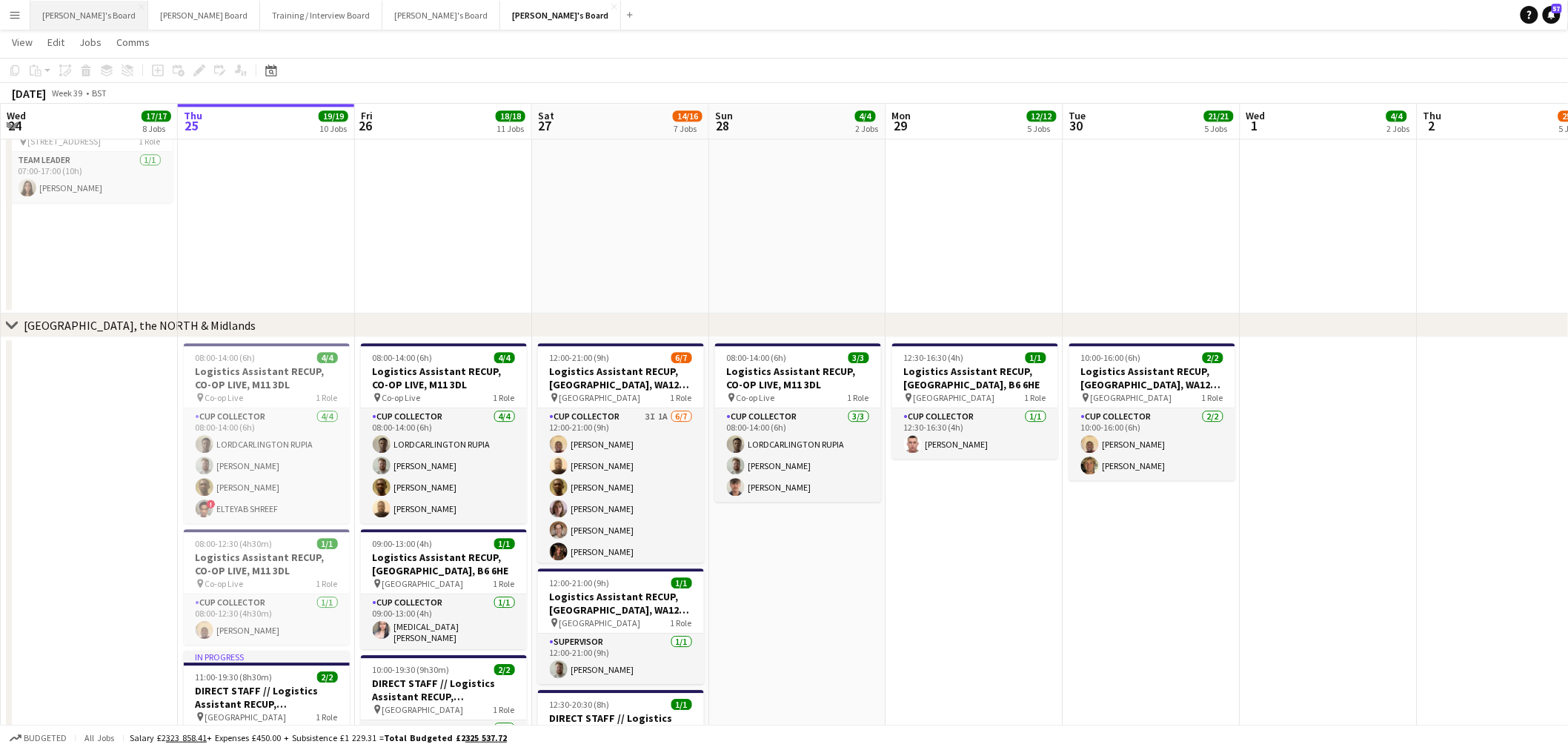
click at [78, 19] on button "[PERSON_NAME]'s Board Close" at bounding box center [89, 15] width 118 height 29
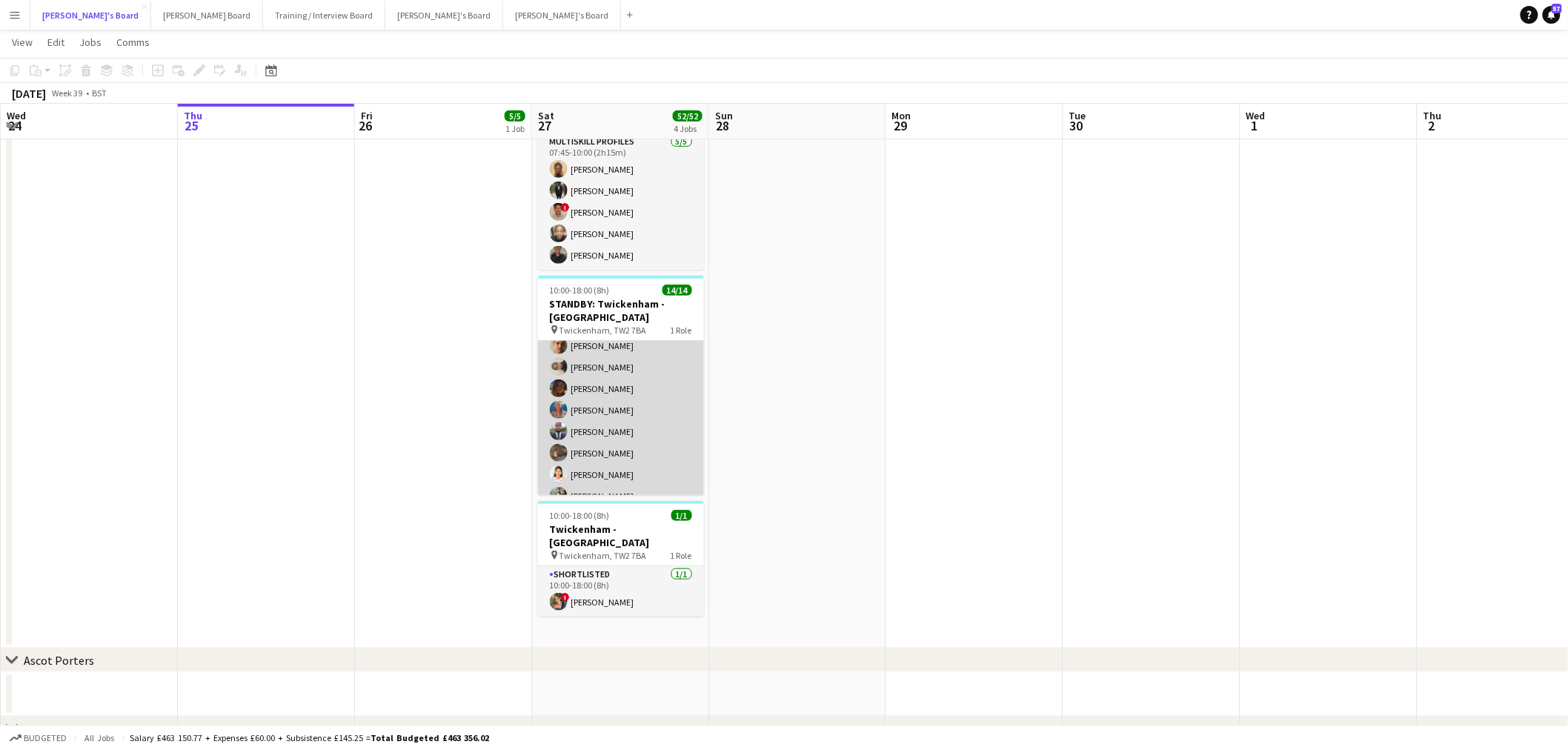
scroll to position [175, 0]
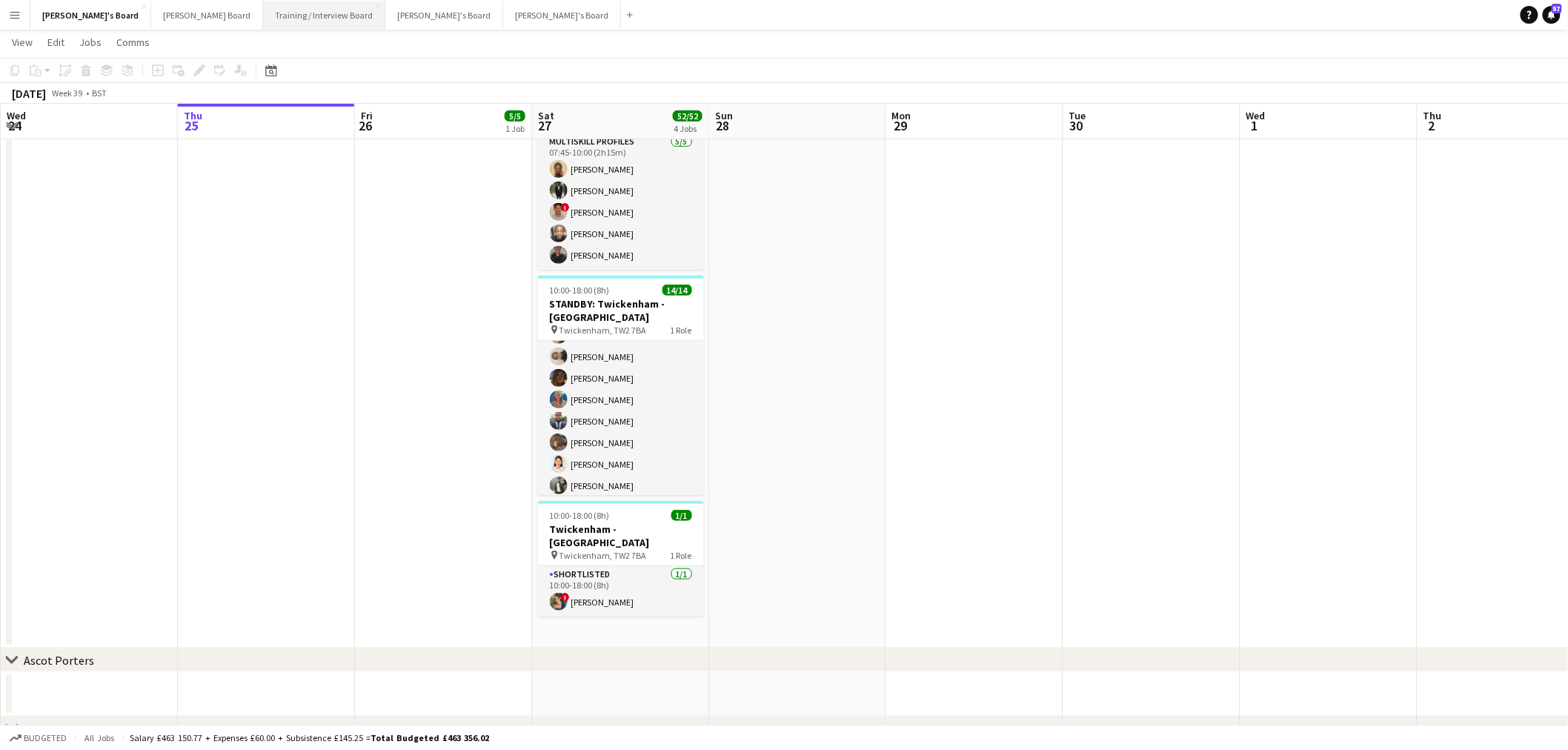
click at [265, 14] on button "Training / Interview Board Close" at bounding box center [323, 15] width 122 height 29
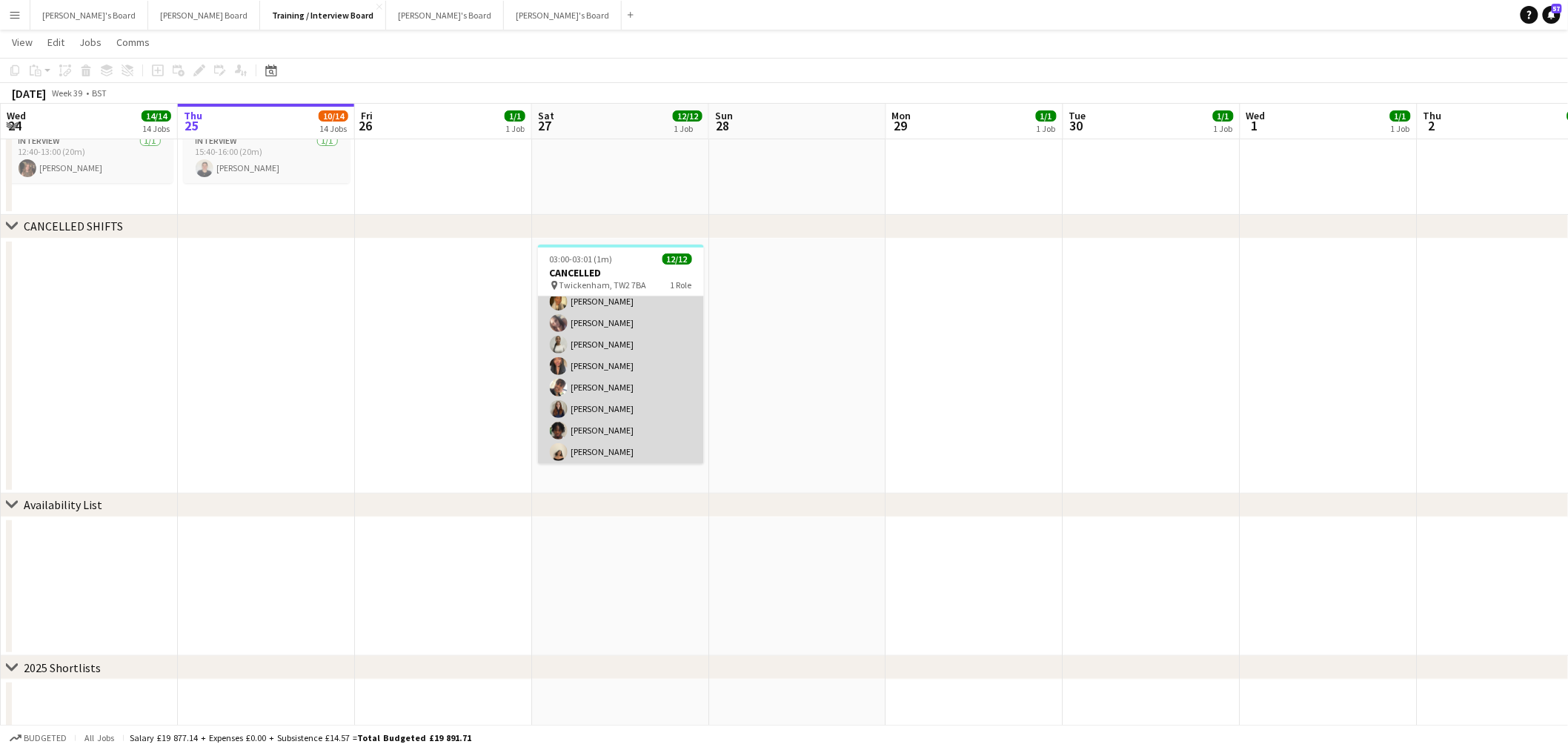
click at [620, 396] on app-card-role "Cancelled [DATE] 03:00-03:01 (1m) [PERSON_NAME] [PERSON_NAME] [PERSON_NAME] Fik…" at bounding box center [621, 362] width 166 height 295
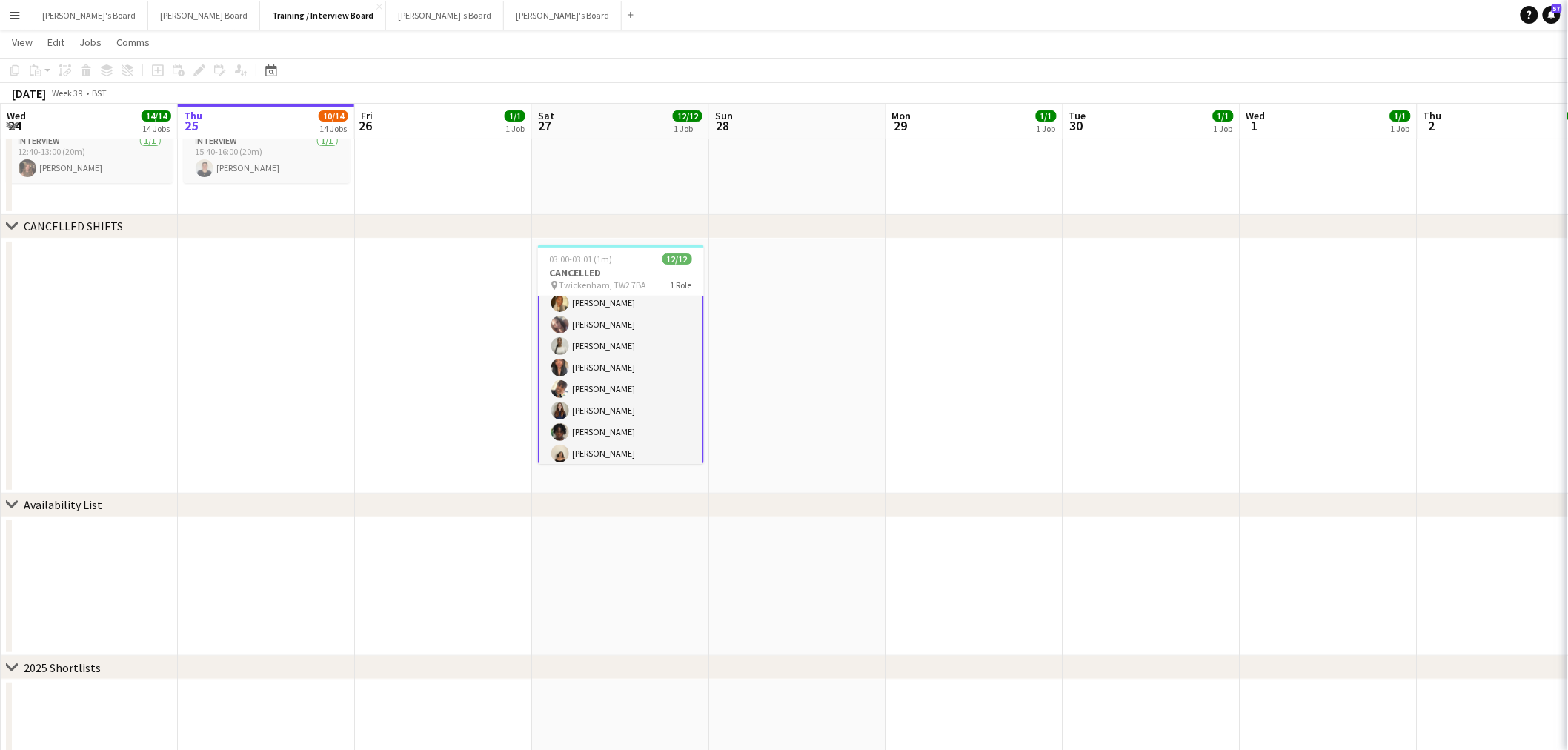
scroll to position [83, 0]
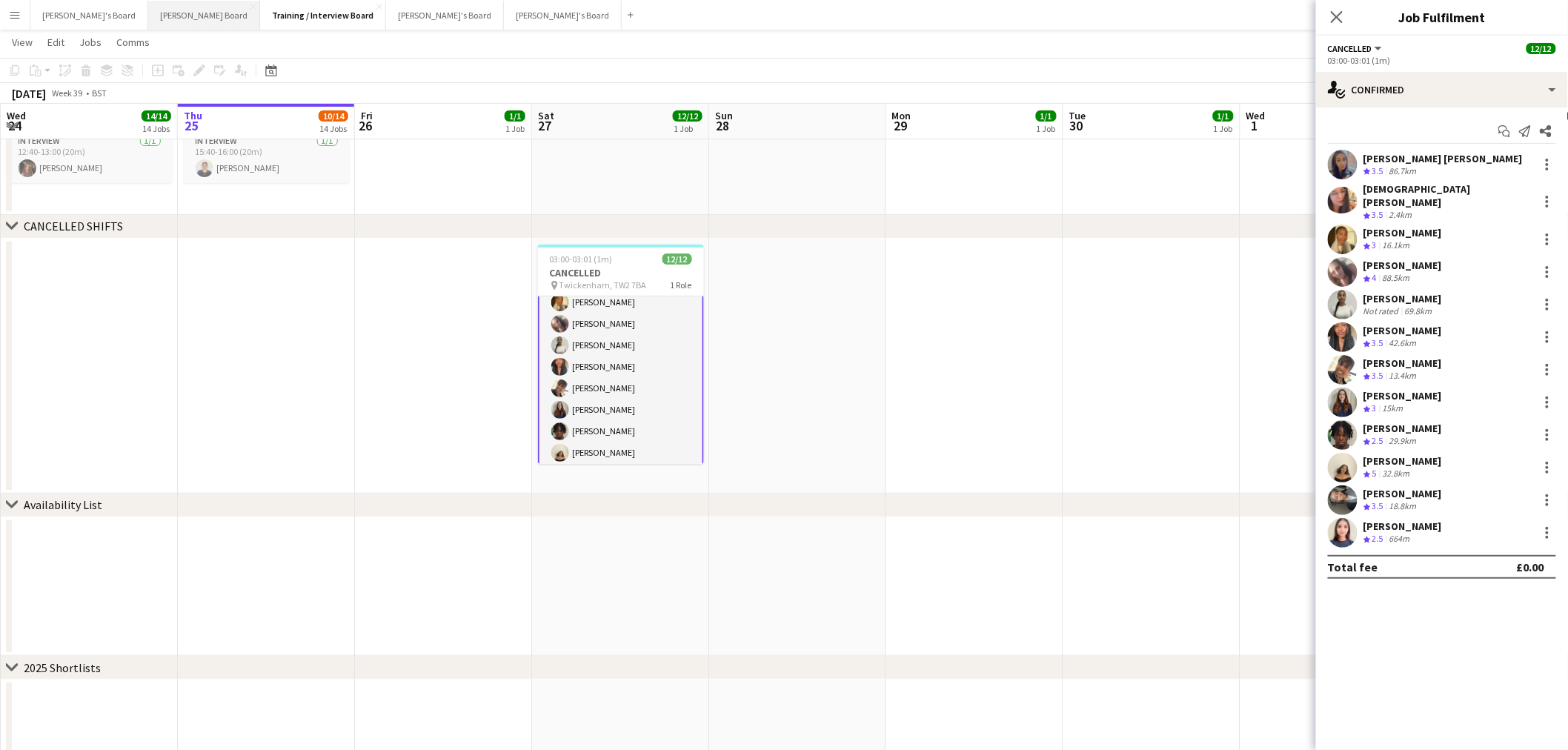
click at [148, 18] on button "[PERSON_NAME] Board Close" at bounding box center [204, 15] width 112 height 29
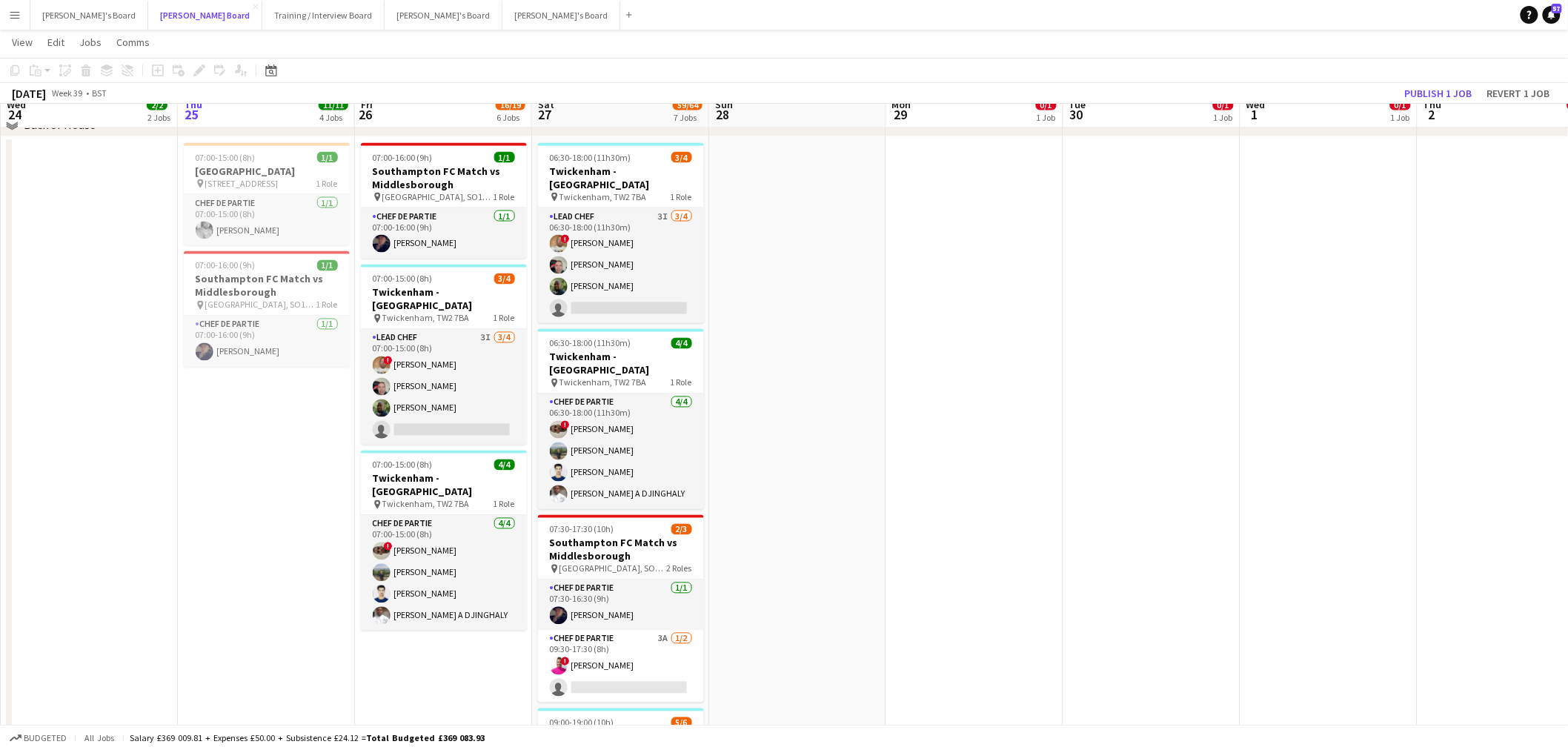
scroll to position [906, 0]
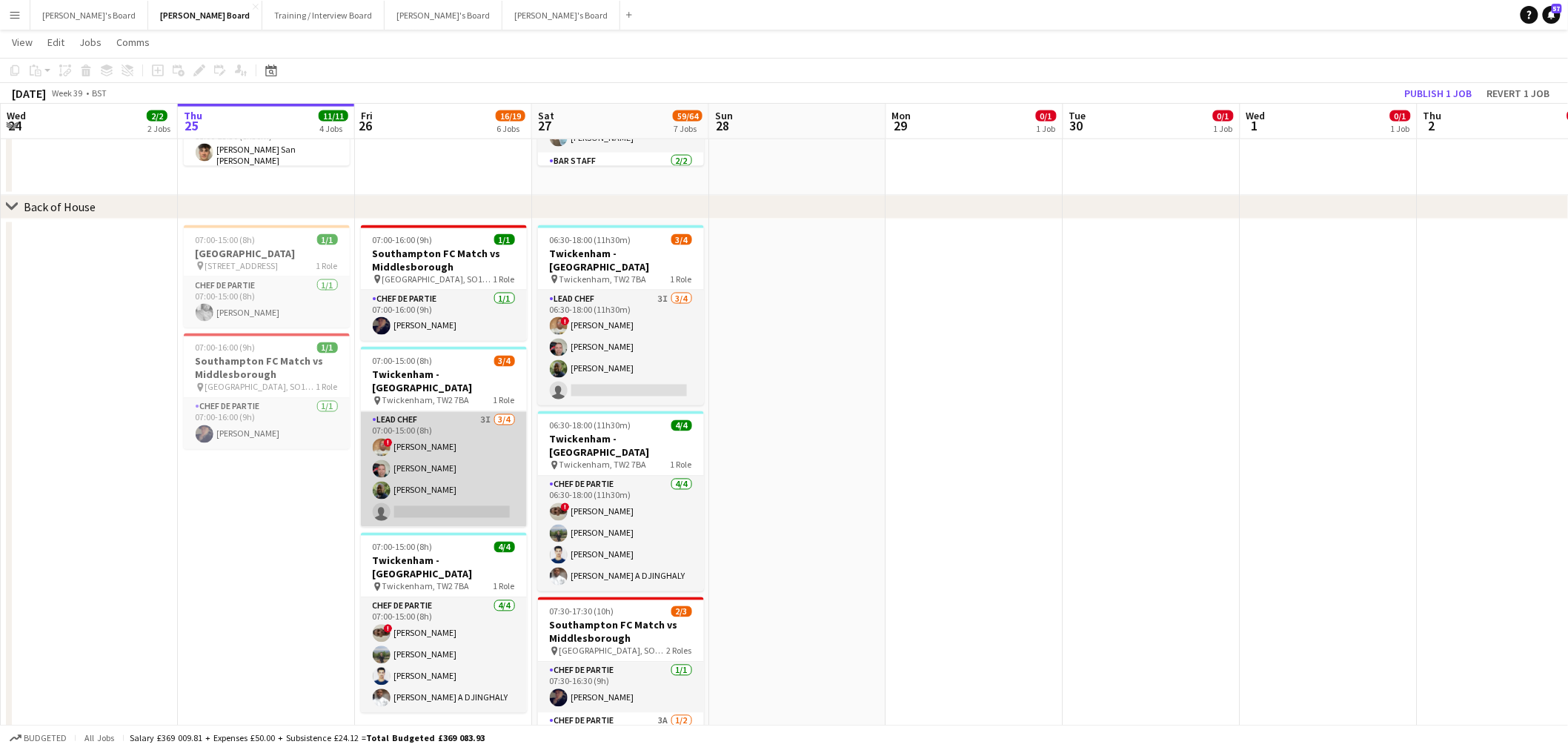
click at [483, 457] on app-card-role "Lead Chef 3I [DATE] 07:00-15:00 (8h) ! [PERSON_NAME] [PERSON_NAME] [PERSON_NAME…" at bounding box center [444, 470] width 166 height 115
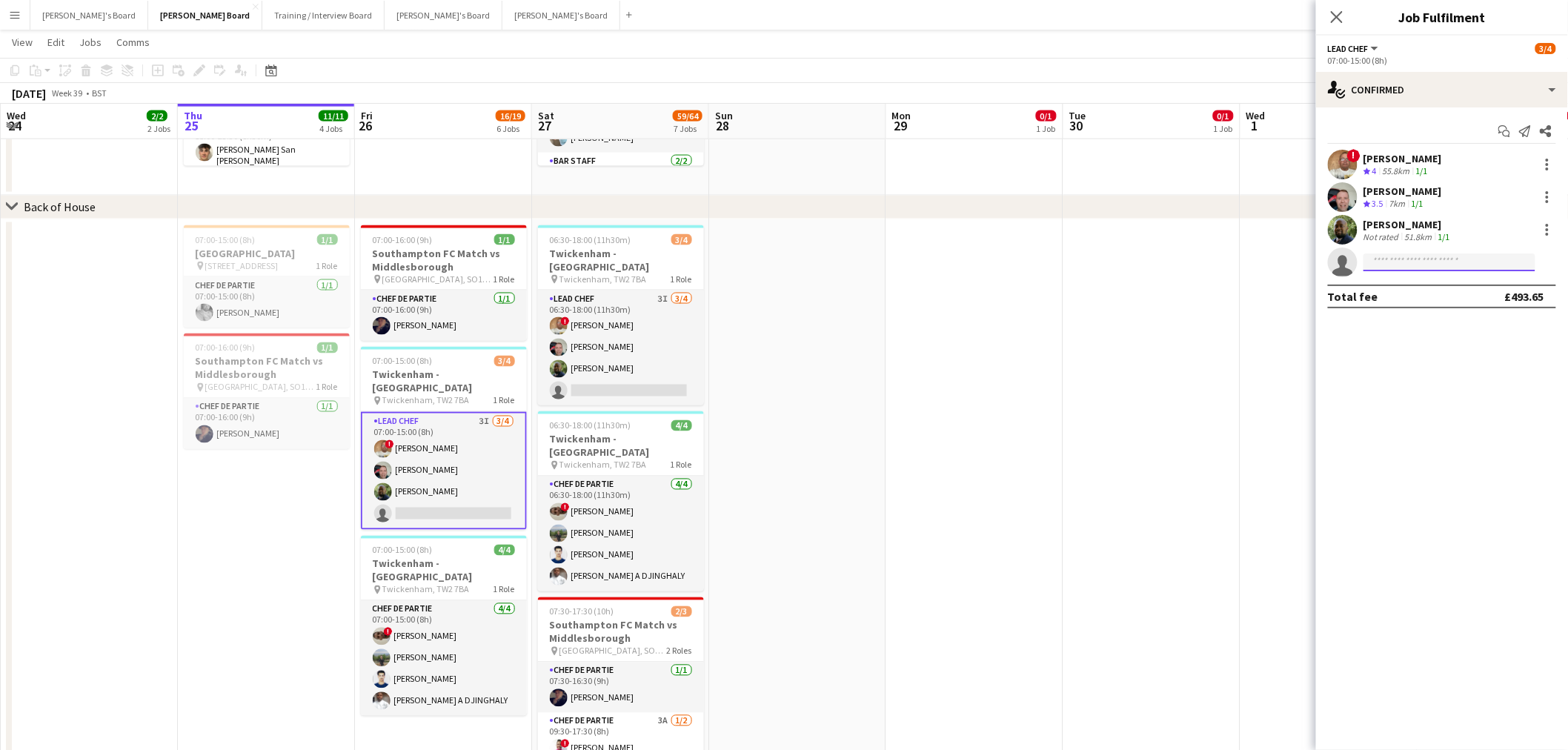
click at [1395, 264] on input at bounding box center [1449, 262] width 172 height 17
type input "******"
click at [1442, 290] on span "[EMAIL_ADDRESS][DOMAIN_NAME]" at bounding box center [1450, 296] width 148 height 12
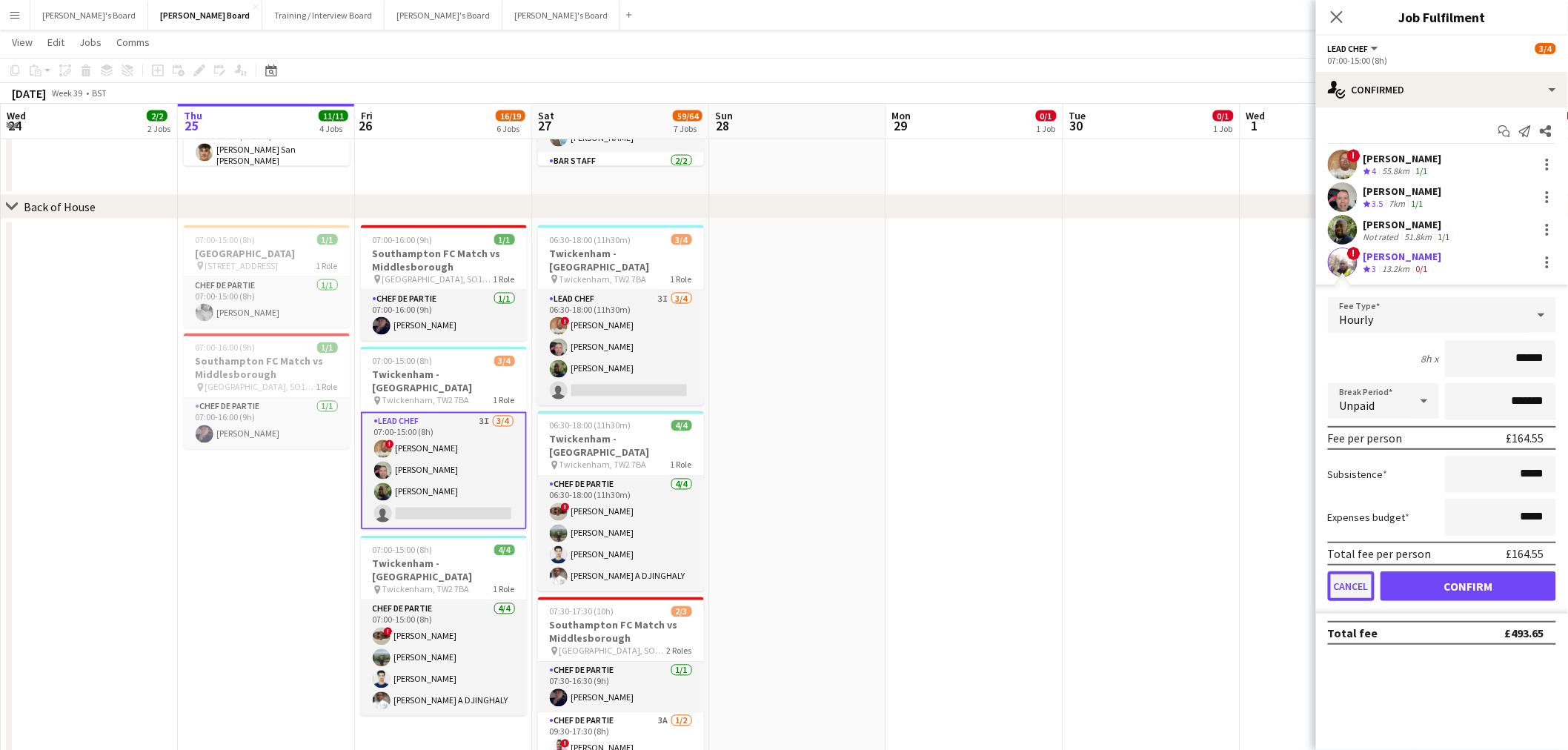
click at [1343, 582] on button "Cancel" at bounding box center [1351, 586] width 47 height 30
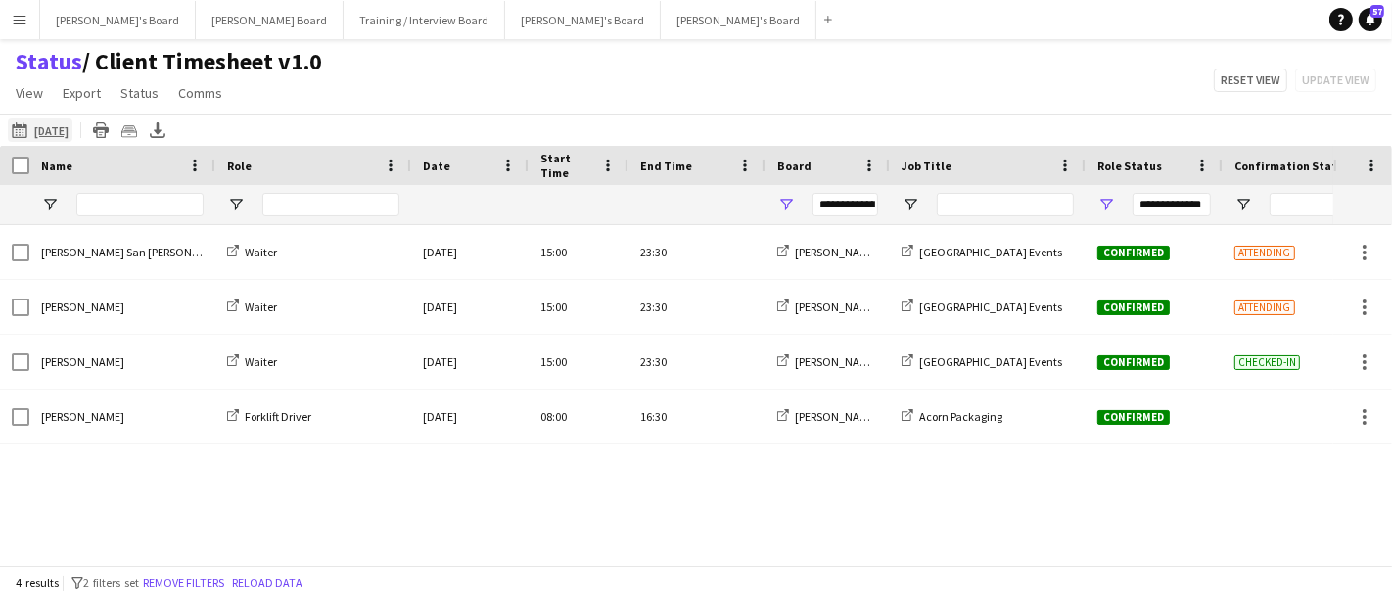
click at [23, 138] on button "25-09-2025 to 01-10-2025 19-09-2025" at bounding box center [40, 129] width 65 height 23
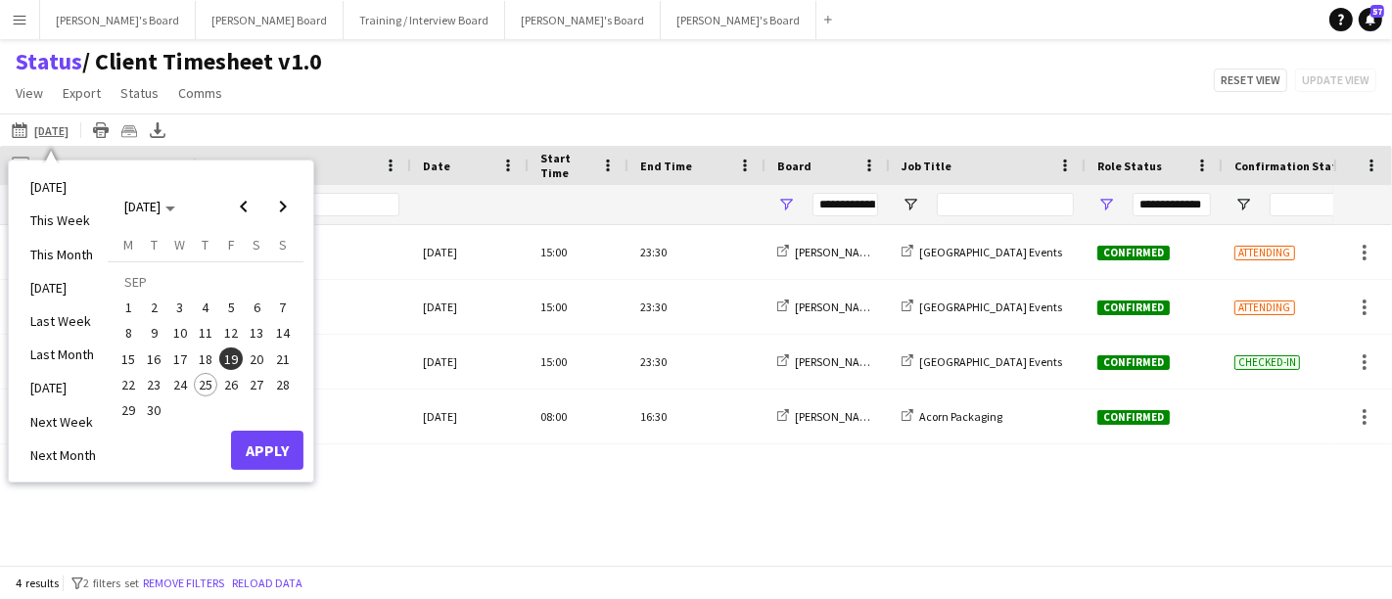
click at [236, 376] on span "26" at bounding box center [230, 384] width 23 height 23
click at [272, 458] on button "Apply" at bounding box center [267, 450] width 72 height 39
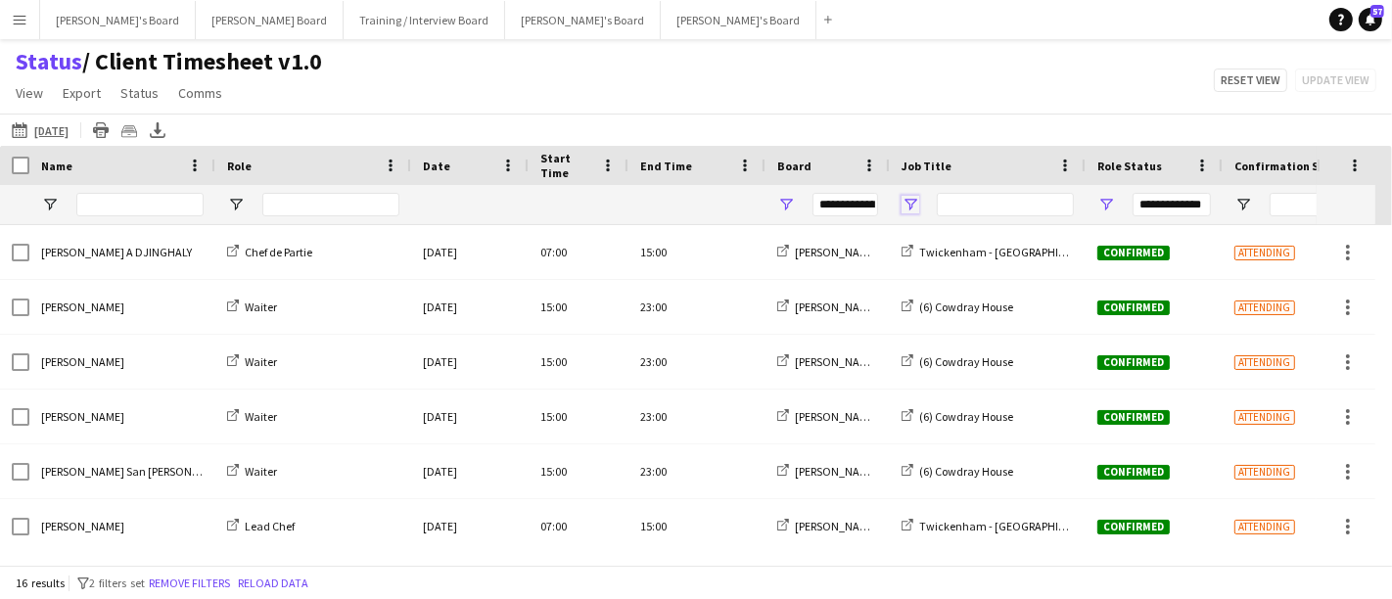
click at [915, 205] on span "Open Filter Menu" at bounding box center [910, 205] width 18 height 18
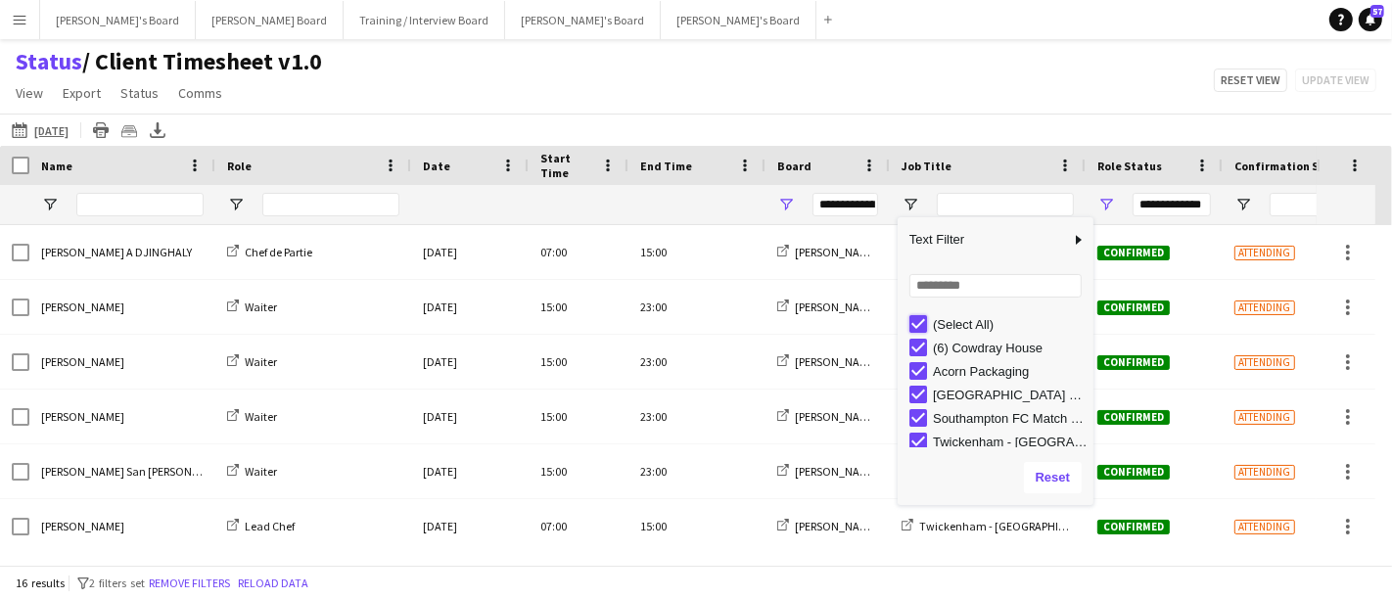
type input "***"
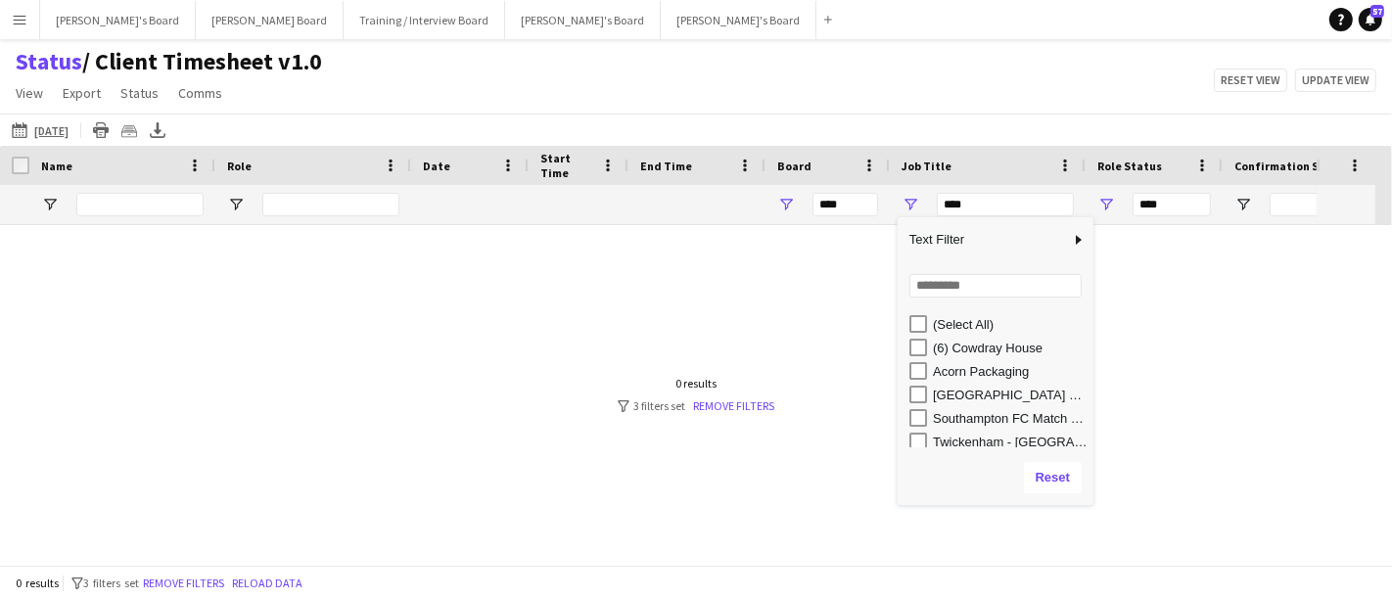
scroll to position [5, 0]
type input "**********"
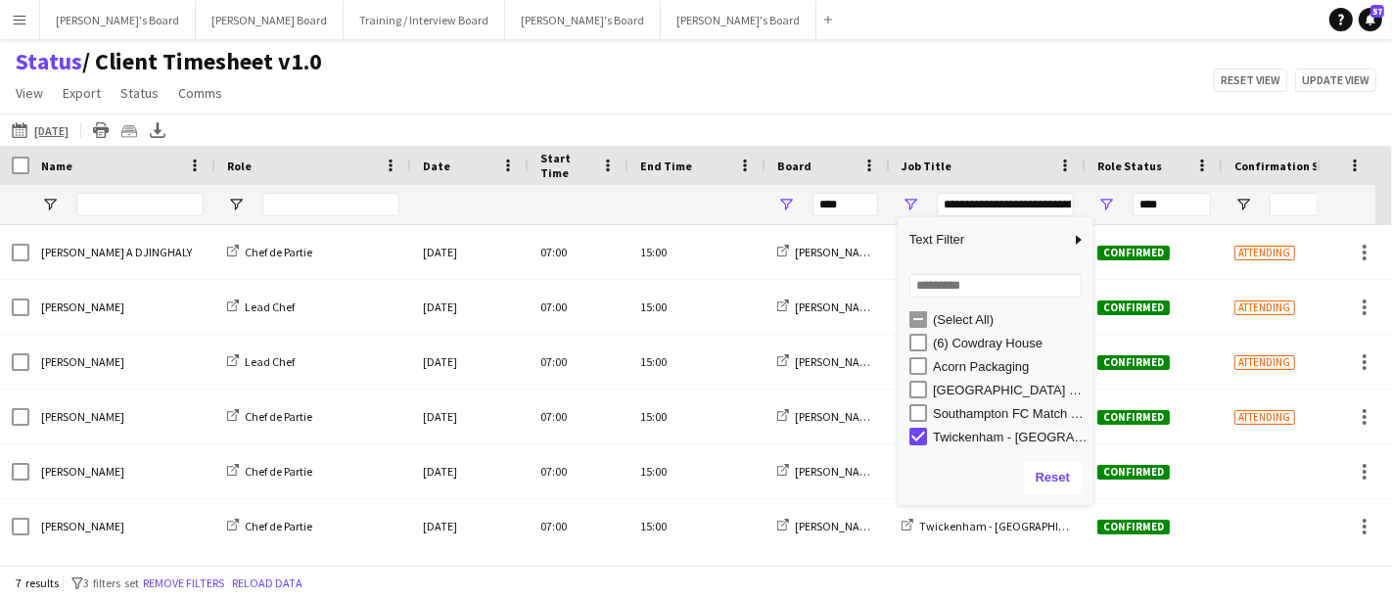
type input "**********"
click at [937, 93] on div "Status / Client Timesheet v1.0 View Views Default view Airshow Accreditation Ai…" at bounding box center [696, 80] width 1392 height 67
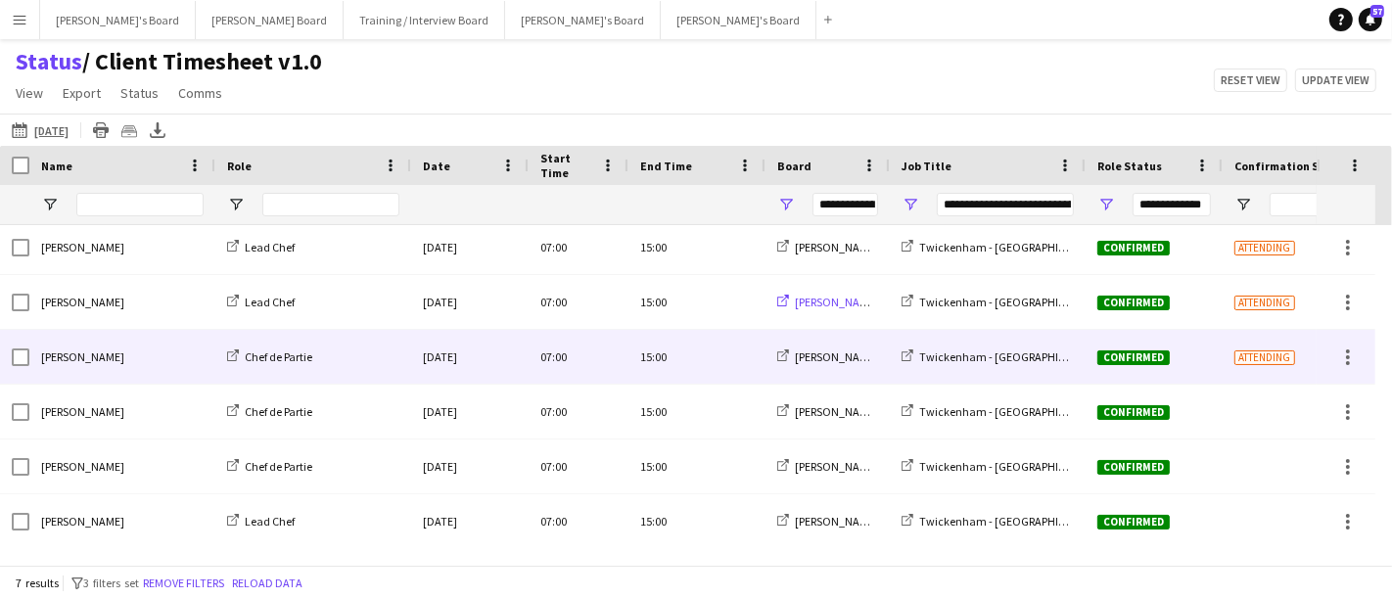
scroll to position [0, 0]
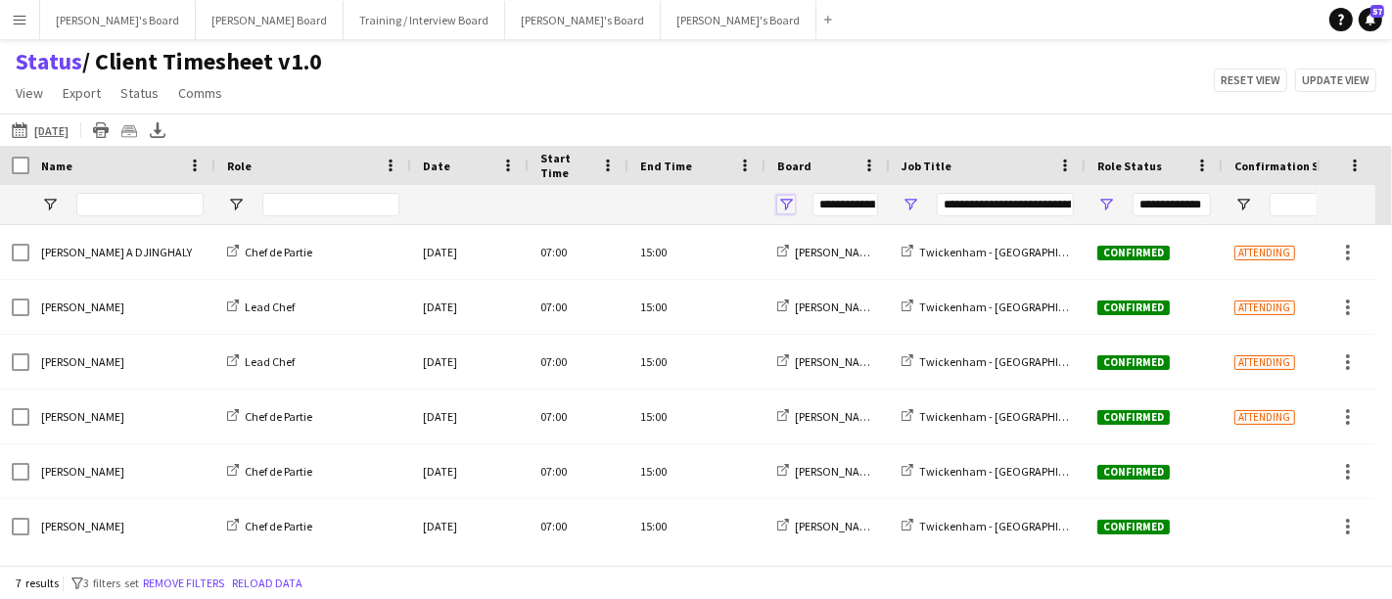
click at [777, 204] on span "Open Filter Menu" at bounding box center [786, 205] width 18 height 18
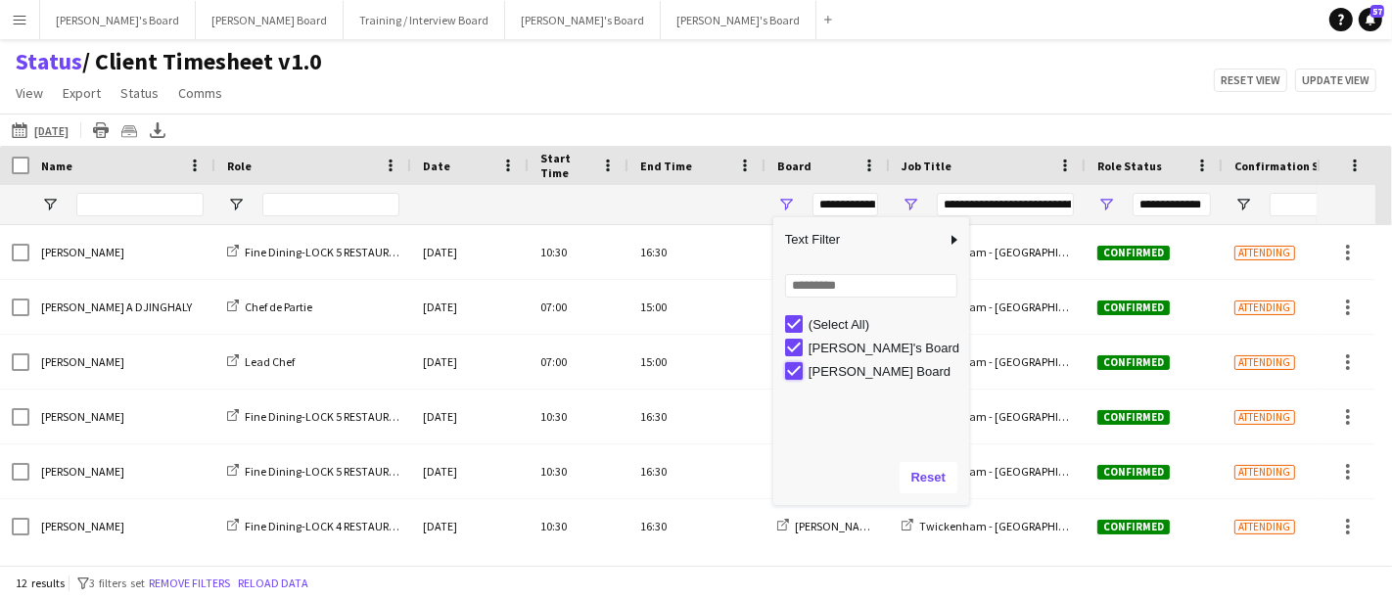
type input "**********"
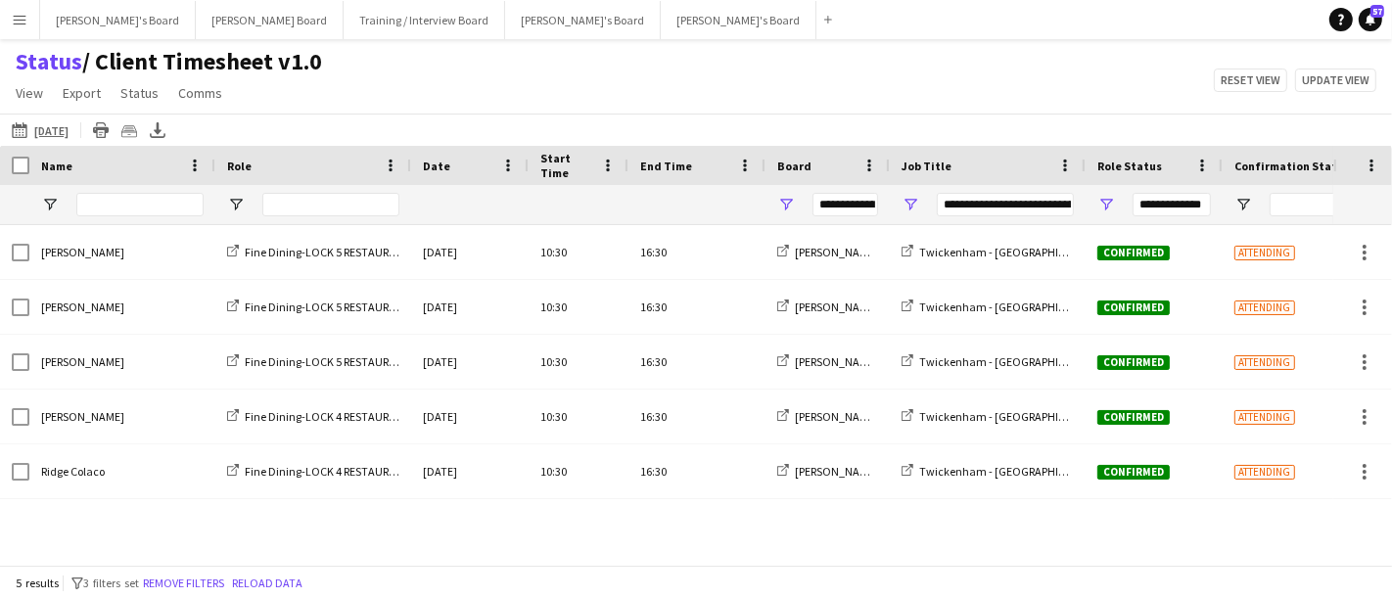
click at [744, 81] on div "Status / Client Timesheet v1.0 View Views Default view Airshow Accreditation Ai…" at bounding box center [696, 80] width 1392 height 67
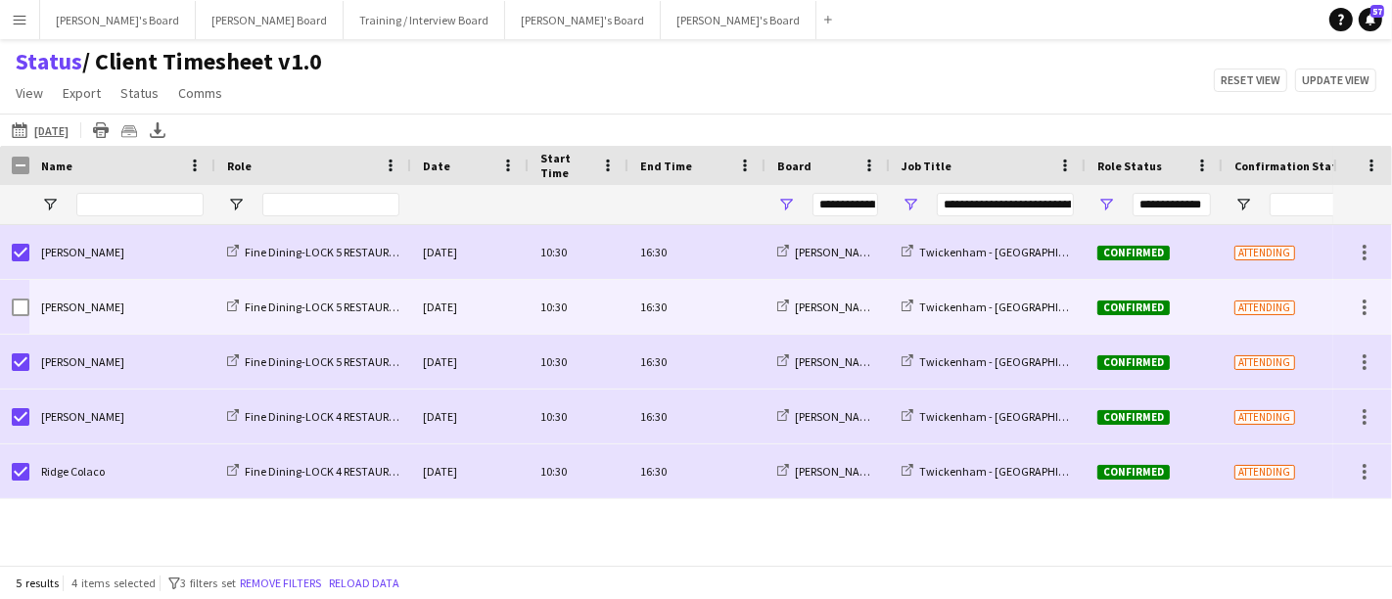
drag, startPoint x: 95, startPoint y: 303, endPoint x: 10, endPoint y: 311, distance: 85.5
click at [10, 311] on div "Kingsley Prahl Fine Dining-LOCK 5 RESTAURANT - EAST STAND - LEVEL 3 Fri, 26 Sep…" at bounding box center [797, 307] width 1594 height 55
drag, startPoint x: 119, startPoint y: 309, endPoint x: 64, endPoint y: 305, distance: 55.9
click at [64, 305] on div "Kingsley Prahl" at bounding box center [122, 307] width 186 height 54
click at [139, 321] on div "Kingsley Prahl" at bounding box center [122, 307] width 186 height 54
